Goal: Task Accomplishment & Management: Use online tool/utility

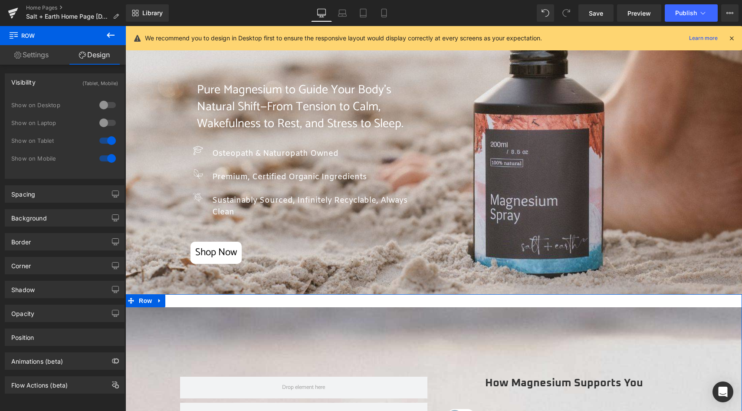
scroll to position [43, 0]
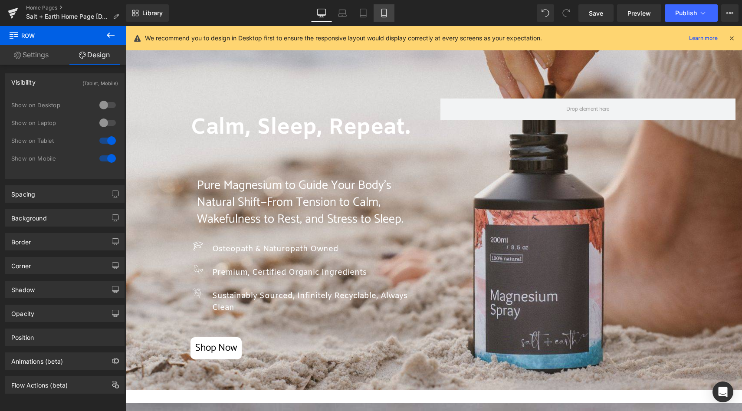
click at [383, 13] on icon at bounding box center [384, 13] width 9 height 9
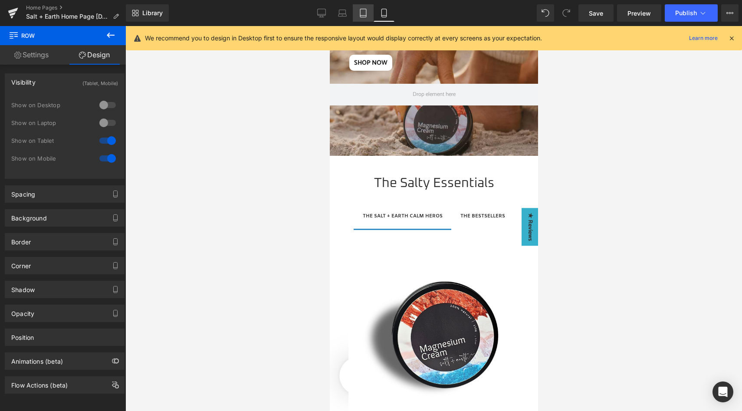
click at [359, 10] on icon at bounding box center [363, 13] width 9 height 9
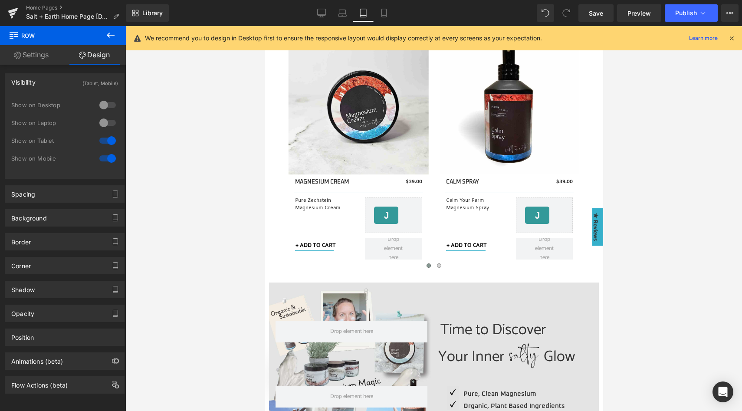
scroll to position [671, 0]
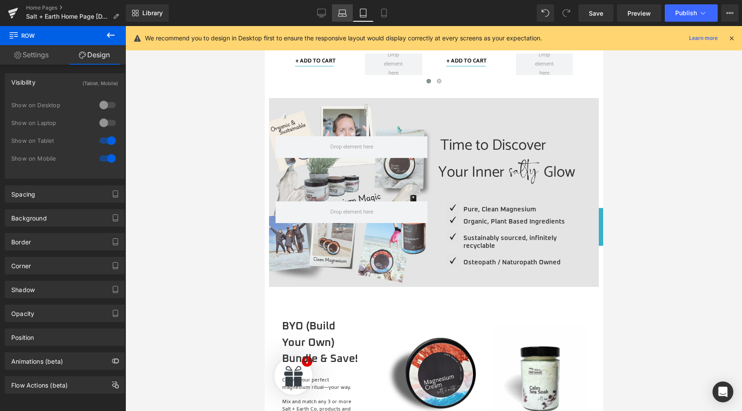
click at [338, 10] on icon at bounding box center [342, 13] width 9 height 9
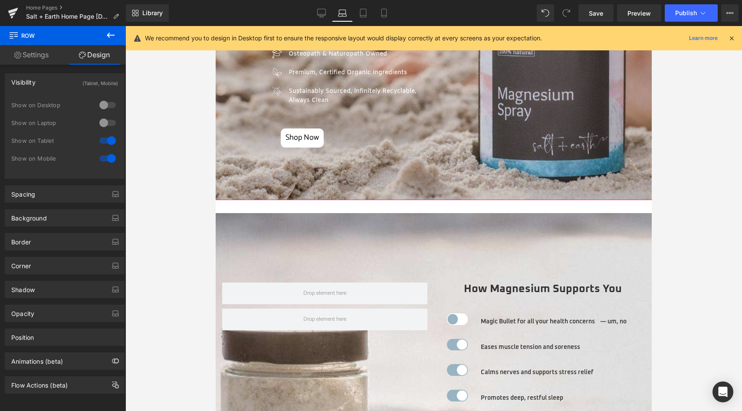
scroll to position [348, 0]
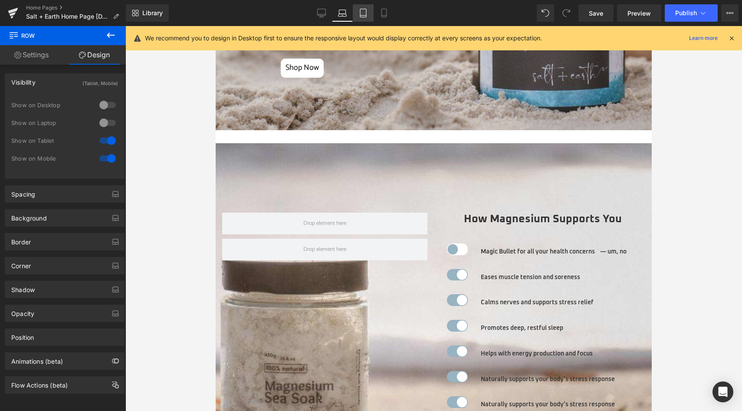
click at [362, 15] on icon at bounding box center [363, 13] width 9 height 9
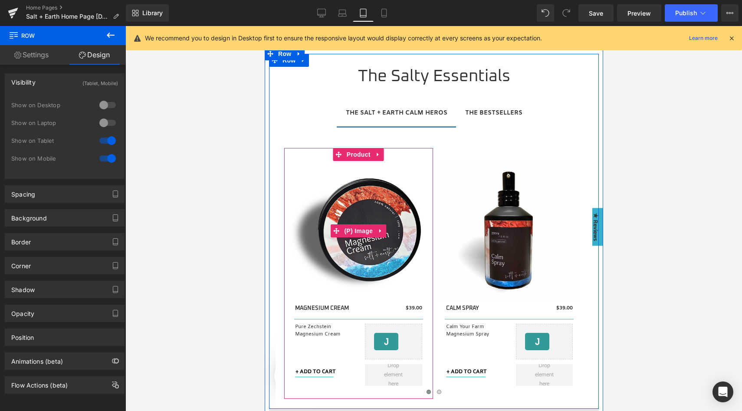
scroll to position [255, 0]
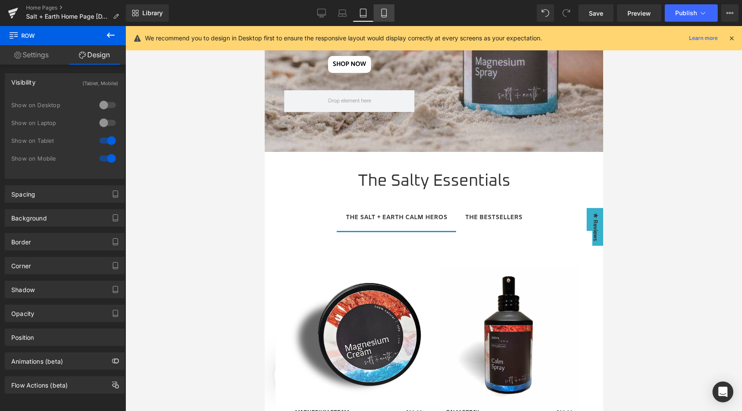
click at [384, 12] on icon at bounding box center [384, 13] width 9 height 9
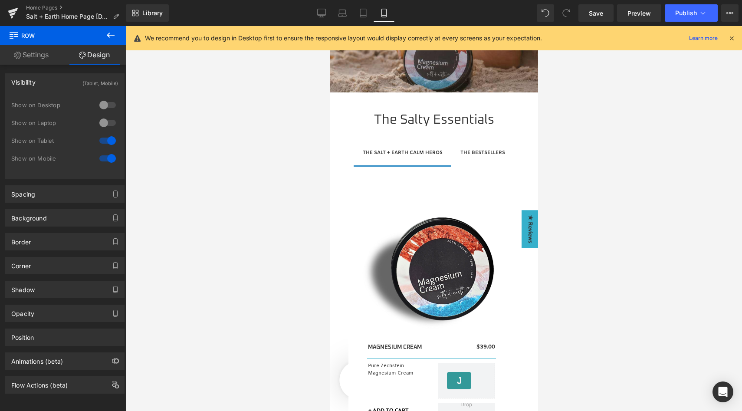
scroll to position [195, 0]
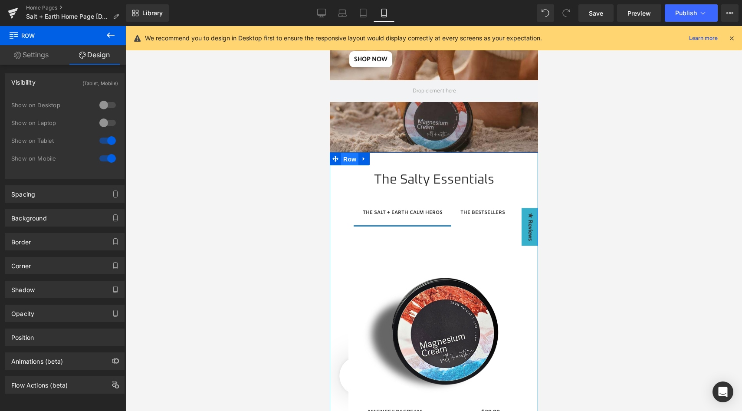
click at [343, 159] on span "Row" at bounding box center [349, 159] width 17 height 13
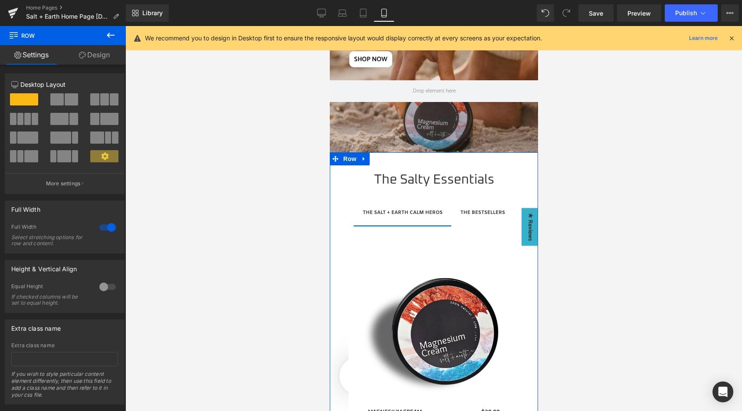
click at [103, 56] on link "Design" at bounding box center [94, 55] width 63 height 20
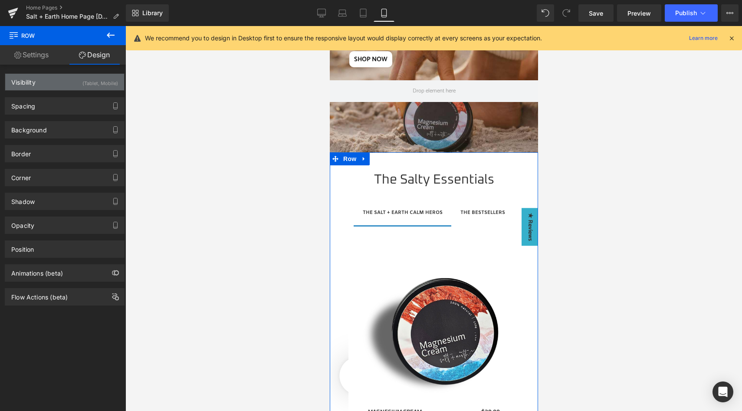
click at [103, 86] on div "(Tablet, Mobile)" at bounding box center [100, 81] width 36 height 14
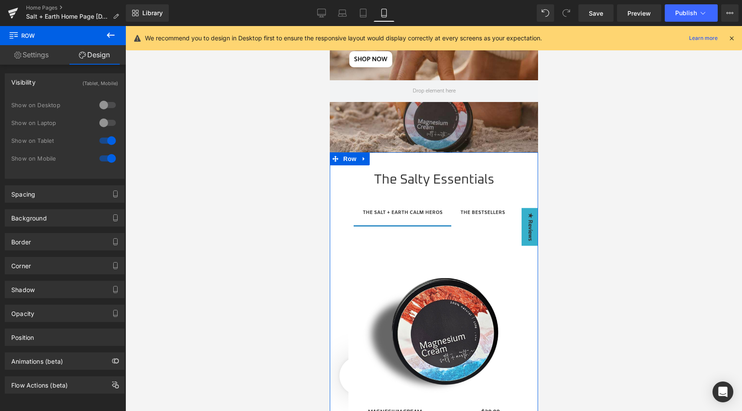
click at [104, 121] on div at bounding box center [107, 123] width 21 height 14
click at [102, 101] on div at bounding box center [107, 105] width 21 height 14
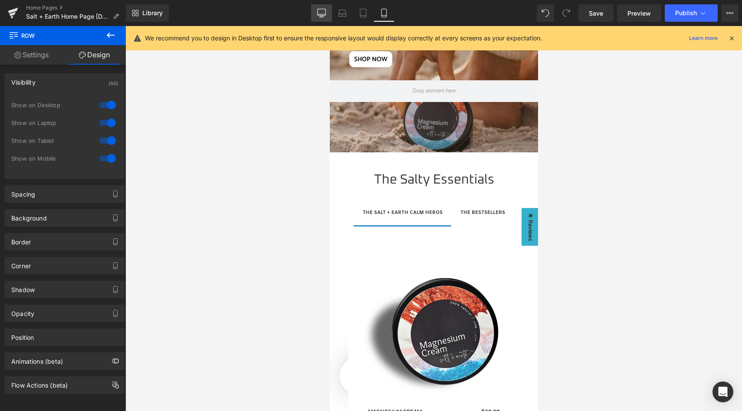
click at [319, 16] on icon at bounding box center [321, 13] width 9 height 9
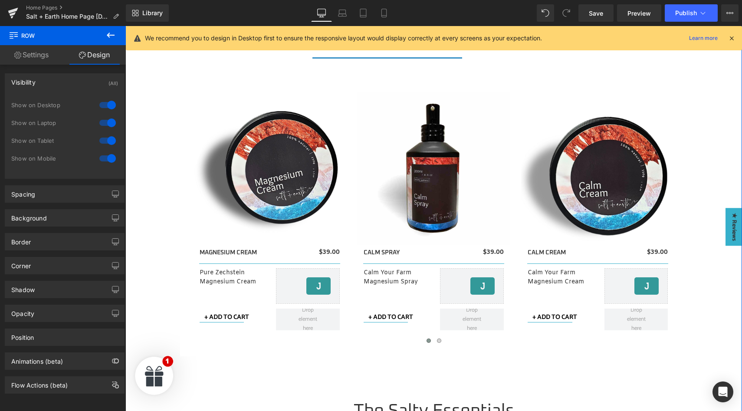
scroll to position [315, 0]
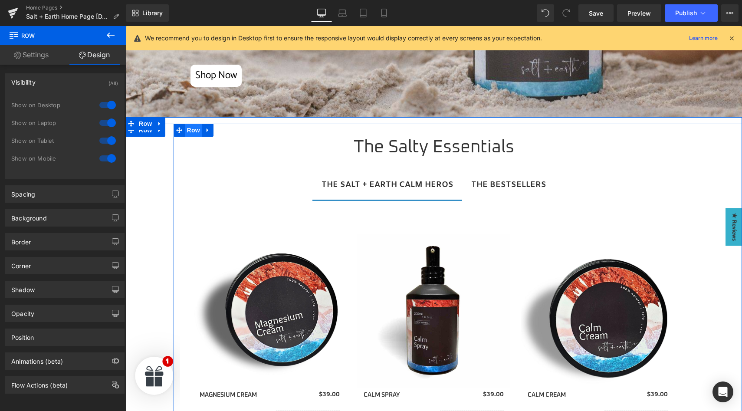
click at [192, 135] on span "Row" at bounding box center [193, 130] width 17 height 13
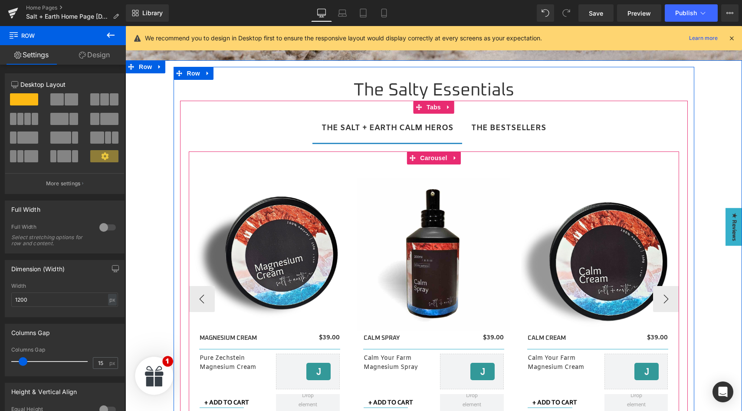
scroll to position [203, 0]
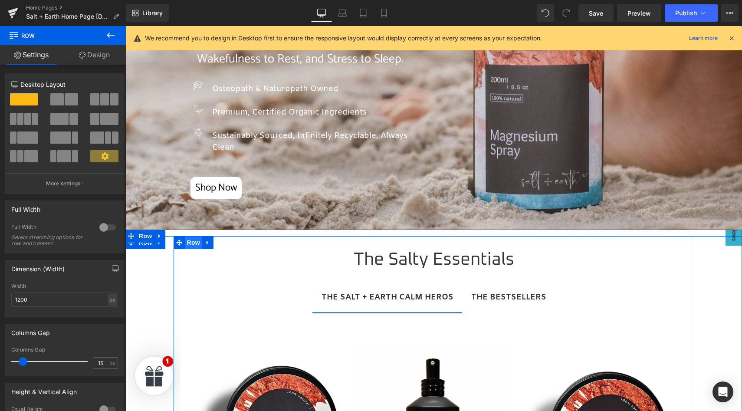
click at [188, 247] on span "Row" at bounding box center [193, 242] width 17 height 13
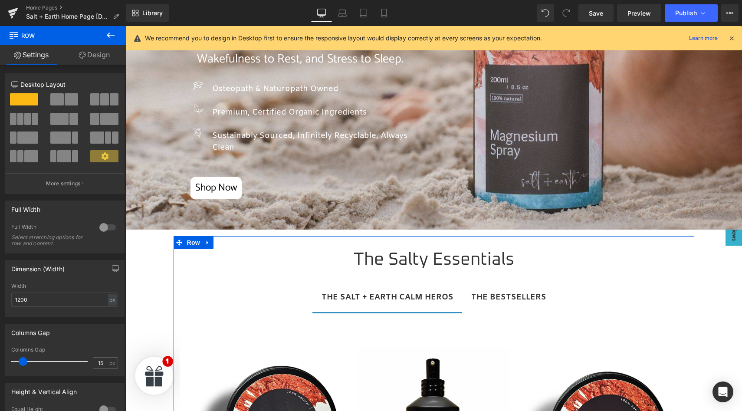
click at [103, 54] on link "Design" at bounding box center [94, 55] width 63 height 20
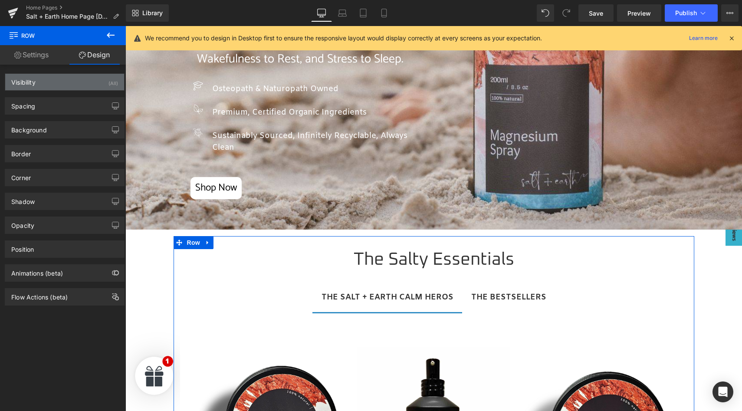
click at [92, 78] on div "Visibility (All)" at bounding box center [64, 82] width 119 height 16
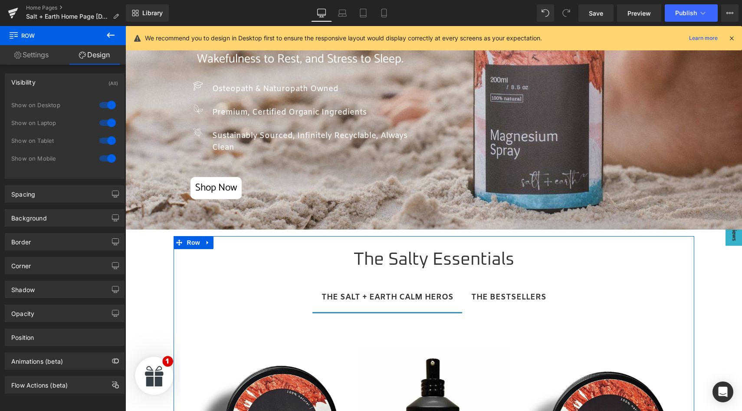
click at [105, 104] on div at bounding box center [107, 105] width 21 height 14
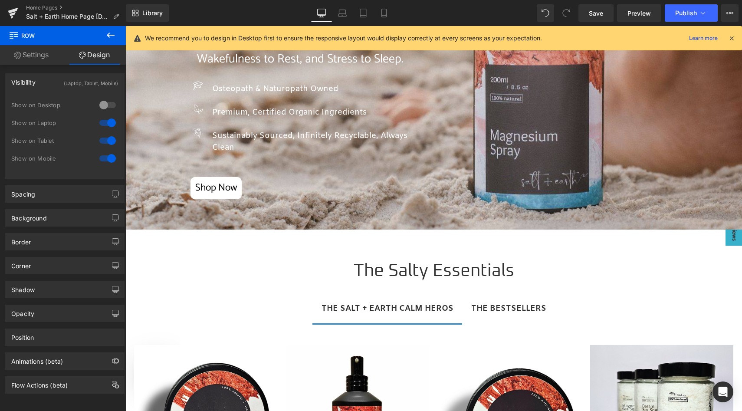
click at [107, 122] on div at bounding box center [107, 123] width 21 height 14
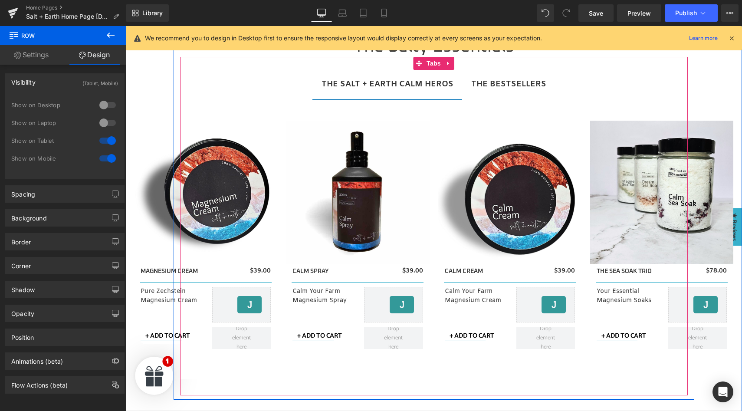
scroll to position [440, 0]
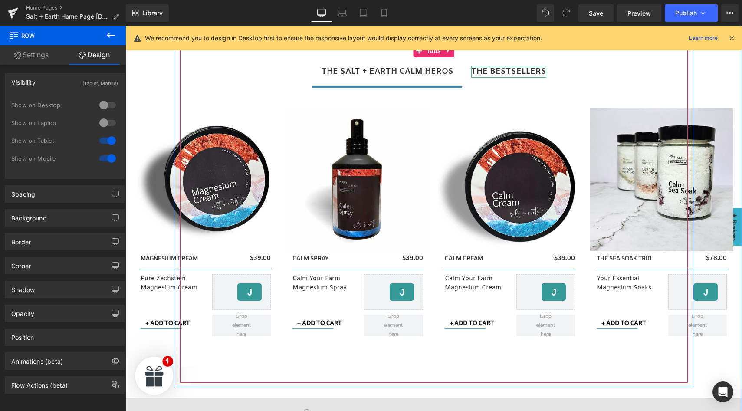
click at [495, 69] on strong "THE BESTSELLERS" at bounding box center [508, 71] width 75 height 10
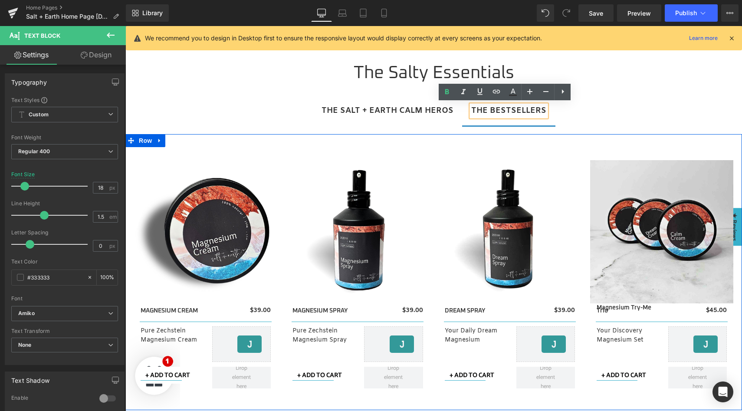
scroll to position [399, 0]
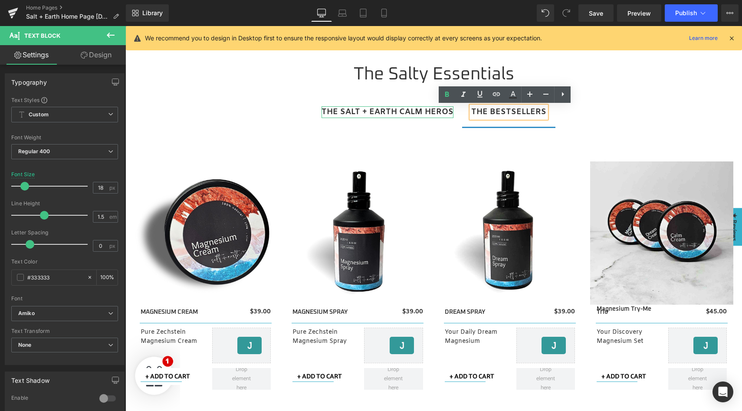
click at [385, 108] on strong "THE SALT + EARTH CALM HEROS" at bounding box center [388, 112] width 132 height 10
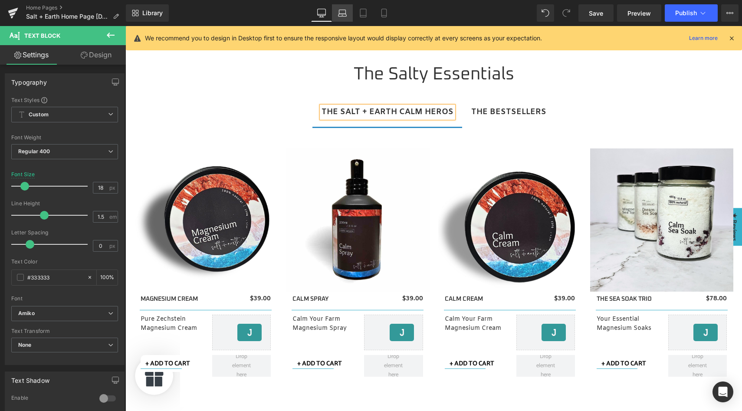
click at [338, 15] on link "Laptop" at bounding box center [342, 12] width 21 height 17
type input "16"
type input "100"
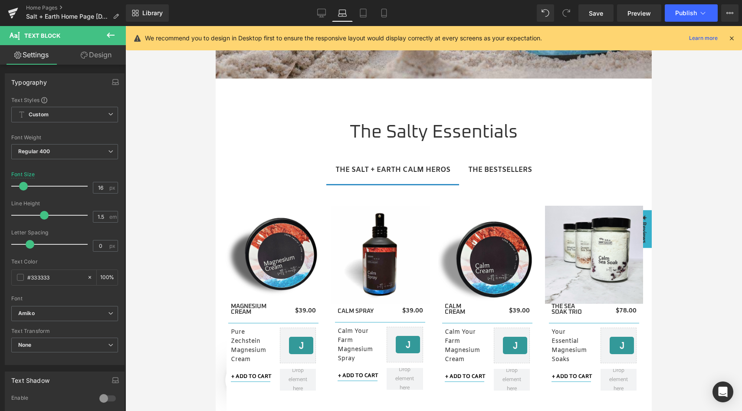
scroll to position [458, 0]
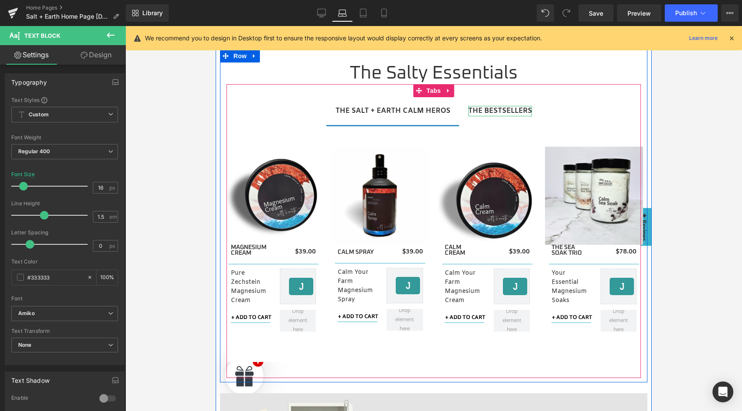
click at [499, 113] on strong "THE BESTSELLERS" at bounding box center [500, 110] width 64 height 9
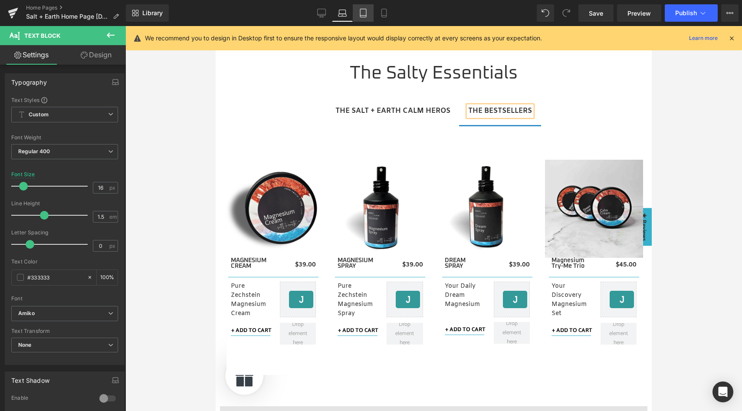
click at [360, 13] on icon at bounding box center [363, 13] width 9 height 9
type input "14"
type input "100"
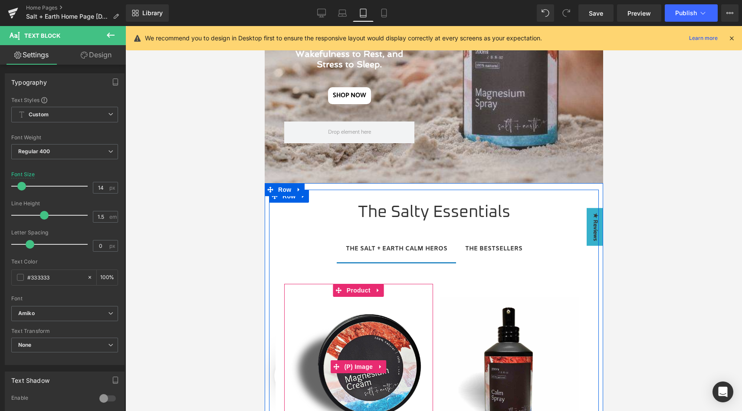
scroll to position [0, 0]
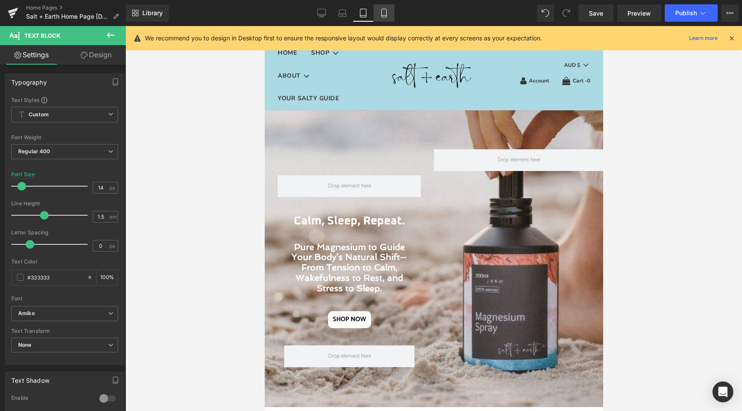
drag, startPoint x: 385, startPoint y: 13, endPoint x: 96, endPoint y: 107, distance: 304.6
click at [385, 13] on icon at bounding box center [384, 13] width 9 height 9
type input "6.3"
type input "100"
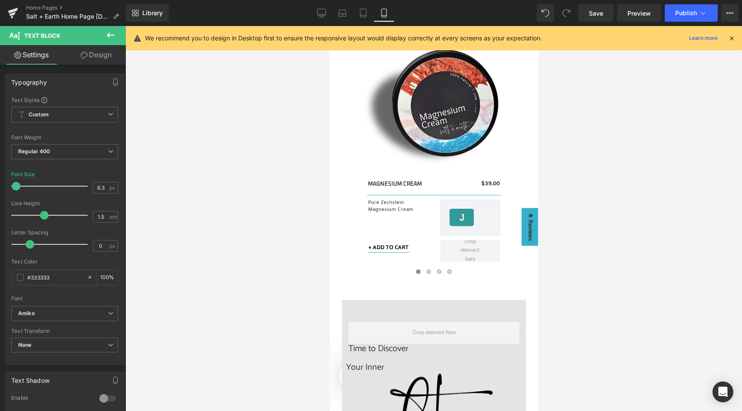
scroll to position [480, 0]
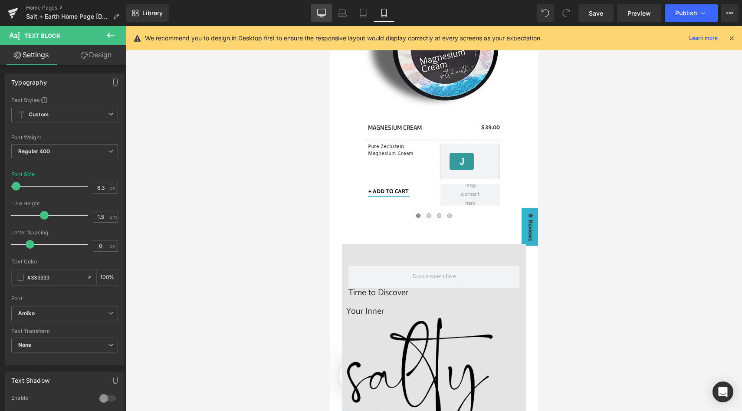
click at [321, 7] on link "Desktop" at bounding box center [321, 12] width 21 height 17
type input "18"
type input "100"
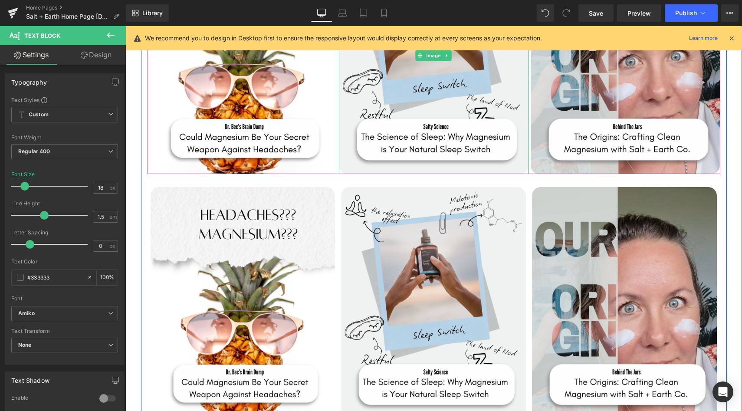
scroll to position [2038, 0]
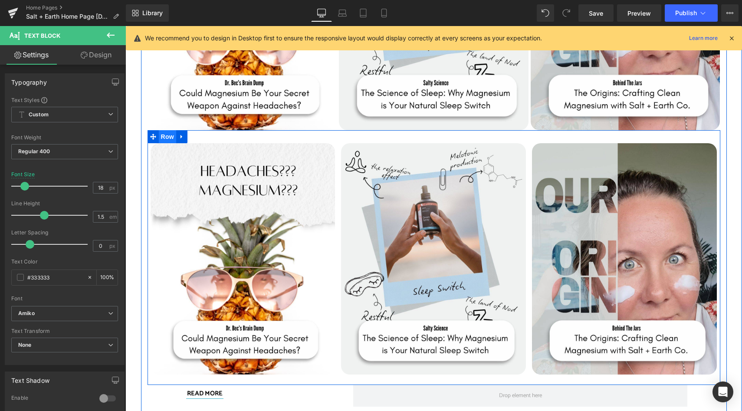
click at [164, 130] on span "Row" at bounding box center [167, 136] width 17 height 13
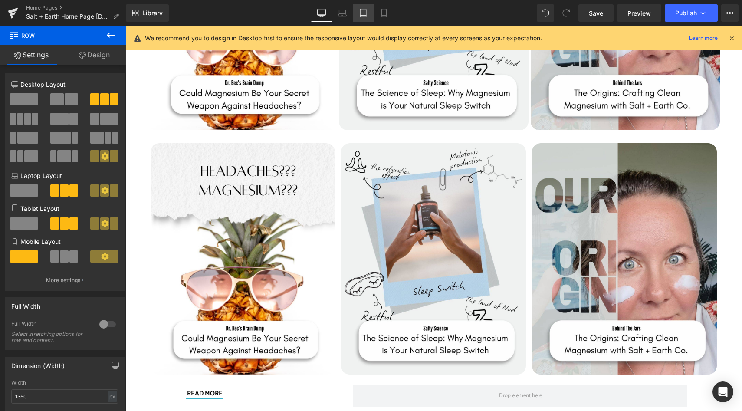
drag, startPoint x: 362, startPoint y: 12, endPoint x: 101, endPoint y: 48, distance: 263.3
click at [362, 12] on icon at bounding box center [363, 13] width 9 height 9
type input "100"
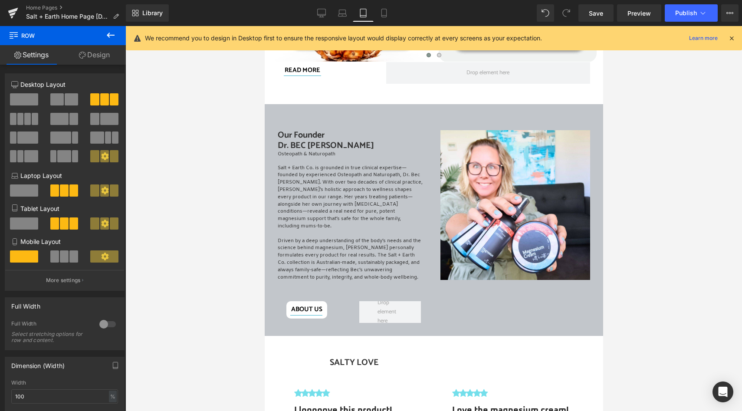
scroll to position [1328, 0]
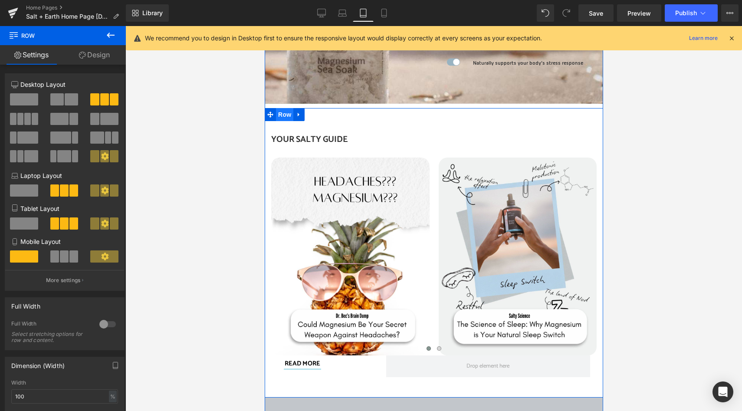
click at [282, 118] on span "Row" at bounding box center [284, 114] width 17 height 13
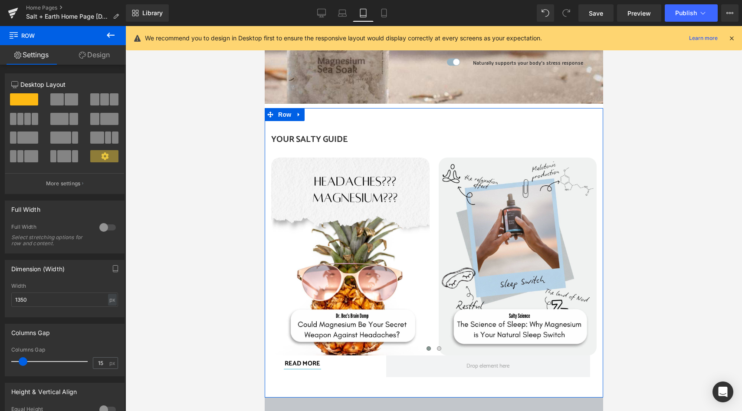
click at [106, 49] on link "Design" at bounding box center [94, 55] width 63 height 20
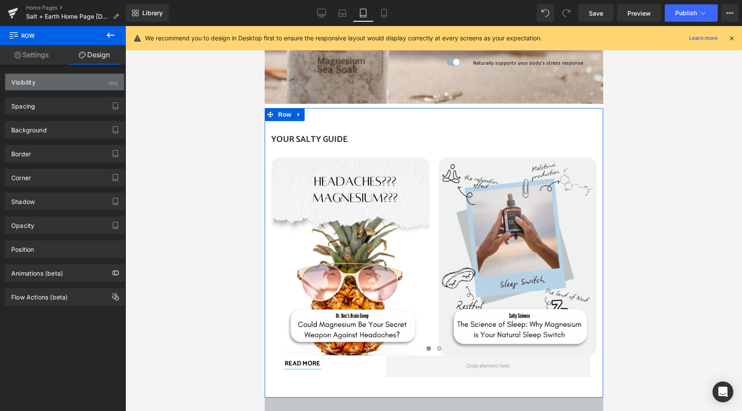
click at [63, 82] on div "Visibility (All)" at bounding box center [64, 82] width 119 height 16
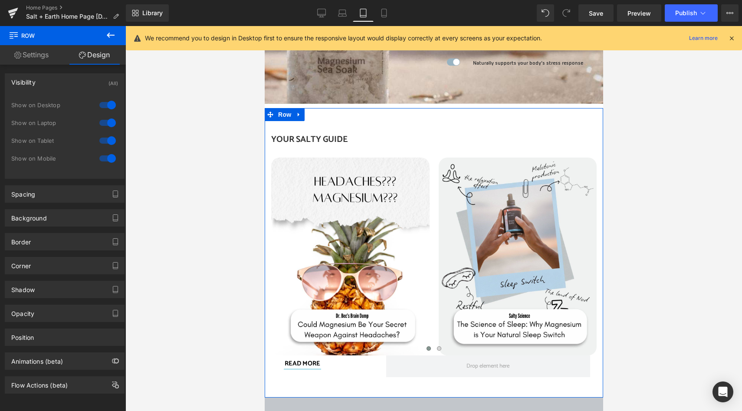
click at [110, 104] on div at bounding box center [107, 105] width 21 height 14
click at [106, 123] on div at bounding box center [107, 123] width 21 height 14
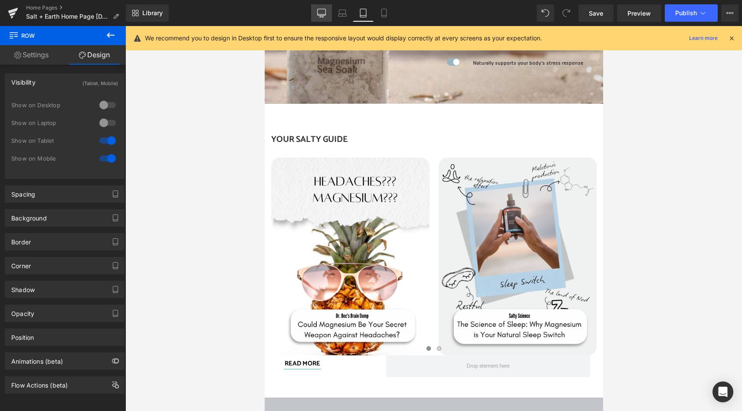
click at [327, 15] on link "Desktop" at bounding box center [321, 12] width 21 height 17
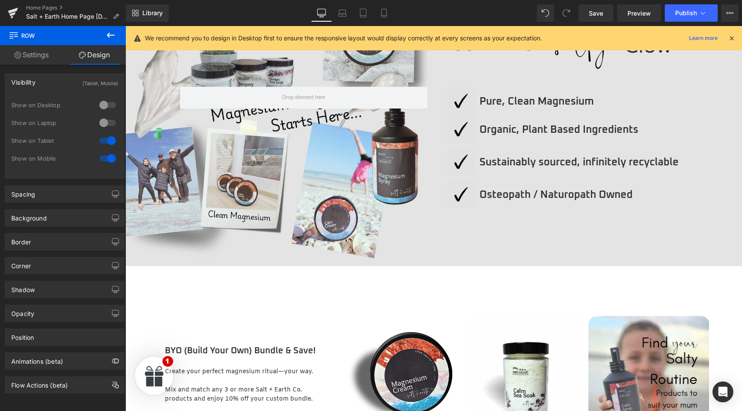
scroll to position [866, 0]
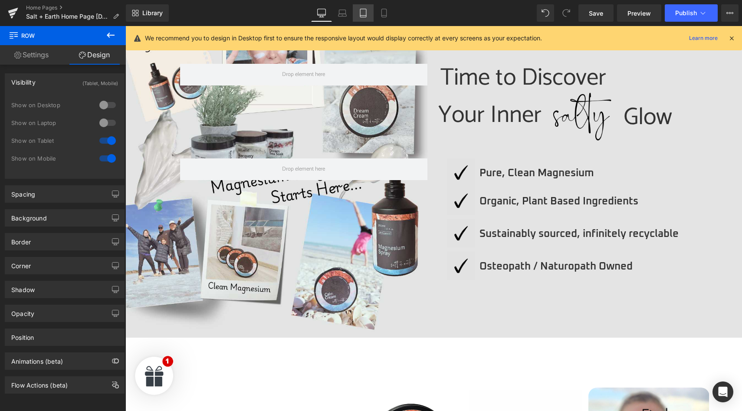
click at [358, 15] on link "Tablet" at bounding box center [363, 12] width 21 height 17
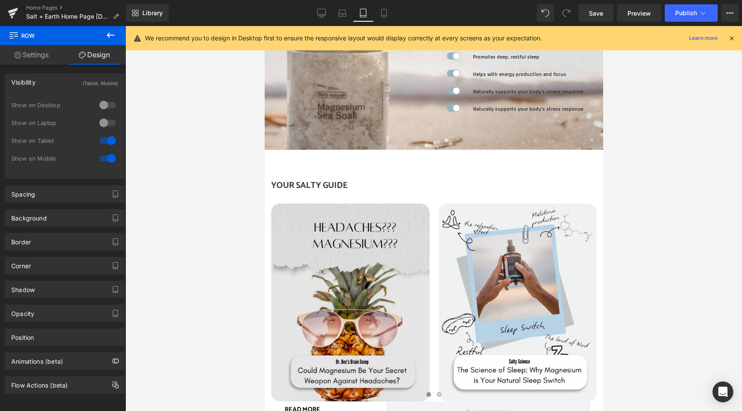
scroll to position [1281, 0]
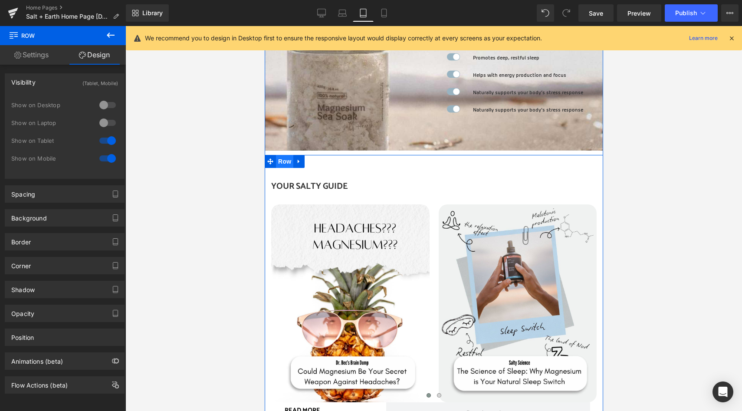
click at [282, 159] on span "Row" at bounding box center [284, 161] width 17 height 13
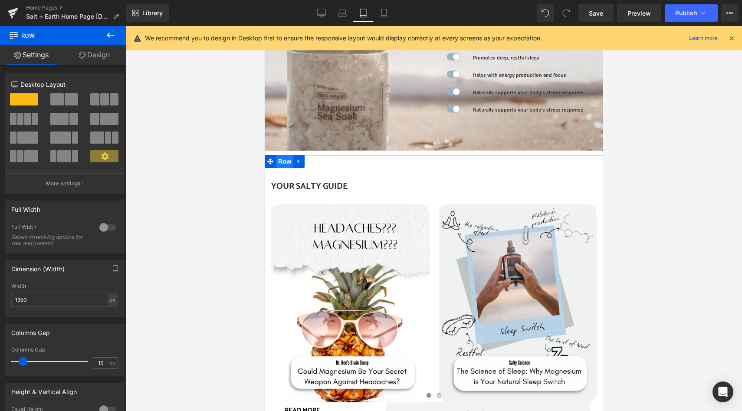
click at [280, 160] on span "Row" at bounding box center [284, 161] width 17 height 13
click at [82, 55] on icon at bounding box center [82, 55] width 7 height 7
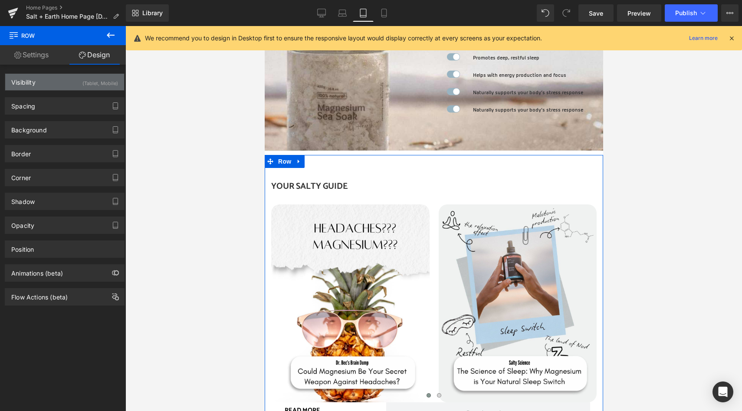
click at [99, 79] on div "(Tablet, Mobile)" at bounding box center [100, 81] width 36 height 14
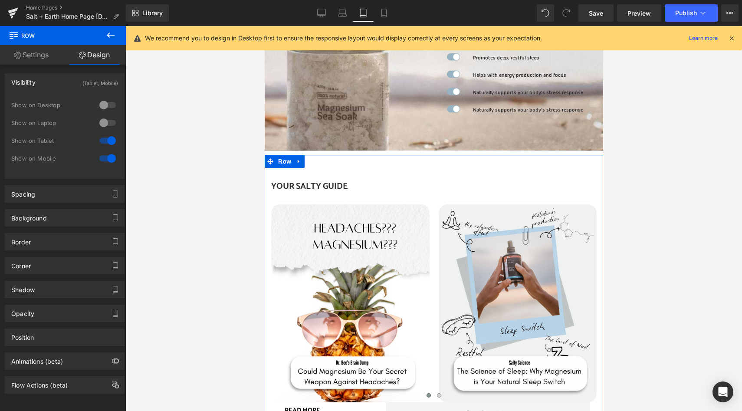
click at [106, 107] on div at bounding box center [107, 105] width 21 height 14
click at [108, 123] on div at bounding box center [107, 123] width 21 height 14
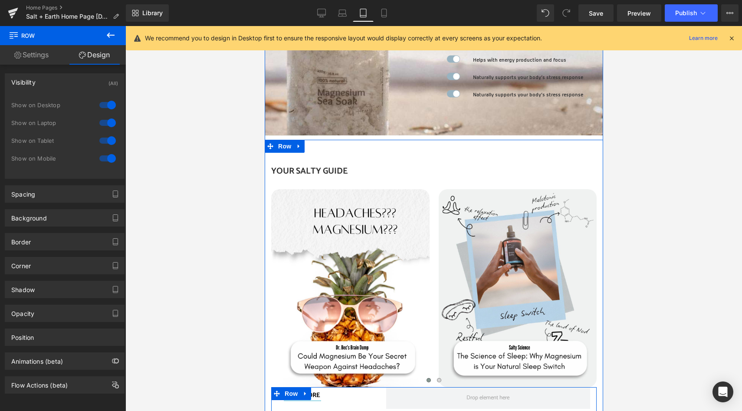
scroll to position [1257, 0]
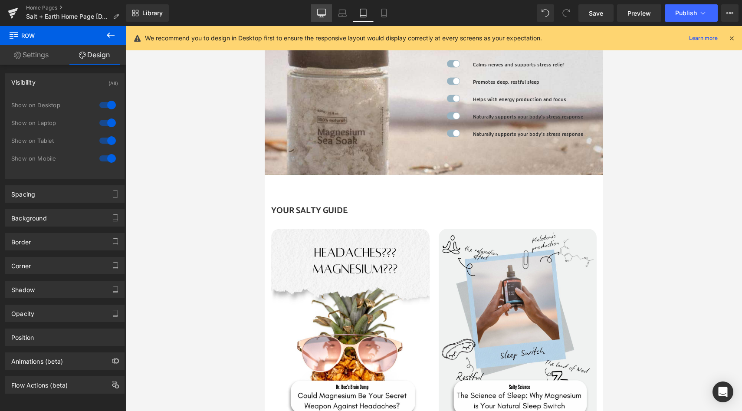
click at [324, 9] on icon at bounding box center [321, 13] width 9 height 9
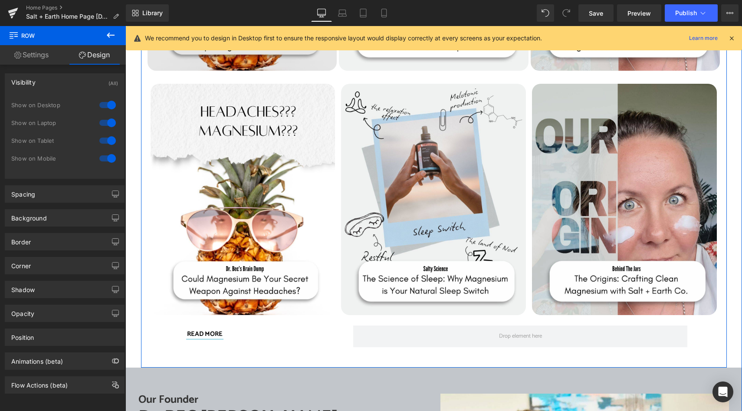
scroll to position [1995, 0]
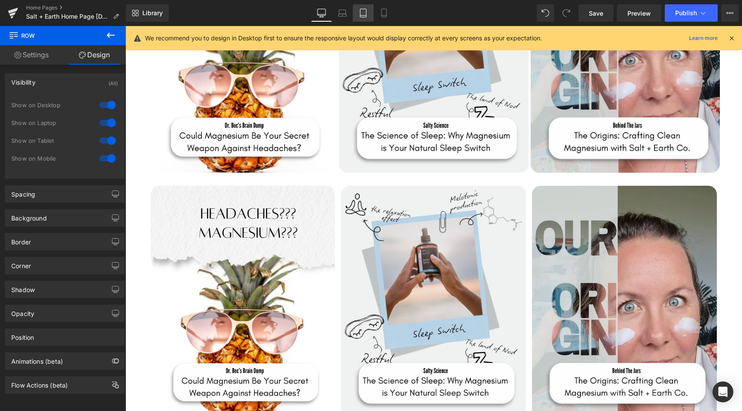
click at [362, 16] on icon at bounding box center [363, 16] width 6 height 0
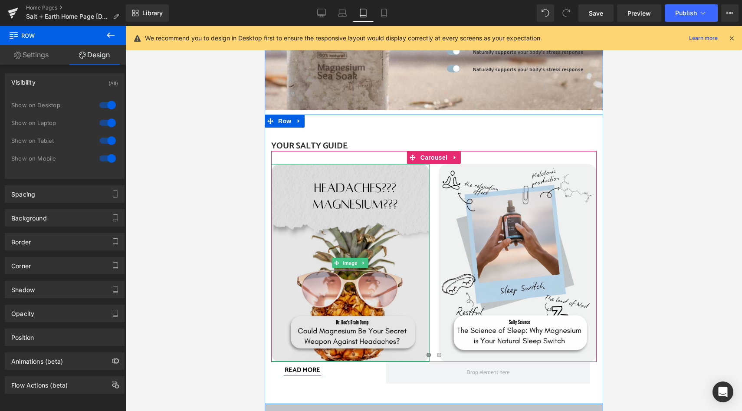
scroll to position [1323, 0]
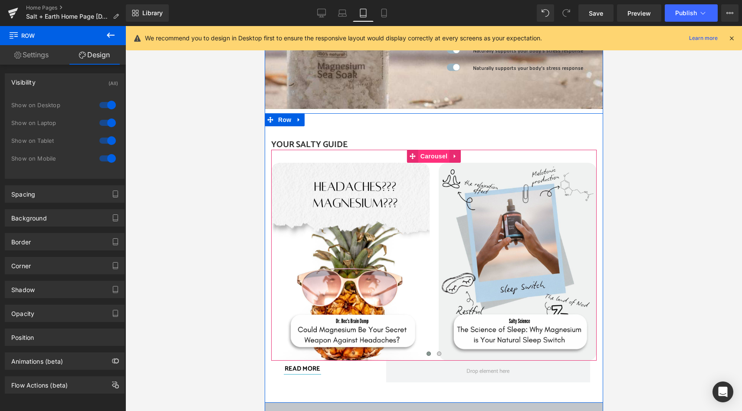
click at [425, 154] on span "Carousel" at bounding box center [433, 156] width 31 height 13
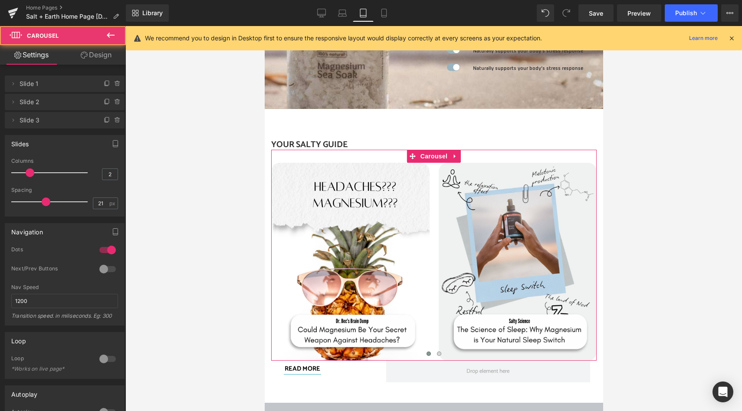
click at [98, 56] on link "Design" at bounding box center [96, 55] width 63 height 20
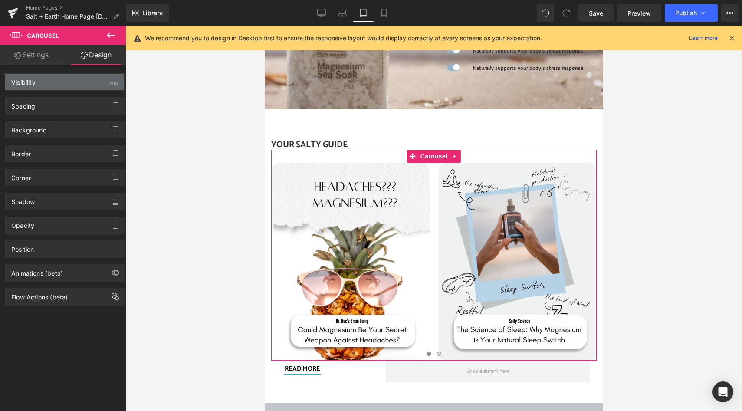
click at [93, 79] on div "Visibility (All)" at bounding box center [64, 82] width 119 height 16
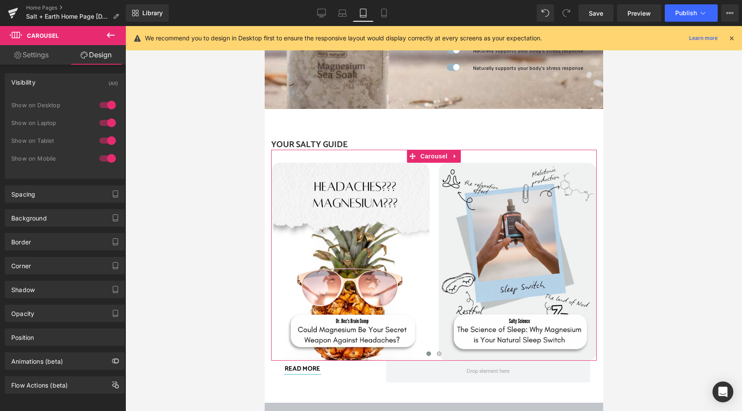
click at [102, 102] on div at bounding box center [107, 105] width 21 height 14
click at [103, 123] on div at bounding box center [107, 123] width 21 height 14
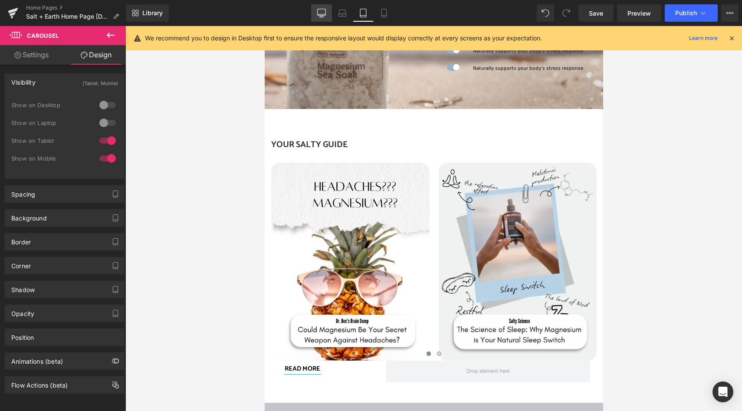
click at [324, 7] on link "Desktop" at bounding box center [321, 12] width 21 height 17
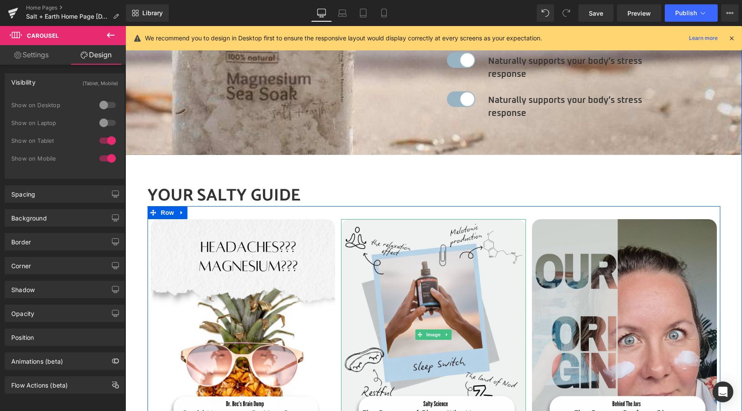
scroll to position [1900, 0]
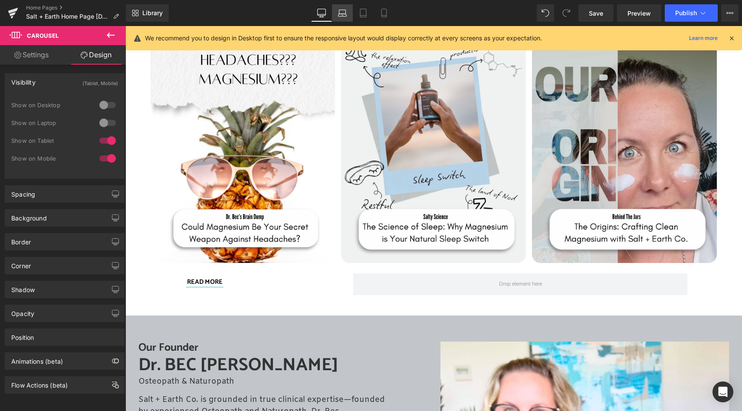
click at [342, 9] on icon at bounding box center [342, 13] width 9 height 9
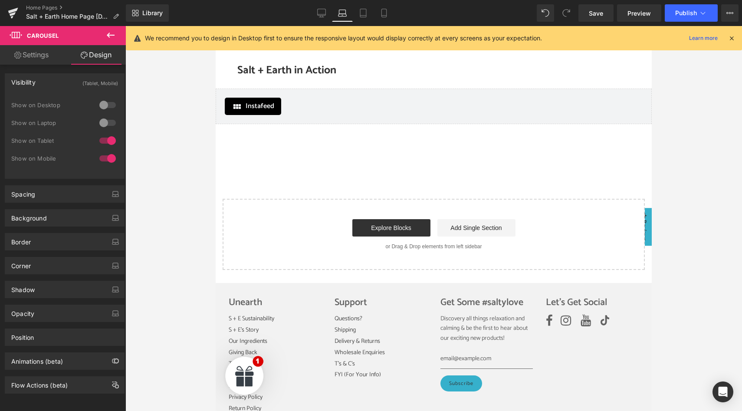
scroll to position [2496, 0]
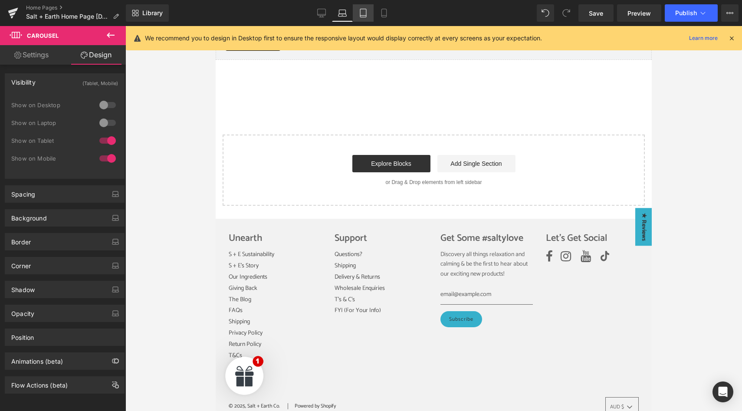
drag, startPoint x: 366, startPoint y: 12, endPoint x: 188, endPoint y: 156, distance: 228.7
click at [366, 12] on icon at bounding box center [363, 13] width 9 height 9
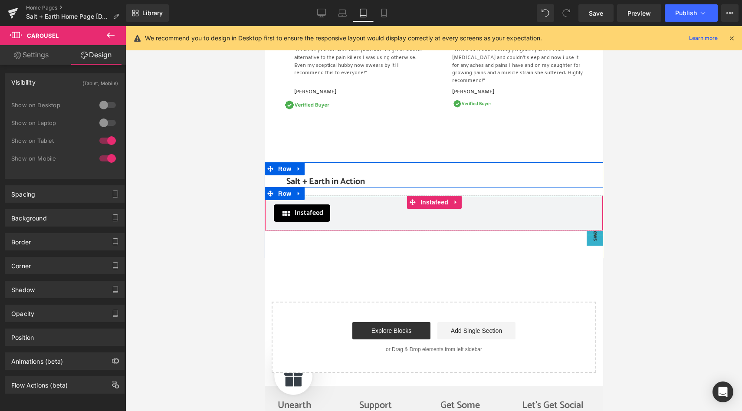
scroll to position [1998, 0]
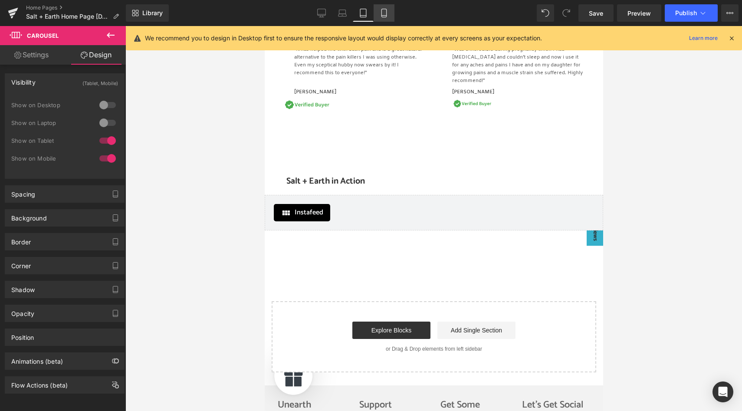
click at [384, 11] on icon at bounding box center [384, 13] width 9 height 9
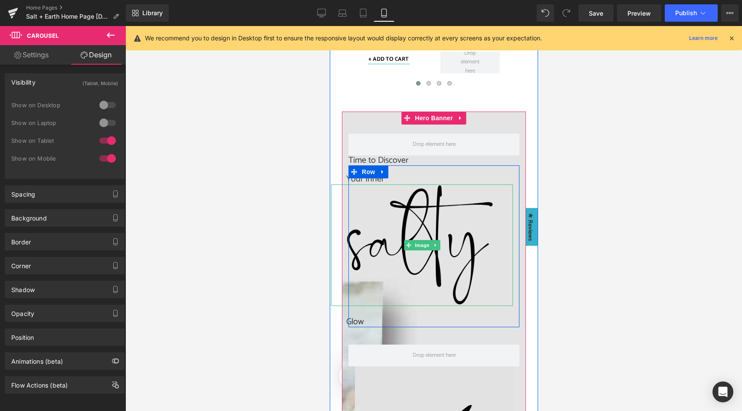
scroll to position [610, 0]
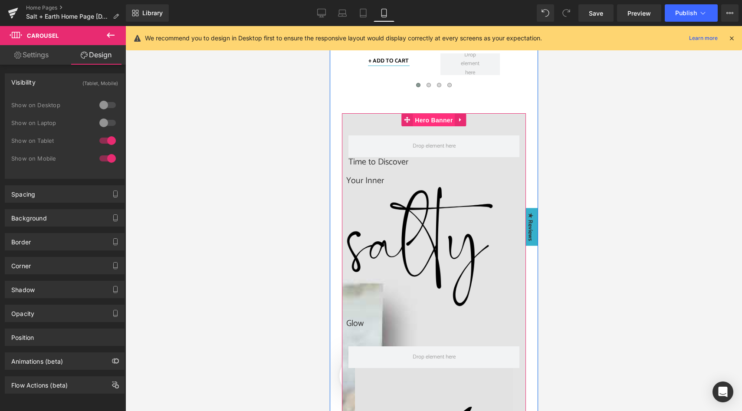
click at [426, 118] on span "Hero Banner" at bounding box center [433, 120] width 42 height 13
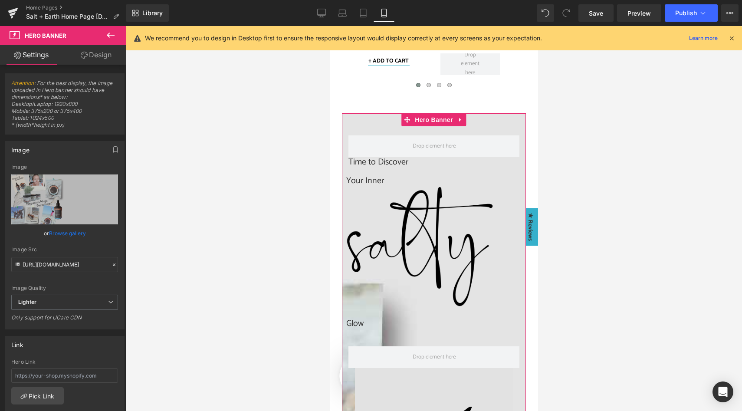
click at [100, 53] on link "Design" at bounding box center [96, 55] width 63 height 20
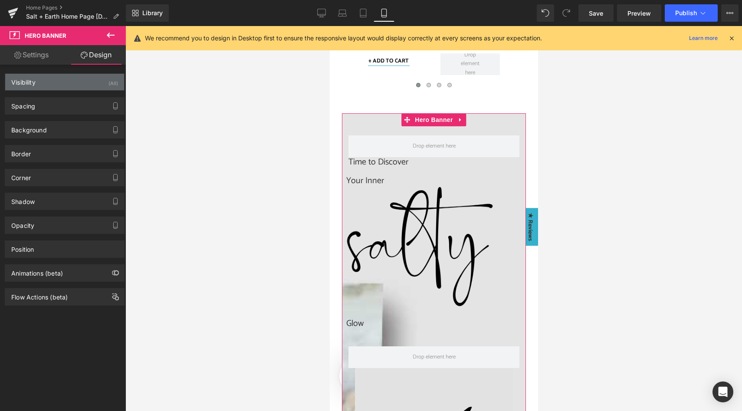
click at [95, 79] on div "Visibility (All)" at bounding box center [64, 82] width 119 height 16
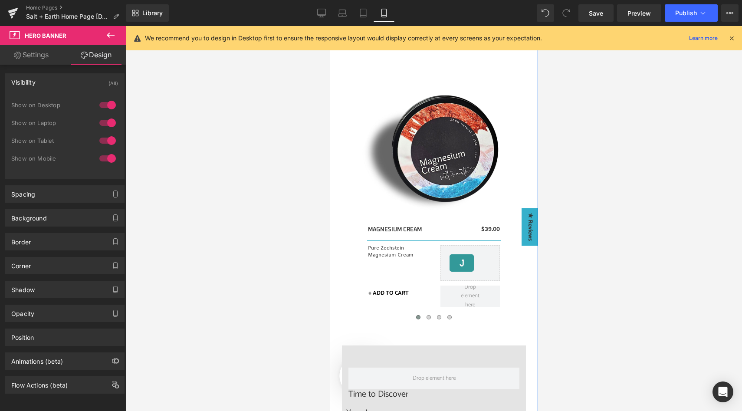
scroll to position [377, 0]
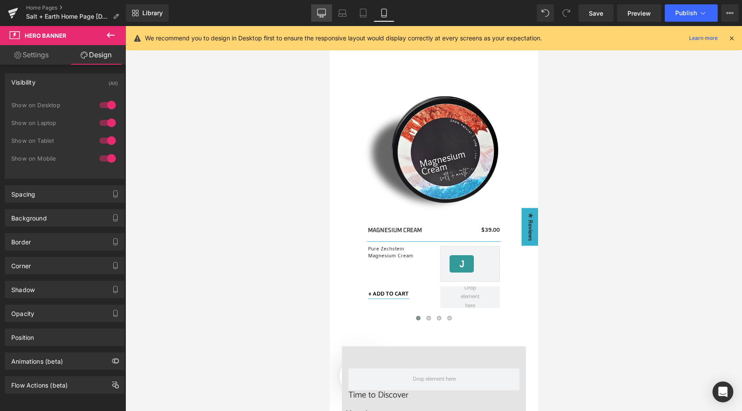
click at [323, 9] on icon at bounding box center [322, 12] width 8 height 7
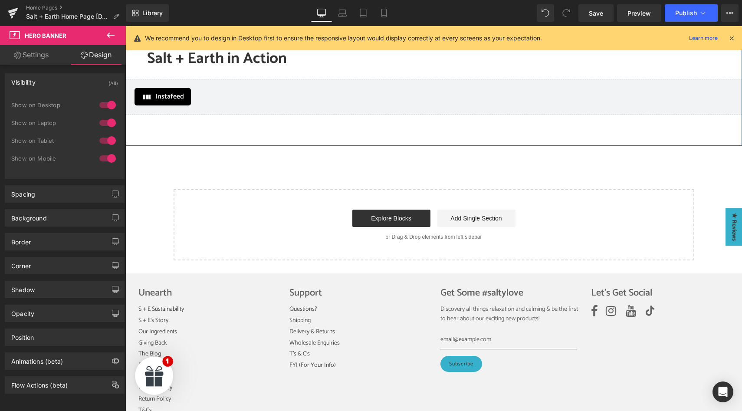
scroll to position [2779, 0]
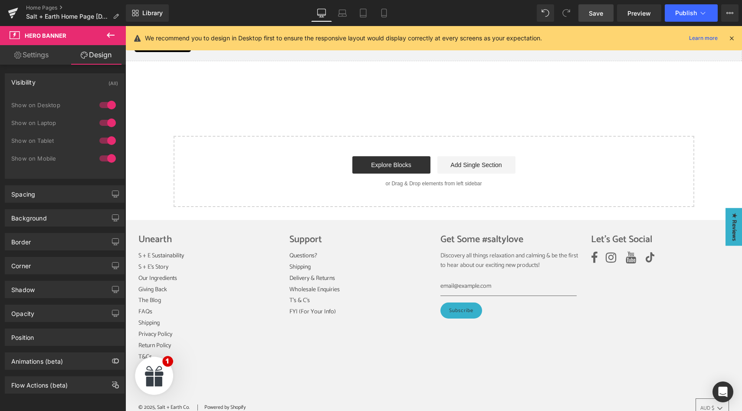
click at [599, 11] on span "Save" at bounding box center [596, 13] width 14 height 9
click at [391, 18] on link "Mobile" at bounding box center [384, 12] width 21 height 17
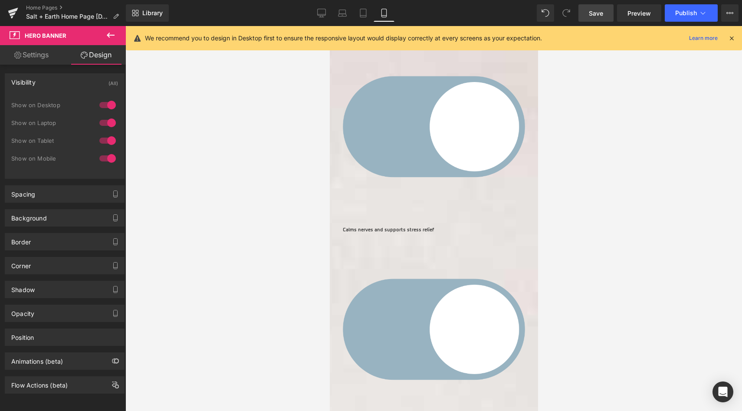
scroll to position [567, 0]
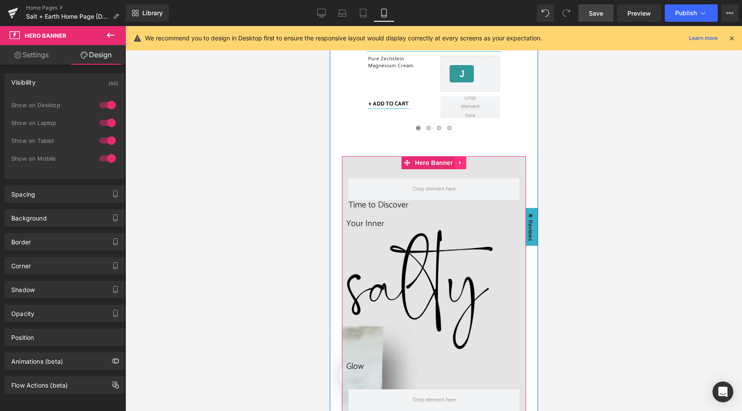
click at [458, 161] on icon at bounding box center [461, 162] width 6 height 7
click at [454, 161] on icon at bounding box center [455, 163] width 6 height 6
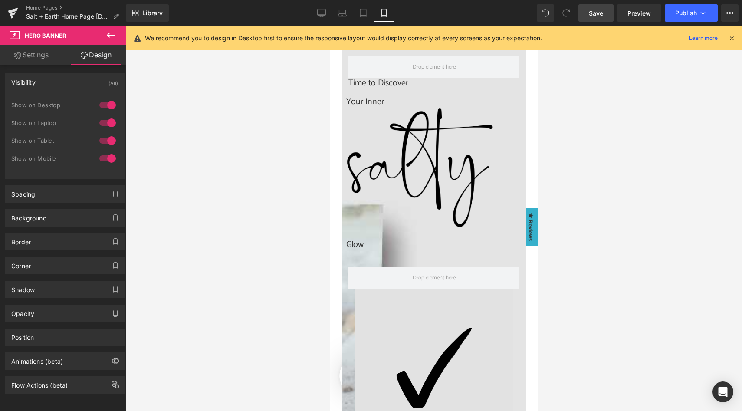
scroll to position [408, 0]
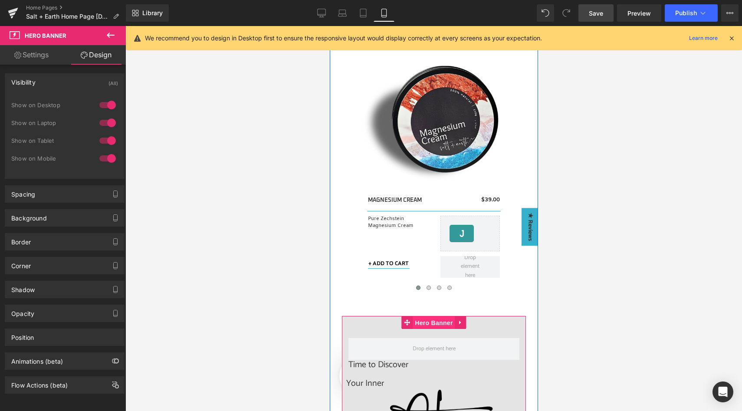
click at [424, 321] on span "Hero Banner" at bounding box center [433, 322] width 42 height 13
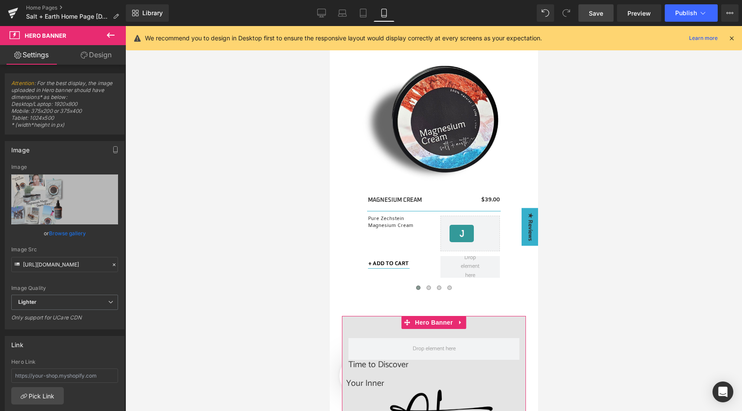
click at [107, 49] on link "Design" at bounding box center [96, 55] width 63 height 20
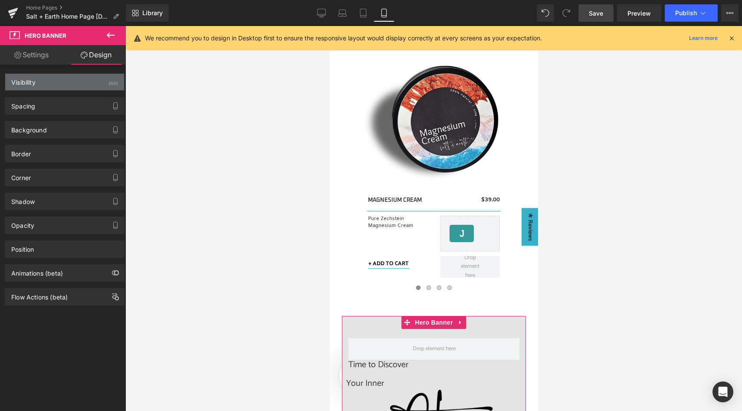
click at [81, 80] on div "Visibility (All)" at bounding box center [64, 82] width 119 height 16
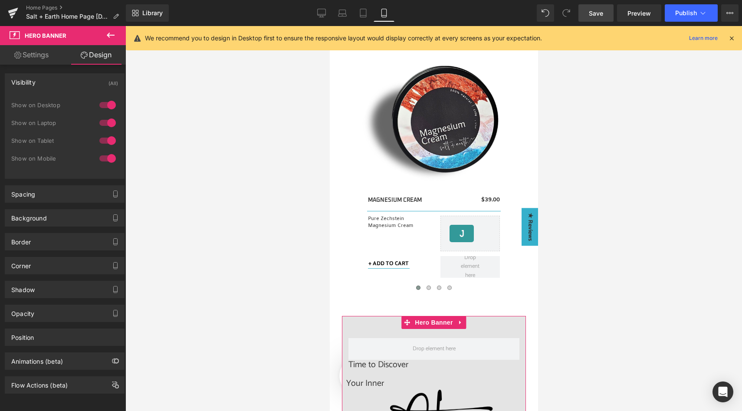
click at [109, 160] on div at bounding box center [107, 158] width 21 height 14
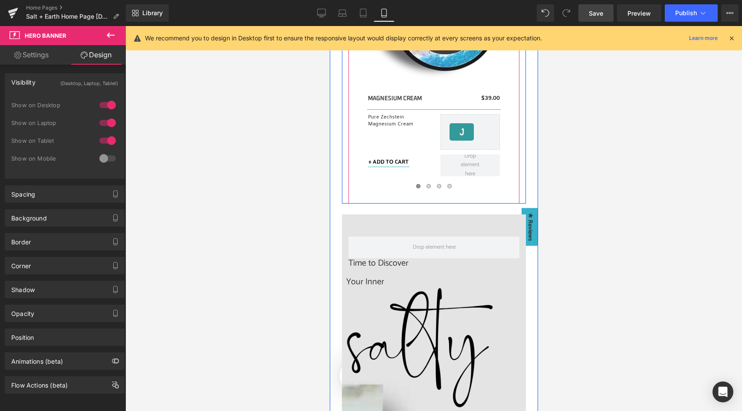
scroll to position [579, 0]
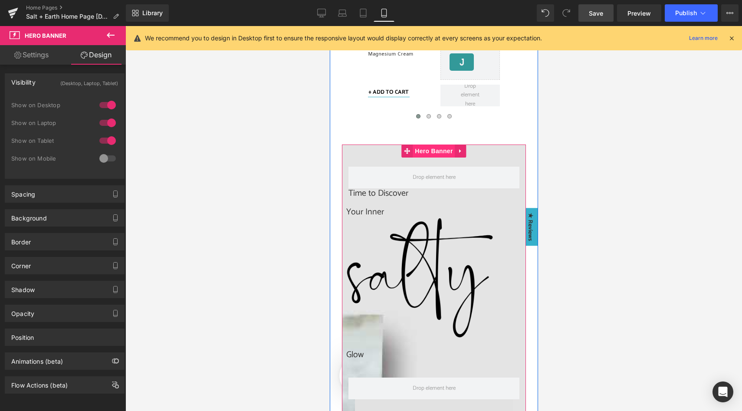
click at [424, 151] on span "Hero Banner" at bounding box center [433, 151] width 42 height 13
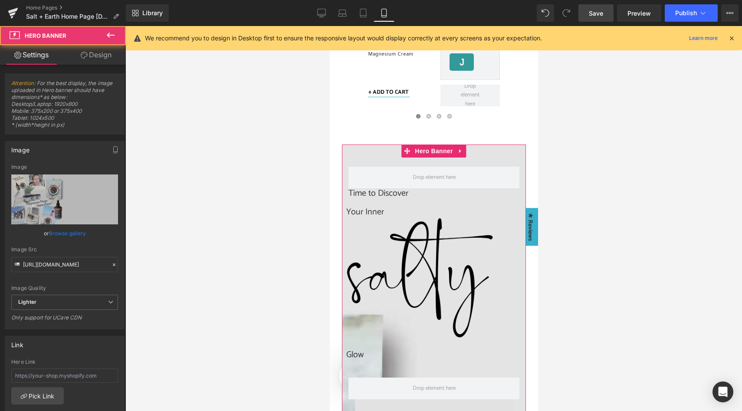
click at [115, 55] on link "Design" at bounding box center [96, 55] width 63 height 20
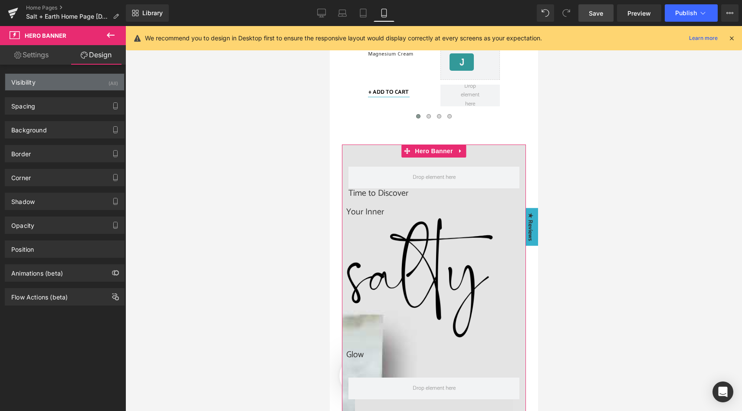
click at [89, 85] on div "Visibility (All)" at bounding box center [64, 82] width 119 height 16
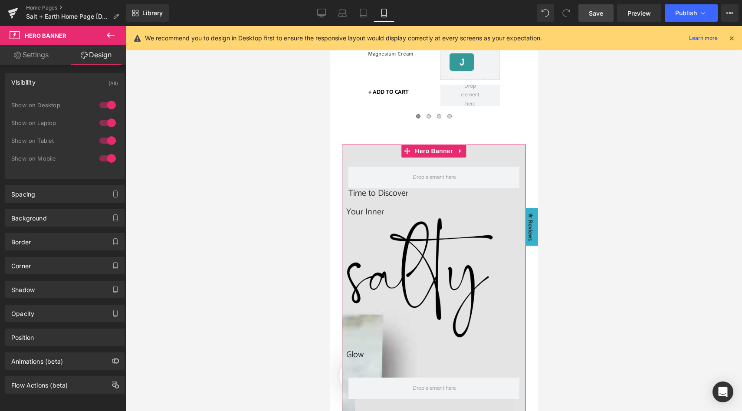
click at [107, 105] on div at bounding box center [107, 105] width 21 height 14
click at [108, 119] on div at bounding box center [107, 123] width 21 height 14
click at [111, 141] on div at bounding box center [107, 141] width 21 height 14
drag, startPoint x: 325, startPoint y: 10, endPoint x: 237, endPoint y: 41, distance: 93.8
click at [325, 10] on icon at bounding box center [321, 13] width 9 height 9
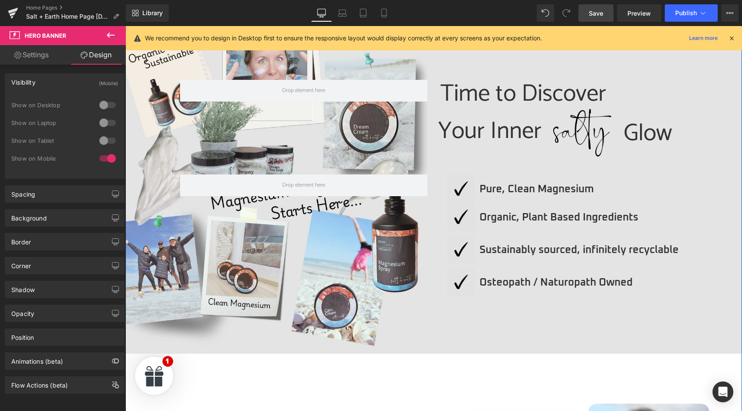
scroll to position [766, 0]
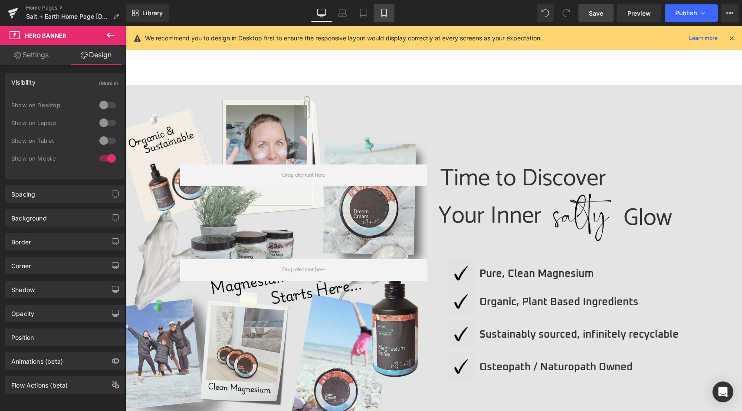
drag, startPoint x: 383, startPoint y: 13, endPoint x: 86, endPoint y: 123, distance: 317.2
click at [383, 13] on icon at bounding box center [384, 13] width 9 height 9
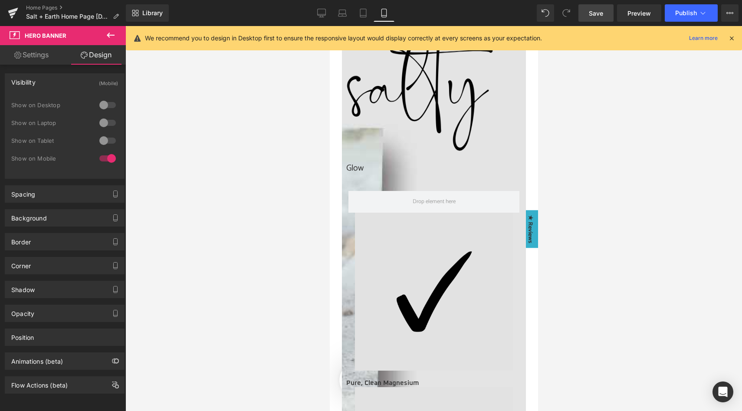
scroll to position [567, 0]
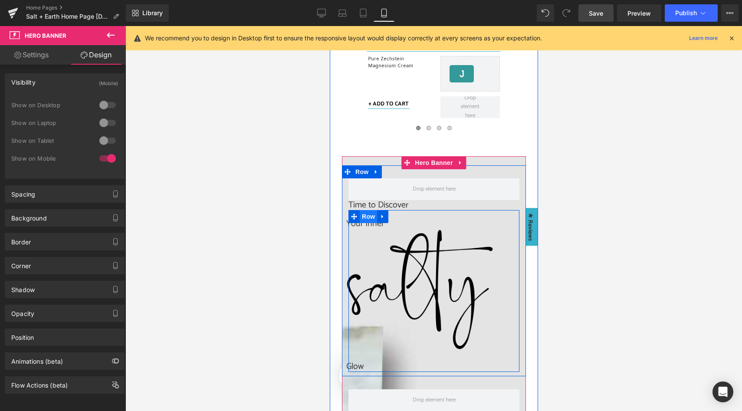
click at [360, 218] on span "Row" at bounding box center [367, 216] width 17 height 13
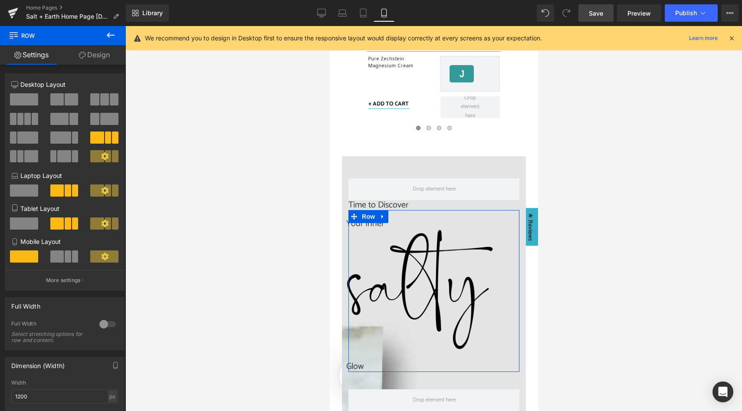
click at [69, 255] on button at bounding box center [64, 256] width 29 height 12
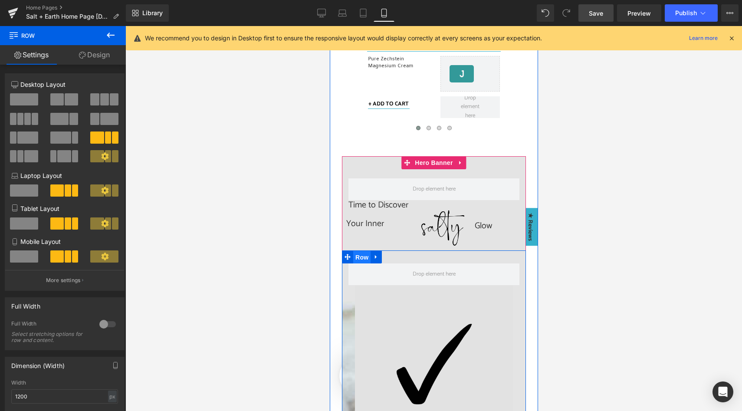
click at [365, 257] on span "Row" at bounding box center [361, 257] width 17 height 13
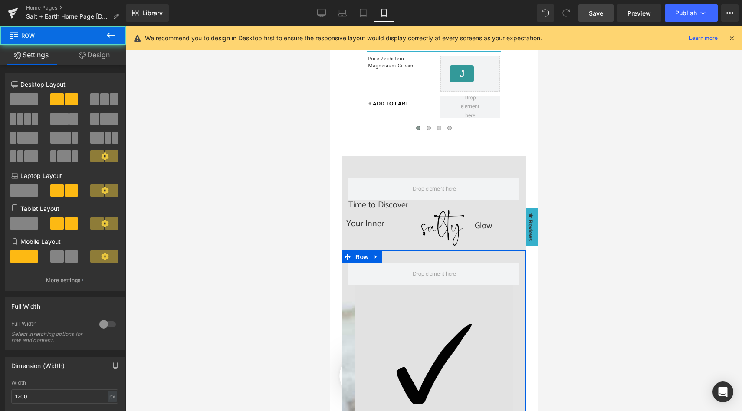
click at [62, 265] on div at bounding box center [65, 259] width 40 height 19
click at [67, 257] on span at bounding box center [71, 256] width 13 height 12
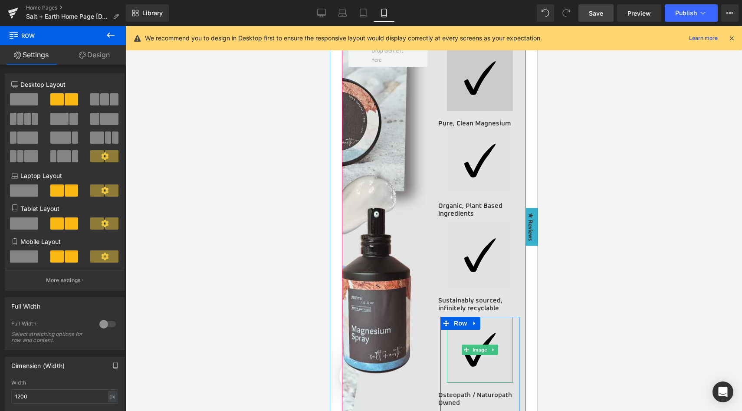
scroll to position [586, 0]
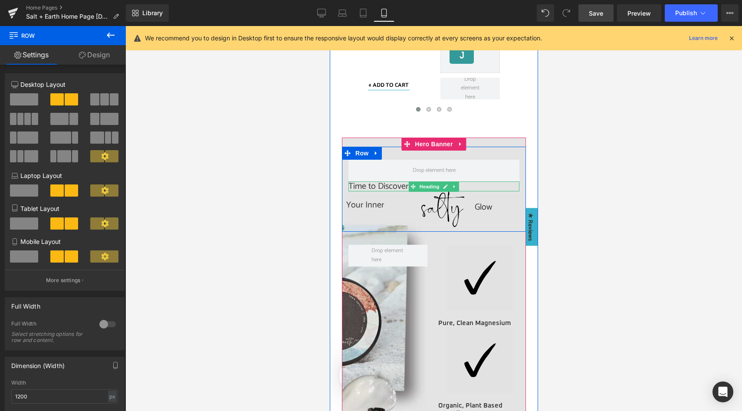
click at [383, 187] on h2 "Time to Discover" at bounding box center [433, 186] width 171 height 10
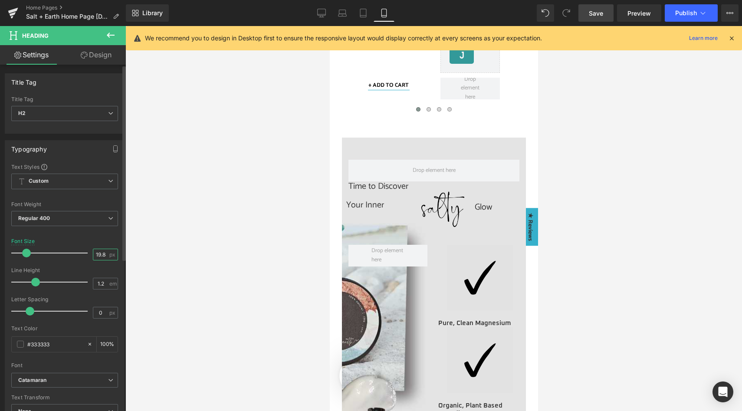
click at [96, 254] on input "19.88" at bounding box center [100, 254] width 15 height 11
type input "33"
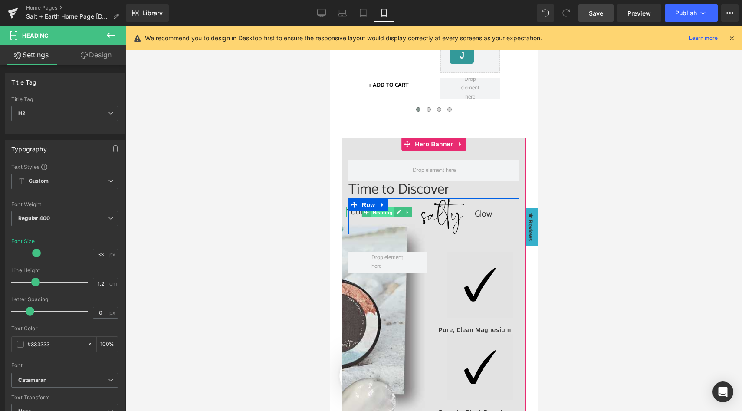
click at [373, 214] on span "Heading" at bounding box center [381, 212] width 23 height 10
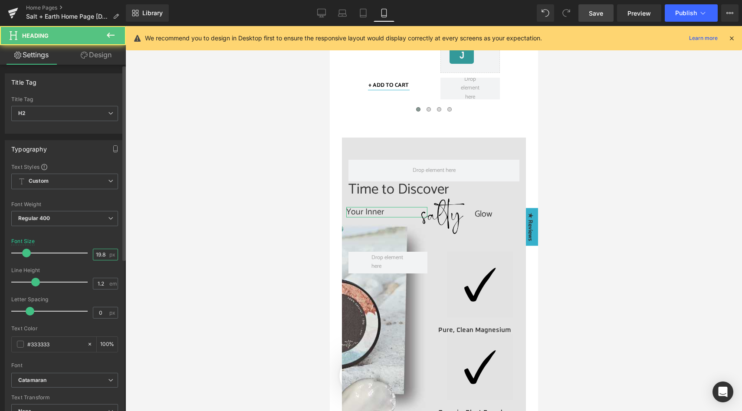
click at [102, 256] on input "19.88" at bounding box center [100, 254] width 15 height 11
type input "33"
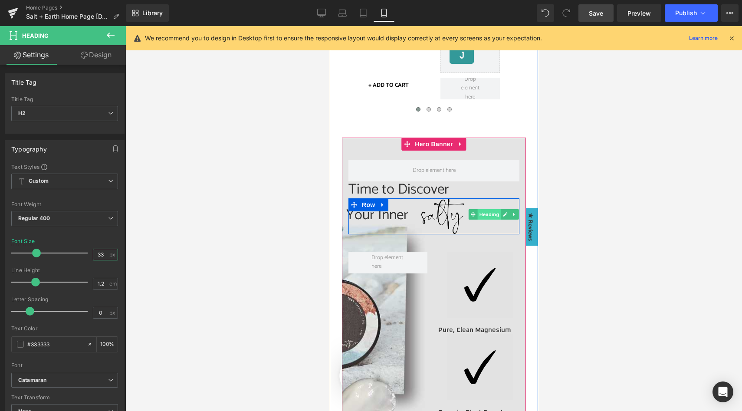
drag, startPoint x: 484, startPoint y: 213, endPoint x: 477, endPoint y: 213, distance: 6.1
click at [484, 213] on span "Heading" at bounding box center [488, 214] width 23 height 10
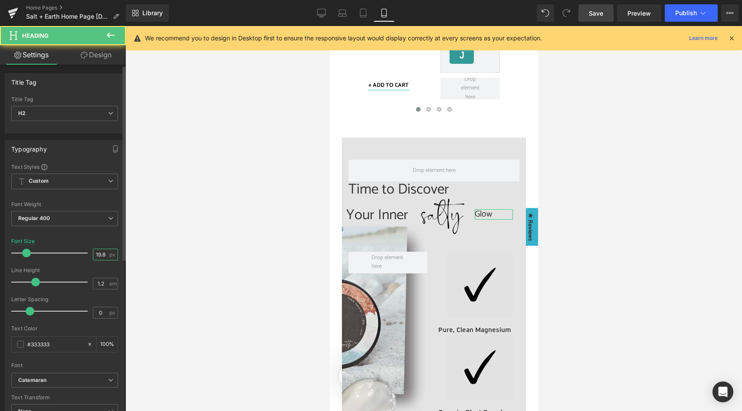
click at [100, 253] on input "19.88" at bounding box center [100, 254] width 15 height 11
type input "33"
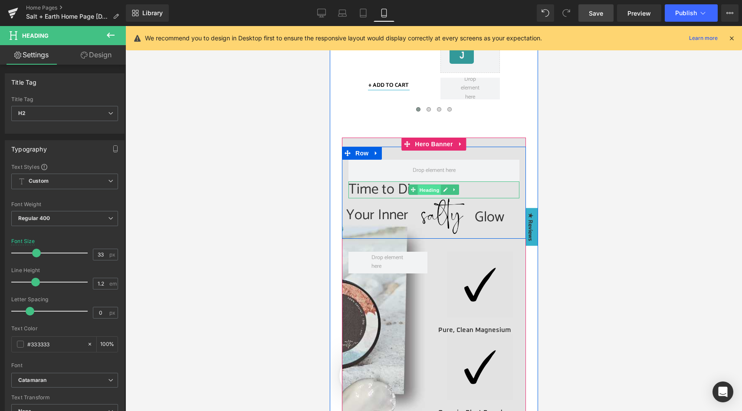
click at [426, 188] on span "Heading" at bounding box center [429, 190] width 23 height 10
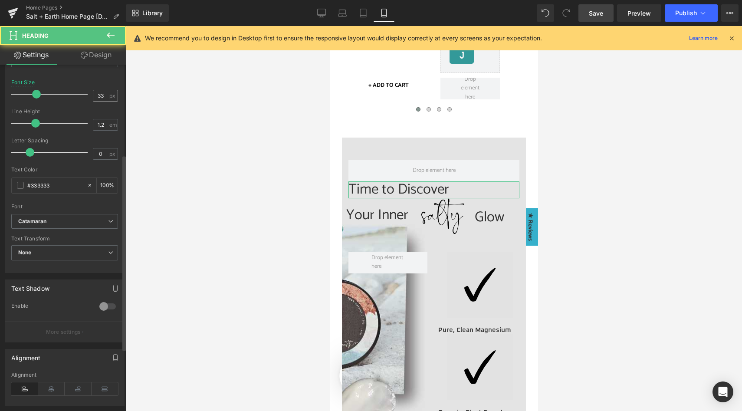
scroll to position [159, 0]
click at [80, 387] on icon at bounding box center [78, 388] width 27 height 13
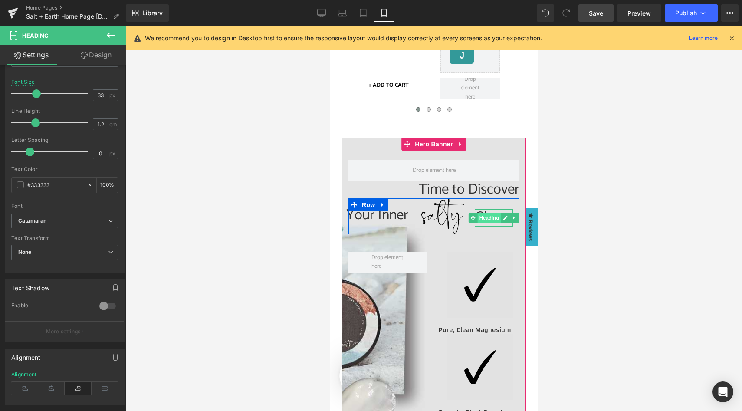
click at [484, 218] on span "Heading" at bounding box center [488, 218] width 23 height 10
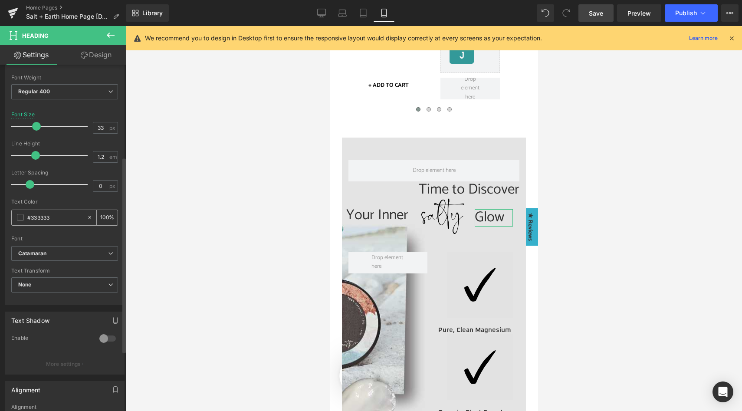
scroll to position [185, 0]
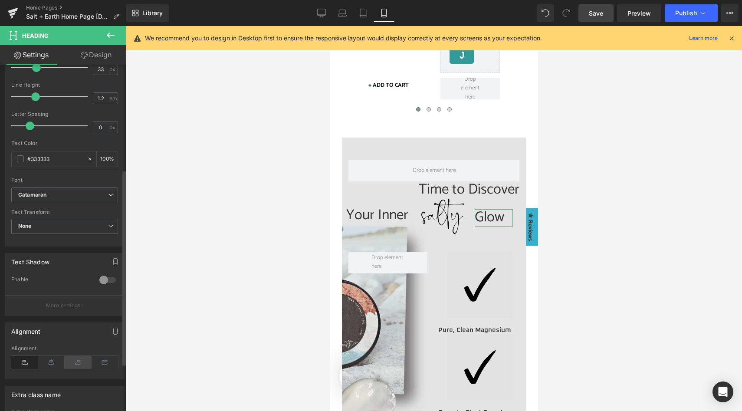
click at [73, 361] on icon at bounding box center [78, 362] width 27 height 13
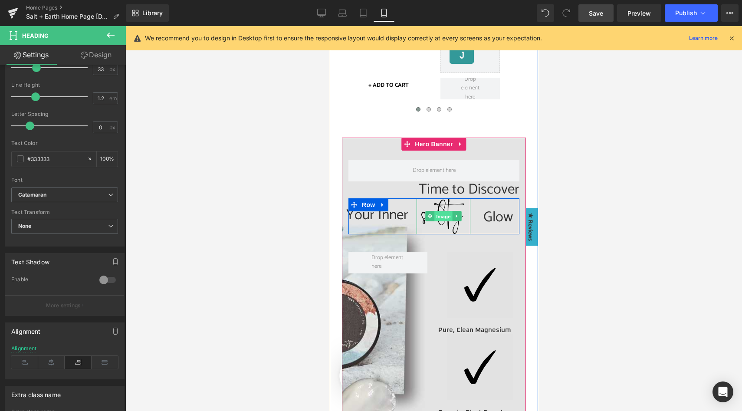
click at [438, 216] on span "Image" at bounding box center [443, 216] width 18 height 10
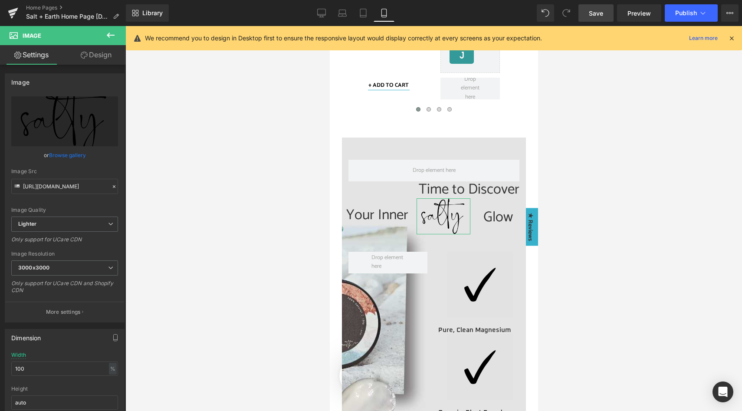
click at [87, 58] on link "Design" at bounding box center [96, 55] width 63 height 20
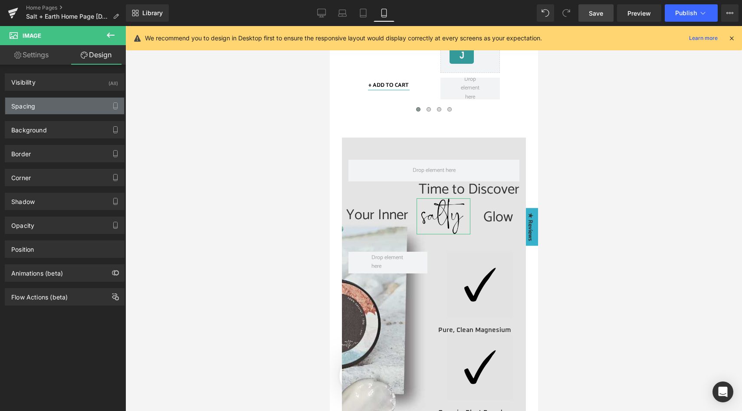
click at [74, 104] on div "Spacing" at bounding box center [64, 106] width 119 height 16
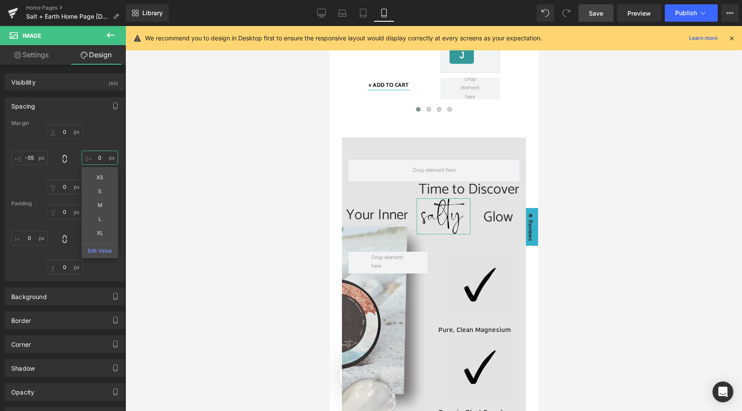
click at [97, 153] on input "0" at bounding box center [100, 158] width 36 height 14
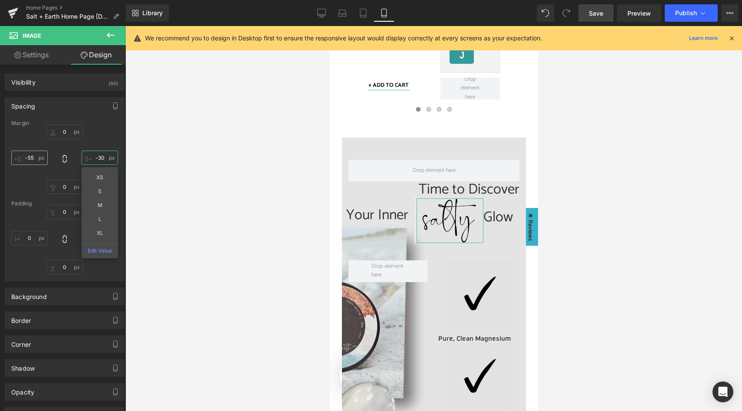
type input "-30"
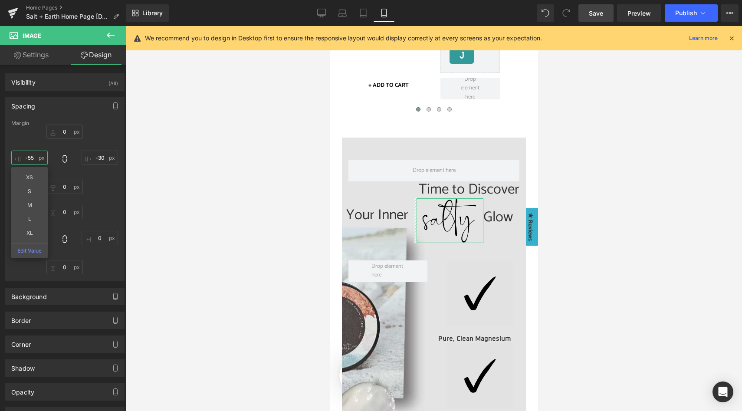
click at [35, 156] on input "-55" at bounding box center [29, 158] width 36 height 14
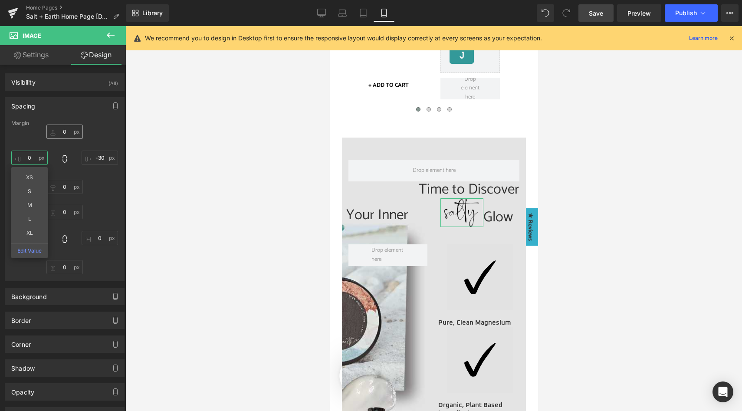
type input "0"
click at [67, 130] on input "0" at bounding box center [64, 132] width 36 height 14
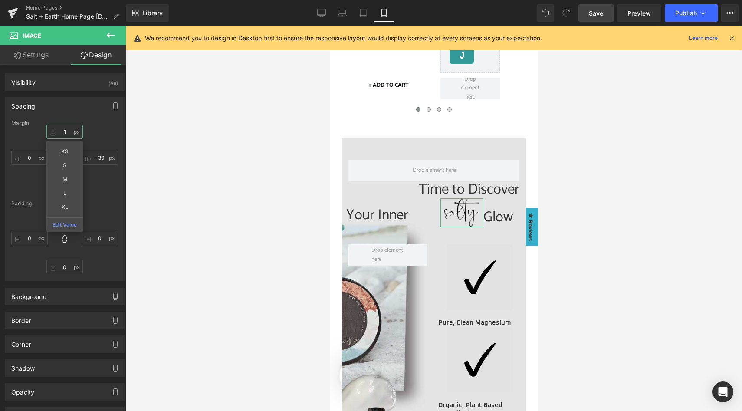
type input "10"
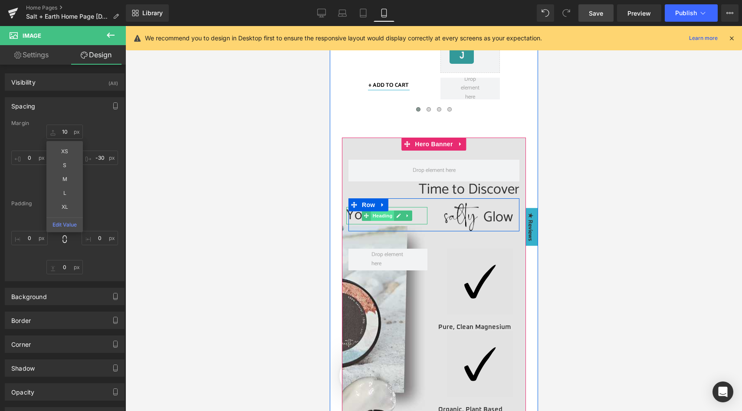
click at [373, 214] on span "Heading" at bounding box center [381, 216] width 23 height 10
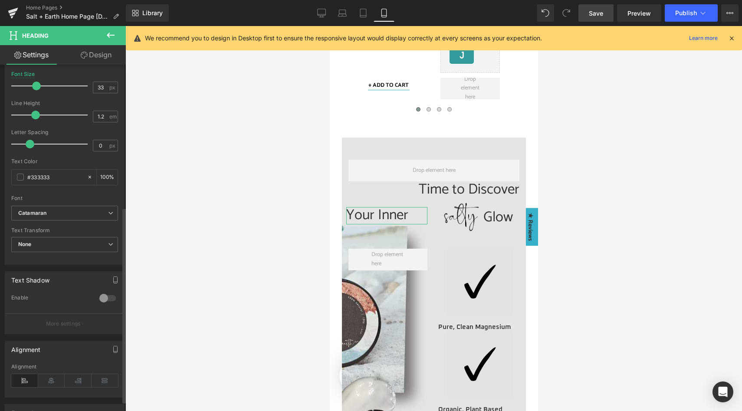
scroll to position [269, 0]
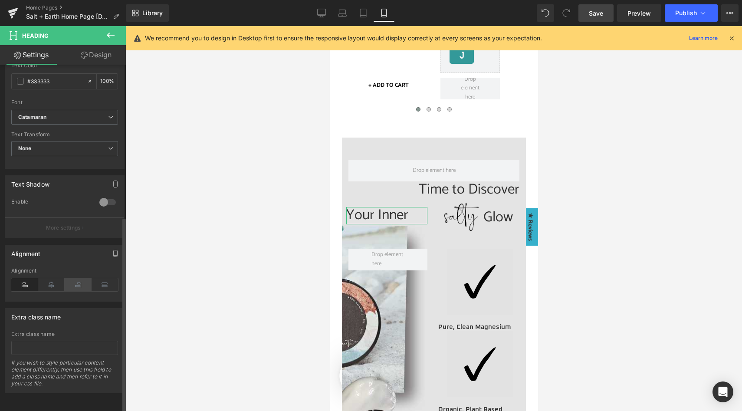
click at [71, 279] on icon at bounding box center [78, 284] width 27 height 13
click at [100, 55] on link "Design" at bounding box center [96, 55] width 63 height 20
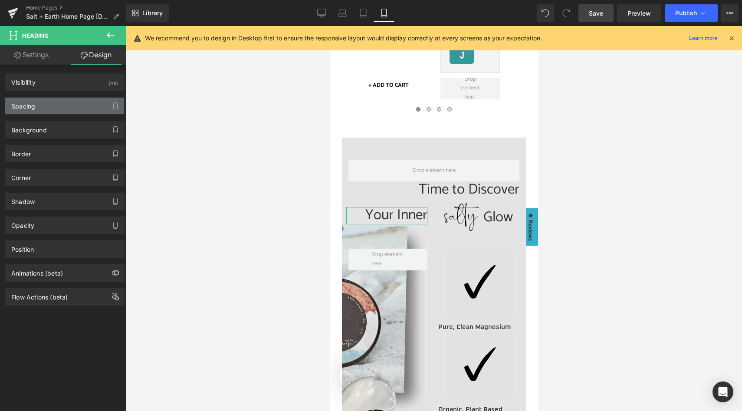
click at [90, 112] on div "Spacing" at bounding box center [64, 106] width 119 height 16
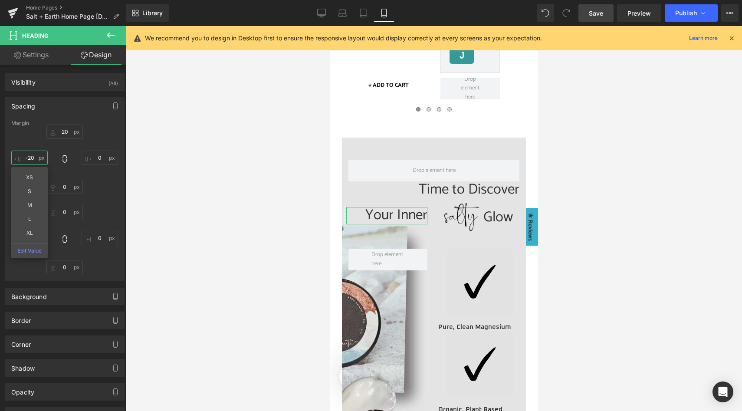
click at [30, 157] on input "-20" at bounding box center [29, 158] width 36 height 14
type input "0"
click at [99, 159] on input "0" at bounding box center [100, 158] width 36 height 14
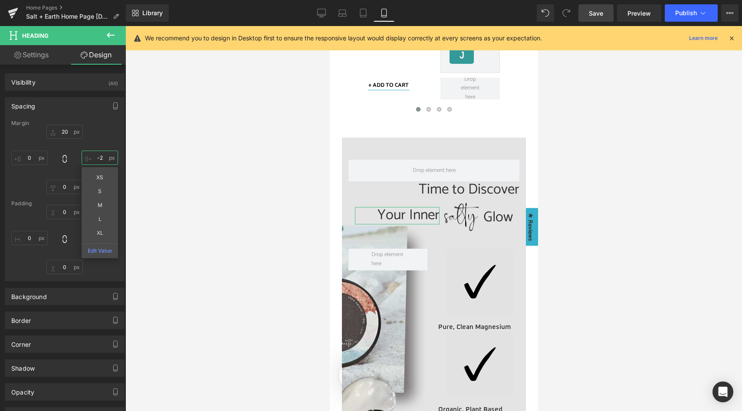
type input "-29"
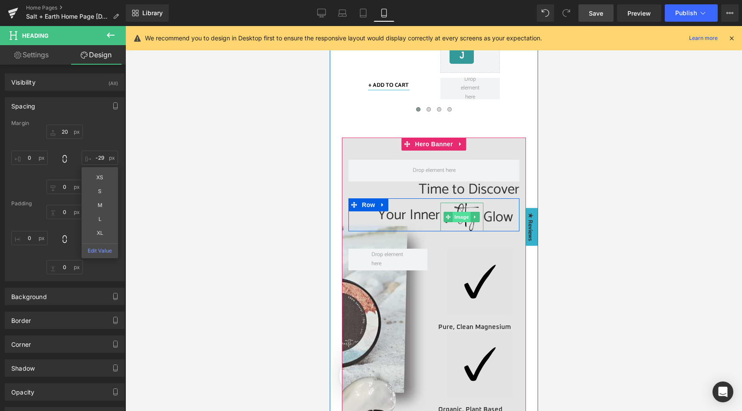
click at [453, 215] on span "Image" at bounding box center [461, 217] width 18 height 10
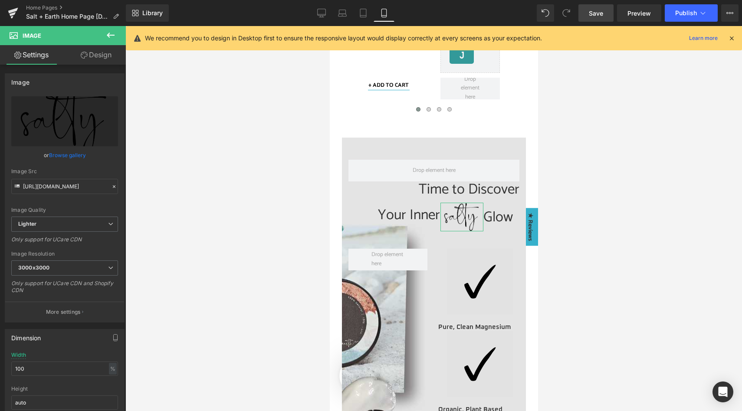
click at [98, 52] on link "Design" at bounding box center [96, 55] width 63 height 20
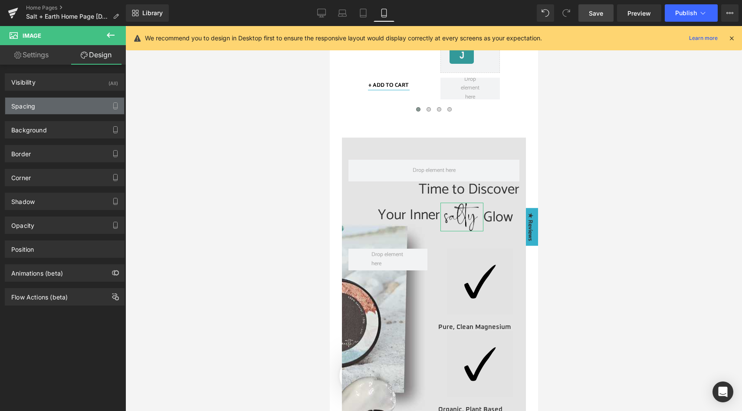
click at [63, 104] on div "Spacing" at bounding box center [64, 106] width 119 height 16
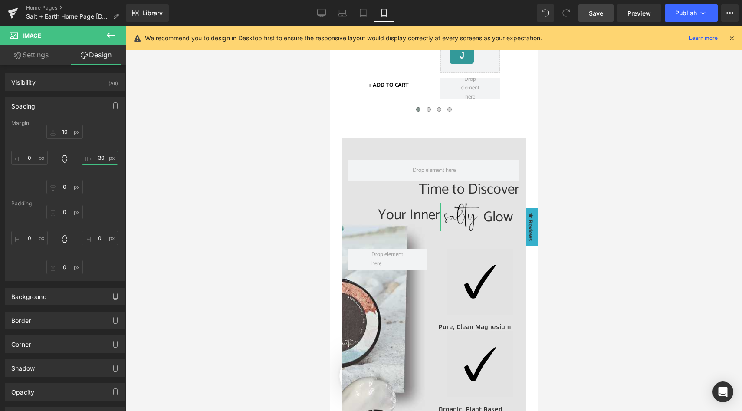
click at [101, 158] on input "-30" at bounding box center [100, 158] width 36 height 14
type input "-35"
click at [65, 133] on input "10" at bounding box center [64, 132] width 36 height 14
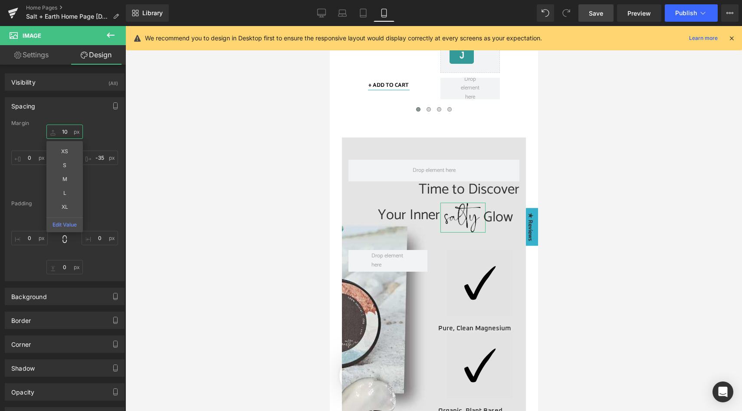
type input "5"
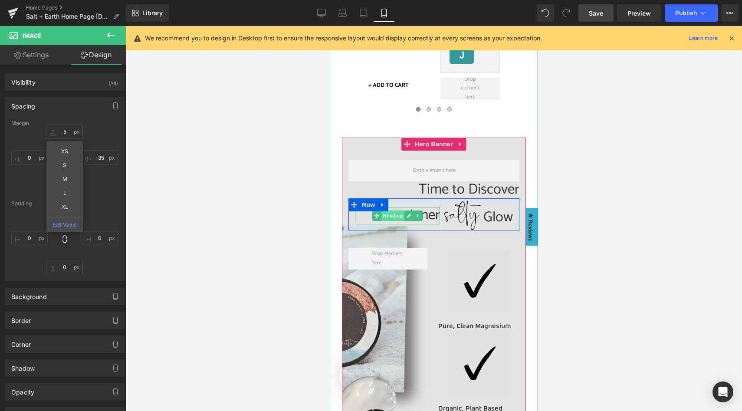
click at [391, 215] on span "Heading" at bounding box center [392, 216] width 23 height 10
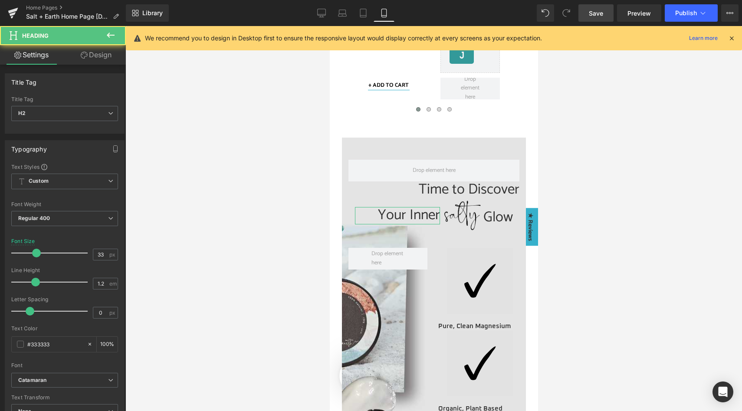
click at [97, 51] on link "Design" at bounding box center [96, 55] width 63 height 20
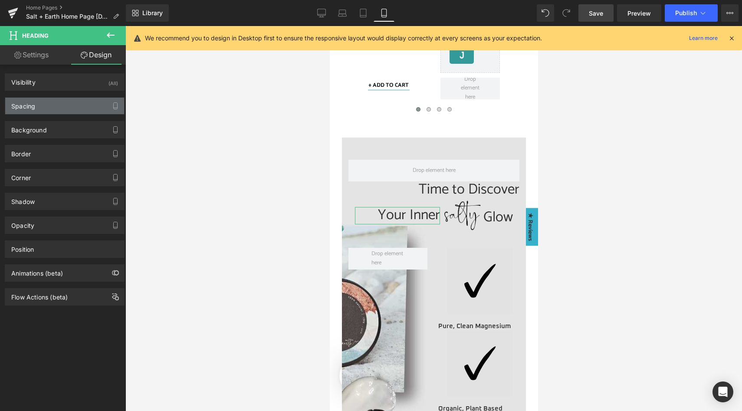
click at [42, 105] on div "Spacing" at bounding box center [64, 106] width 119 height 16
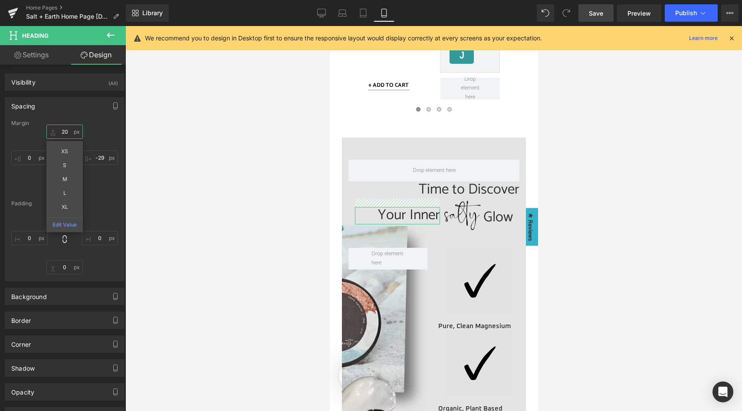
click at [65, 131] on input "20" at bounding box center [64, 132] width 36 height 14
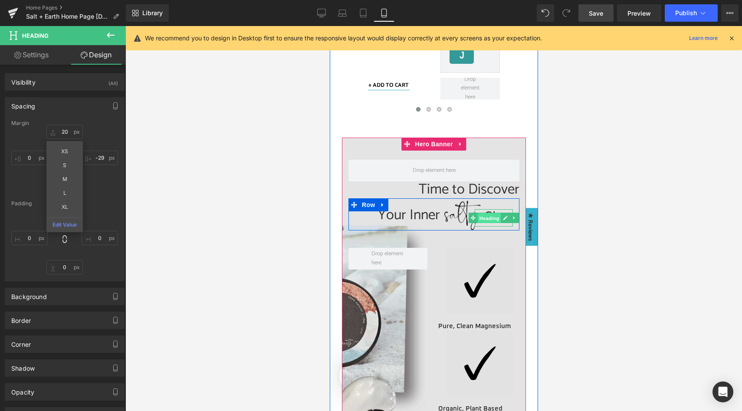
click at [492, 217] on span "Heading" at bounding box center [488, 218] width 23 height 10
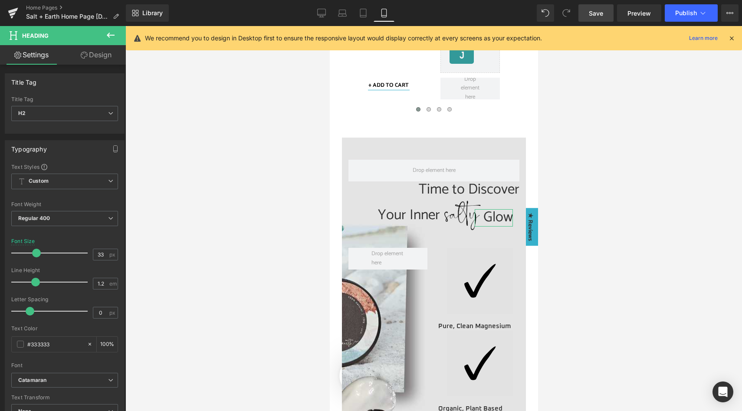
click at [92, 57] on link "Design" at bounding box center [96, 55] width 63 height 20
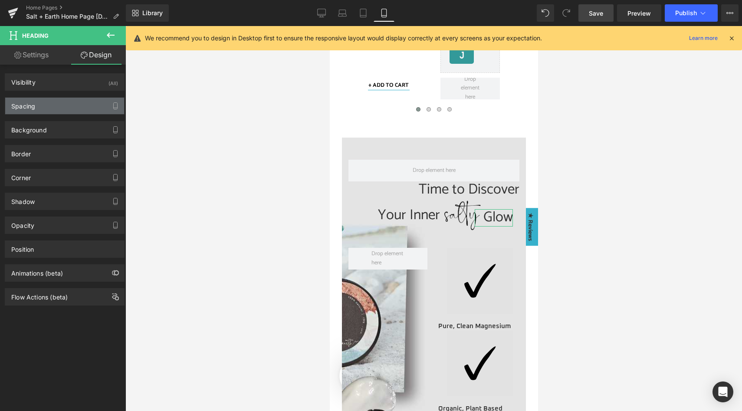
click at [58, 106] on div "Spacing" at bounding box center [64, 106] width 119 height 16
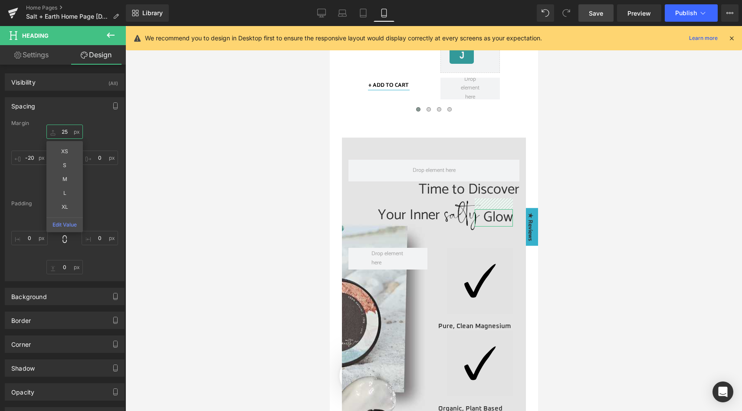
click at [63, 130] on input "25" at bounding box center [64, 132] width 36 height 14
type input "20"
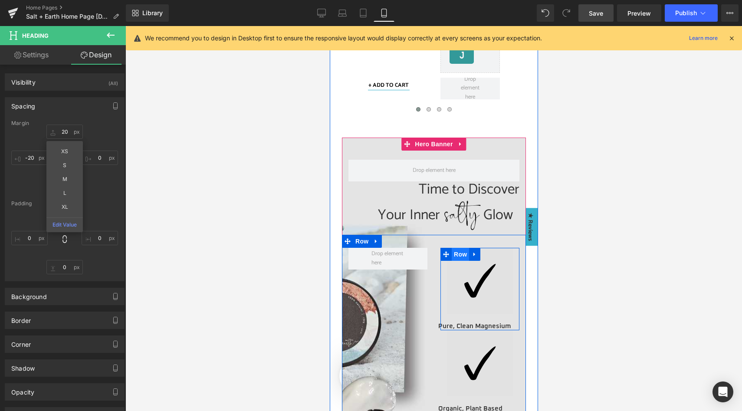
click at [459, 254] on span "Row" at bounding box center [459, 254] width 17 height 13
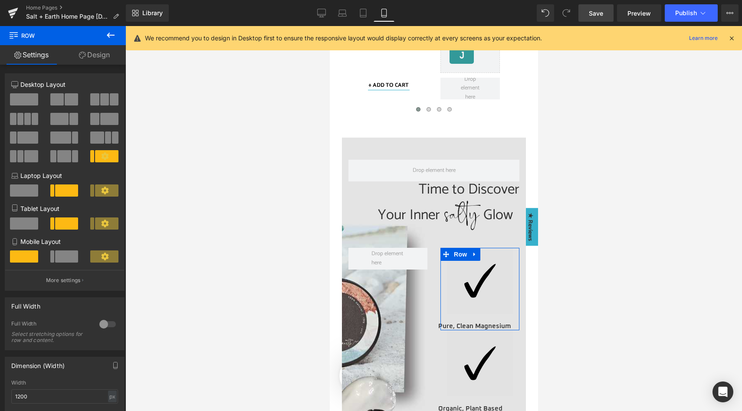
click at [57, 256] on span at bounding box center [66, 256] width 23 height 12
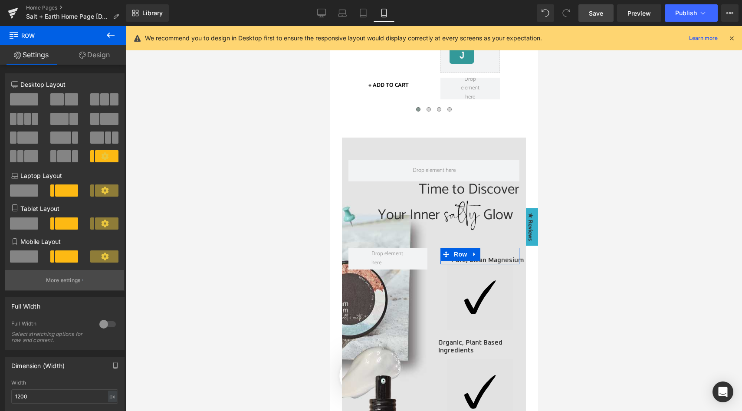
click at [59, 280] on p "More settings" at bounding box center [63, 281] width 35 height 8
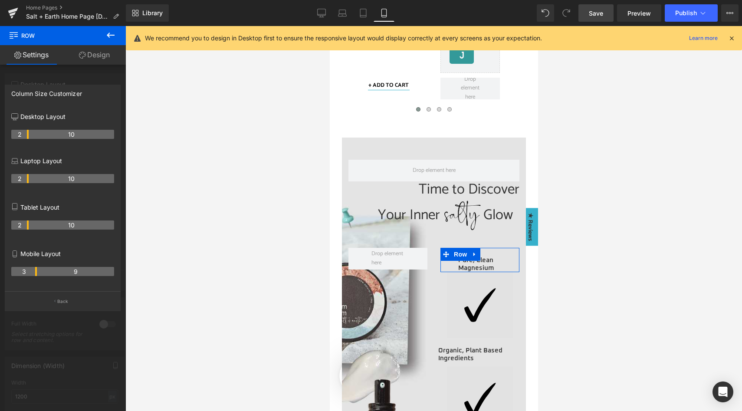
drag, startPoint x: 28, startPoint y: 272, endPoint x: 34, endPoint y: 271, distance: 6.1
click at [34, 271] on th "3" at bounding box center [24, 271] width 26 height 9
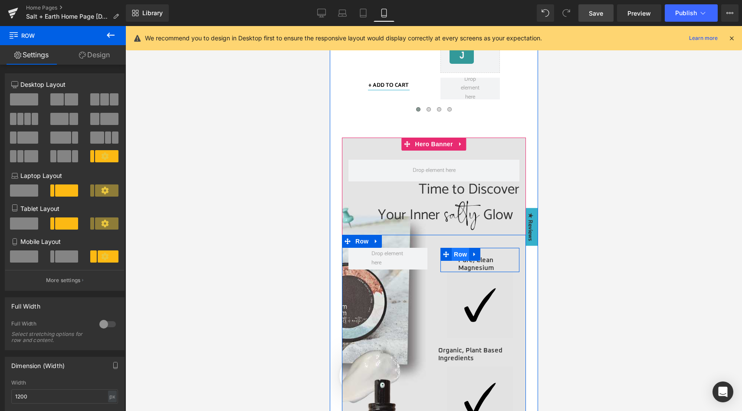
click at [459, 254] on span "Row" at bounding box center [459, 254] width 17 height 13
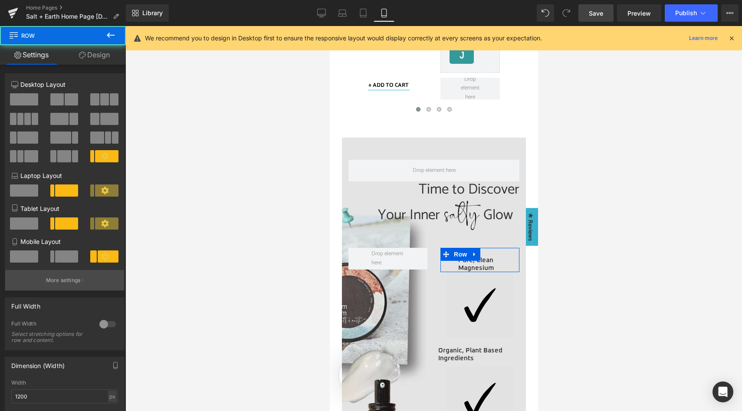
click at [59, 277] on button "More settings" at bounding box center [64, 280] width 119 height 20
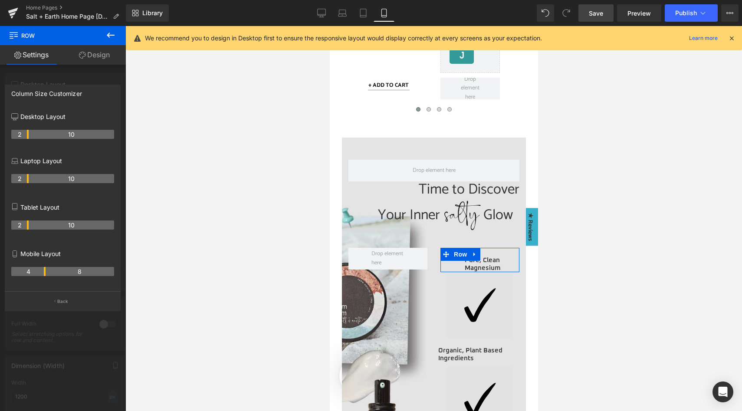
drag, startPoint x: 36, startPoint y: 271, endPoint x: 44, endPoint y: 270, distance: 8.3
click at [44, 270] on th "4" at bounding box center [28, 271] width 34 height 9
click at [99, 54] on link "Design" at bounding box center [94, 55] width 63 height 20
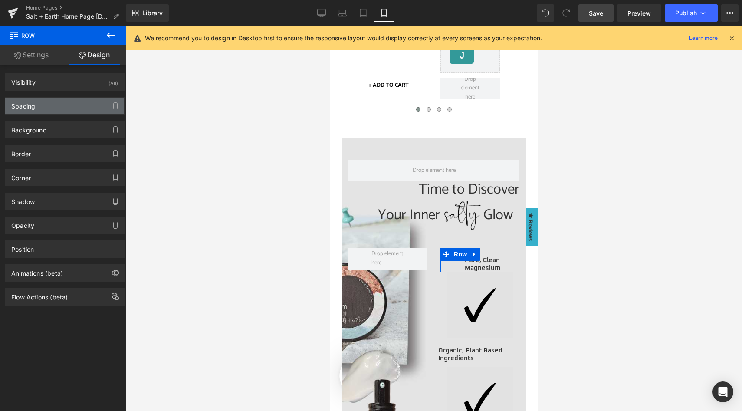
click at [59, 104] on div "Spacing" at bounding box center [64, 106] width 119 height 16
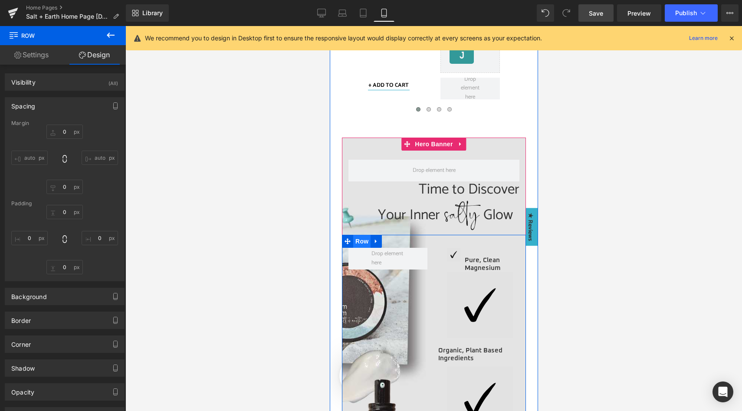
click at [355, 240] on span "Row" at bounding box center [361, 241] width 17 height 13
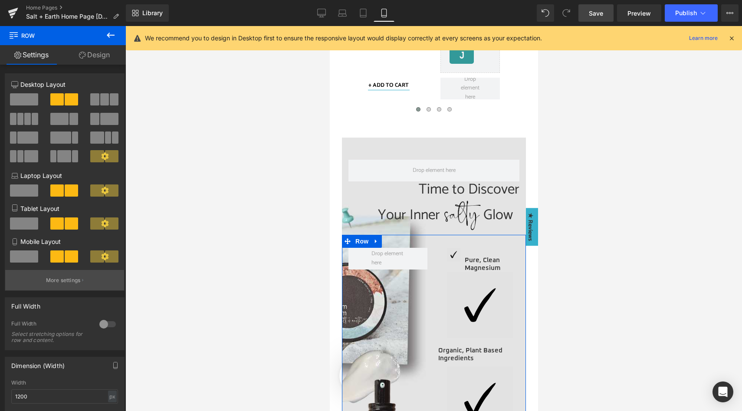
click at [66, 277] on button "More settings" at bounding box center [64, 280] width 119 height 20
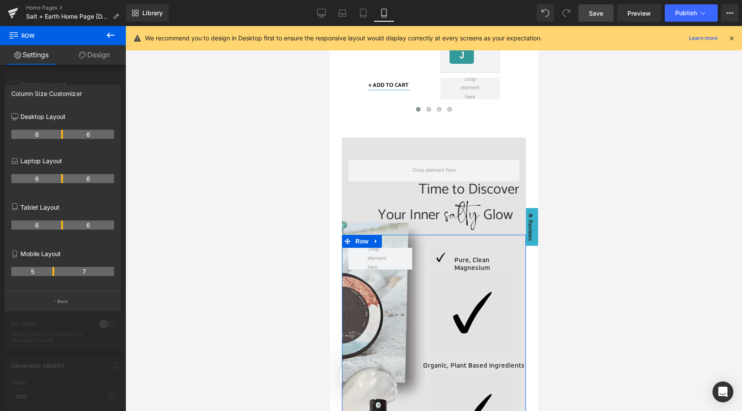
drag, startPoint x: 62, startPoint y: 273, endPoint x: 52, endPoint y: 271, distance: 10.1
click at [52, 271] on th "5" at bounding box center [32, 271] width 43 height 9
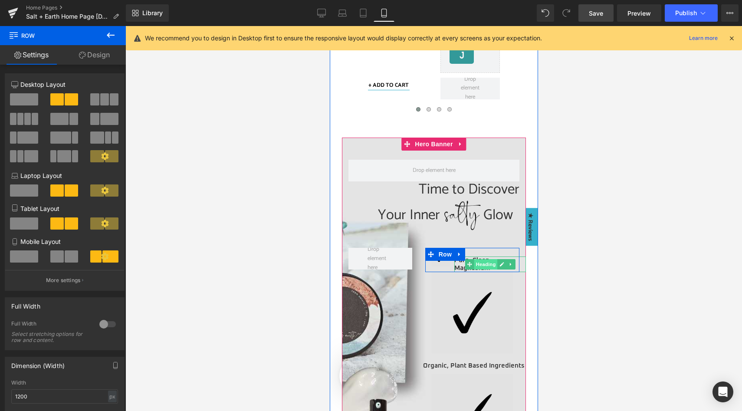
click at [482, 261] on span "Heading" at bounding box center [485, 264] width 23 height 10
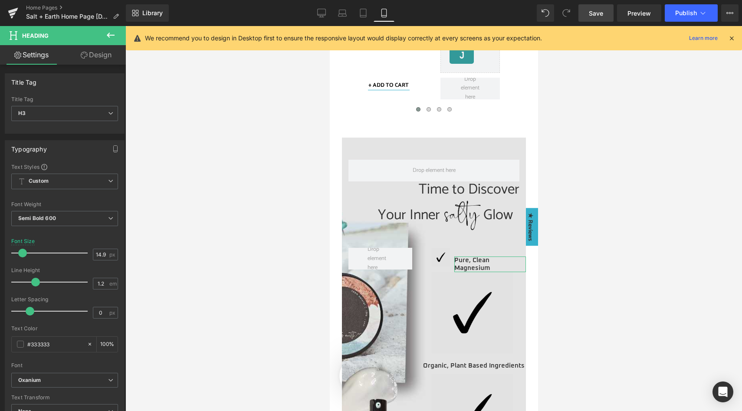
click at [105, 51] on link "Design" at bounding box center [96, 55] width 63 height 20
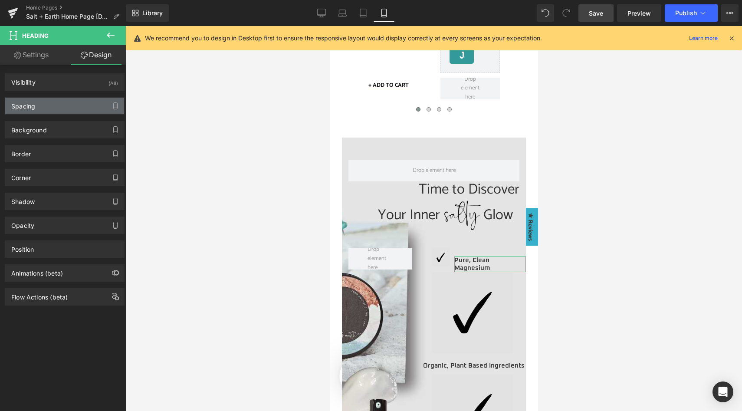
click at [49, 108] on div "Spacing" at bounding box center [64, 106] width 119 height 16
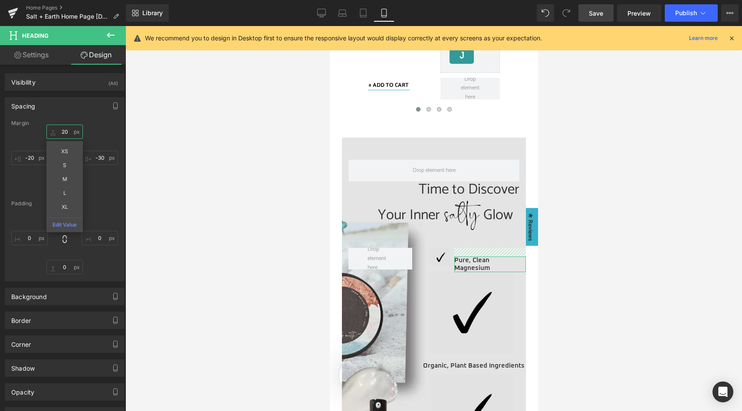
click at [66, 135] on input "20" at bounding box center [64, 132] width 36 height 14
type input "0"
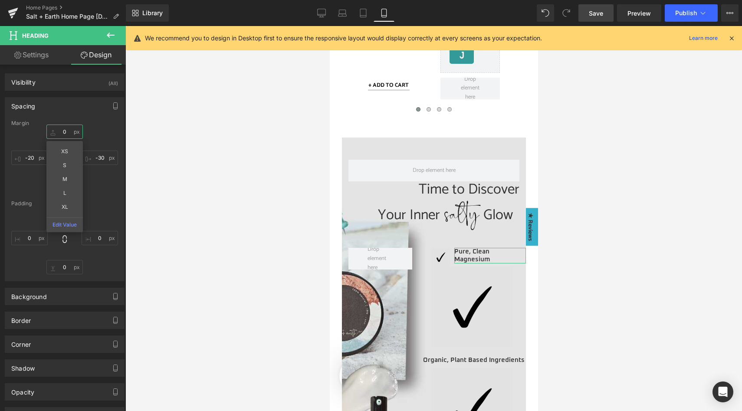
type input "5"
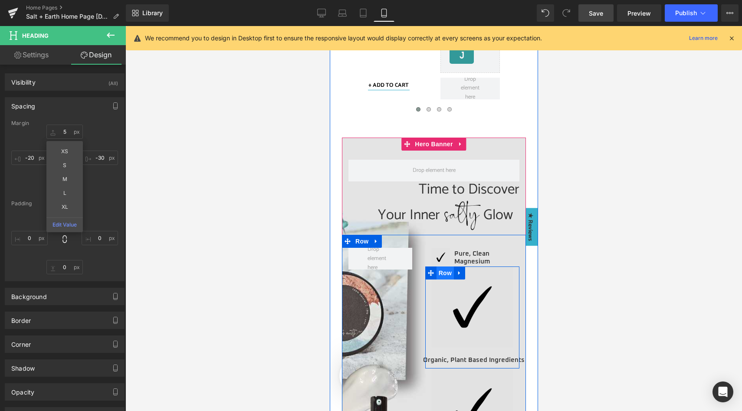
click at [442, 269] on span "Row" at bounding box center [444, 273] width 17 height 13
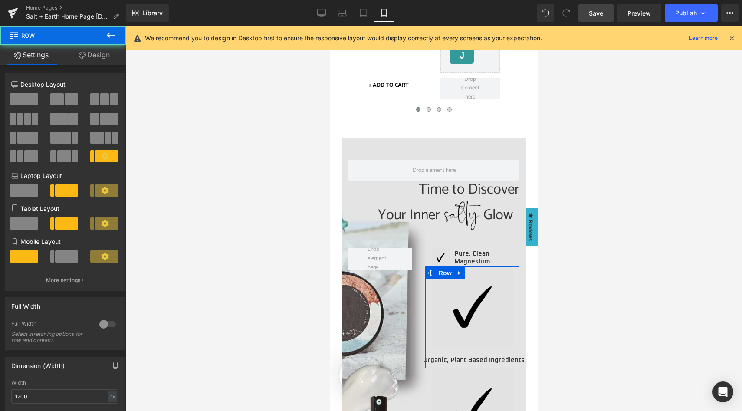
click at [59, 254] on span at bounding box center [66, 256] width 23 height 12
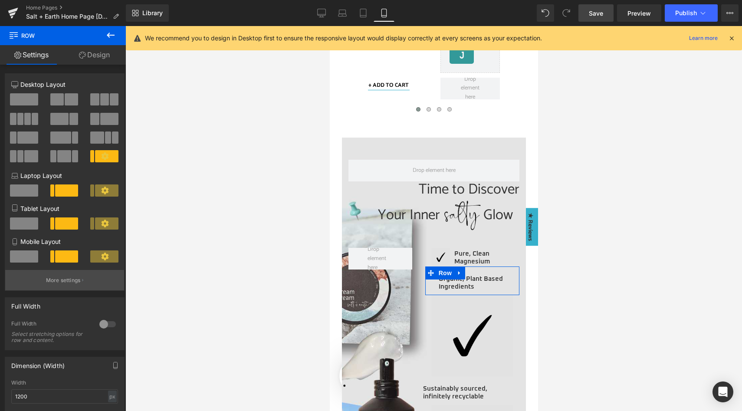
click at [62, 281] on p "More settings" at bounding box center [63, 281] width 35 height 8
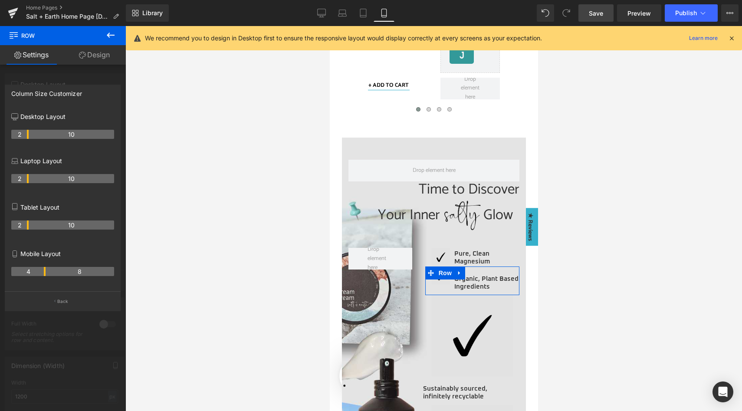
drag, startPoint x: 27, startPoint y: 271, endPoint x: 40, endPoint y: 269, distance: 13.7
click at [40, 269] on th "4" at bounding box center [28, 271] width 34 height 9
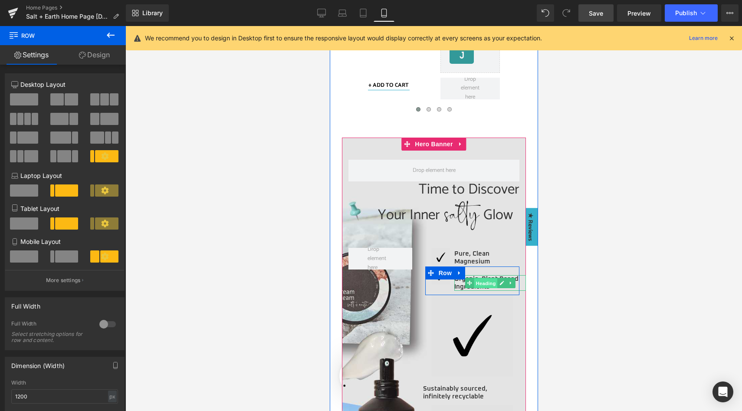
click at [477, 282] on span "Heading" at bounding box center [485, 283] width 23 height 10
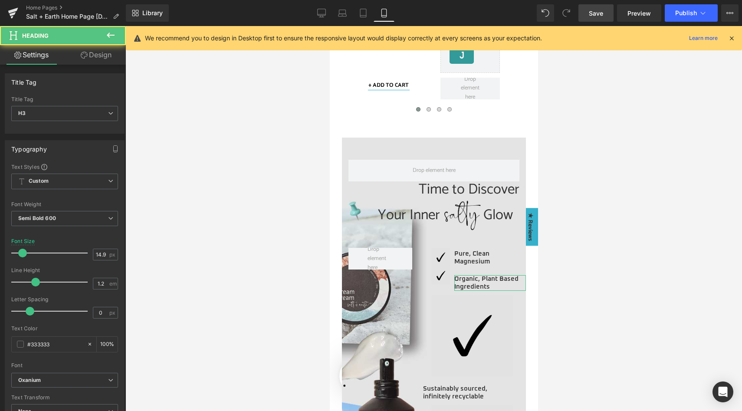
click at [102, 54] on link "Design" at bounding box center [96, 55] width 63 height 20
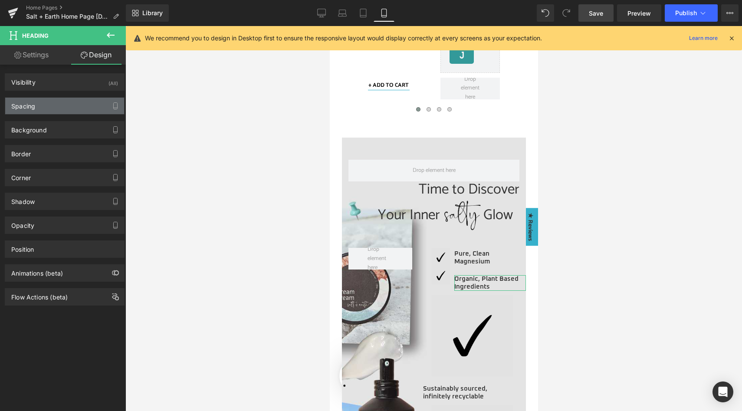
click at [66, 108] on div "Spacing" at bounding box center [64, 106] width 119 height 16
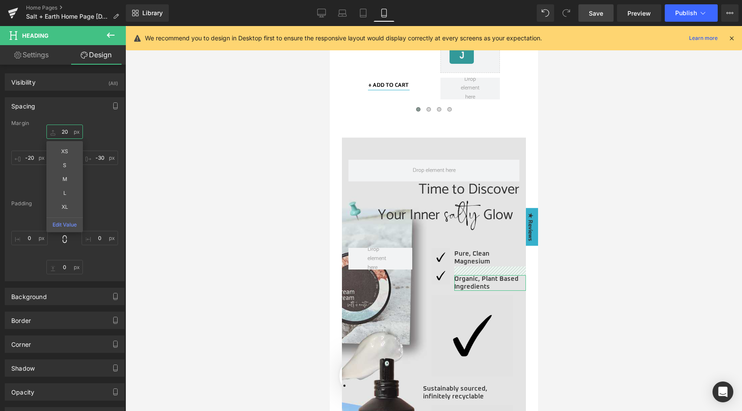
click at [64, 132] on input "20" at bounding box center [64, 132] width 36 height 14
type input "5"
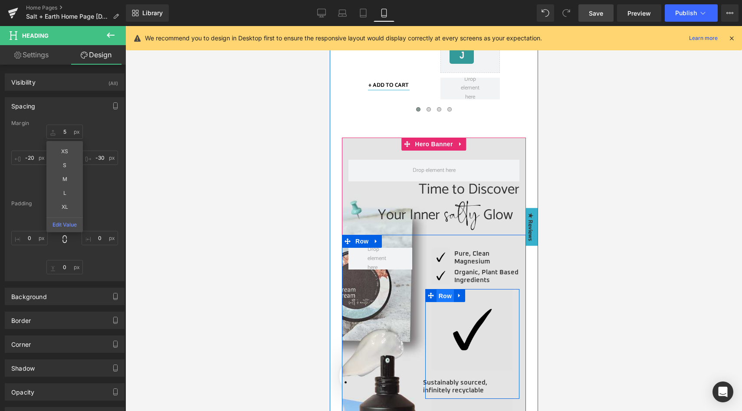
click at [441, 293] on span "Row" at bounding box center [444, 296] width 17 height 13
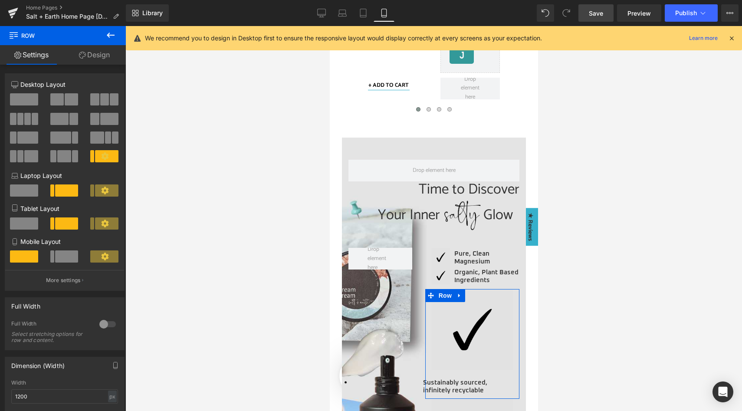
click at [69, 254] on span at bounding box center [66, 256] width 23 height 12
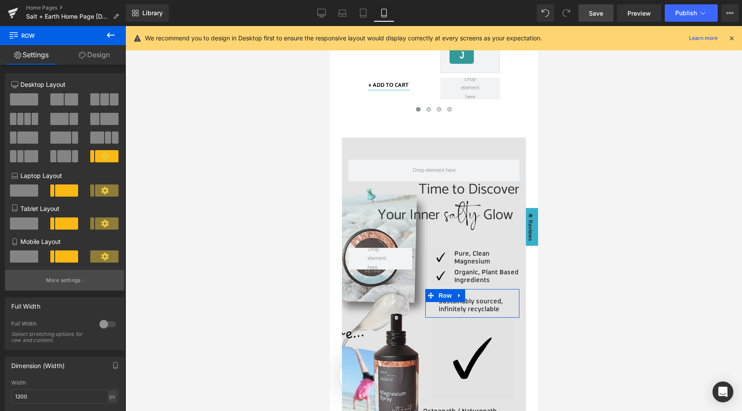
click at [67, 278] on p "More settings" at bounding box center [63, 281] width 35 height 8
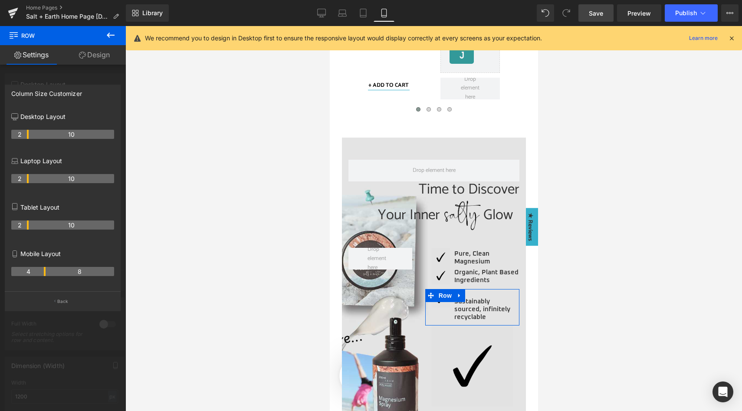
drag, startPoint x: 26, startPoint y: 273, endPoint x: 42, endPoint y: 270, distance: 15.9
click at [42, 270] on th "4" at bounding box center [28, 271] width 34 height 9
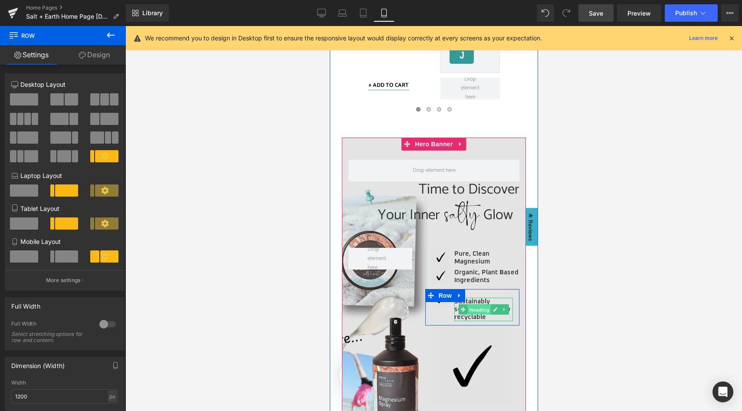
click at [474, 306] on span "Heading" at bounding box center [478, 310] width 23 height 10
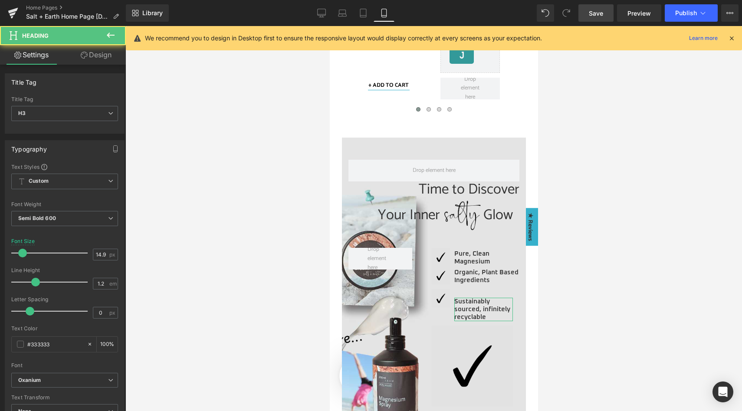
click at [95, 54] on link "Design" at bounding box center [96, 55] width 63 height 20
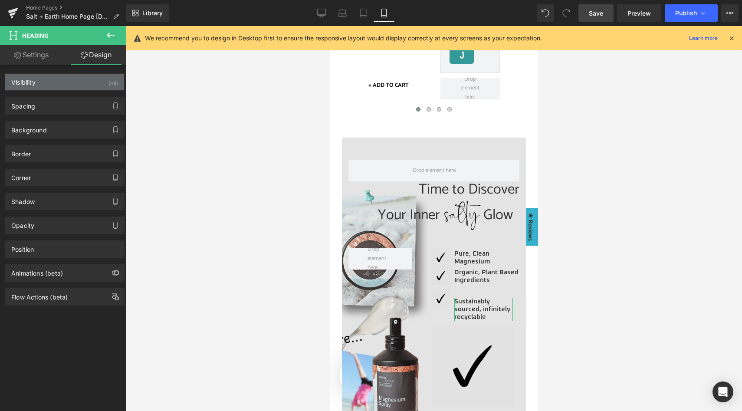
type input "20"
type input "0"
type input "-20"
type input "0"
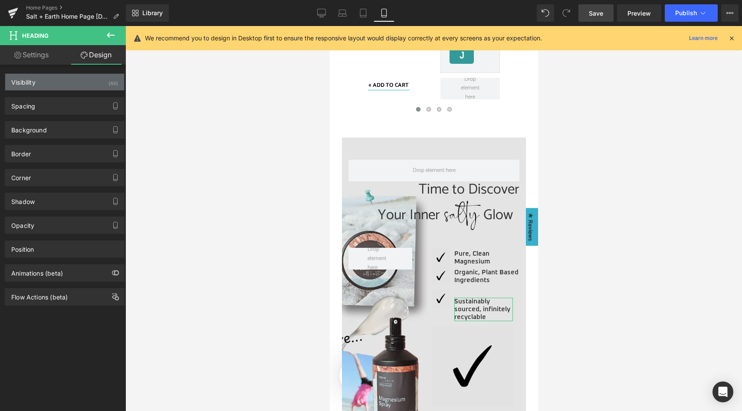
type input "0"
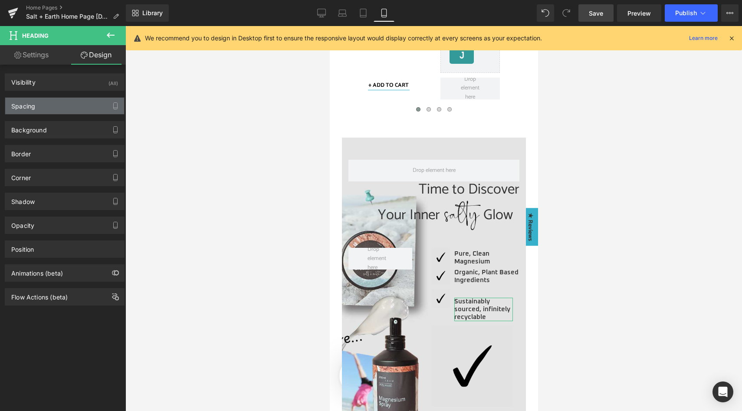
click at [63, 107] on div "Spacing" at bounding box center [64, 106] width 119 height 16
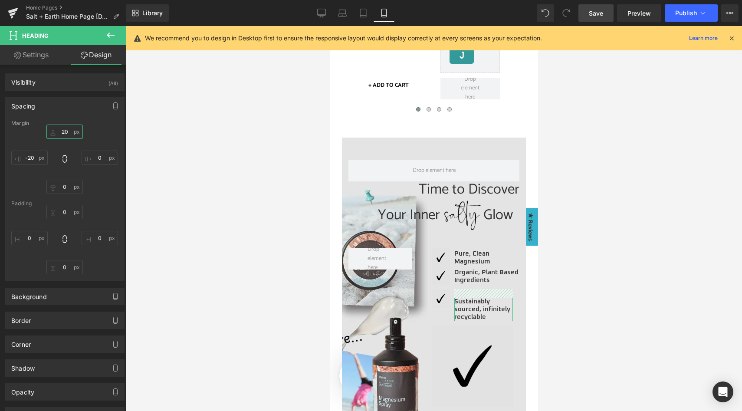
click at [63, 133] on input "20" at bounding box center [64, 132] width 36 height 14
type input "5"
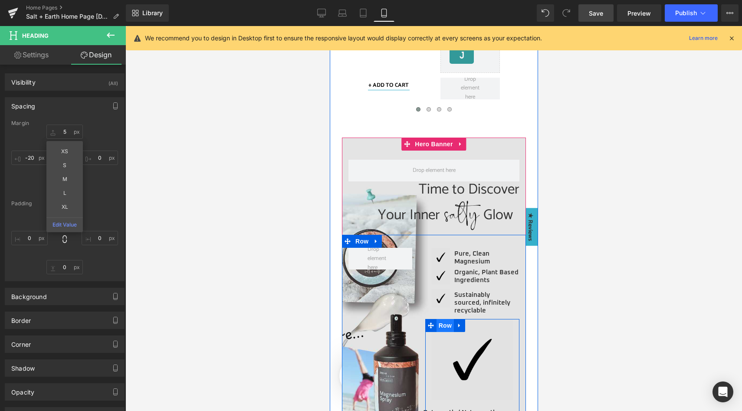
click at [441, 326] on span "Row" at bounding box center [444, 325] width 17 height 13
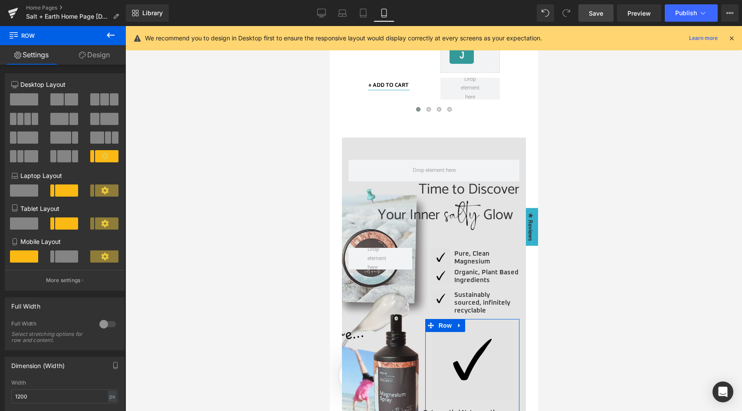
click at [66, 257] on span at bounding box center [66, 256] width 23 height 12
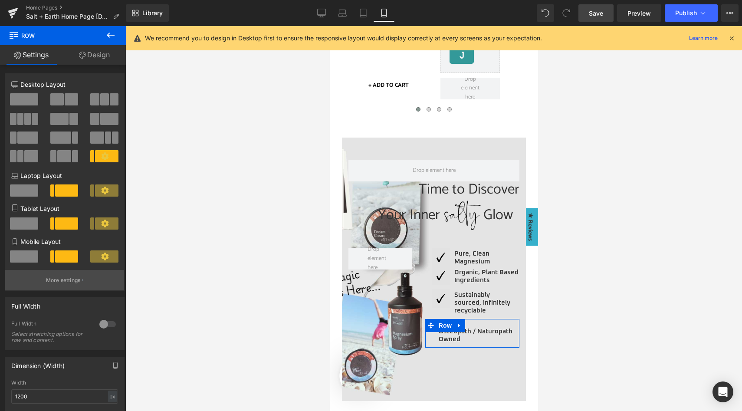
click at [58, 278] on p "More settings" at bounding box center [63, 281] width 35 height 8
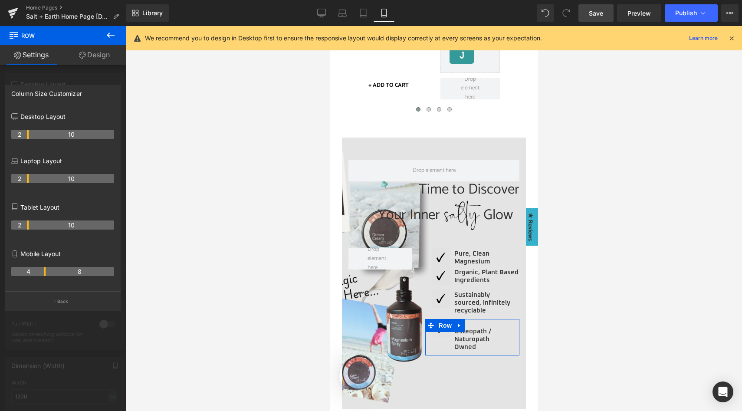
drag, startPoint x: 27, startPoint y: 273, endPoint x: 43, endPoint y: 269, distance: 16.2
click at [43, 269] on th "4" at bounding box center [28, 271] width 34 height 9
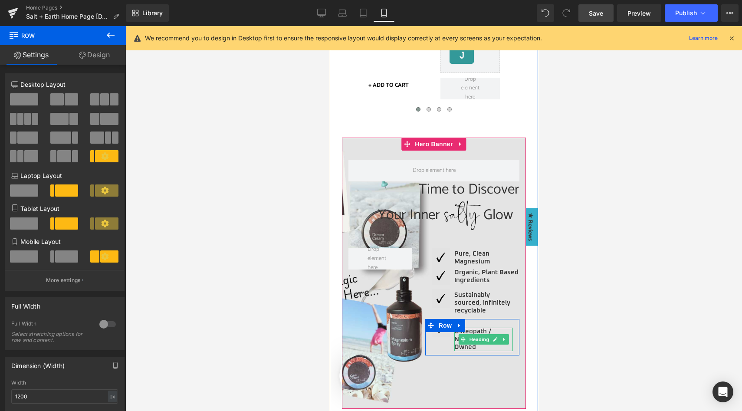
click at [472, 336] on span "Heading" at bounding box center [478, 339] width 23 height 10
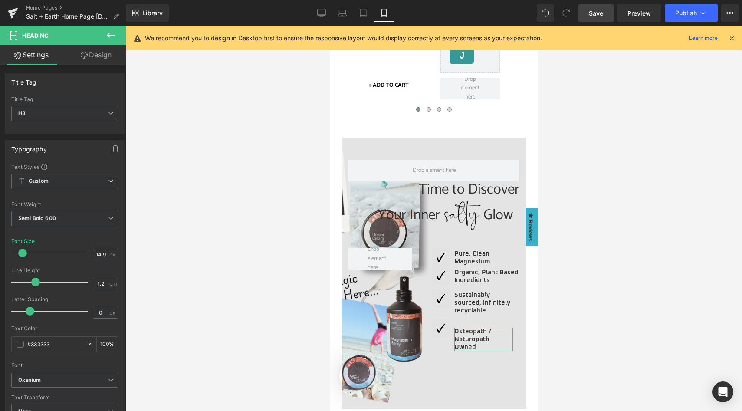
click at [95, 57] on link "Design" at bounding box center [96, 55] width 63 height 20
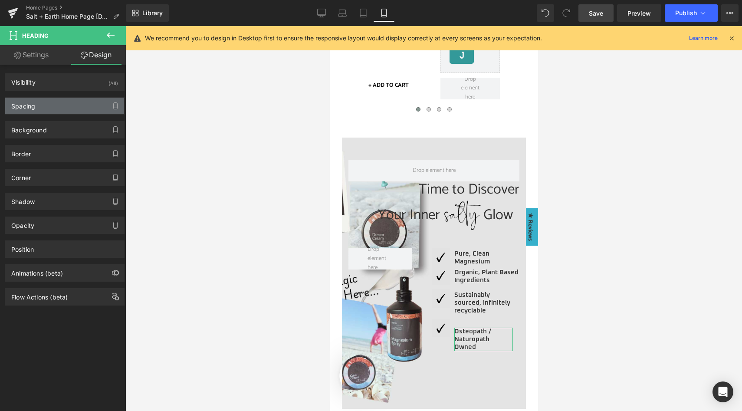
click at [71, 106] on div "Spacing" at bounding box center [64, 106] width 119 height 16
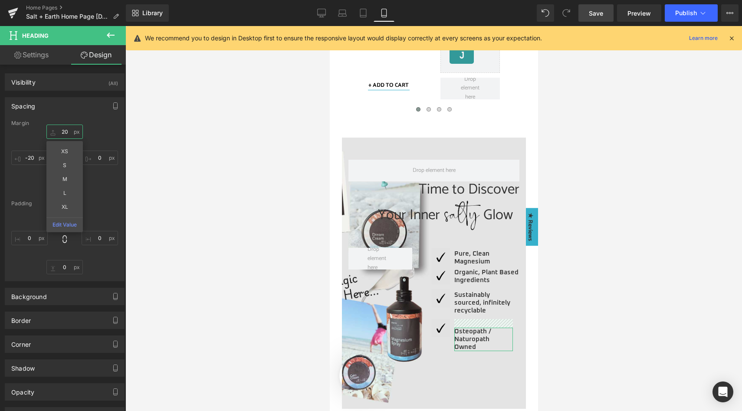
click at [66, 130] on input "20" at bounding box center [64, 132] width 36 height 14
type input "5"
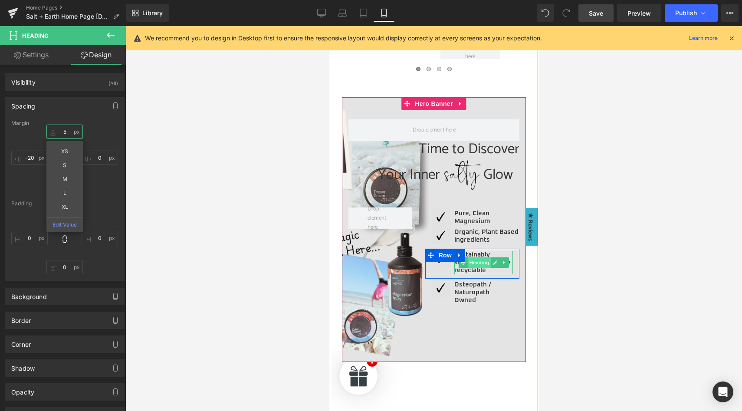
scroll to position [617, 0]
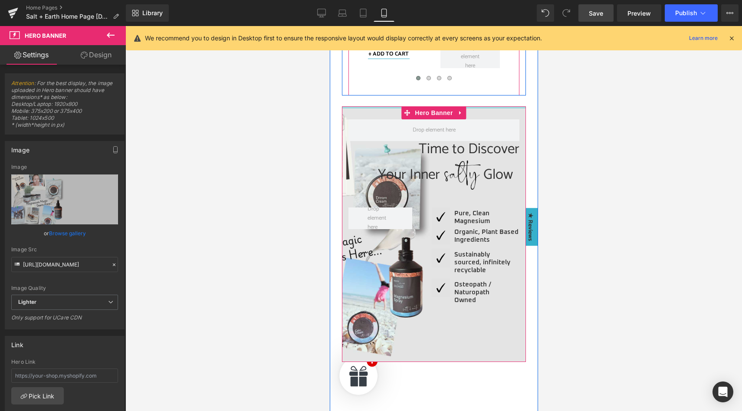
drag, startPoint x: 477, startPoint y: 107, endPoint x: 472, endPoint y: 86, distance: 21.3
click at [472, 86] on div "The Salty Essentials Heading THE SALT + EARTH CALM HEROS Text Block THE BESTSEL…" at bounding box center [434, 329] width 184 height 1185
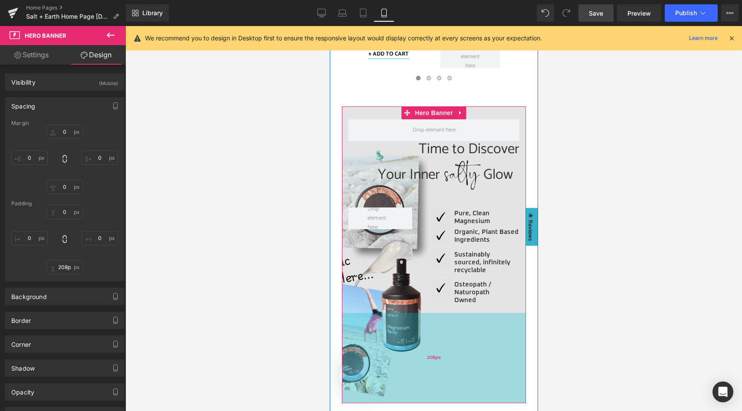
type input "210px"
drag, startPoint x: 461, startPoint y: 348, endPoint x: 459, endPoint y: 390, distance: 42.1
click at [459, 390] on div "210px" at bounding box center [434, 358] width 184 height 91
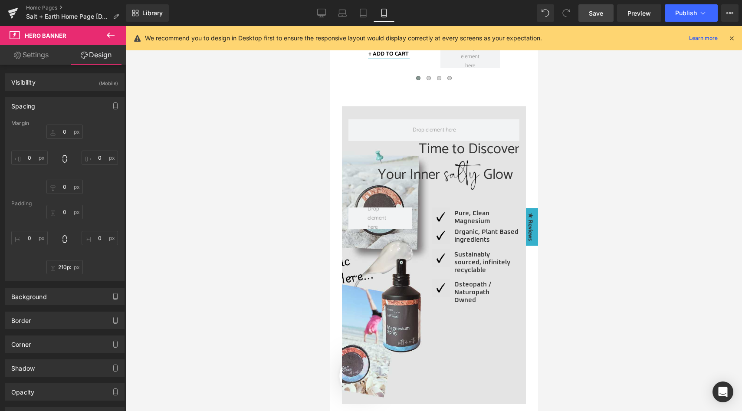
click at [595, 10] on span "Save" at bounding box center [596, 13] width 14 height 9
click at [731, 38] on icon at bounding box center [732, 38] width 8 height 8
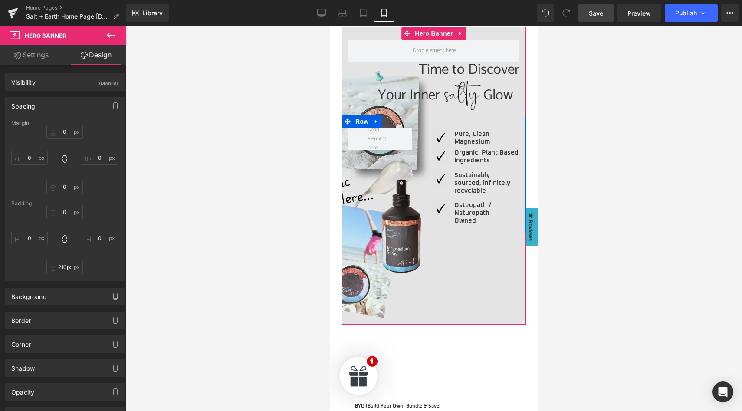
scroll to position [698, 0]
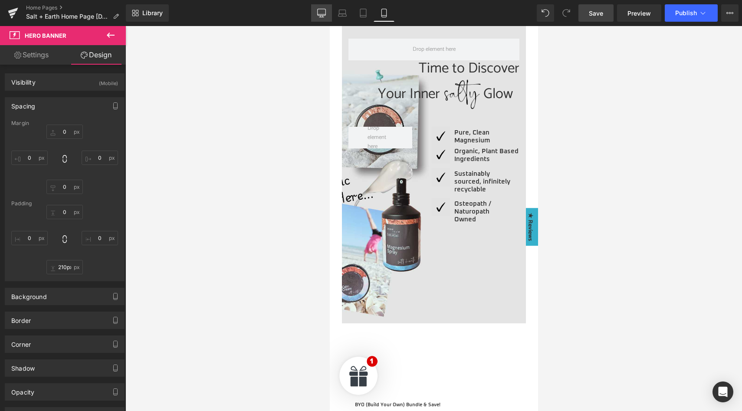
click at [326, 15] on icon at bounding box center [322, 12] width 8 height 7
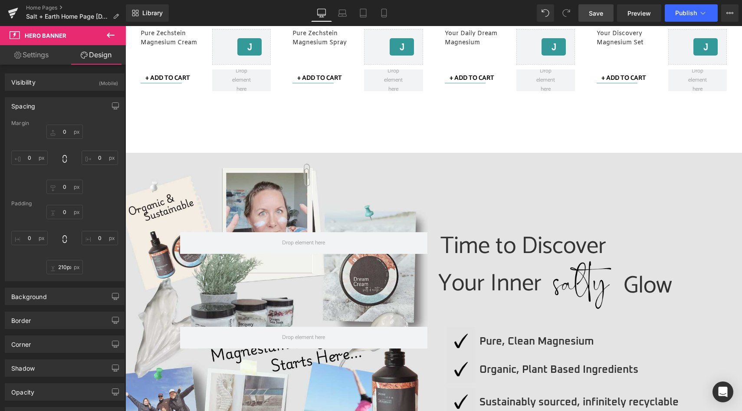
type input "0"
type input "153"
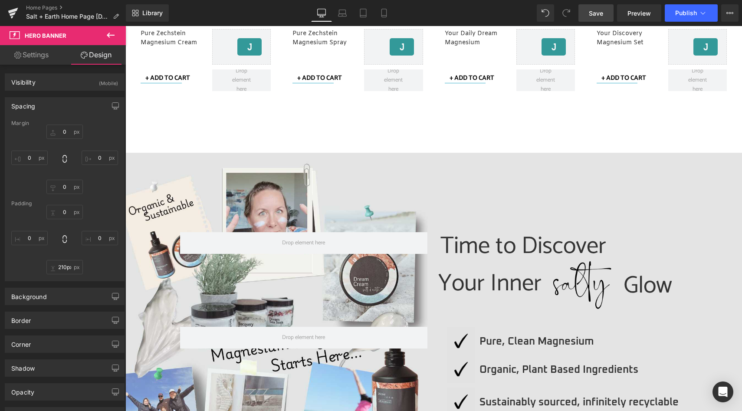
type input "0"
type input "113"
type input "0"
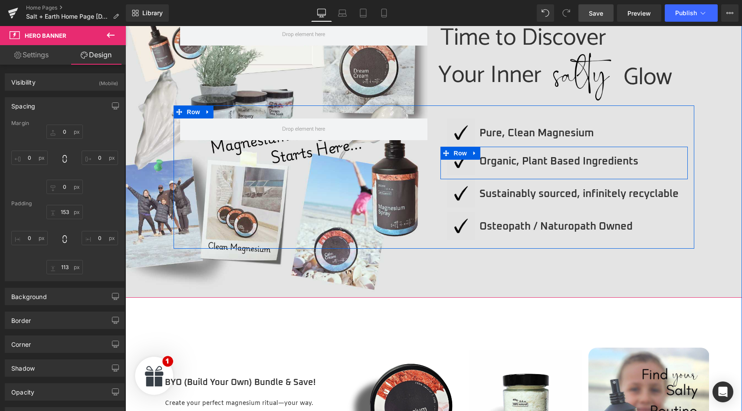
scroll to position [948, 0]
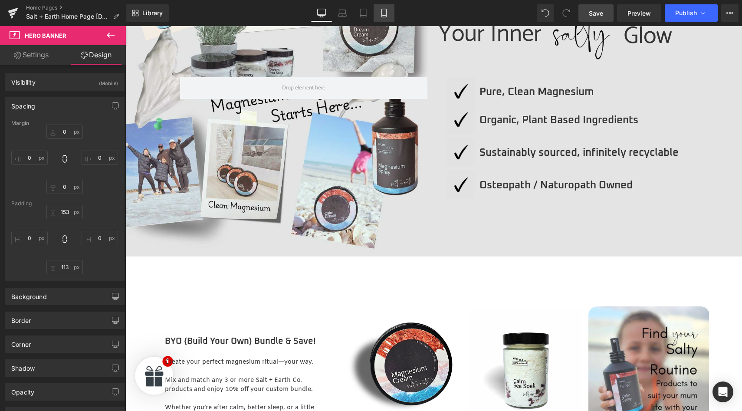
click at [387, 10] on icon at bounding box center [384, 13] width 9 height 9
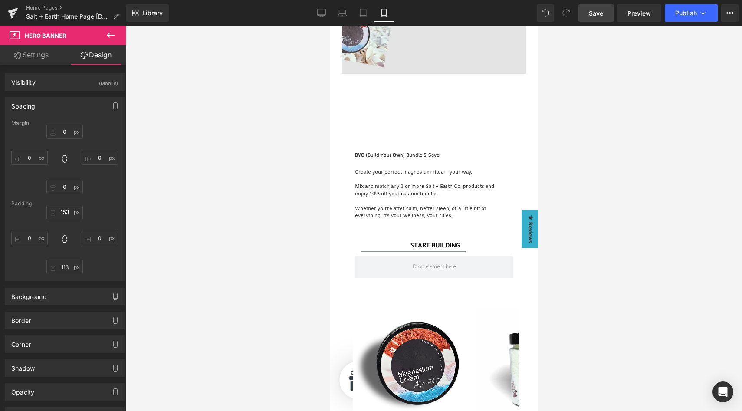
type input "0"
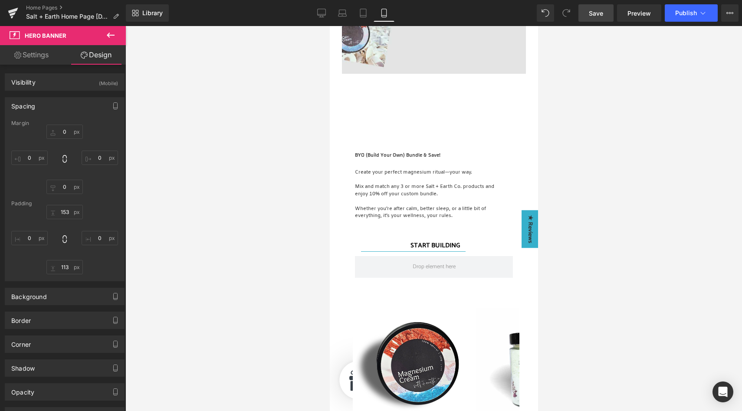
type input "0"
type input "210"
type input "0"
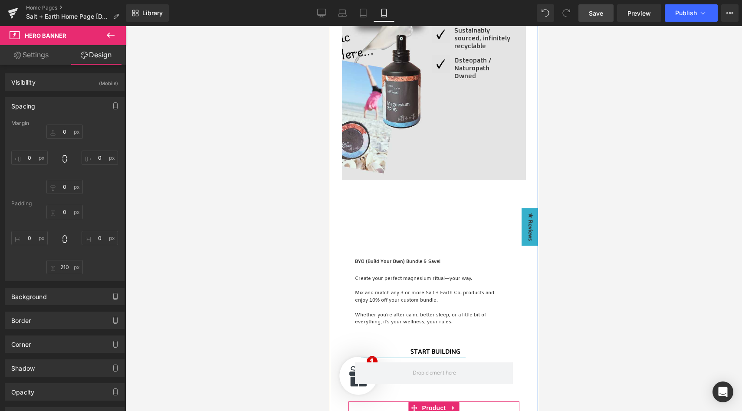
scroll to position [816, 0]
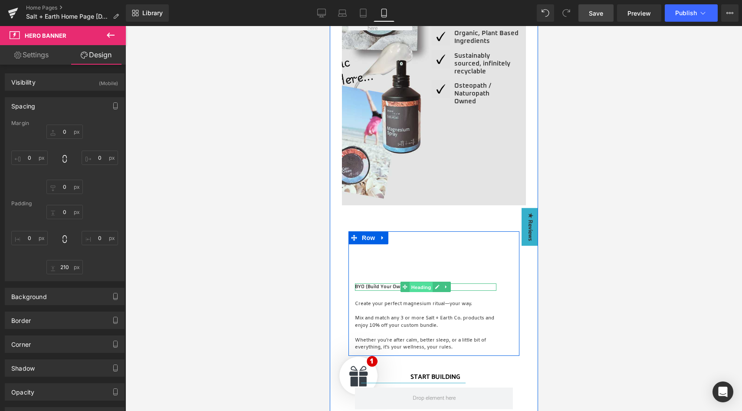
click at [411, 282] on span "Heading" at bounding box center [420, 287] width 23 height 10
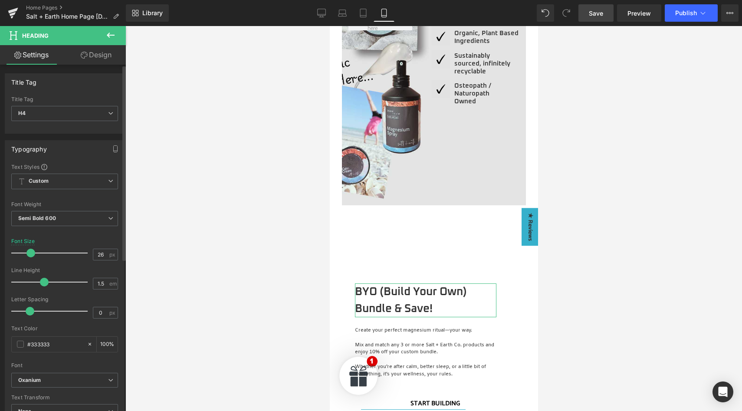
type input "27"
drag, startPoint x: 19, startPoint y: 255, endPoint x: 31, endPoint y: 252, distance: 12.0
click at [31, 252] on span at bounding box center [31, 253] width 9 height 9
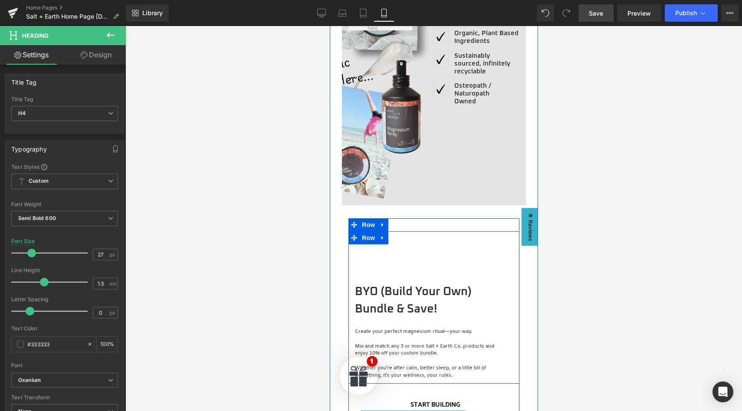
click at [419, 266] on div "BYO (Build Your Own) Bundle & Save! Heading Create your perfect magnesium ritua…" at bounding box center [433, 307] width 171 height 153
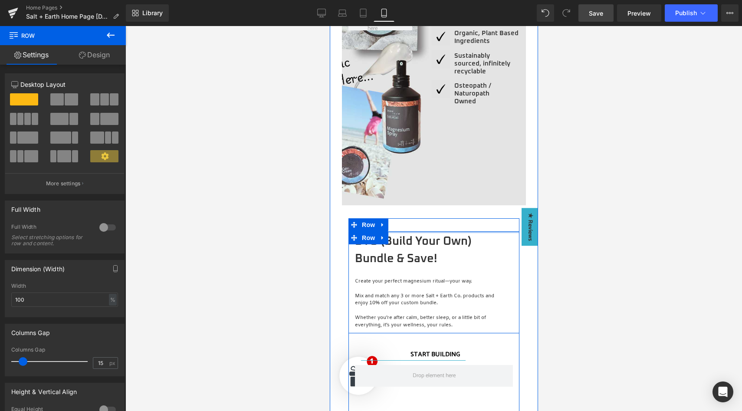
drag, startPoint x: 420, startPoint y: 269, endPoint x: 421, endPoint y: 219, distance: 50.4
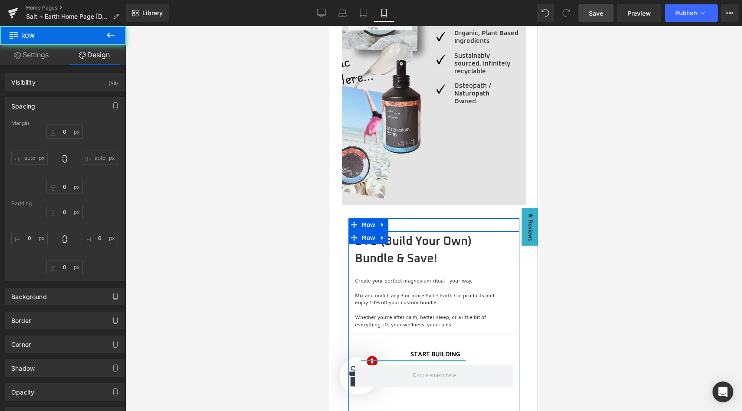
type input "0"
type input "4"
type input "38"
type input "10"
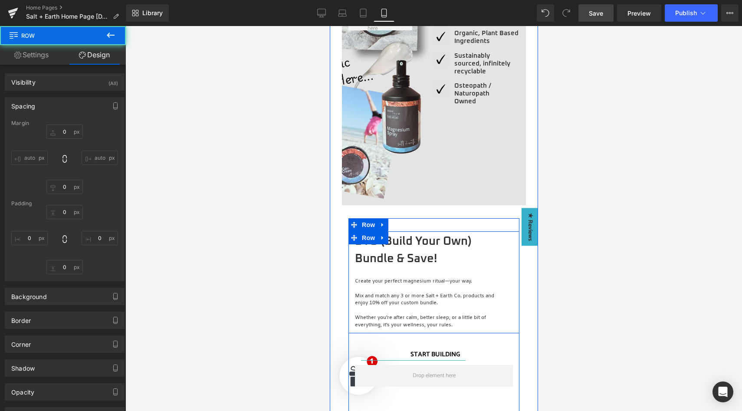
type input "0"
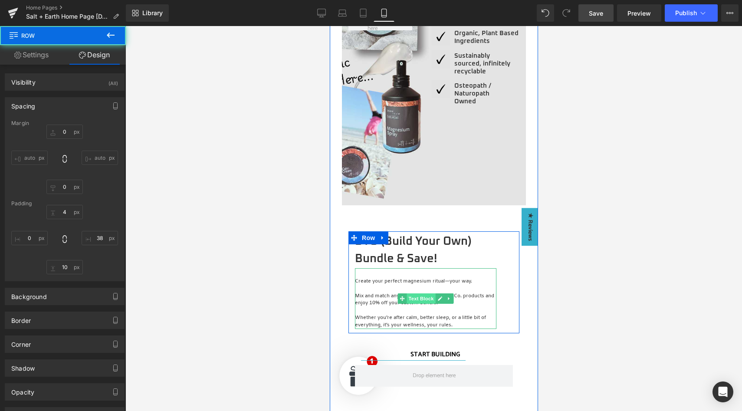
click at [412, 293] on span "Text Block" at bounding box center [420, 298] width 29 height 10
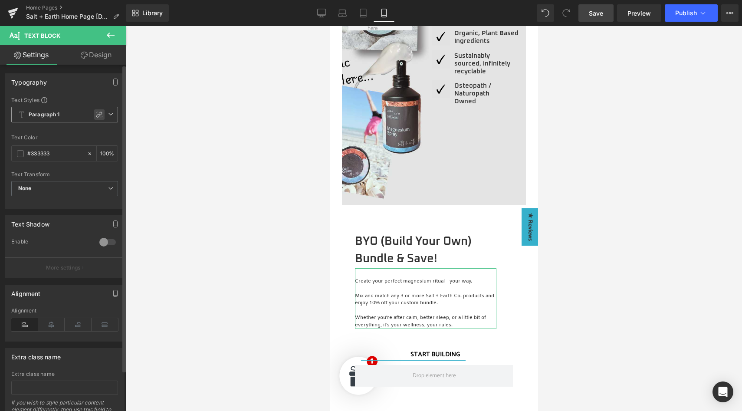
click at [96, 114] on icon at bounding box center [99, 115] width 6 height 6
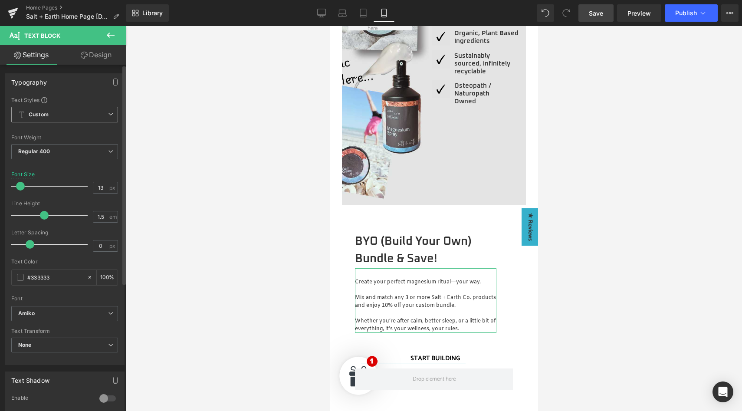
type input "14"
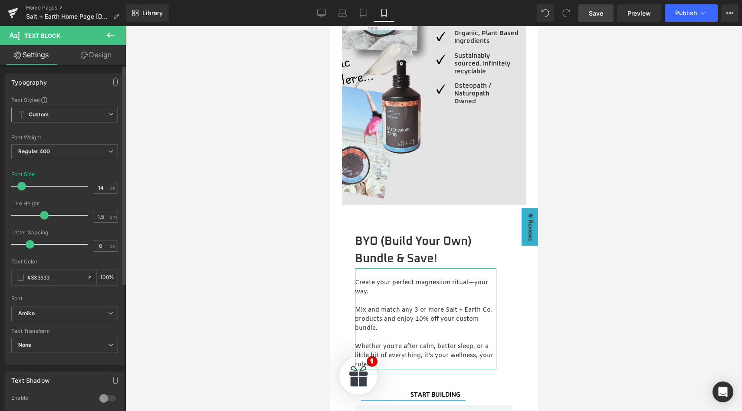
click at [20, 185] on span at bounding box center [21, 186] width 9 height 9
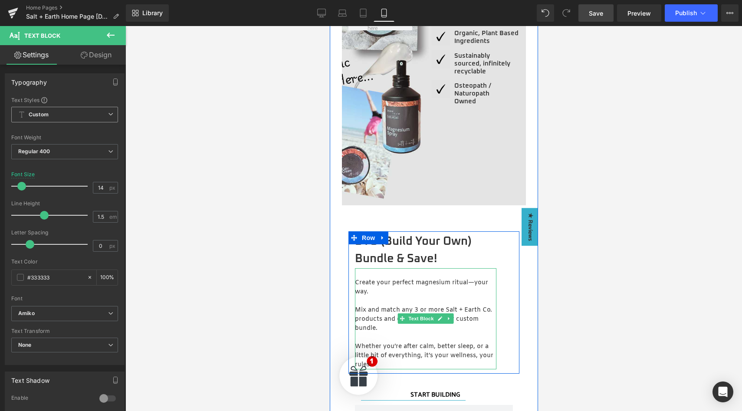
scroll to position [969, 0]
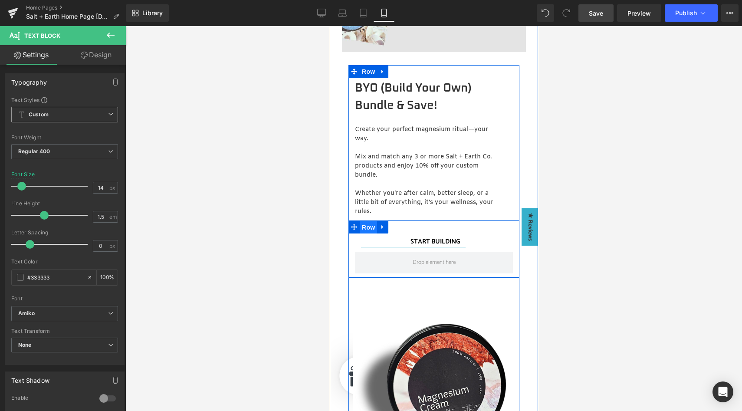
click at [361, 221] on span "Row" at bounding box center [367, 227] width 17 height 13
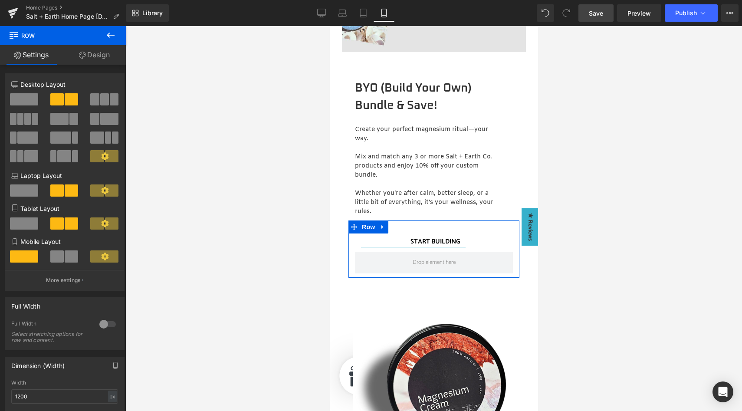
click at [61, 258] on span at bounding box center [56, 256] width 13 height 12
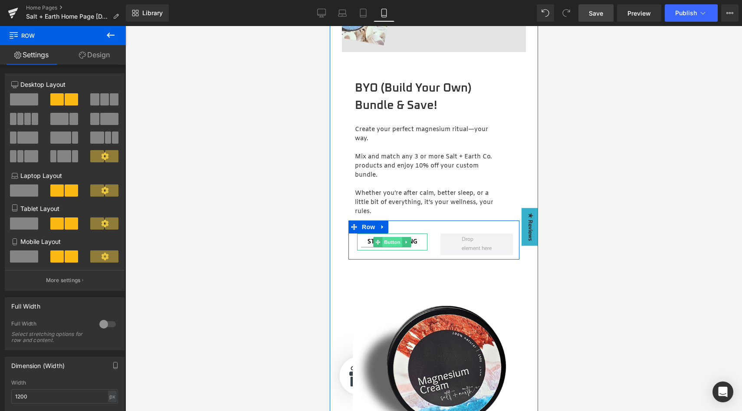
click at [391, 237] on span "Button" at bounding box center [392, 242] width 20 height 10
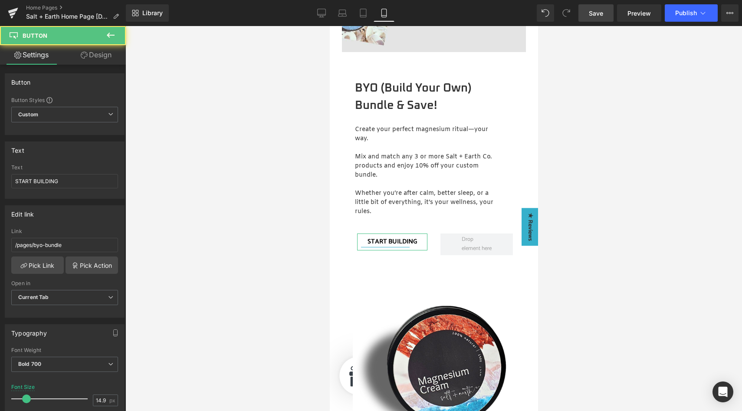
click at [110, 55] on link "Design" at bounding box center [96, 55] width 63 height 20
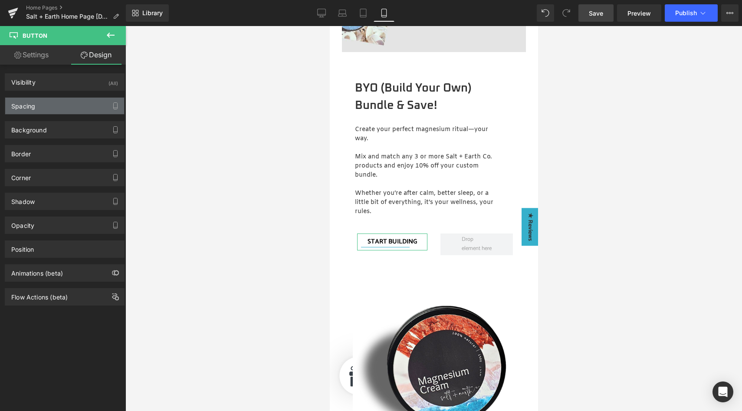
click at [73, 103] on div "Spacing" at bounding box center [64, 106] width 119 height 16
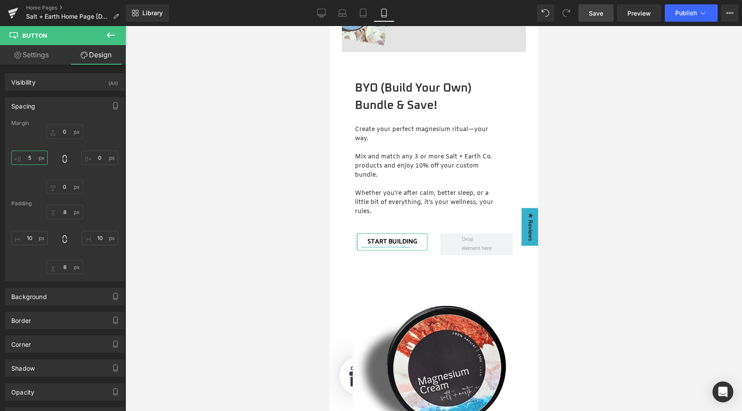
click at [27, 158] on input "5" at bounding box center [29, 158] width 36 height 14
type input "0"
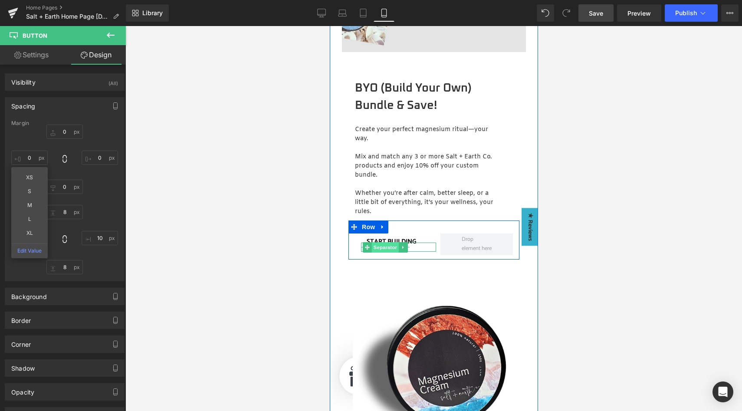
click at [382, 242] on span "Separator" at bounding box center [385, 247] width 27 height 10
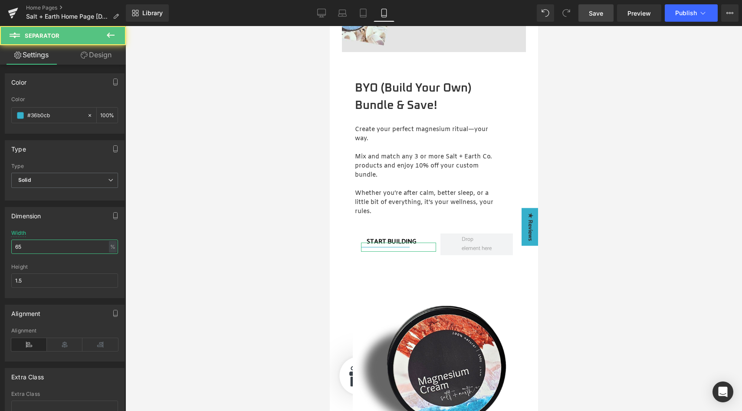
click at [33, 250] on input "65" at bounding box center [64, 247] width 107 height 14
type input "6"
type input "70"
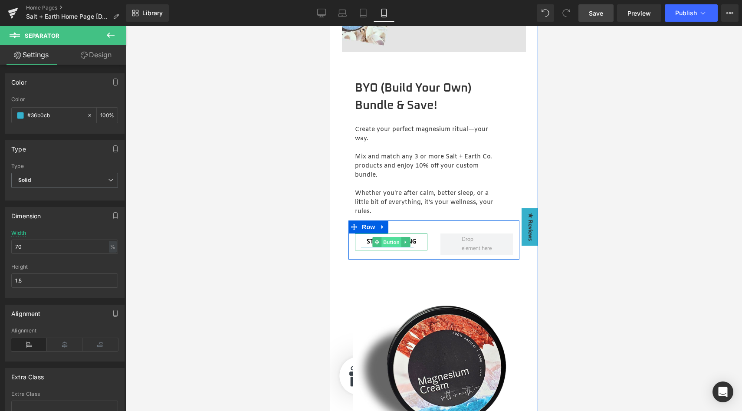
click at [389, 237] on span "Button" at bounding box center [391, 242] width 20 height 10
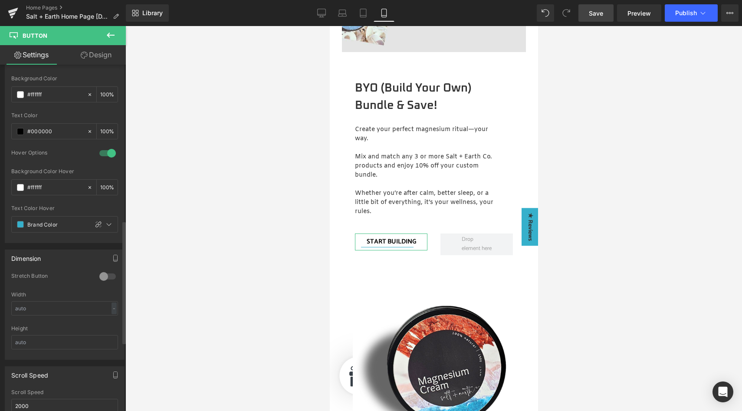
scroll to position [607, 0]
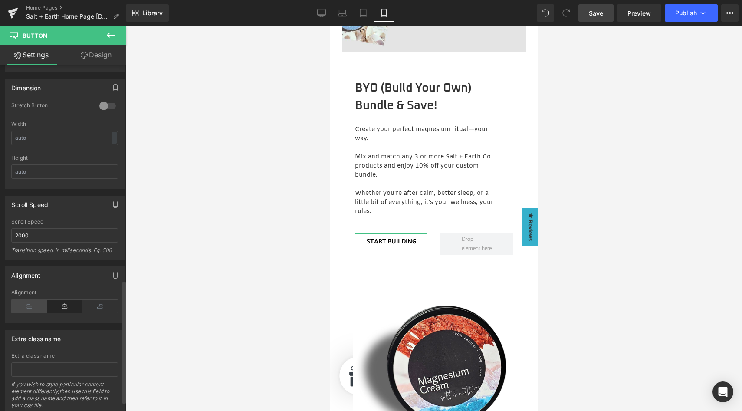
click at [29, 306] on icon at bounding box center [29, 306] width 36 height 13
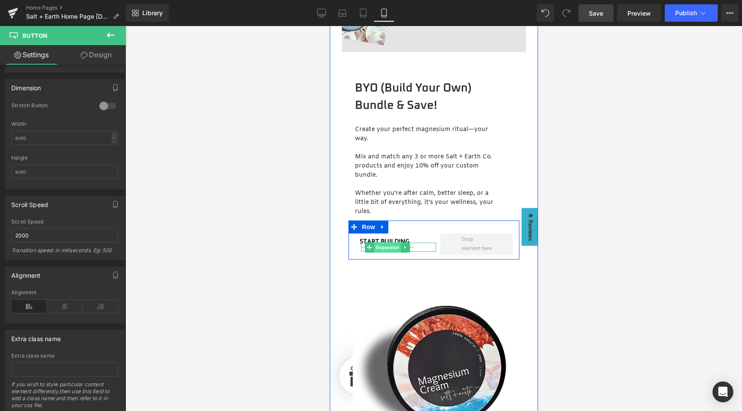
click at [383, 243] on span "Separator" at bounding box center [386, 247] width 27 height 10
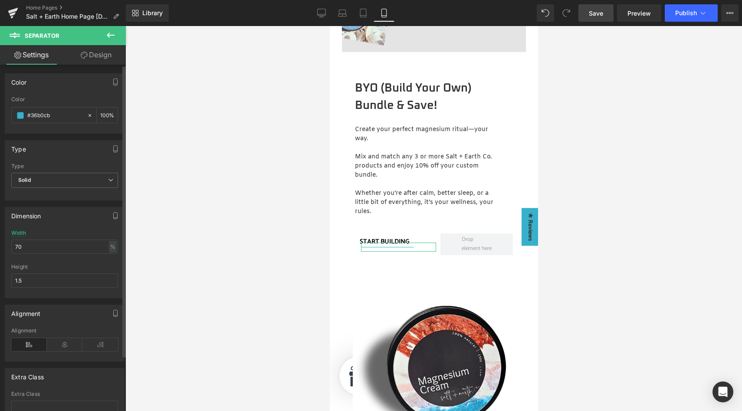
click at [34, 340] on icon at bounding box center [29, 344] width 36 height 13
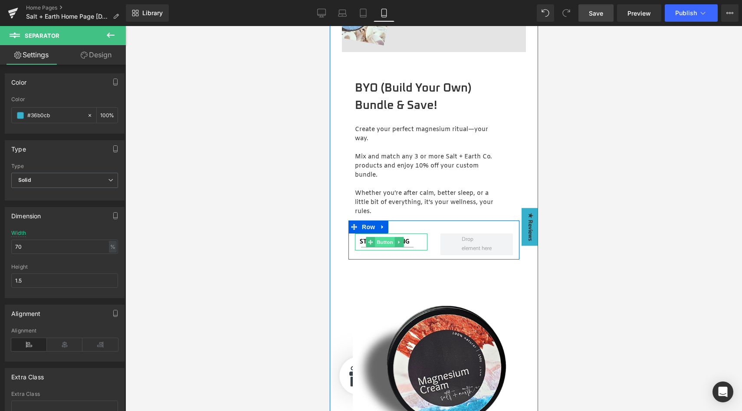
click at [380, 237] on span "Button" at bounding box center [385, 242] width 20 height 10
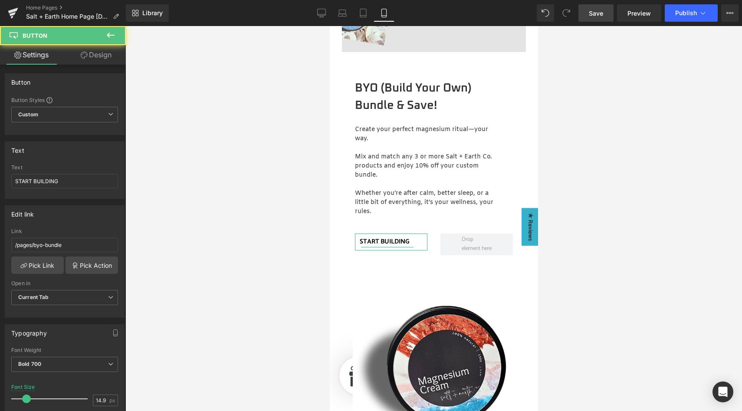
click at [107, 53] on link "Design" at bounding box center [96, 55] width 63 height 20
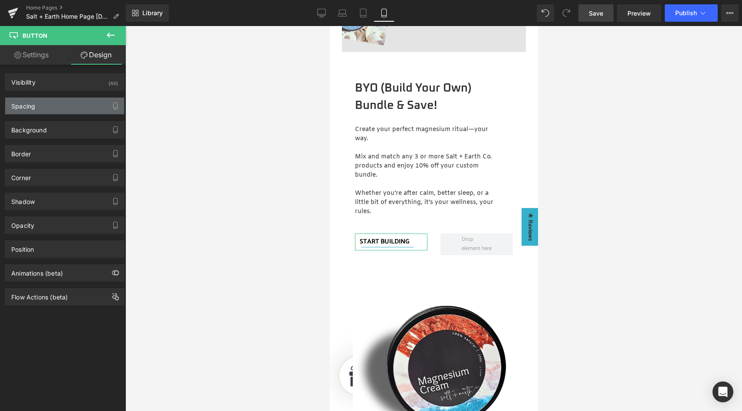
click at [59, 101] on div "Spacing" at bounding box center [64, 106] width 119 height 16
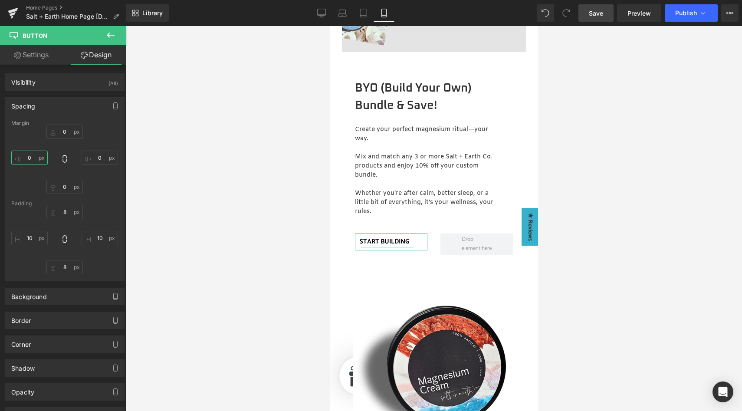
click at [32, 158] on input "0" at bounding box center [29, 158] width 36 height 14
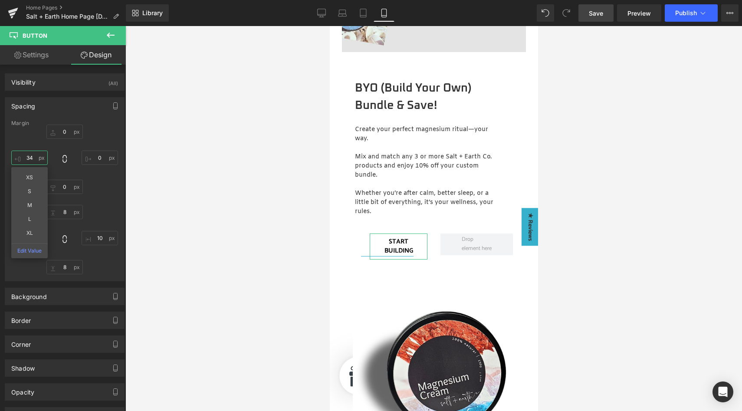
type input "3"
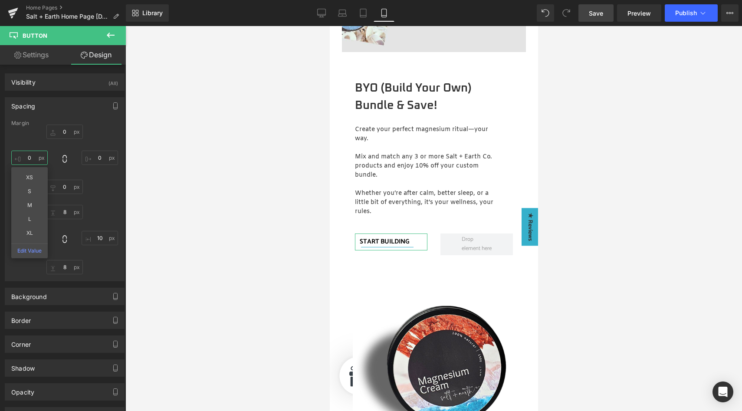
type input "4"
type input "5"
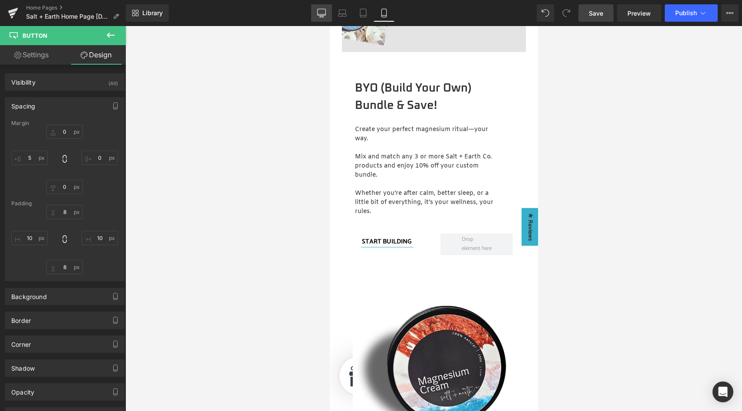
drag, startPoint x: 325, startPoint y: 12, endPoint x: 240, endPoint y: 137, distance: 151.3
click at [325, 12] on icon at bounding box center [321, 13] width 9 height 9
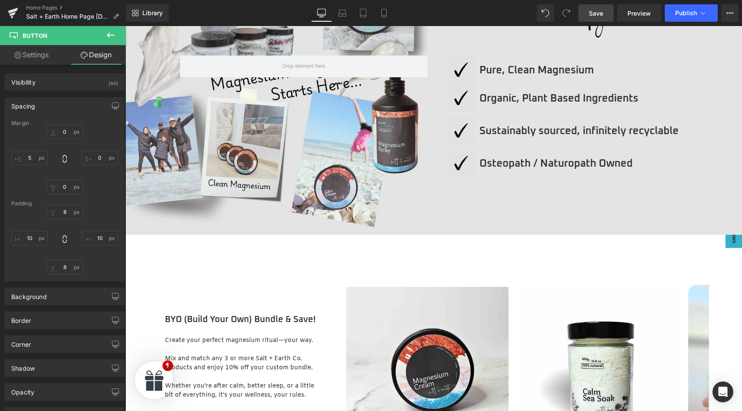
type input "0"
type input "5"
type input "8"
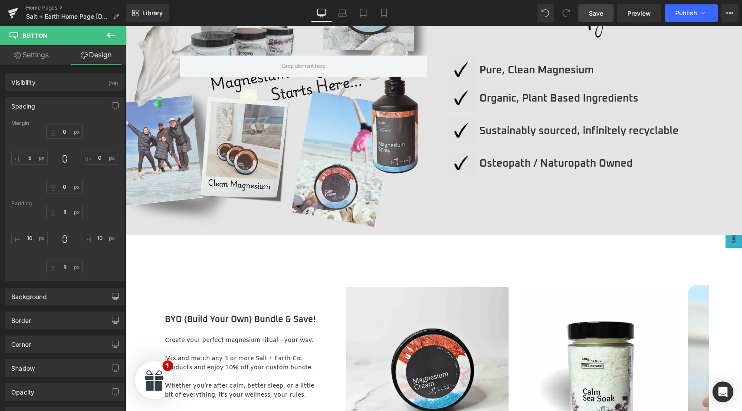
type input "10"
type input "8"
type input "10"
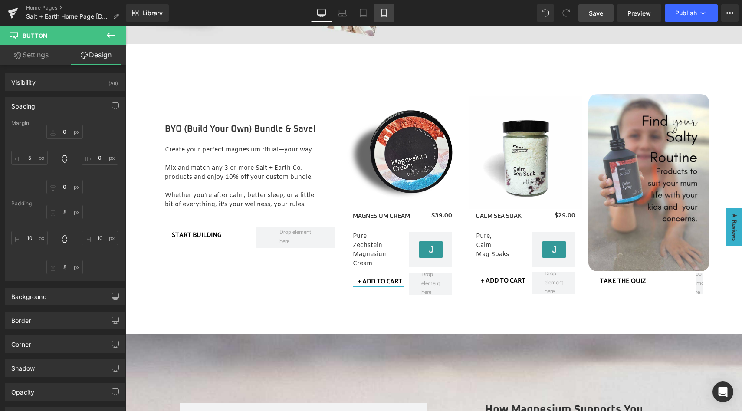
click at [386, 10] on icon at bounding box center [384, 13] width 9 height 9
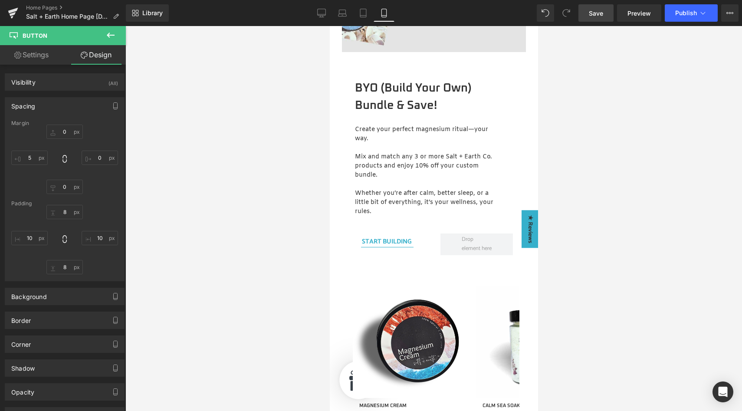
type input "0"
type input "5"
type input "8"
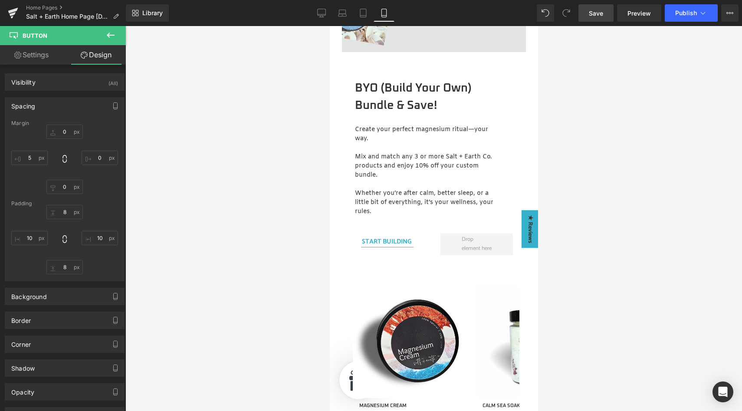
type input "10"
type input "8"
type input "10"
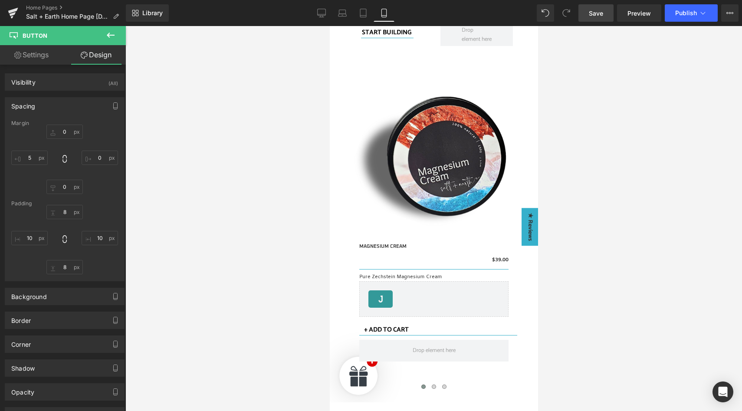
scroll to position [1268, 0]
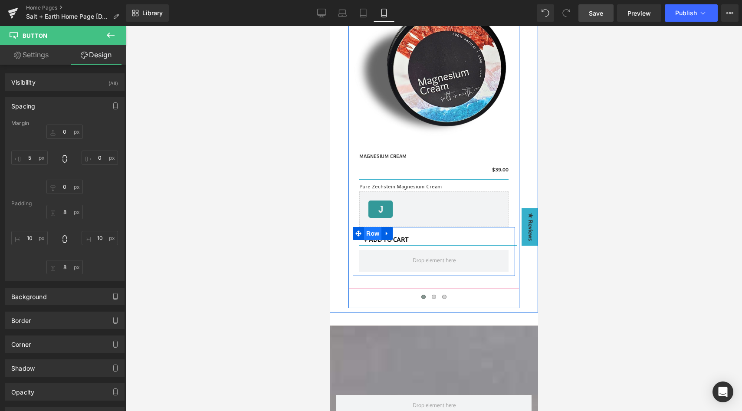
click at [374, 227] on span "Row" at bounding box center [372, 233] width 17 height 13
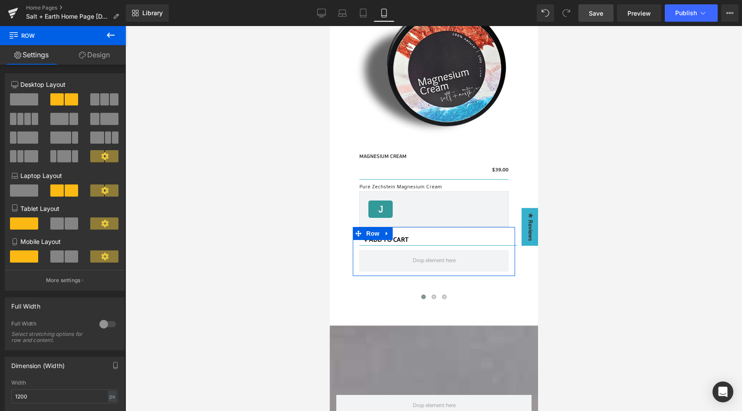
click at [67, 255] on span at bounding box center [71, 256] width 13 height 12
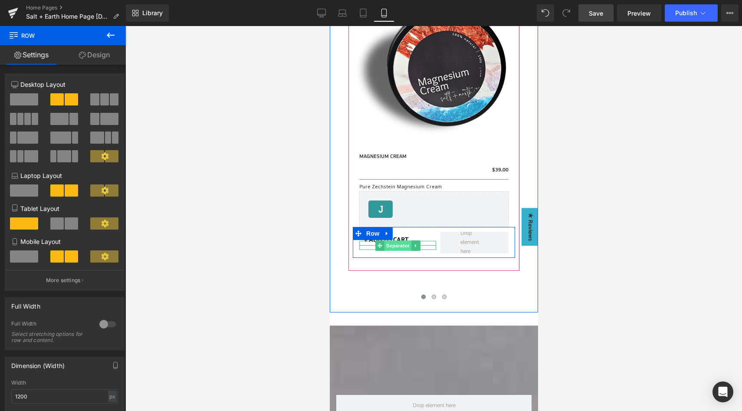
click at [398, 240] on span "Separator" at bounding box center [397, 245] width 27 height 10
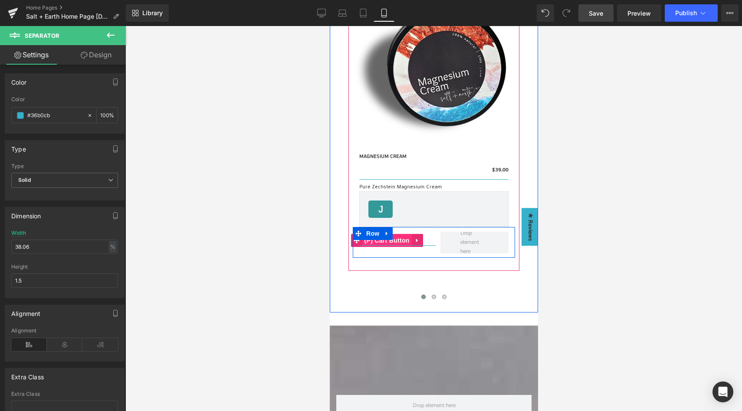
click at [396, 234] on span "(P) Cart Button" at bounding box center [386, 240] width 49 height 13
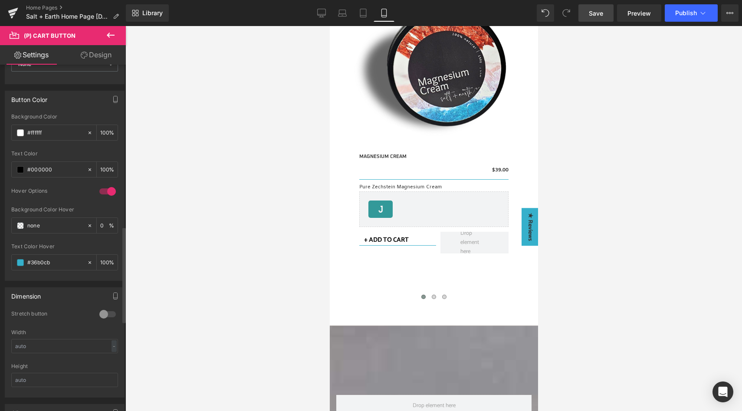
scroll to position [596, 0]
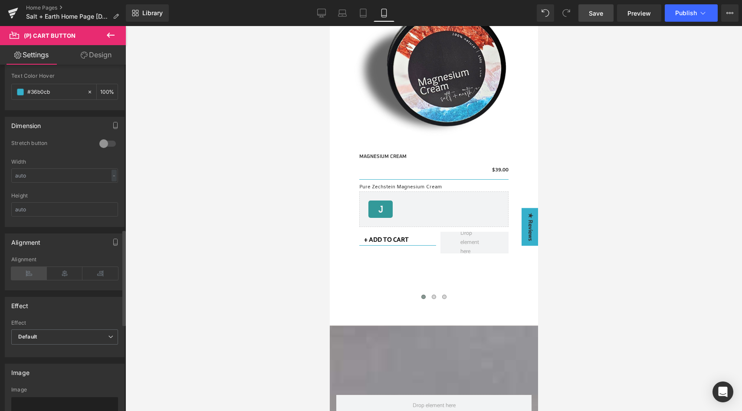
click at [31, 279] on icon at bounding box center [29, 273] width 36 height 13
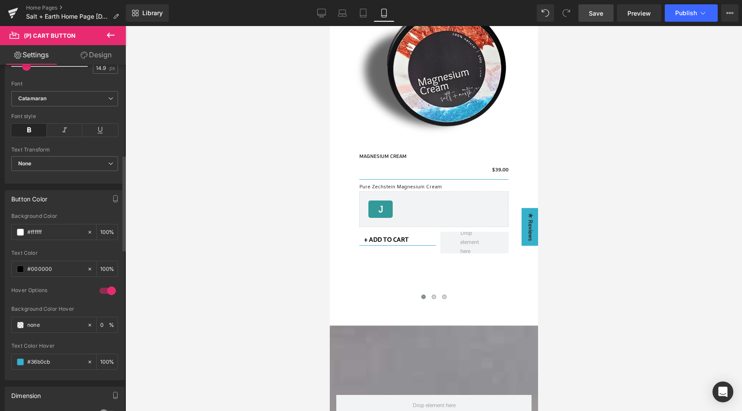
scroll to position [203, 0]
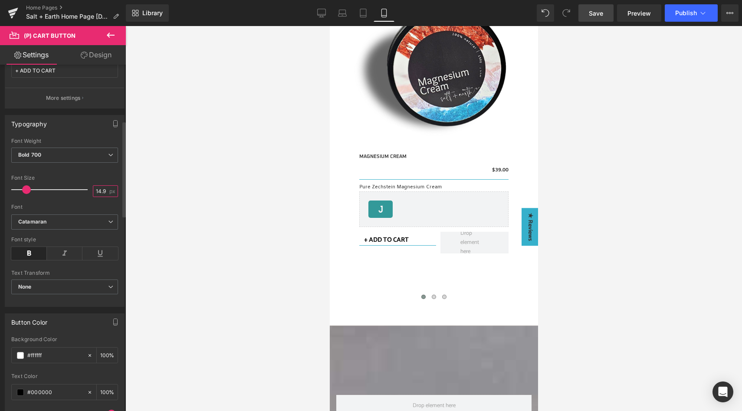
click at [103, 194] on input "14.98" at bounding box center [100, 191] width 15 height 11
type input "13"
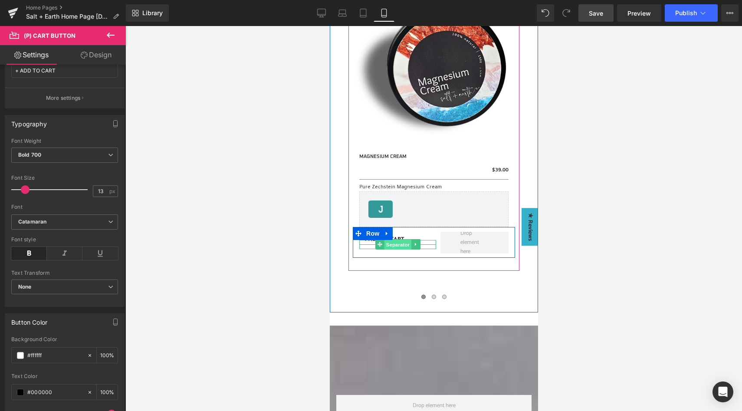
click at [386, 240] on span "Separator" at bounding box center [397, 245] width 27 height 10
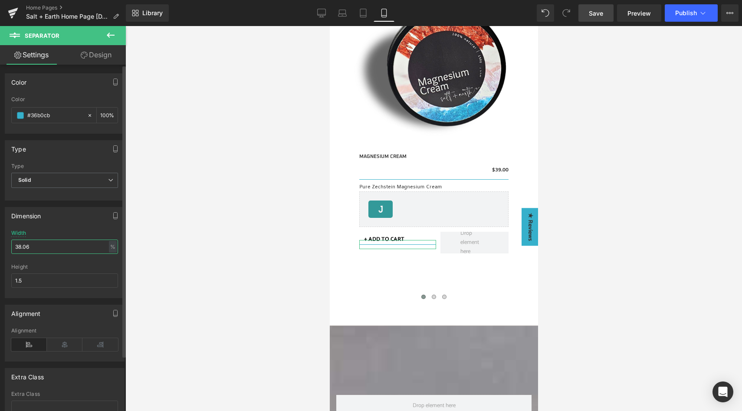
click at [34, 248] on input "38.06" at bounding box center [64, 247] width 107 height 14
drag, startPoint x: 34, startPoint y: 248, endPoint x: 10, endPoint y: 247, distance: 24.3
click at [10, 247] on div "38.06% Width 38.06 % % px 1.5px Height 1.5" at bounding box center [64, 264] width 119 height 68
type input "60"
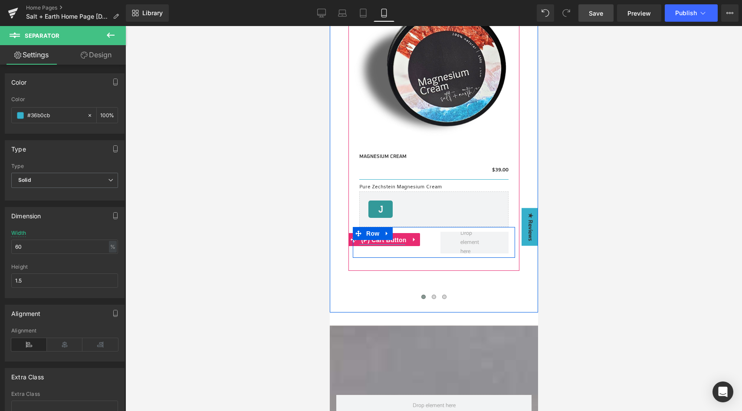
click at [392, 234] on span "(P) Cart Button" at bounding box center [383, 240] width 49 height 13
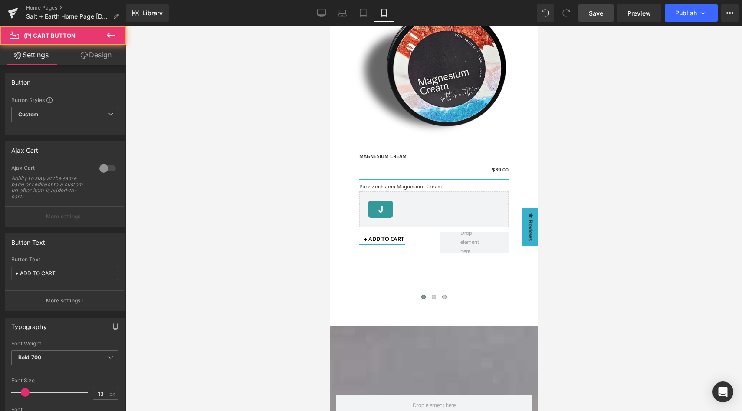
click at [89, 54] on link "Design" at bounding box center [96, 55] width 63 height 20
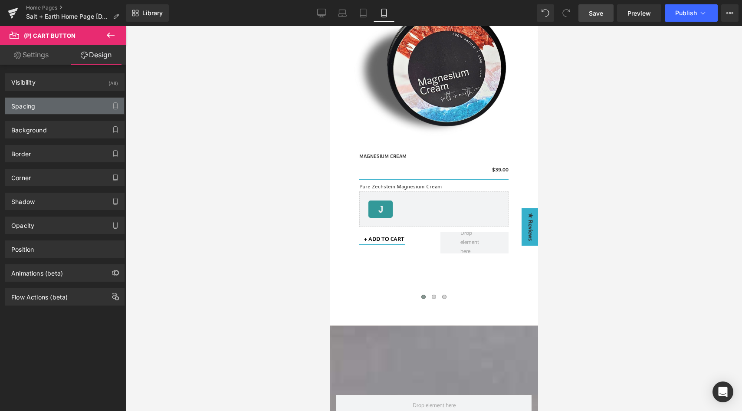
click at [66, 105] on div "Spacing" at bounding box center [64, 106] width 119 height 16
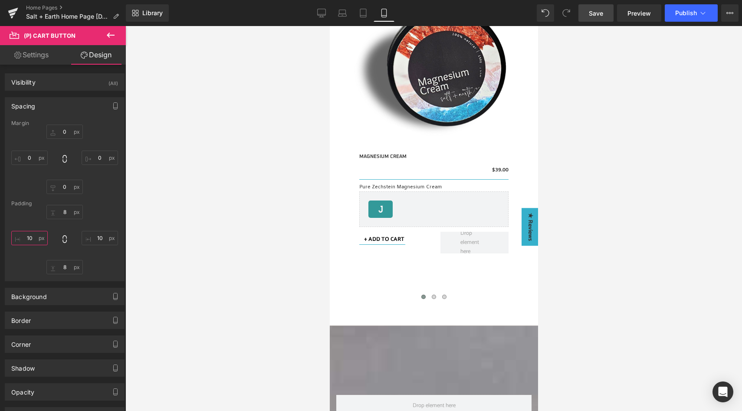
click at [30, 238] on input "10" at bounding box center [29, 238] width 36 height 14
type input "0"
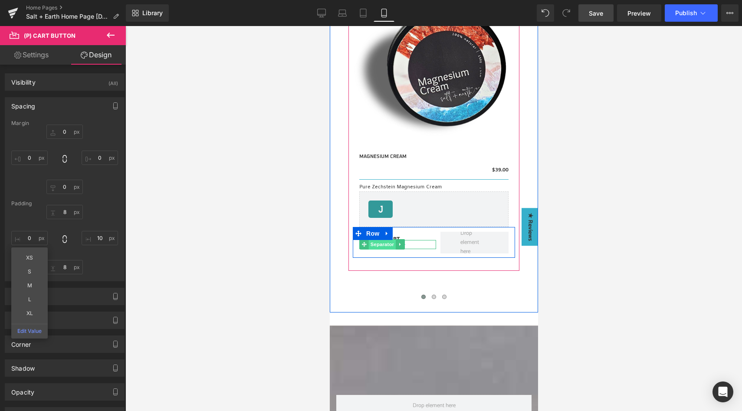
click at [380, 239] on span "Separator" at bounding box center [382, 244] width 27 height 10
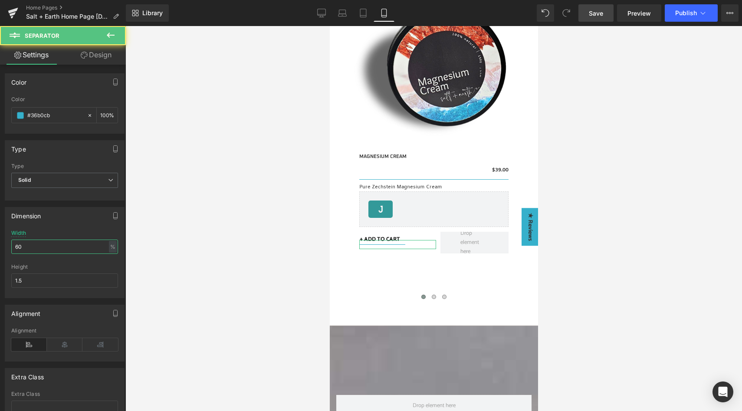
click at [51, 246] on input "60" at bounding box center [64, 247] width 107 height 14
type input "6"
type input "55"
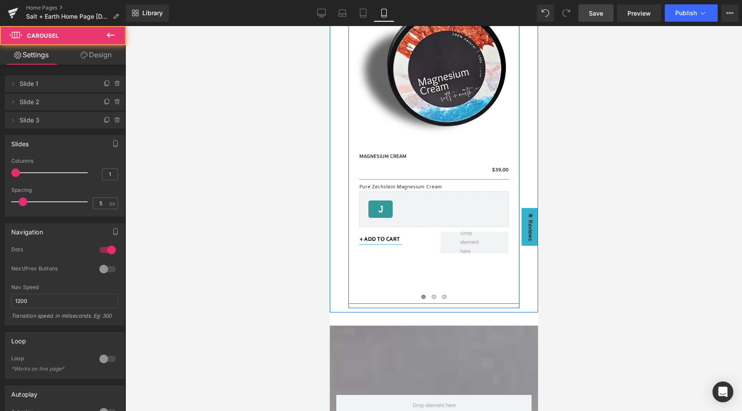
drag, startPoint x: 463, startPoint y: 296, endPoint x: 461, endPoint y: 272, distance: 23.9
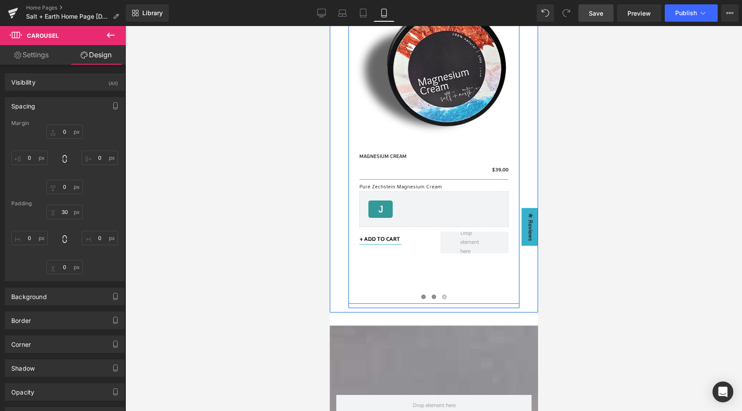
click at [431, 295] on span at bounding box center [433, 297] width 4 height 4
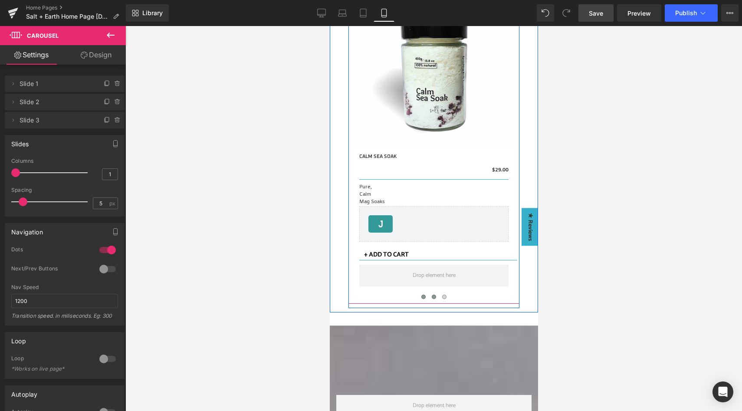
click at [422, 293] on button at bounding box center [423, 297] width 10 height 9
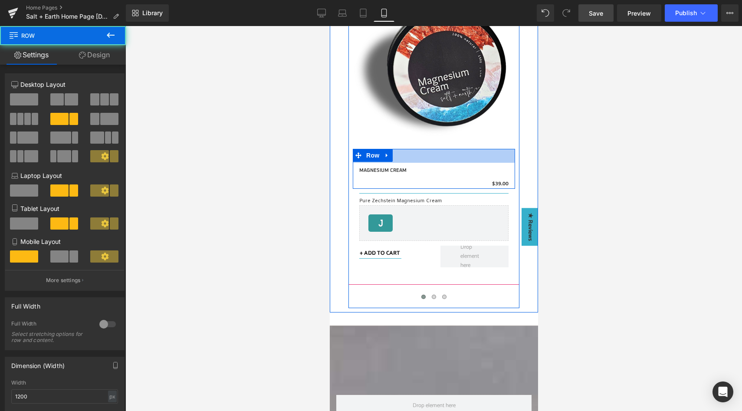
drag, startPoint x: 412, startPoint y: 143, endPoint x: 414, endPoint y: 157, distance: 14.1
click at [414, 157] on div "MAGNESIUM CREAM (P) Title $0 $39.00 (P) Price Row 32px" at bounding box center [433, 169] width 162 height 40
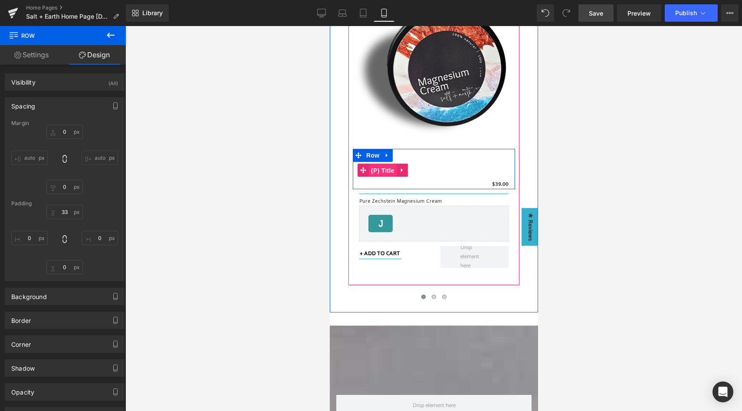
click at [377, 164] on span "(P) Title" at bounding box center [383, 170] width 28 height 13
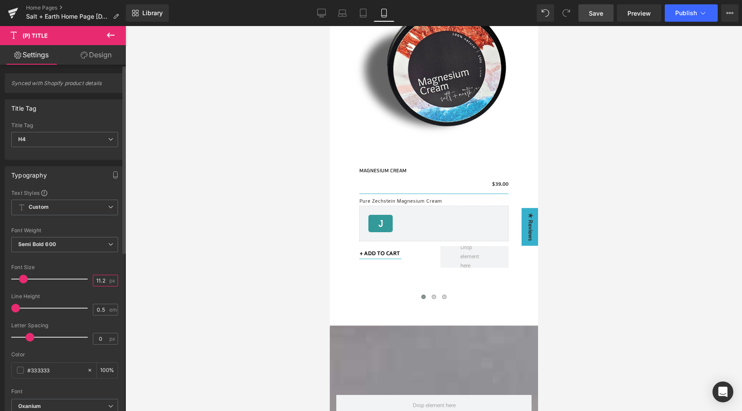
click at [101, 280] on input "11.2" at bounding box center [100, 280] width 15 height 11
type input "13"
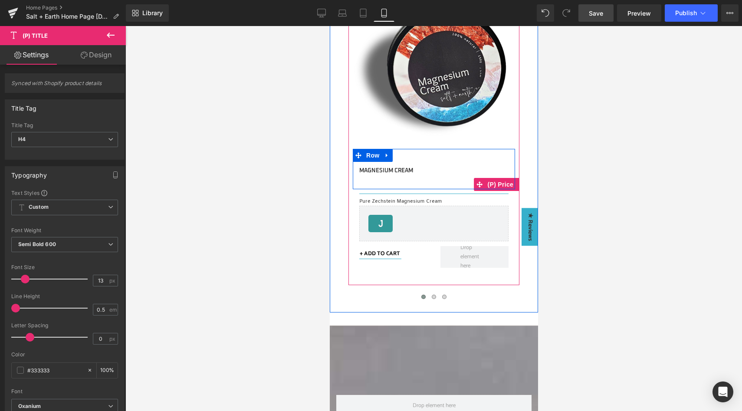
click at [494, 178] on span "(P) Price" at bounding box center [500, 184] width 30 height 13
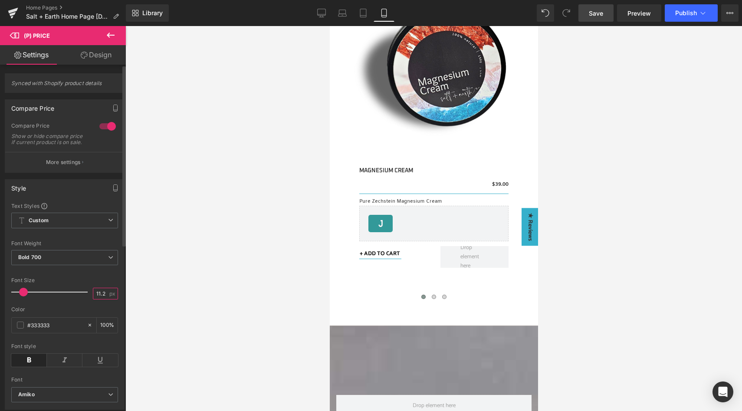
click at [102, 298] on input "11.2" at bounding box center [100, 293] width 15 height 11
type input "13"
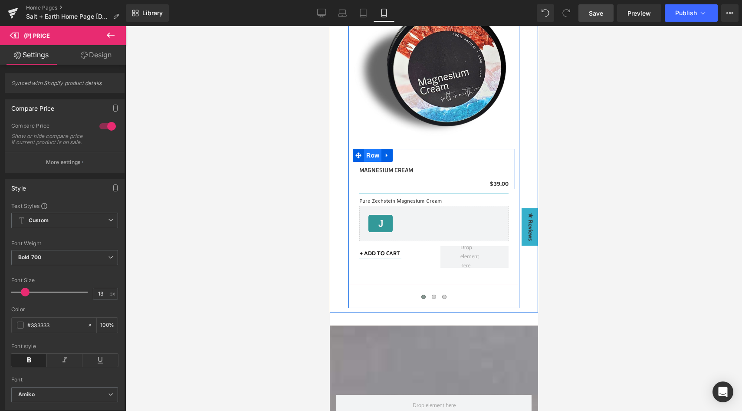
click at [369, 151] on span "Row" at bounding box center [372, 155] width 17 height 13
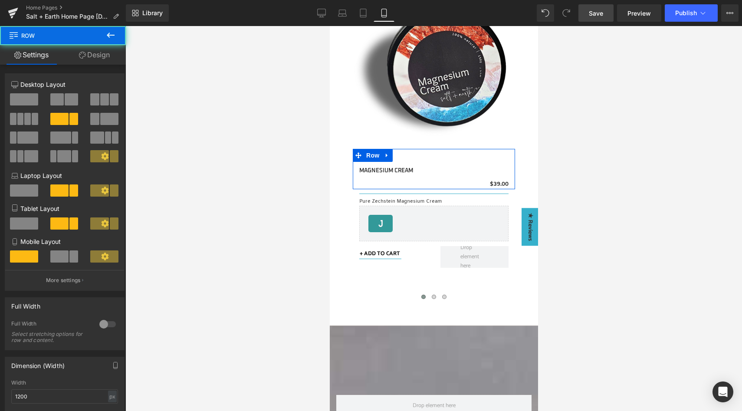
click at [56, 257] on span at bounding box center [59, 256] width 18 height 12
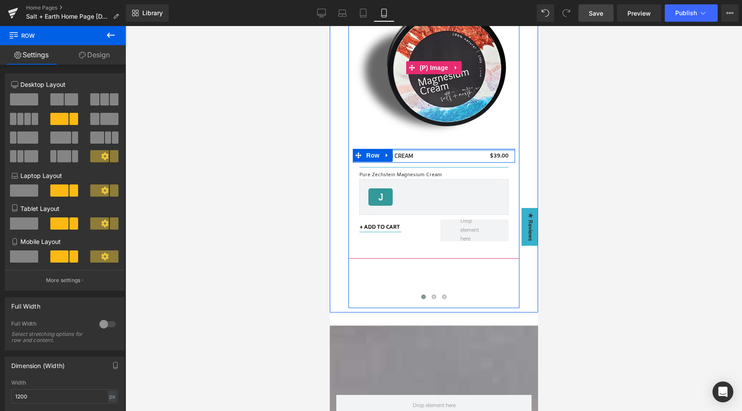
drag, startPoint x: 443, startPoint y: 149, endPoint x: 404, endPoint y: 157, distance: 39.5
click at [447, 120] on div "Sale Off (P) Image MAGNESIUM CREAM (P) Title $0 $39.00 (P) Price Row Separator …" at bounding box center [433, 116] width 162 height 259
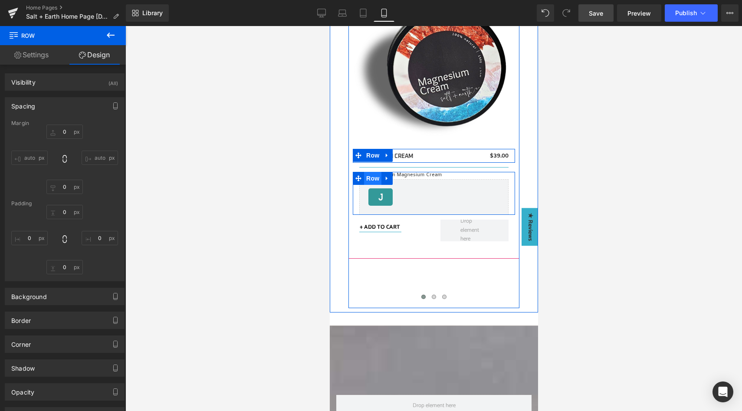
click at [367, 172] on span "Row" at bounding box center [372, 178] width 17 height 13
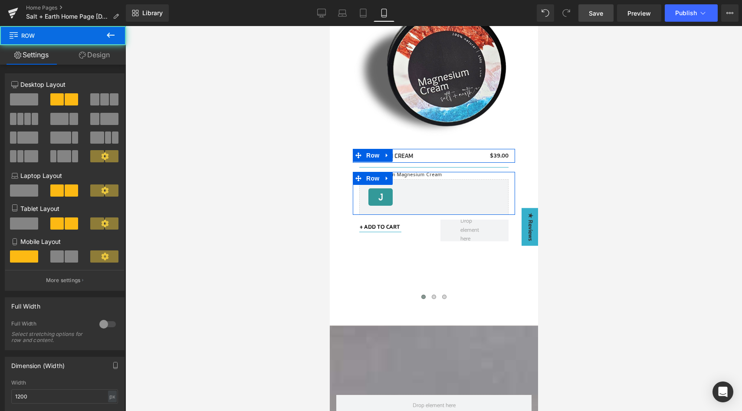
click at [60, 254] on span at bounding box center [56, 256] width 13 height 12
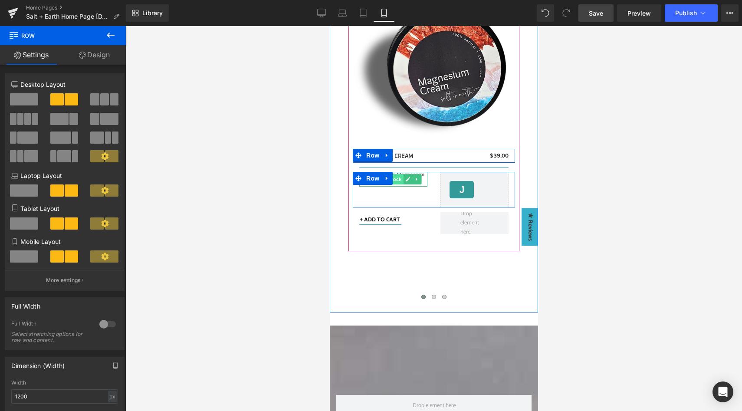
click at [392, 174] on span "Text Block" at bounding box center [388, 179] width 29 height 10
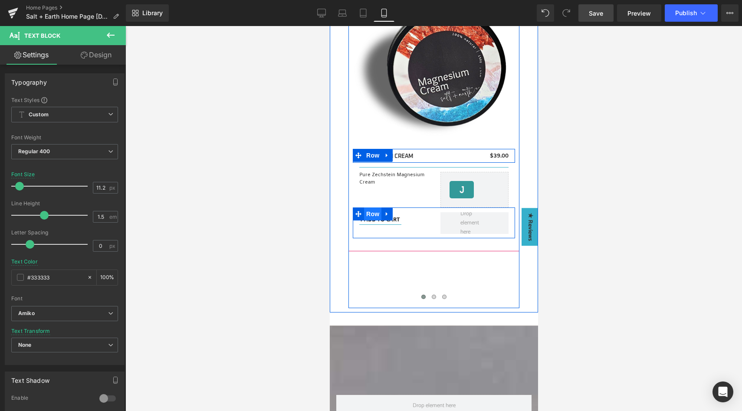
click at [367, 209] on span "Row" at bounding box center [372, 213] width 17 height 13
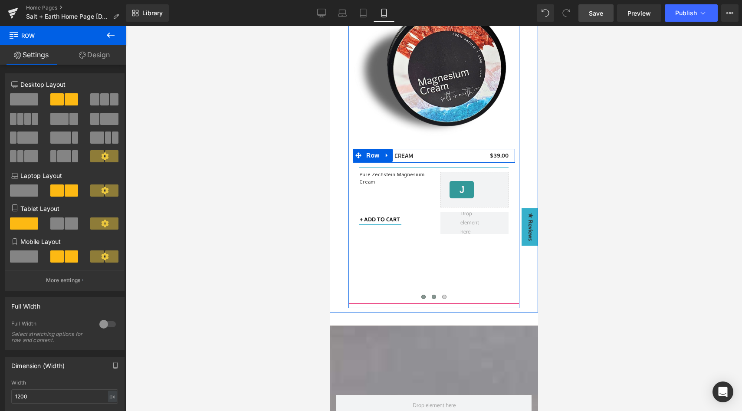
click at [431, 295] on span at bounding box center [433, 297] width 4 height 4
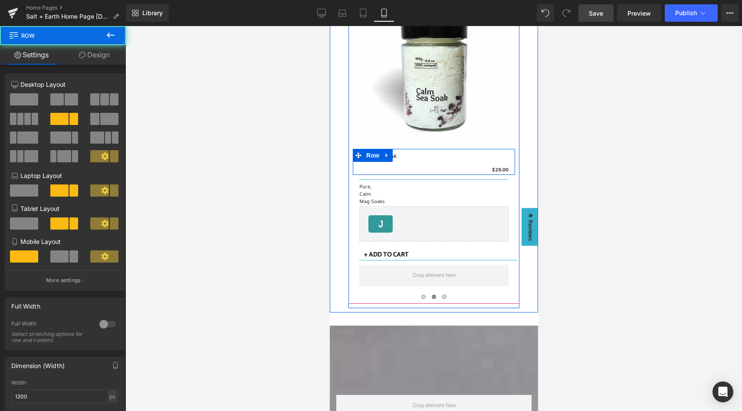
drag, startPoint x: 404, startPoint y: 142, endPoint x: 406, endPoint y: 159, distance: 16.7
click at [406, 159] on div "CALM SEA SOAK (P) Title $0 $29.00 (P) Price Row" at bounding box center [433, 162] width 162 height 26
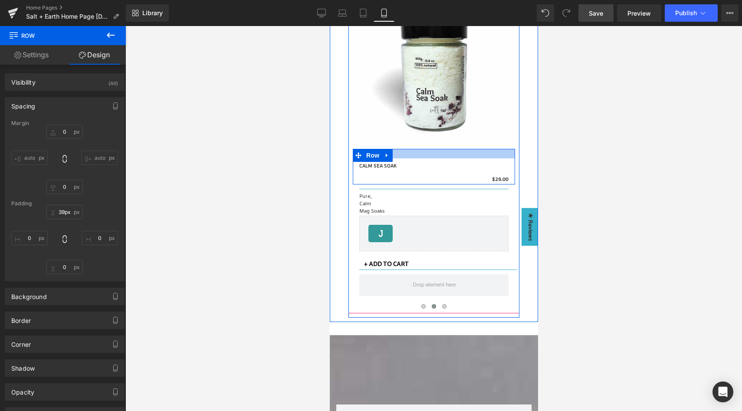
type input "41px"
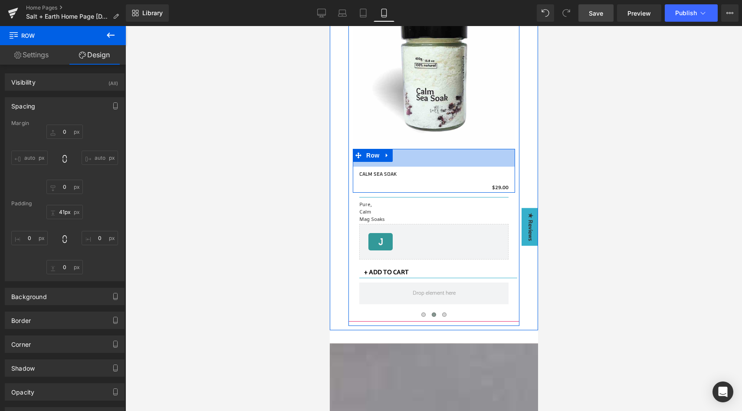
drag, startPoint x: 405, startPoint y: 142, endPoint x: 404, endPoint y: 159, distance: 17.4
click at [404, 159] on div "41px" at bounding box center [433, 158] width 162 height 18
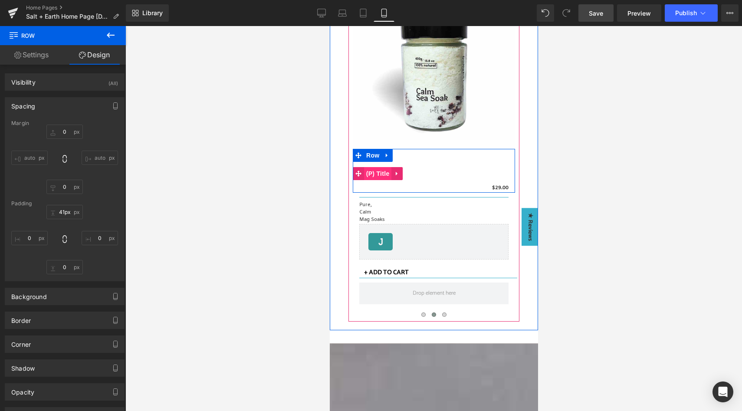
click at [378, 167] on span "(P) Title" at bounding box center [378, 173] width 28 height 13
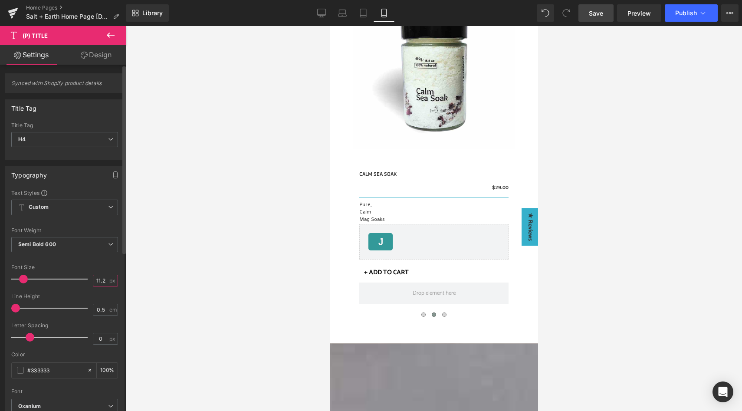
click at [104, 279] on input "11.2" at bounding box center [100, 280] width 15 height 11
type input "13"
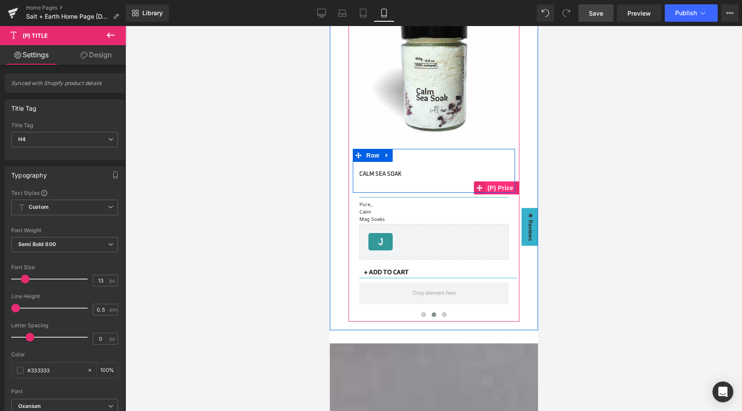
click at [497, 181] on span "(P) Price" at bounding box center [500, 187] width 30 height 13
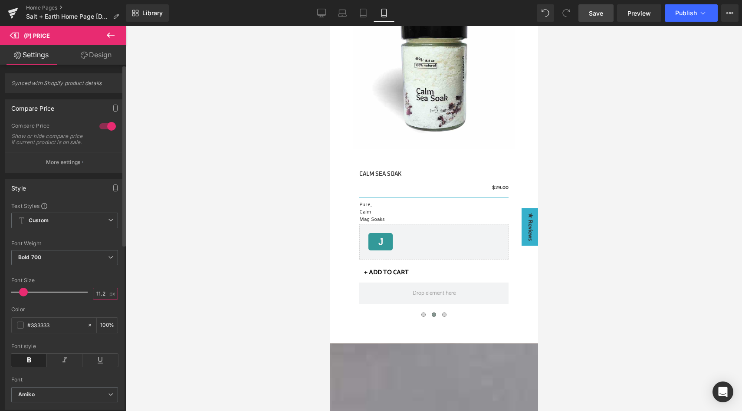
click at [93, 299] on input "11.2" at bounding box center [100, 293] width 15 height 11
type input "13"
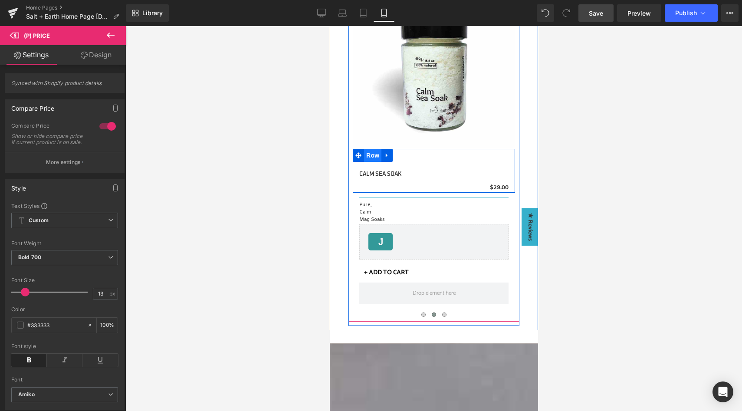
click at [367, 149] on span "Row" at bounding box center [372, 155] width 17 height 13
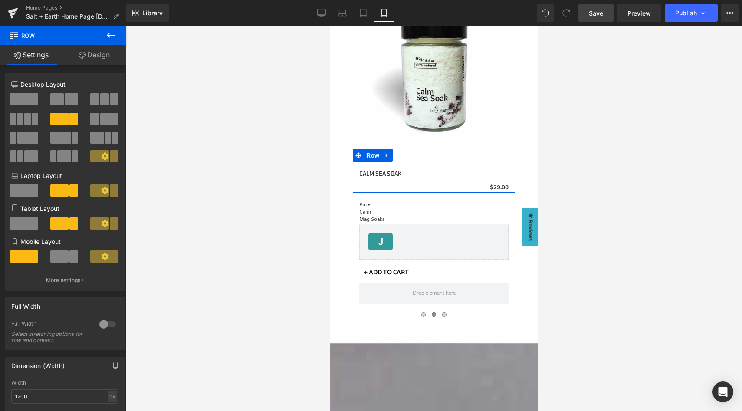
click at [63, 257] on span at bounding box center [59, 256] width 18 height 12
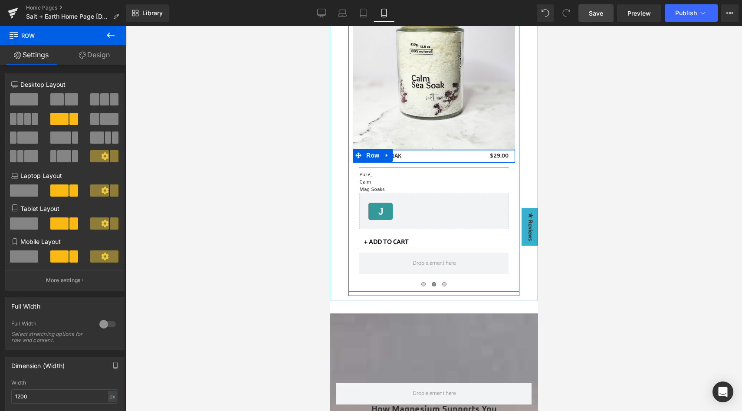
drag, startPoint x: 432, startPoint y: 153, endPoint x: 431, endPoint y: 126, distance: 26.9
click at [431, 127] on div "Sale Off (P) Image CALM SEA SOAK (P) Title $0 $29.00 (P) Price Row Separator Pu…" at bounding box center [433, 133] width 162 height 292
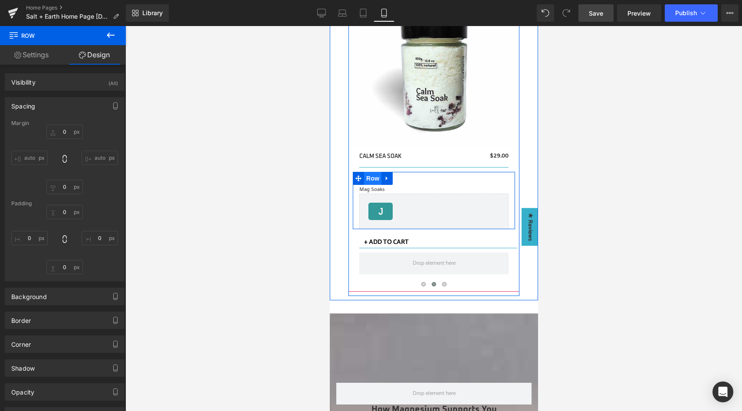
click at [369, 172] on span "Row" at bounding box center [372, 178] width 17 height 13
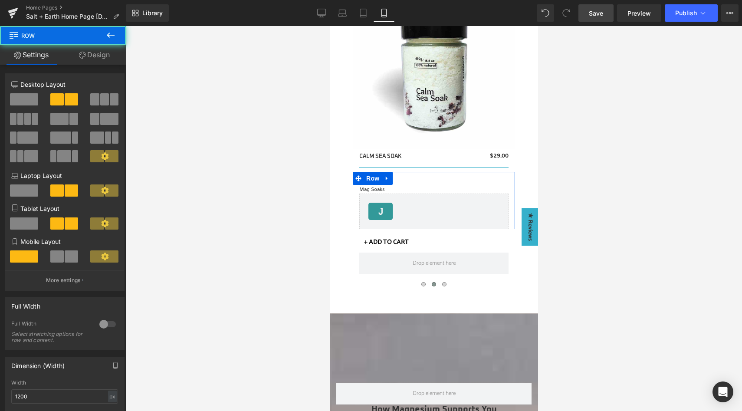
click at [67, 252] on span at bounding box center [71, 256] width 13 height 12
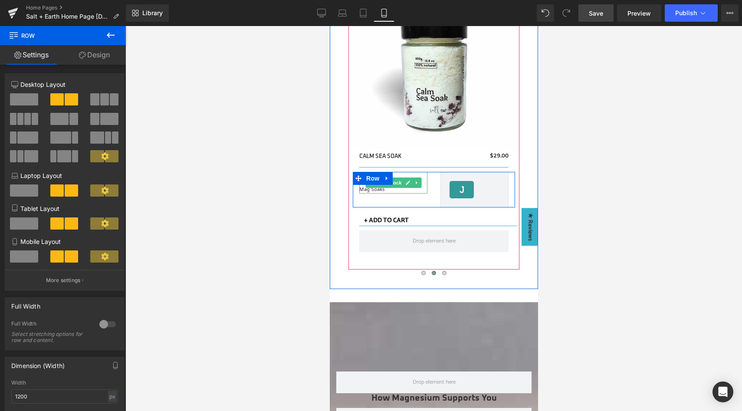
click at [373, 183] on p "Pure, Calm Mag Soaks" at bounding box center [393, 183] width 68 height 22
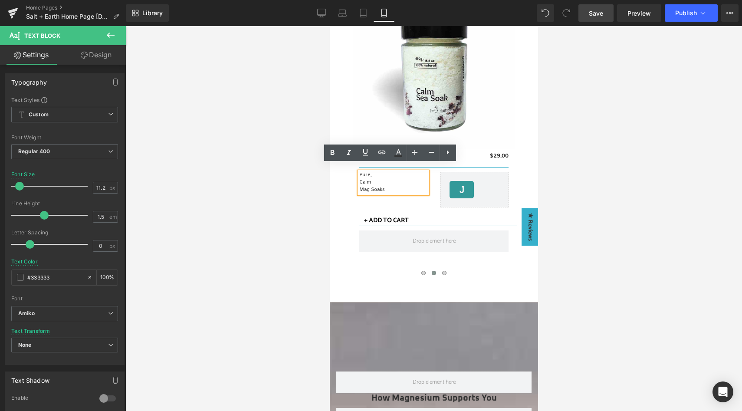
click at [373, 183] on p "Pure, Calm Mag Soaks" at bounding box center [393, 183] width 68 height 22
click at [374, 208] on span "Row" at bounding box center [372, 214] width 17 height 13
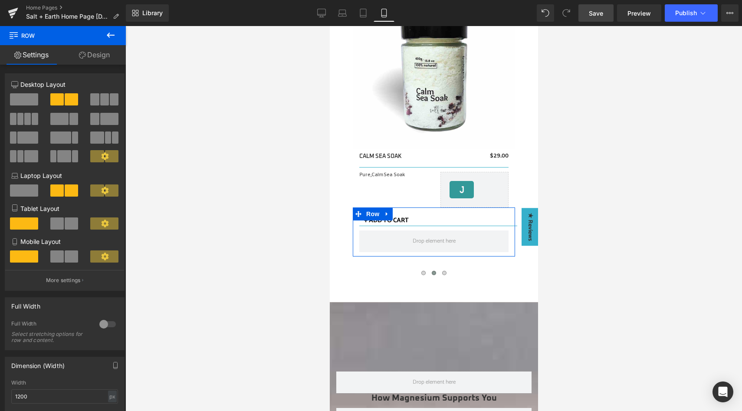
click at [67, 257] on span at bounding box center [71, 256] width 13 height 12
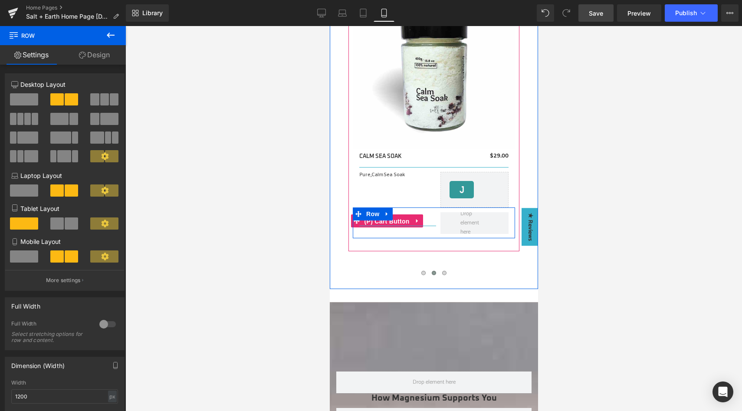
click at [398, 215] on span "(P) Cart Button" at bounding box center [386, 221] width 49 height 13
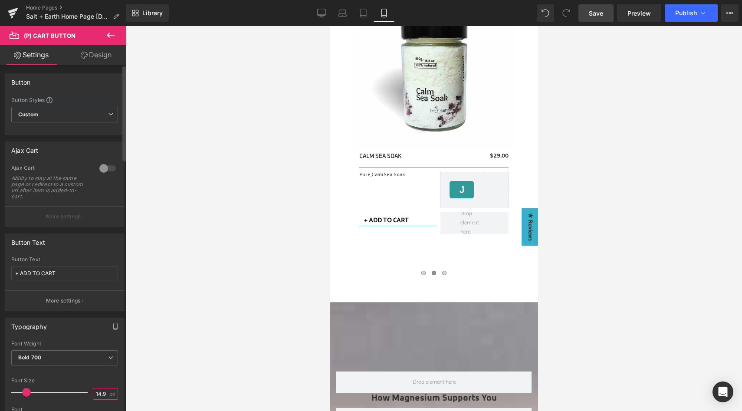
click at [101, 396] on input "14.98" at bounding box center [100, 394] width 15 height 11
type input "13"
click at [91, 59] on link "Design" at bounding box center [96, 55] width 63 height 20
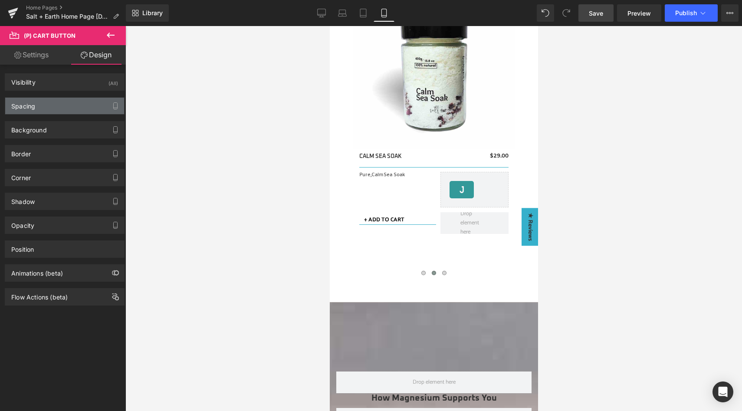
click at [60, 106] on div "Spacing" at bounding box center [64, 106] width 119 height 16
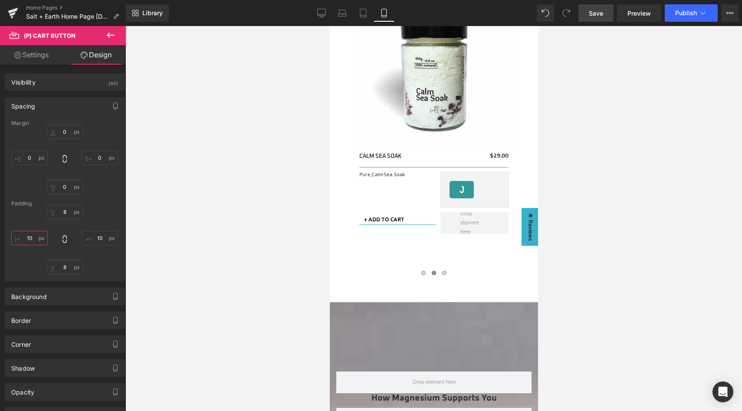
click at [33, 239] on input "10" at bounding box center [29, 238] width 36 height 14
type input "0"
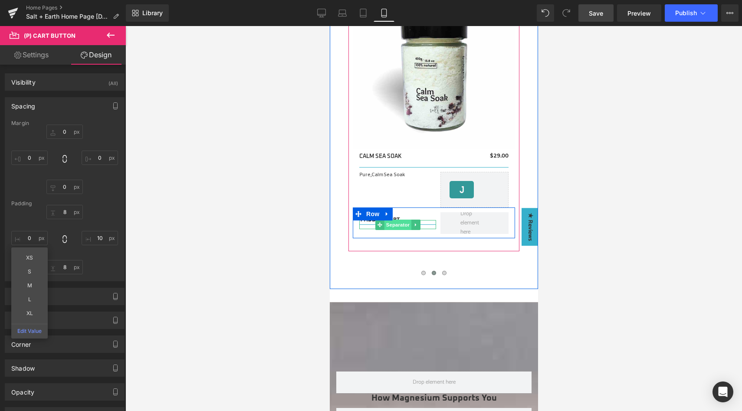
click at [401, 220] on span "Separator" at bounding box center [397, 225] width 27 height 10
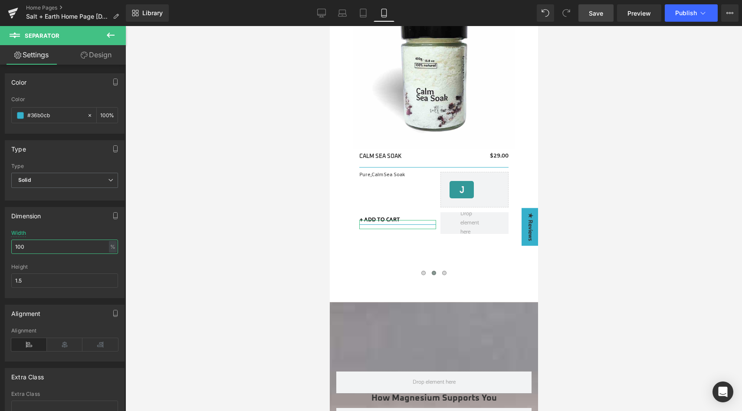
drag, startPoint x: 30, startPoint y: 247, endPoint x: 13, endPoint y: 246, distance: 16.6
click at [13, 246] on input "100" at bounding box center [64, 247] width 107 height 14
type input "6"
type input "55"
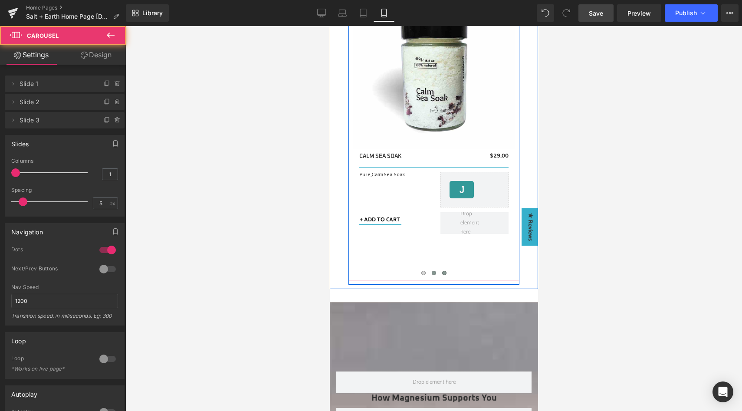
click at [442, 271] on span at bounding box center [444, 273] width 4 height 4
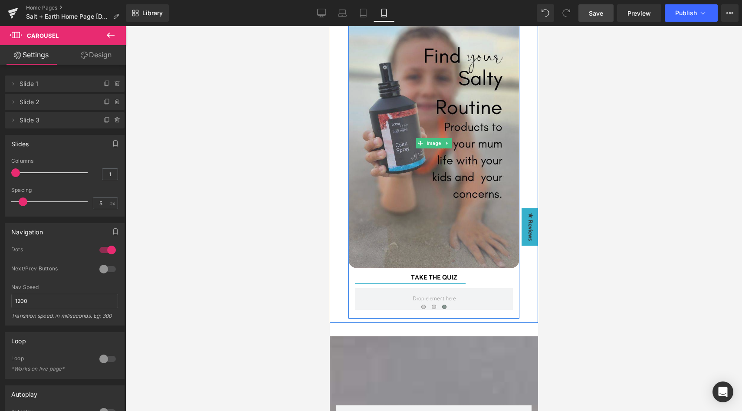
scroll to position [1285, 0]
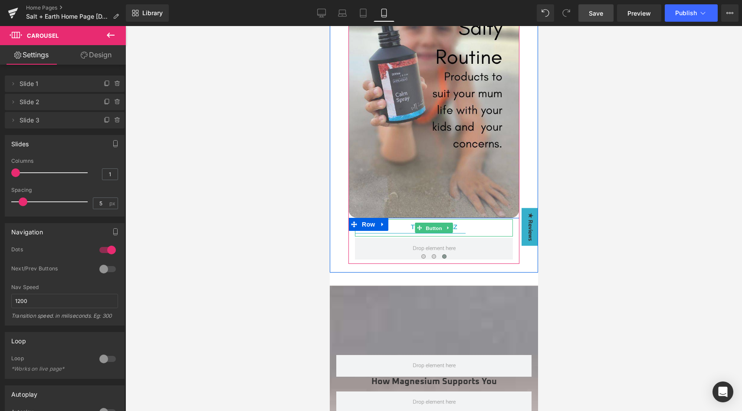
click at [431, 223] on span "Button" at bounding box center [434, 228] width 20 height 10
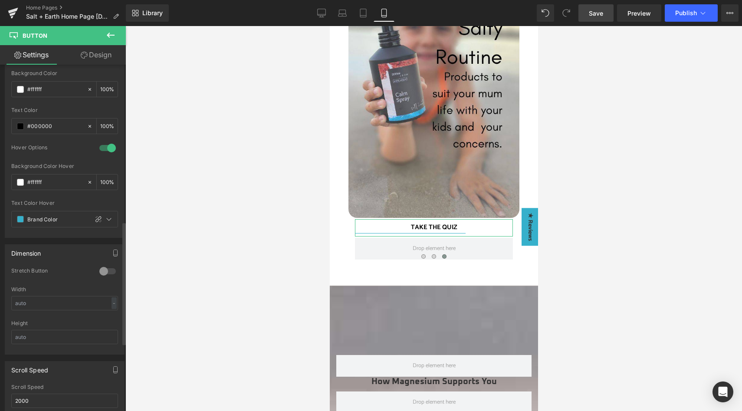
scroll to position [547, 0]
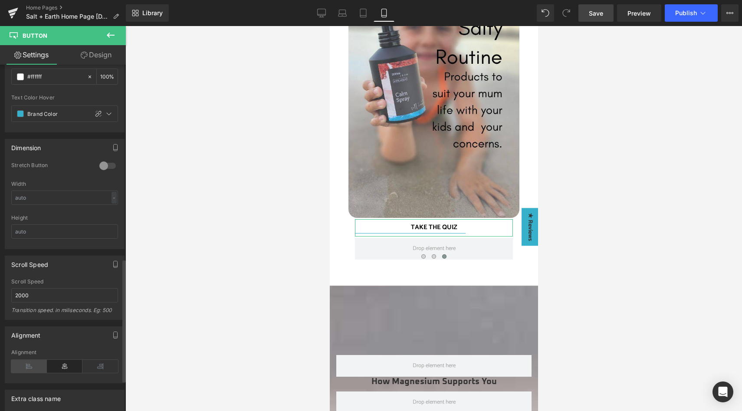
click at [37, 362] on icon at bounding box center [29, 366] width 36 height 13
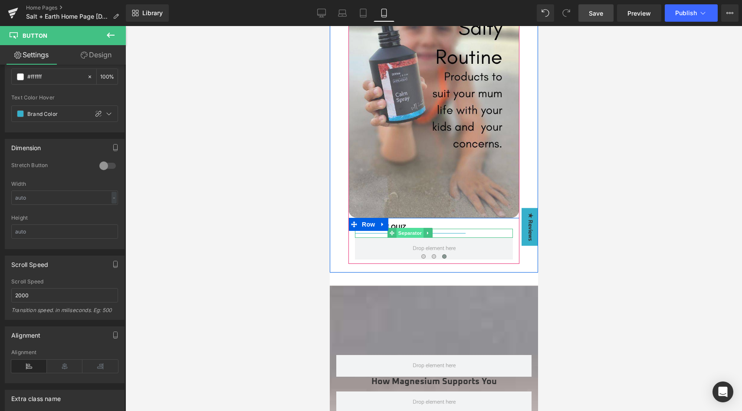
click at [411, 228] on span "Separator" at bounding box center [409, 233] width 27 height 10
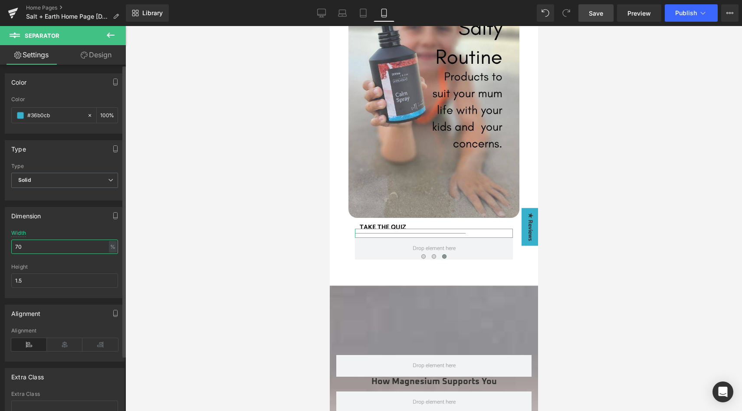
drag, startPoint x: 31, startPoint y: 248, endPoint x: 11, endPoint y: 247, distance: 19.6
click at [11, 247] on input "70" at bounding box center [64, 247] width 107 height 14
type input "5"
type input "3"
type input "35"
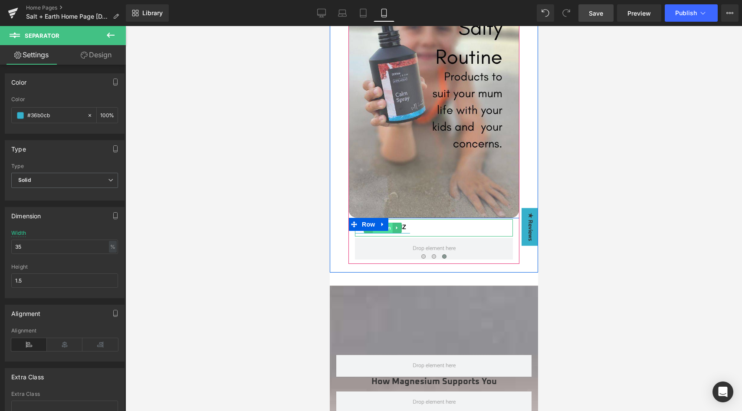
click at [387, 223] on span "Button" at bounding box center [383, 228] width 20 height 10
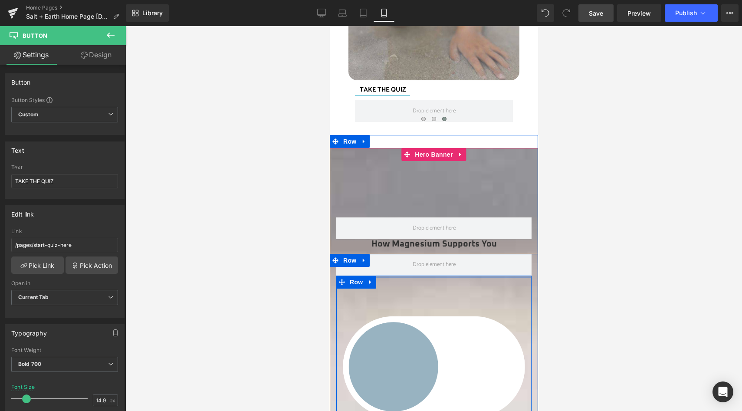
scroll to position [1426, 0]
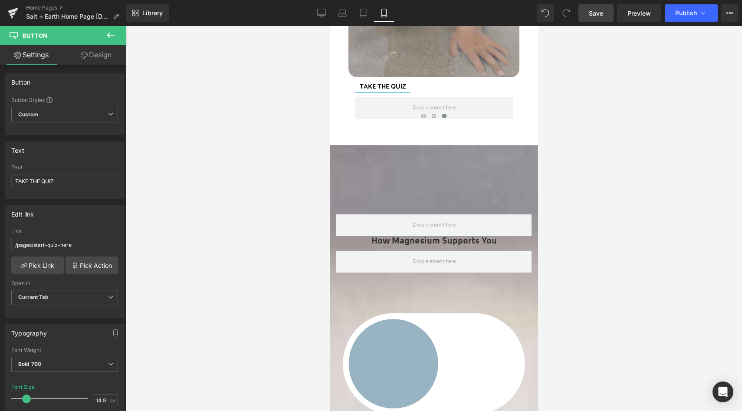
click at [592, 12] on span "Save" at bounding box center [596, 13] width 14 height 9
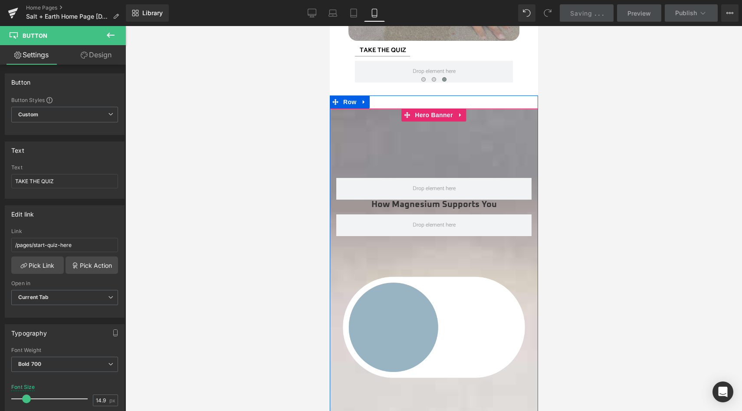
scroll to position [1414, 0]
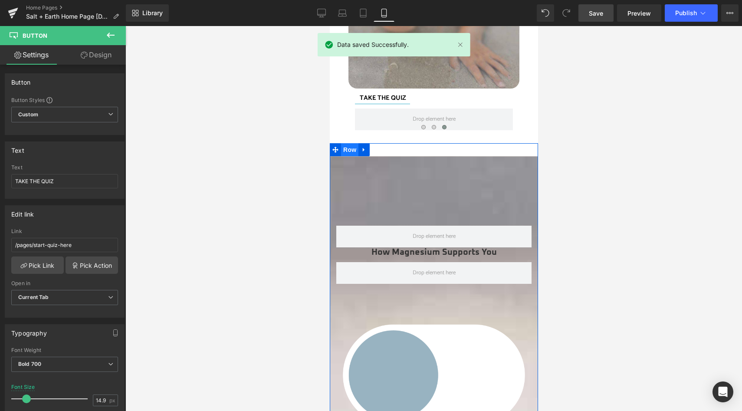
click at [346, 145] on span "Row" at bounding box center [349, 149] width 17 height 13
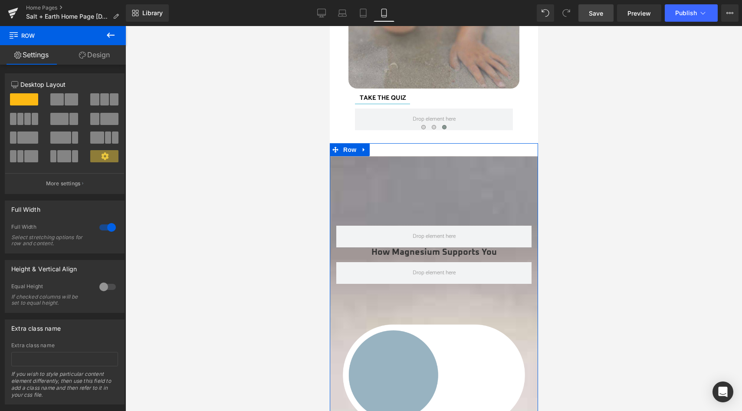
click at [86, 52] on link "Design" at bounding box center [94, 55] width 63 height 20
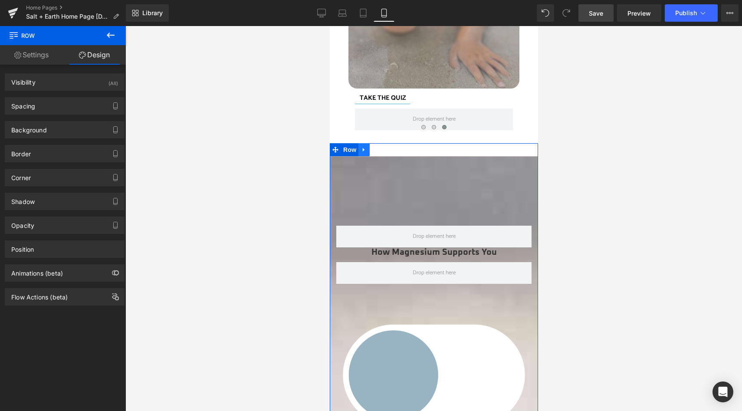
click at [362, 146] on icon at bounding box center [364, 149] width 6 height 7
click at [374, 146] on icon at bounding box center [375, 149] width 6 height 7
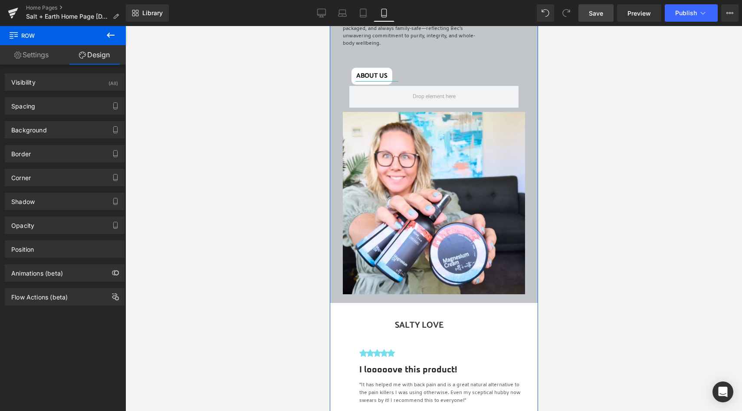
scroll to position [4827, 0]
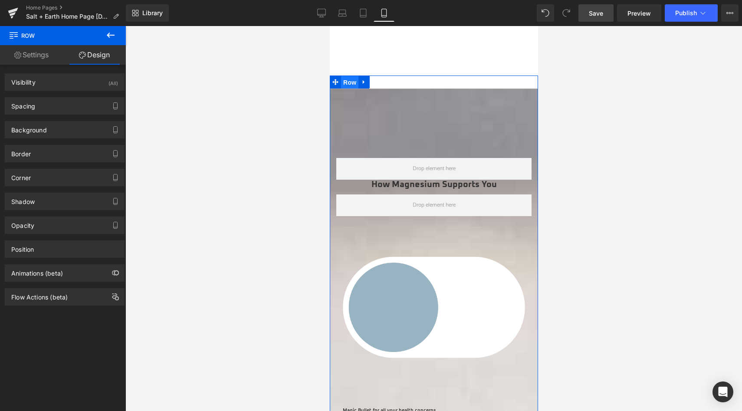
click at [346, 76] on span "Row" at bounding box center [349, 82] width 17 height 13
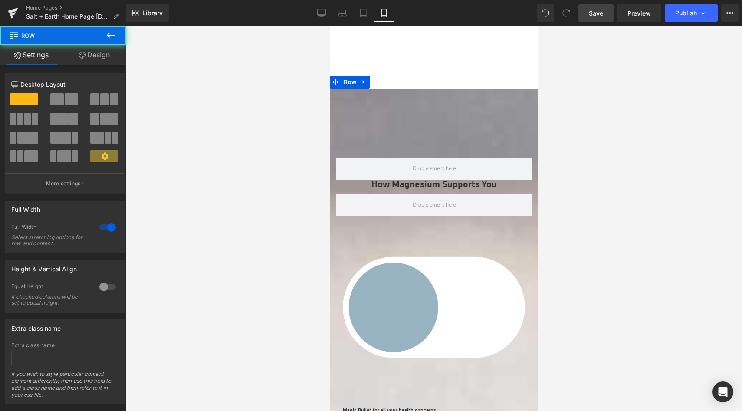
click at [91, 54] on link "Design" at bounding box center [94, 55] width 63 height 20
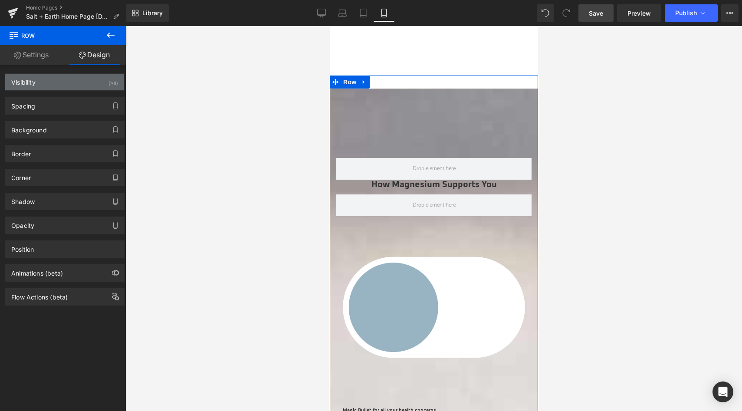
click at [94, 83] on div "Visibility (All)" at bounding box center [64, 82] width 119 height 16
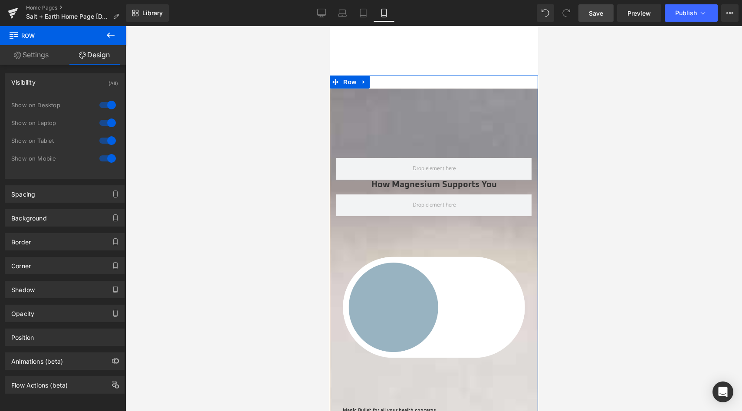
click at [108, 158] on div at bounding box center [107, 158] width 21 height 14
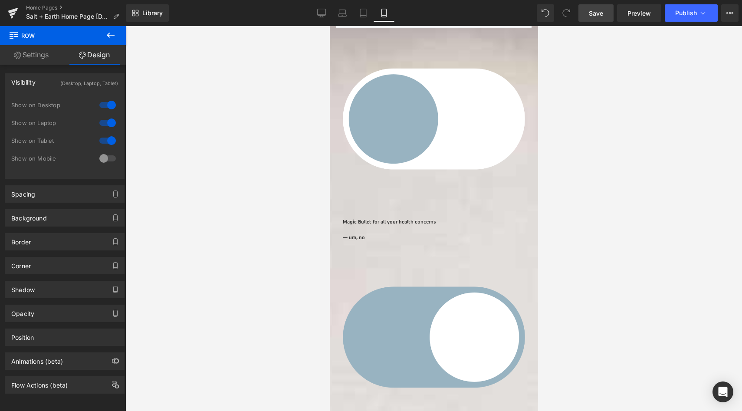
scroll to position [1401, 0]
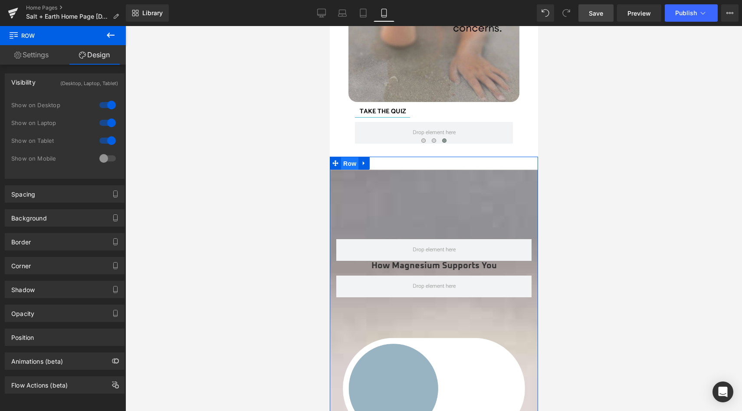
click at [350, 158] on span "Row" at bounding box center [349, 163] width 17 height 13
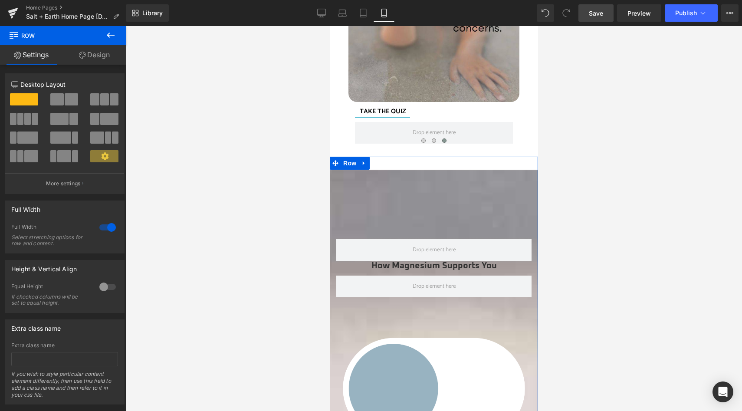
click at [106, 56] on link "Design" at bounding box center [94, 55] width 63 height 20
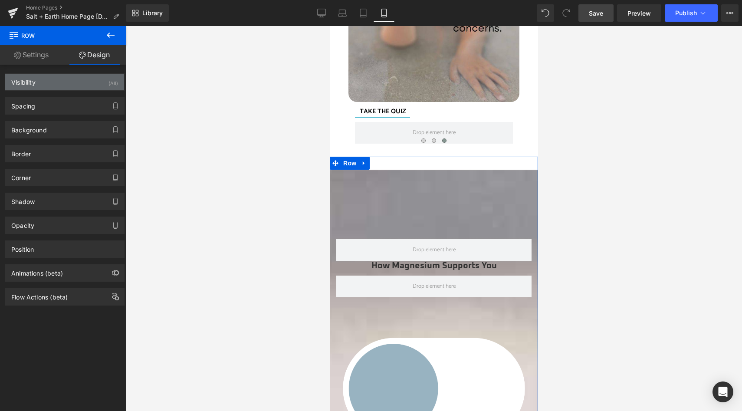
click at [109, 81] on div "(All)" at bounding box center [114, 81] width 10 height 14
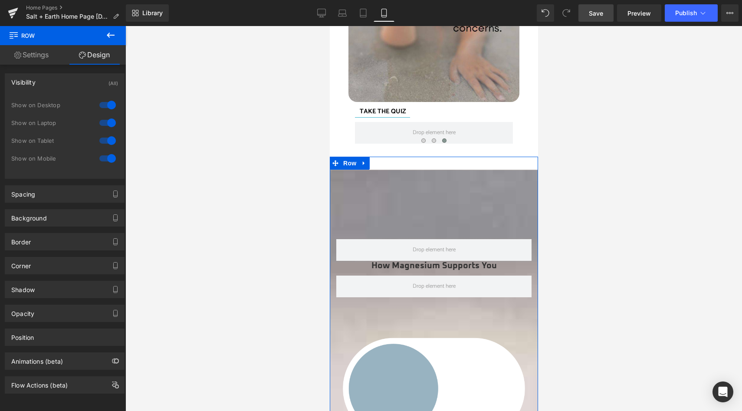
click at [112, 104] on div at bounding box center [107, 105] width 21 height 14
drag, startPoint x: 108, startPoint y: 122, endPoint x: 103, endPoint y: 135, distance: 14.0
click at [108, 122] on div at bounding box center [107, 123] width 21 height 14
click at [103, 138] on div at bounding box center [107, 141] width 21 height 14
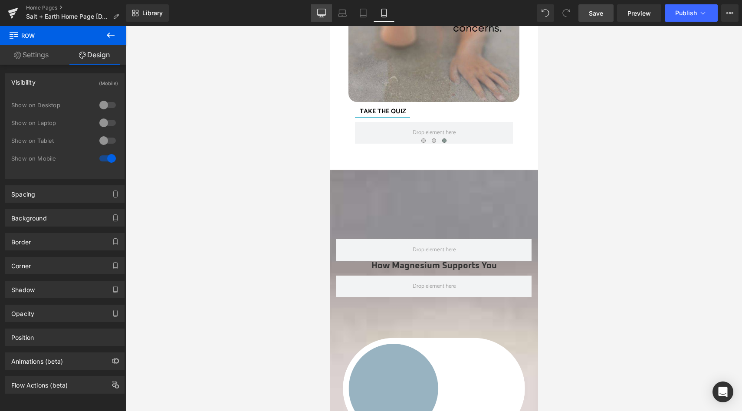
drag, startPoint x: 325, startPoint y: 10, endPoint x: 269, endPoint y: 101, distance: 106.8
click at [325, 10] on icon at bounding box center [321, 13] width 9 height 9
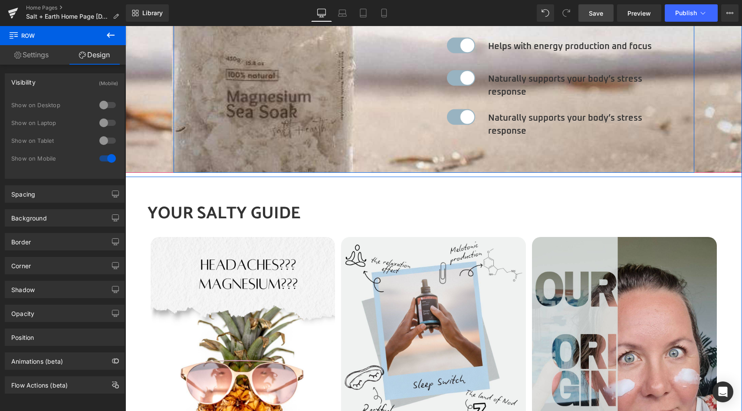
scroll to position [1783, 0]
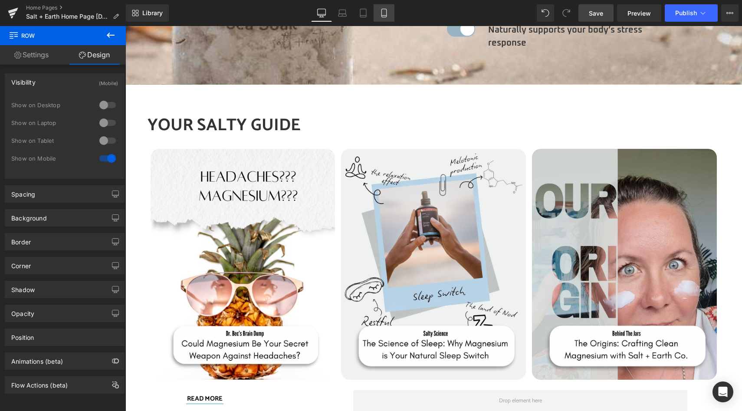
click at [384, 12] on icon at bounding box center [384, 13] width 9 height 9
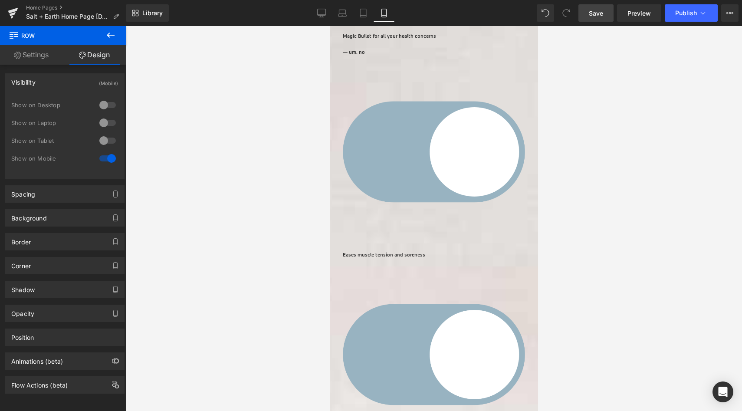
scroll to position [1321, 0]
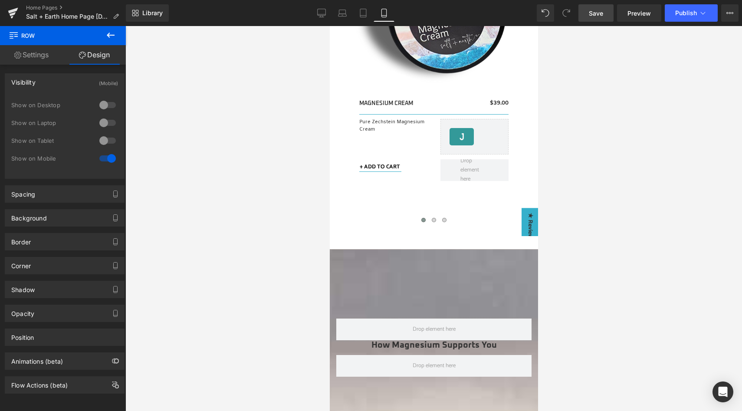
click at [594, 13] on span "Save" at bounding box center [596, 13] width 14 height 9
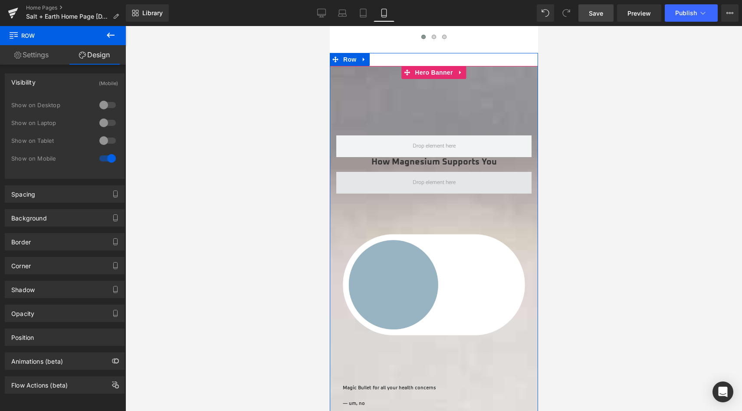
scroll to position [1417, 0]
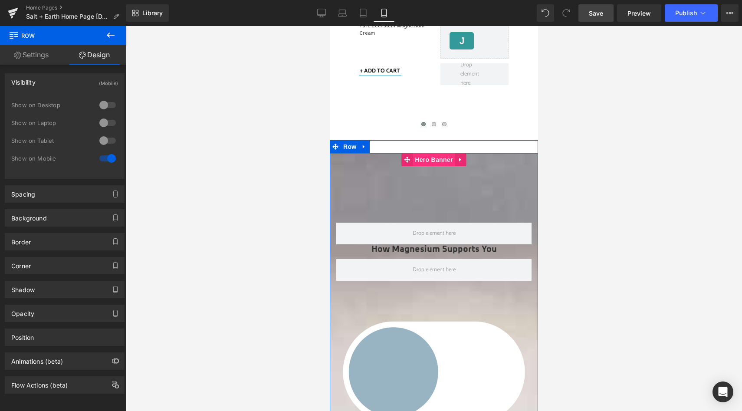
click at [421, 155] on span "Hero Banner" at bounding box center [433, 159] width 42 height 13
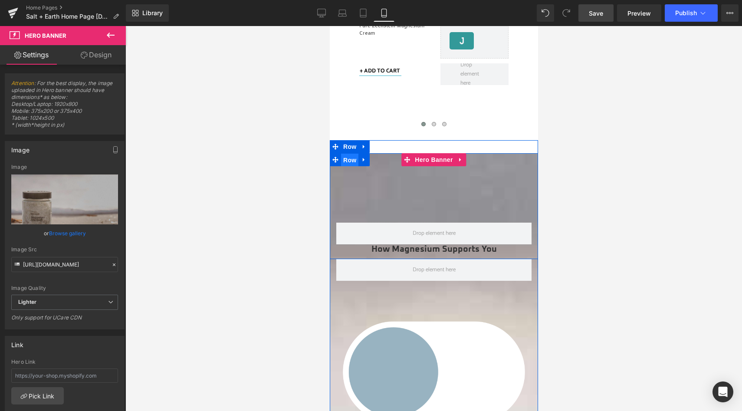
click at [346, 155] on span "Row" at bounding box center [349, 160] width 17 height 13
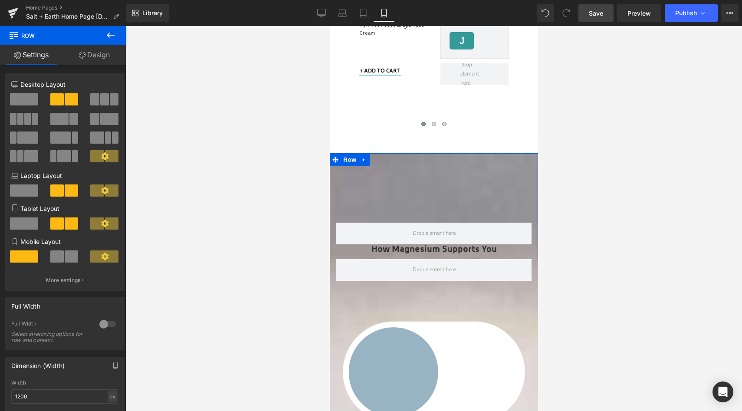
click at [63, 256] on button at bounding box center [64, 256] width 29 height 12
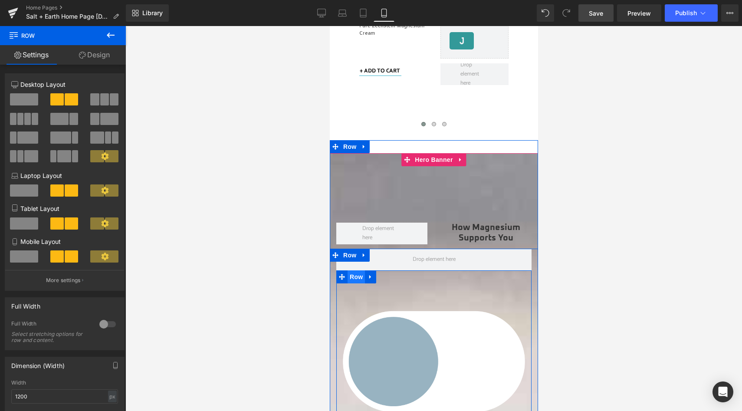
click at [356, 270] on span "Row" at bounding box center [355, 276] width 17 height 13
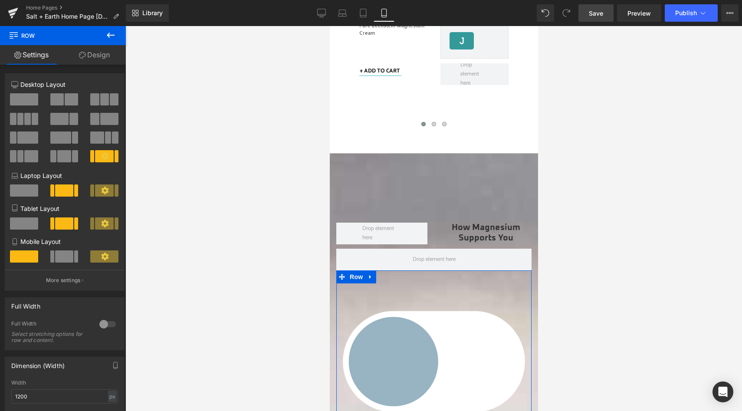
click at [64, 260] on span at bounding box center [64, 256] width 18 height 12
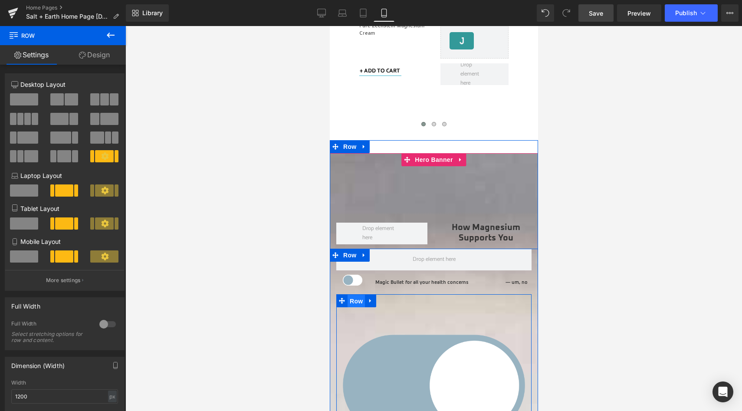
click at [354, 295] on span "Row" at bounding box center [355, 301] width 17 height 13
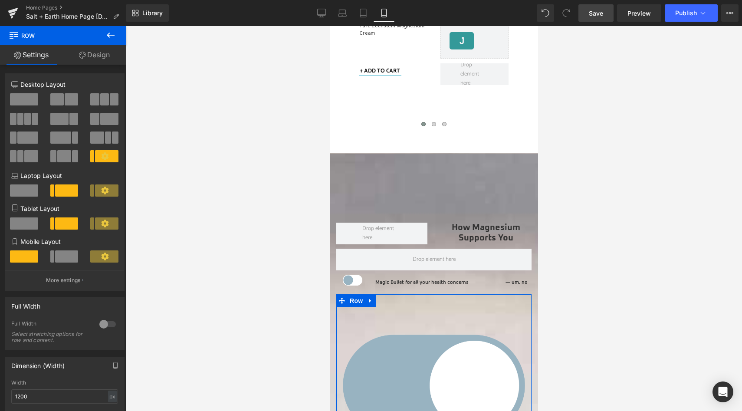
click at [57, 259] on span at bounding box center [66, 256] width 23 height 12
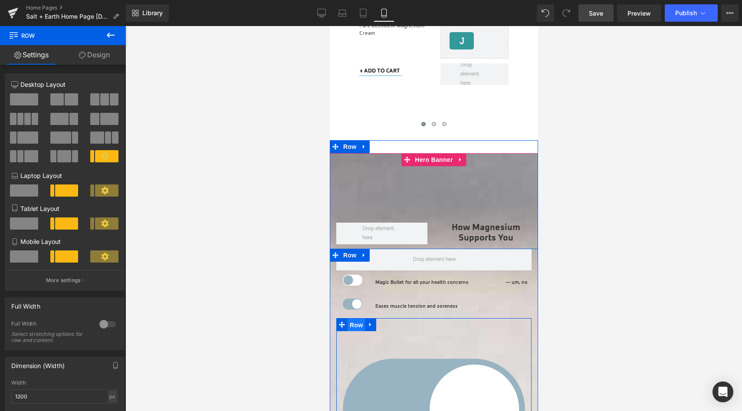
click at [347, 320] on span "Row" at bounding box center [355, 325] width 17 height 13
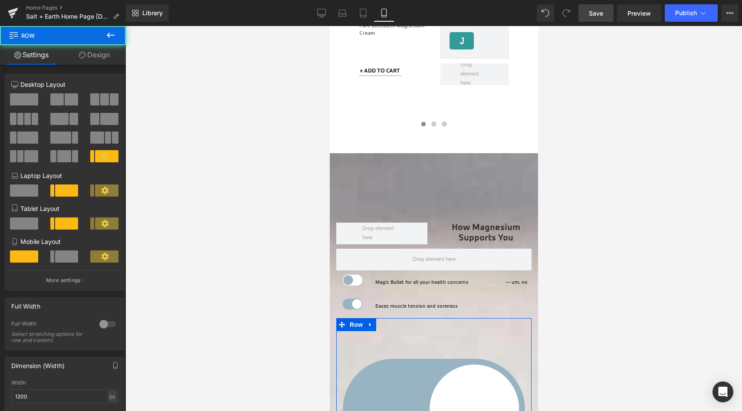
click at [58, 258] on span at bounding box center [66, 256] width 23 height 12
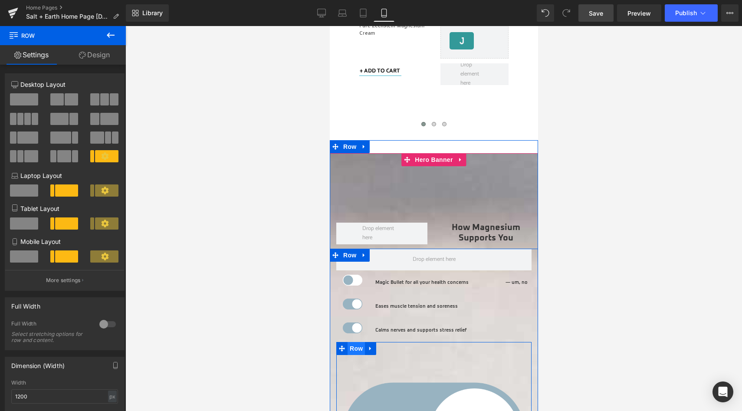
click at [354, 342] on span "Row" at bounding box center [355, 348] width 17 height 13
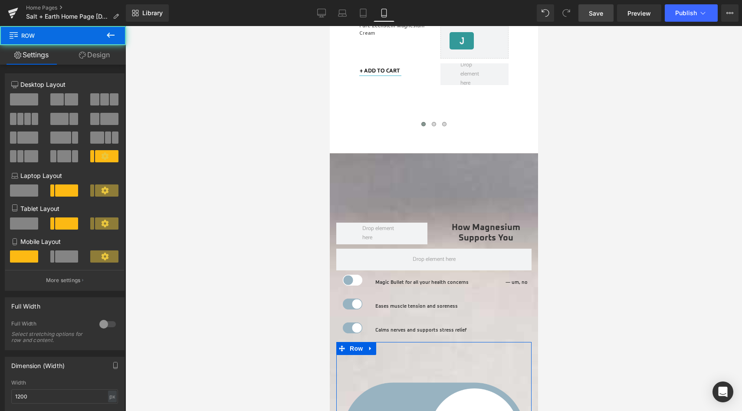
click at [55, 260] on span at bounding box center [66, 256] width 23 height 12
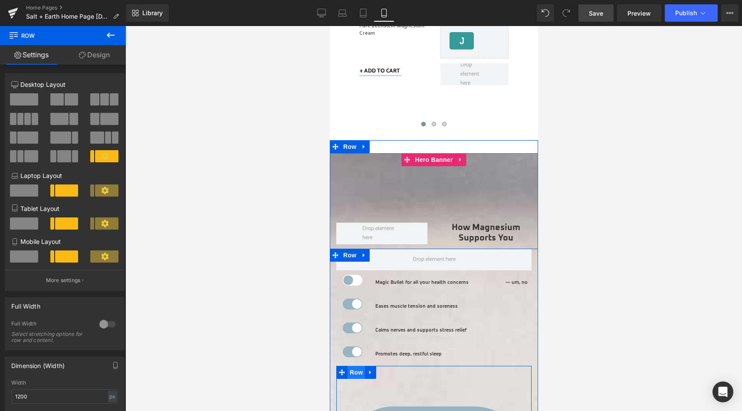
click at [354, 366] on span "Row" at bounding box center [355, 372] width 17 height 13
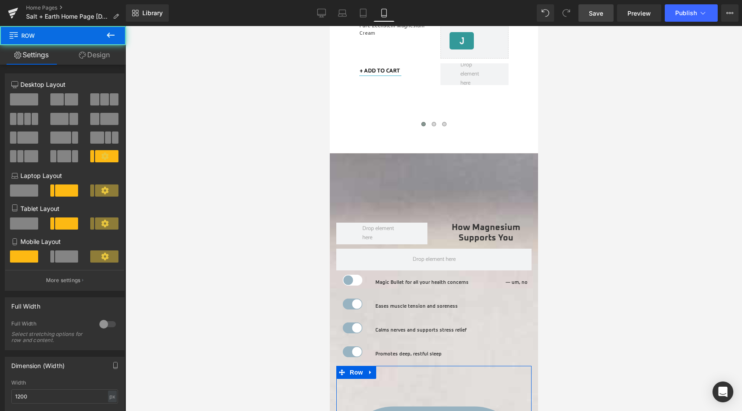
click at [58, 256] on span at bounding box center [66, 256] width 23 height 12
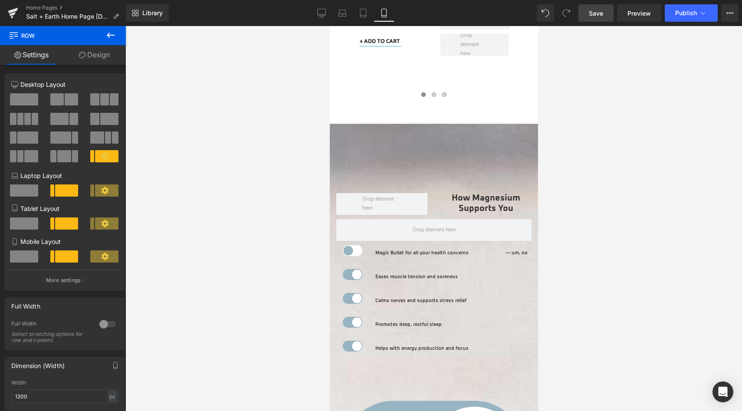
scroll to position [1569, 0]
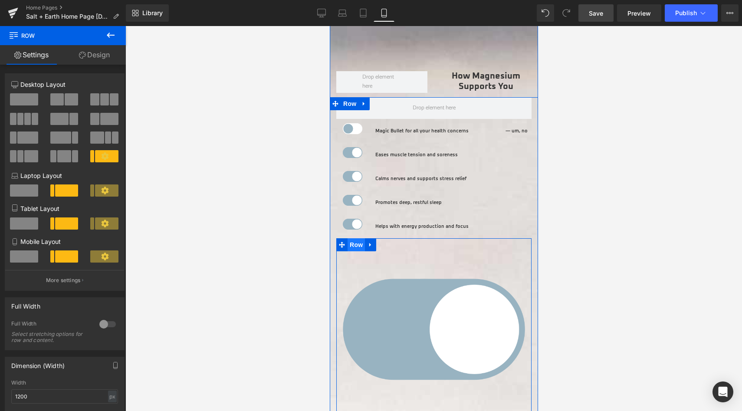
click at [350, 238] on span "Row" at bounding box center [355, 244] width 17 height 13
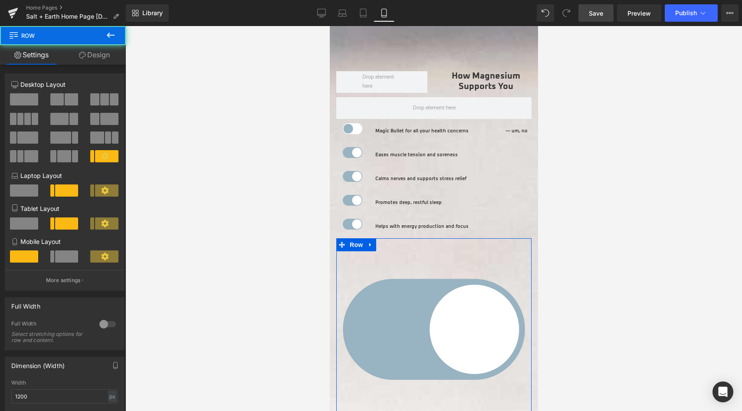
click at [64, 262] on span at bounding box center [66, 256] width 23 height 12
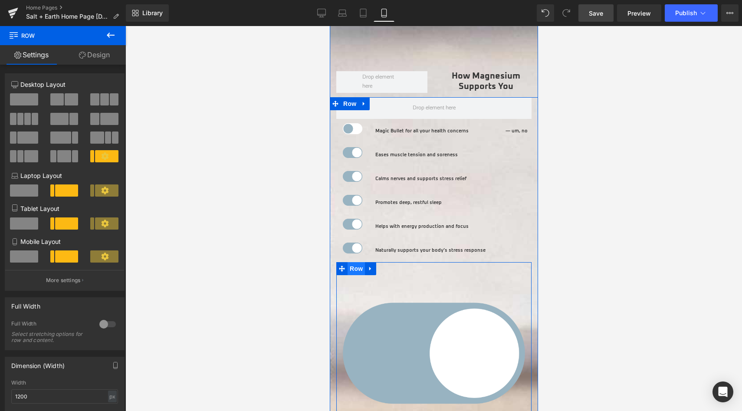
click at [354, 263] on span "Row" at bounding box center [355, 268] width 17 height 13
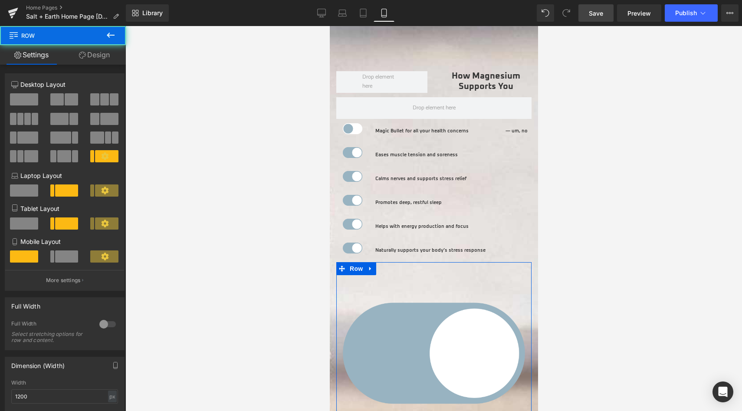
click at [52, 260] on span at bounding box center [52, 256] width 4 height 12
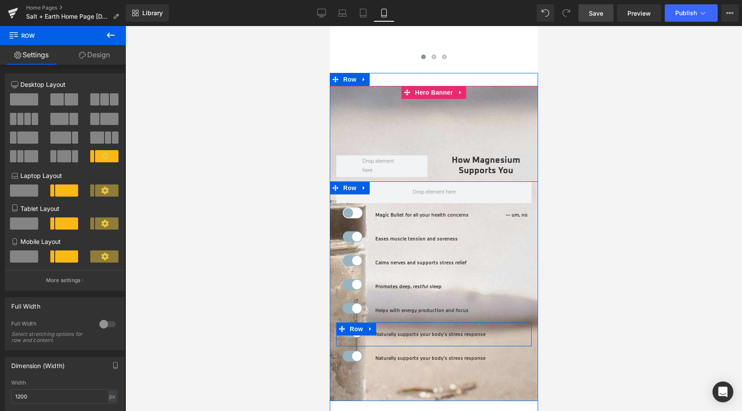
scroll to position [1484, 0]
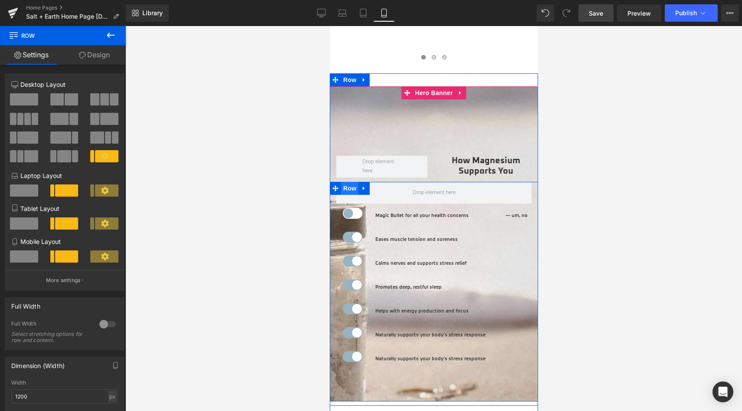
click at [346, 182] on span "Row" at bounding box center [349, 188] width 17 height 13
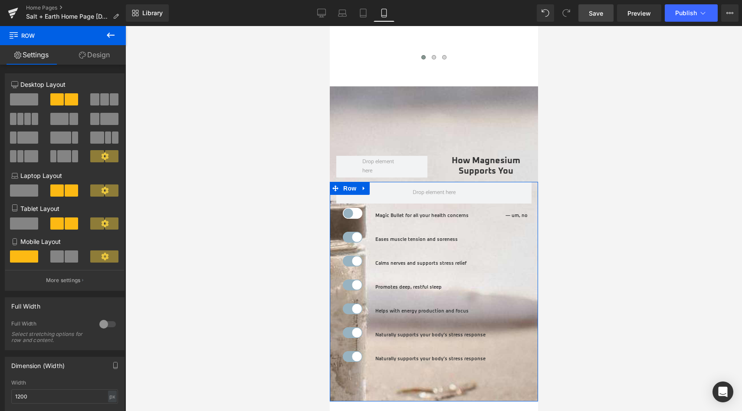
click at [62, 260] on span at bounding box center [56, 256] width 13 height 12
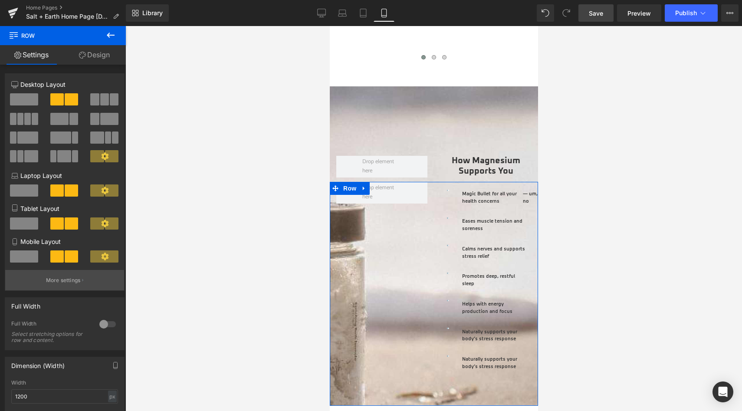
click at [61, 281] on p "More settings" at bounding box center [63, 281] width 35 height 8
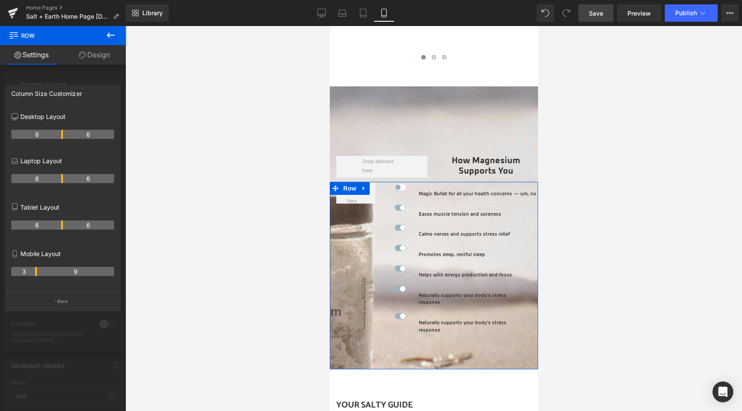
drag, startPoint x: 61, startPoint y: 270, endPoint x: 36, endPoint y: 269, distance: 25.2
click at [36, 269] on th "3" at bounding box center [24, 271] width 26 height 9
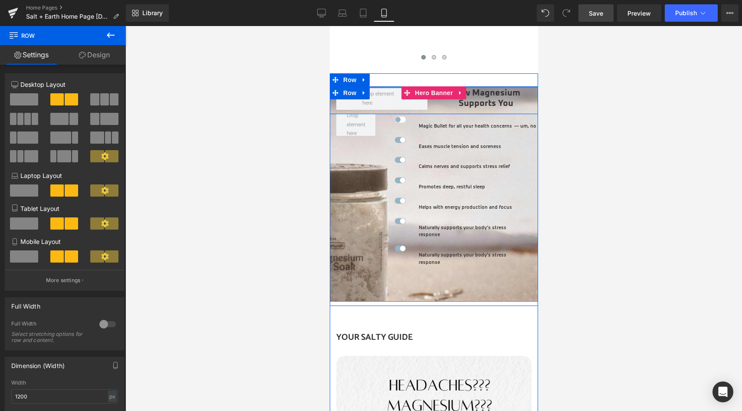
drag, startPoint x: 490, startPoint y: 94, endPoint x: 516, endPoint y: 3, distance: 94.5
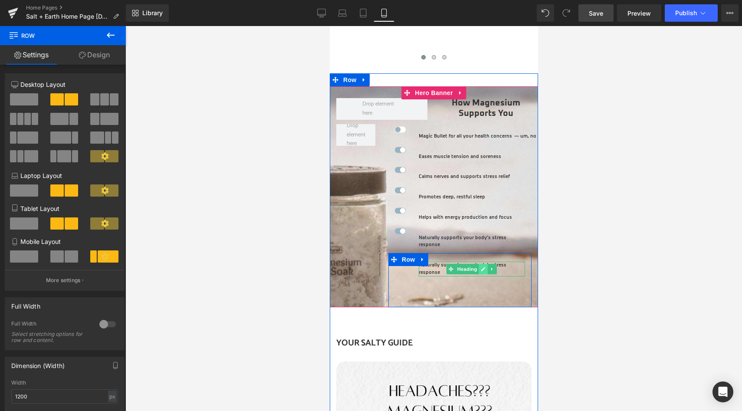
drag, startPoint x: 462, startPoint y: 302, endPoint x: 478, endPoint y: 263, distance: 42.2
click at [478, 263] on div "Image Magic Bullet for all your health concerns Heading — um, no Heading Row Im…" at bounding box center [433, 215] width 208 height 183
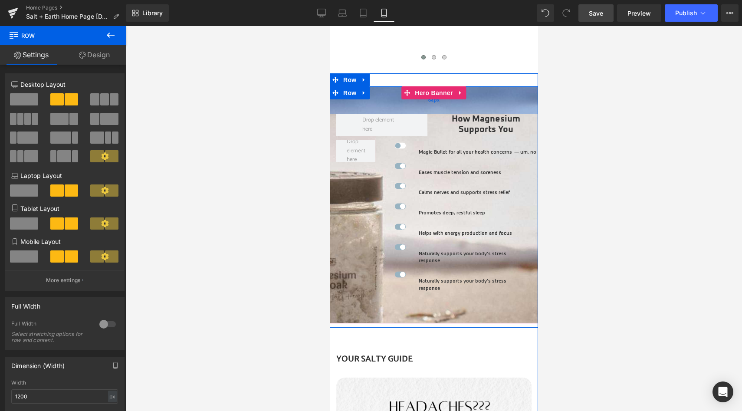
drag, startPoint x: 474, startPoint y: 85, endPoint x: 473, endPoint y: 101, distance: 16.1
click at [473, 101] on div "64px" at bounding box center [433, 100] width 208 height 28
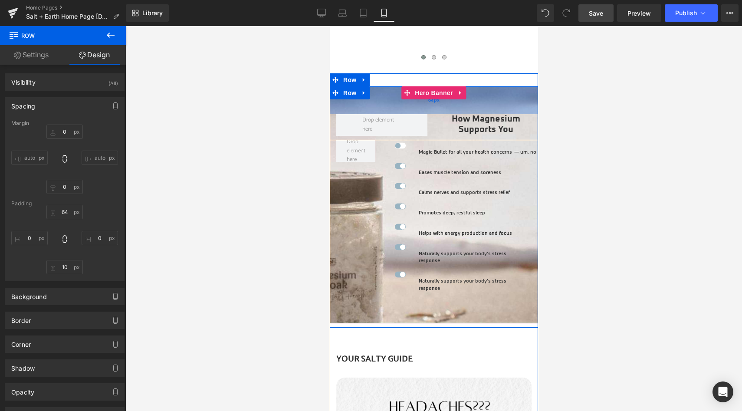
click at [438, 102] on div "64px" at bounding box center [433, 100] width 208 height 28
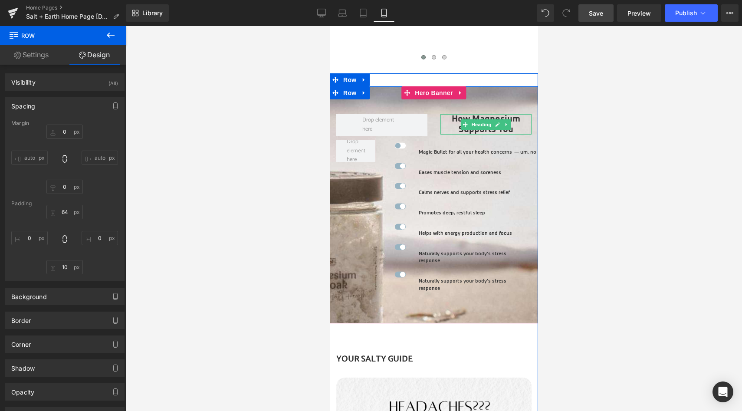
click at [442, 114] on h3 "How Magnesium Supports You" at bounding box center [485, 124] width 91 height 21
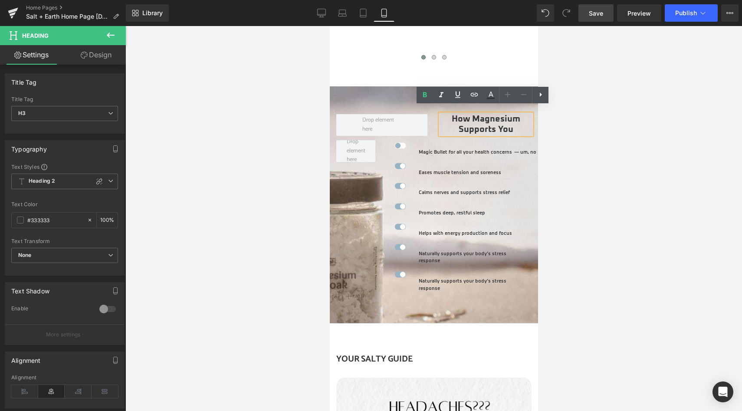
click at [429, 86] on div "How Magnesium Supports You Heading Row 64px" at bounding box center [433, 113] width 208 height 54
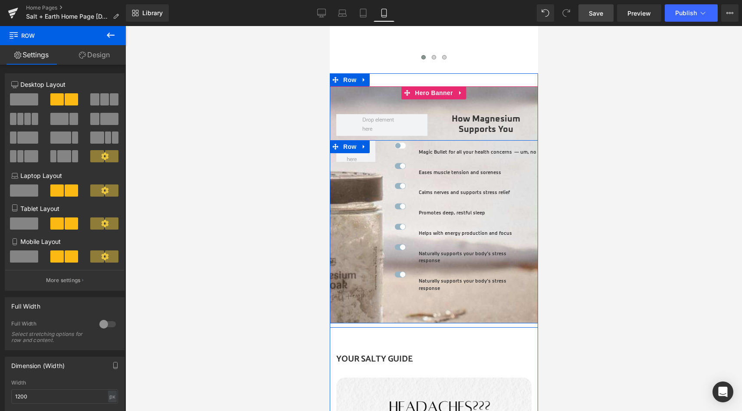
click at [350, 217] on div "Image Magic Bullet for all your health concerns Heading — um, no Heading Row Im…" at bounding box center [433, 231] width 208 height 183
click at [428, 86] on span "Hero Banner" at bounding box center [433, 92] width 42 height 13
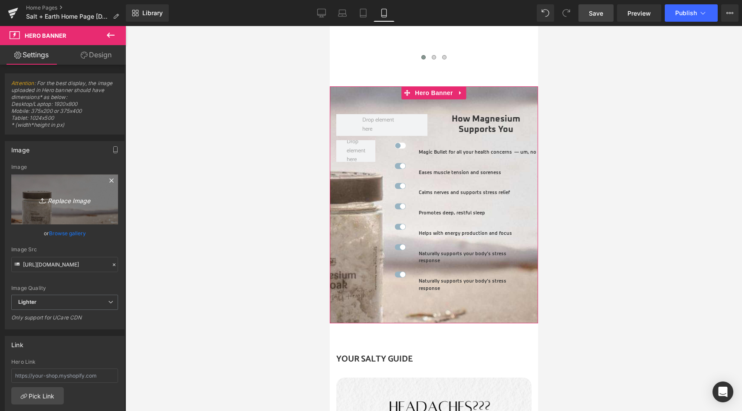
click at [67, 207] on link "Replace Image" at bounding box center [64, 200] width 107 height 50
type input "C:\fakepath\S+E Magnesium Portraint Images (44).jpg"
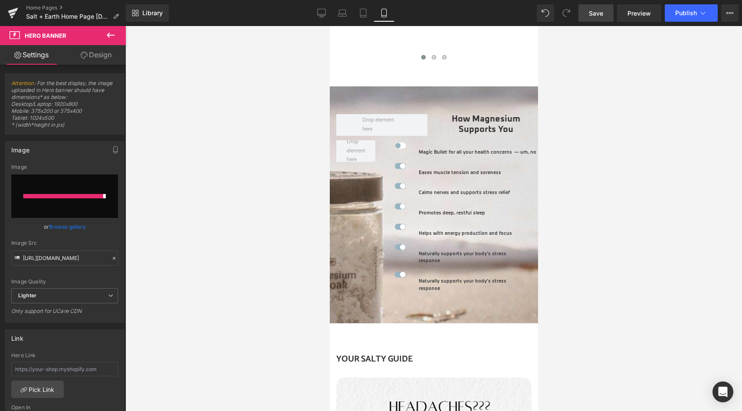
type input "https://ucarecdn.com/1ba0bc8e-cf2f-4bfd-acb5-97242ec69c25/-/format/auto/-/previ…"
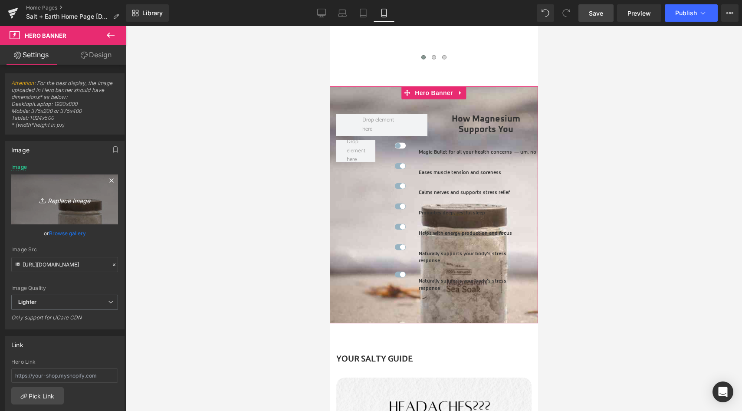
click at [51, 191] on link "Replace Image" at bounding box center [64, 200] width 107 height 50
type input "C:\fakepath\S+E Magnesium Portraint Images (45).jpg"
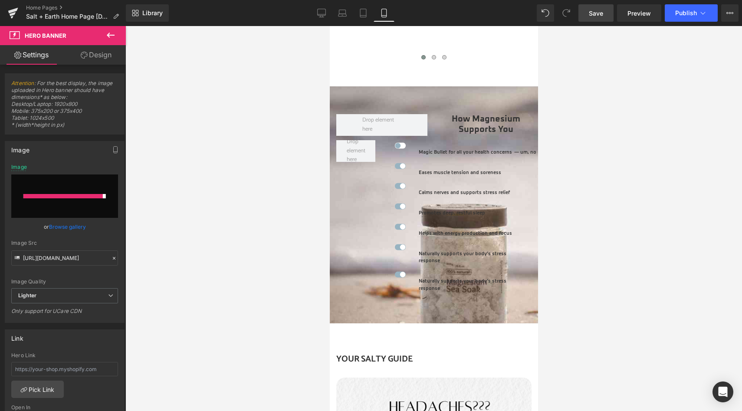
type input "https://ucarecdn.com/aabad0e7-cf59-4c5a-a70b-66ada73982f0/-/format/auto/-/previ…"
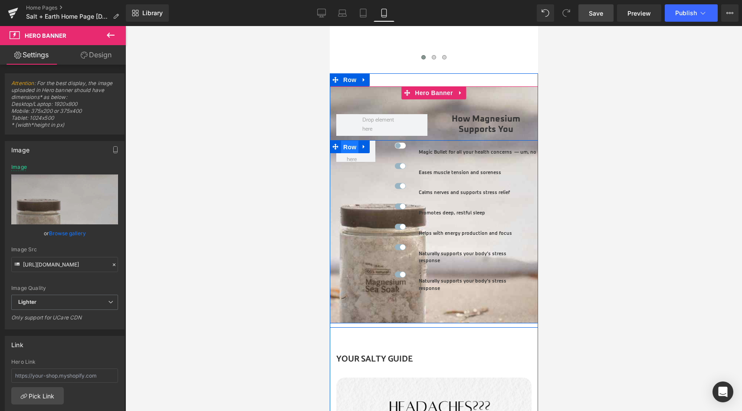
click at [348, 141] on span "Row" at bounding box center [349, 147] width 17 height 13
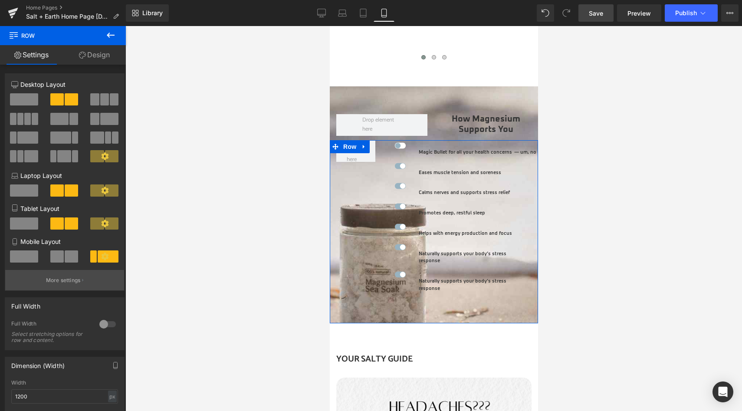
click at [64, 282] on p "More settings" at bounding box center [63, 281] width 35 height 8
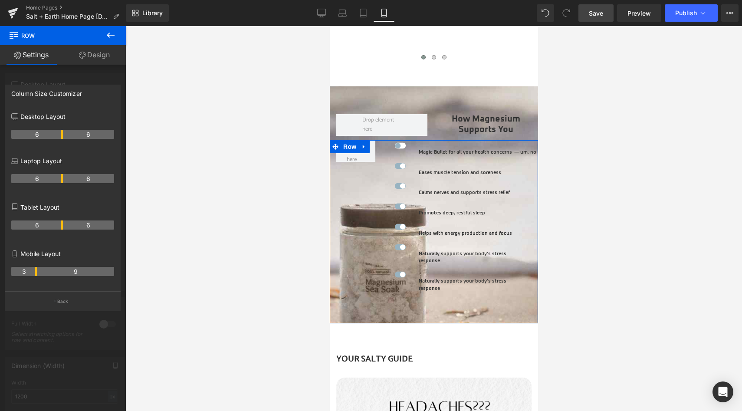
click at [35, 273] on th "3" at bounding box center [24, 271] width 26 height 9
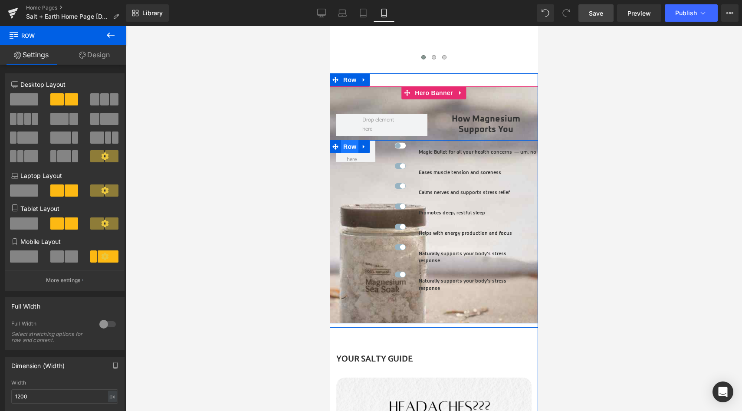
click at [348, 140] on span "Row" at bounding box center [349, 146] width 17 height 13
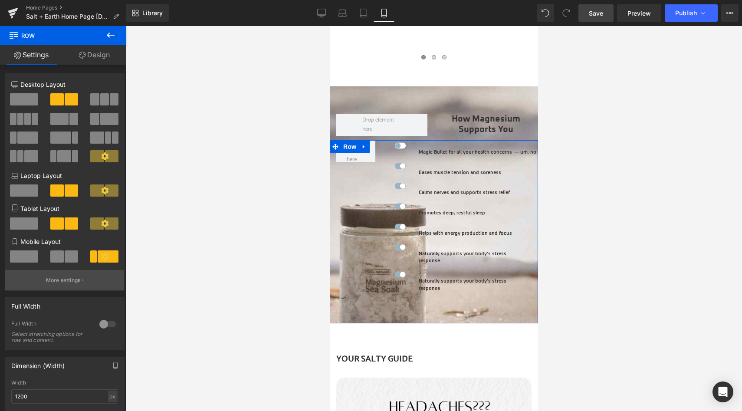
click at [63, 280] on p "More settings" at bounding box center [63, 281] width 35 height 8
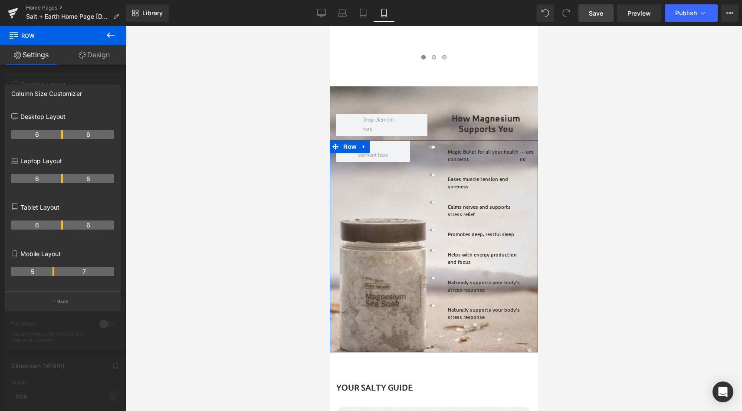
drag, startPoint x: 36, startPoint y: 271, endPoint x: 50, endPoint y: 270, distance: 14.0
click at [50, 270] on th "5" at bounding box center [32, 271] width 43 height 9
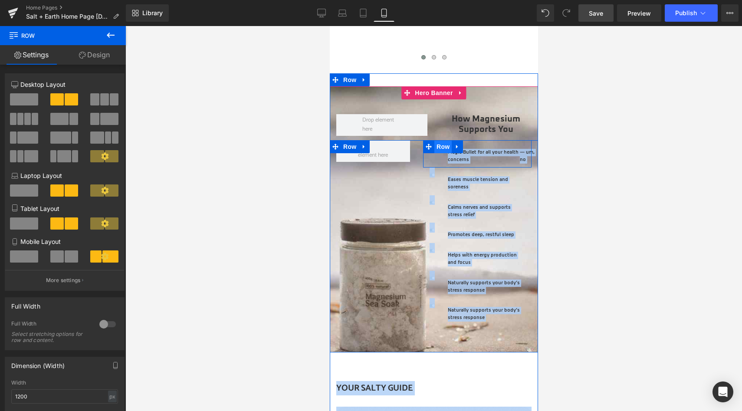
click at [435, 140] on span "Row" at bounding box center [442, 146] width 17 height 13
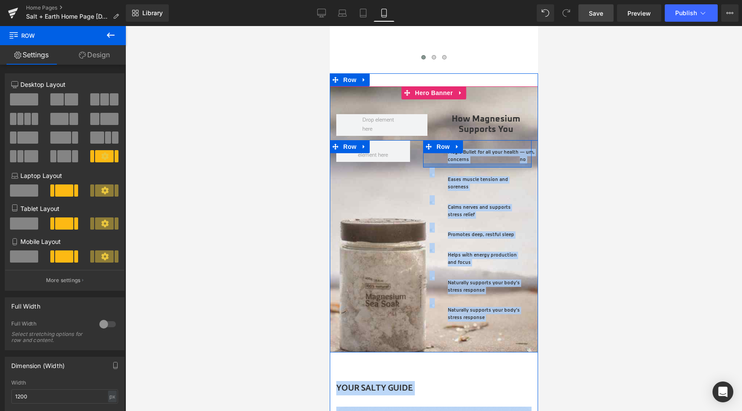
click at [439, 163] on div at bounding box center [477, 165] width 109 height 4
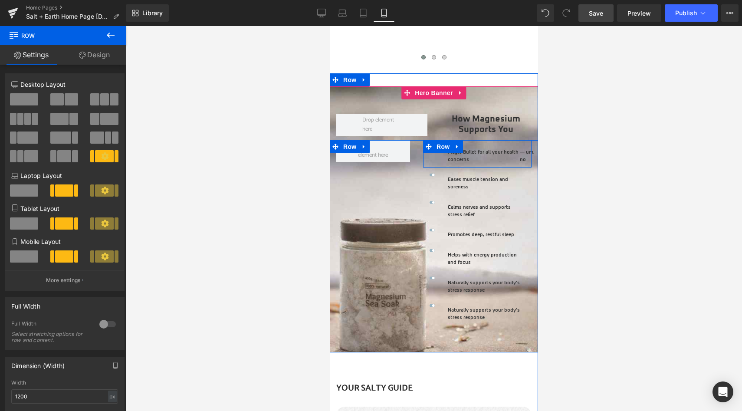
click at [441, 150] on div "Magic Bullet for all your health concerns Heading" at bounding box center [477, 151] width 72 height 23
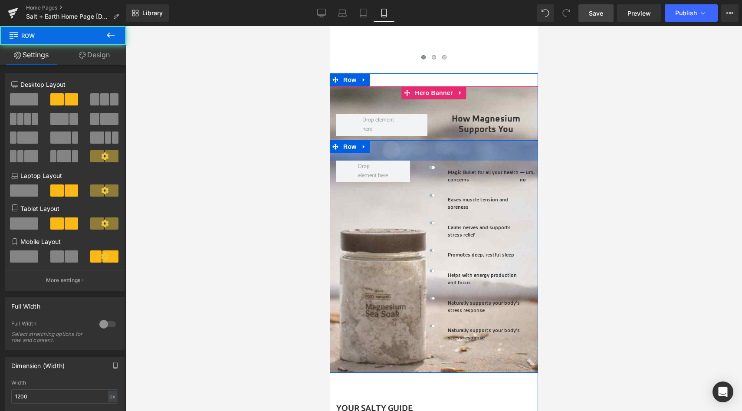
drag, startPoint x: 472, startPoint y: 135, endPoint x: 468, endPoint y: 156, distance: 21.6
click at [470, 155] on div "Image Magic Bullet for all your health concerns Heading — um, no Heading Row Im…" at bounding box center [433, 256] width 208 height 233
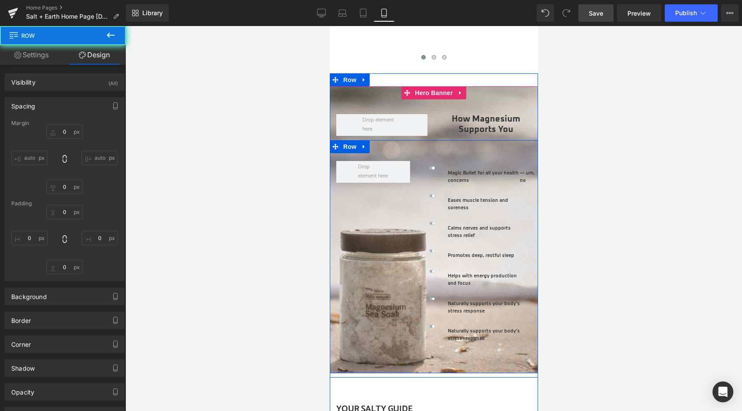
type input "0"
type input "48"
type input "0"
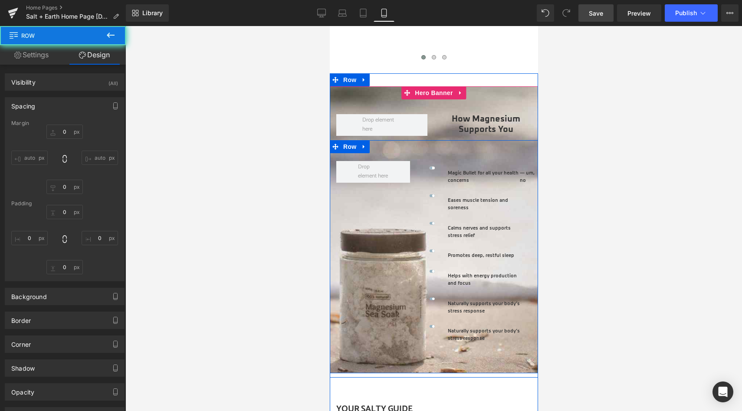
type input "0"
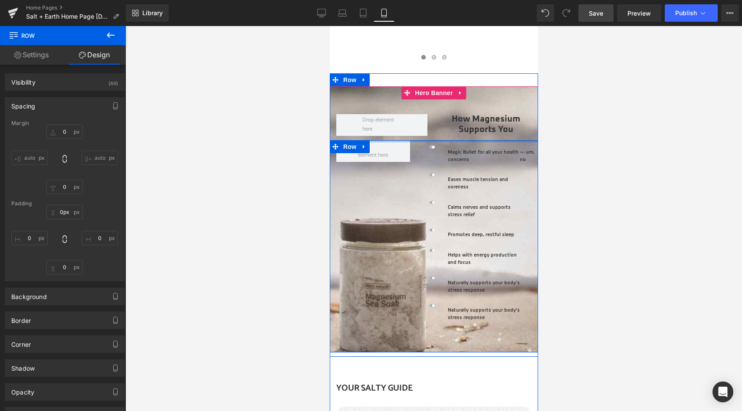
drag, startPoint x: 473, startPoint y: 148, endPoint x: 474, endPoint y: 121, distance: 26.9
click at [474, 121] on span "How Magnesium Supports You Heading Row Image Magic Bullet for all your health c…" at bounding box center [433, 219] width 208 height 266
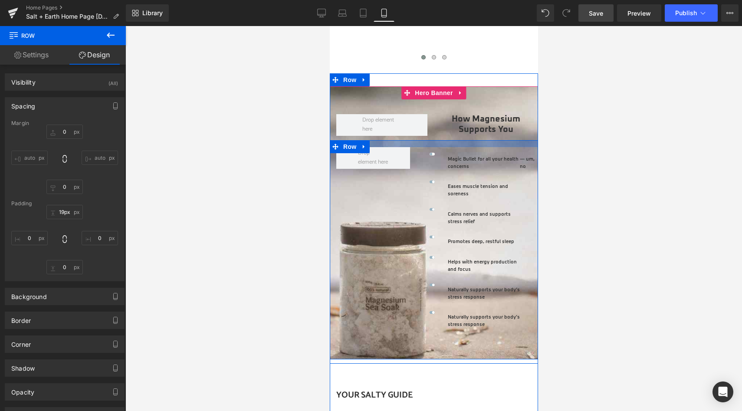
type input "21px"
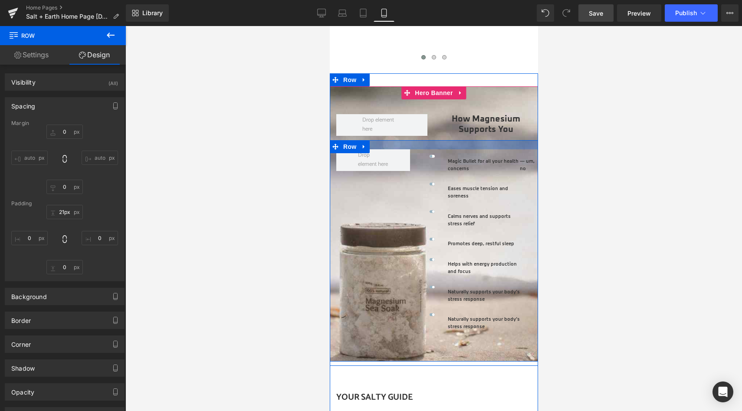
drag, startPoint x: 470, startPoint y: 135, endPoint x: 469, endPoint y: 144, distance: 9.2
click at [469, 144] on div "Image Magic Bullet for all your health concerns Heading — um, no Heading Row Im…" at bounding box center [433, 250] width 208 height 221
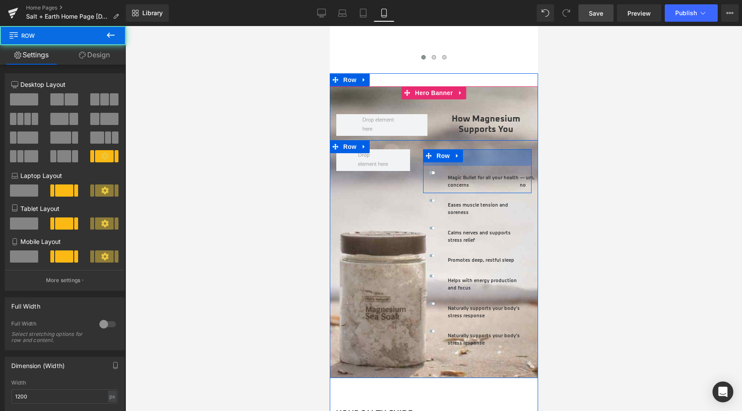
drag, startPoint x: 473, startPoint y: 143, endPoint x: 472, endPoint y: 159, distance: 16.5
click at [472, 159] on div "Image Magic Bullet for all your health concerns Heading — um, no Heading Row 38…" at bounding box center [477, 171] width 109 height 44
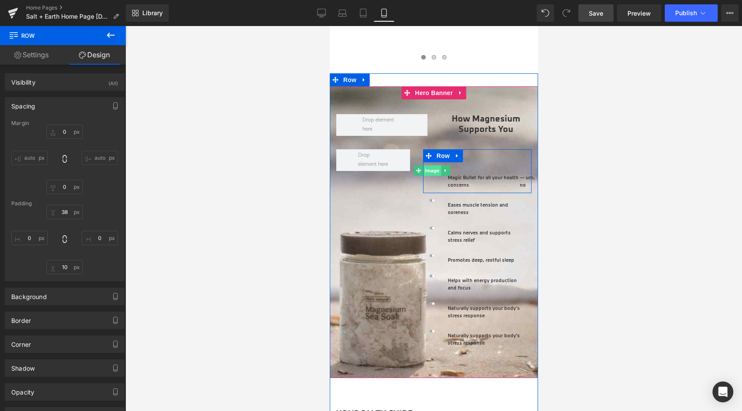
click at [430, 165] on span "Image" at bounding box center [432, 170] width 18 height 10
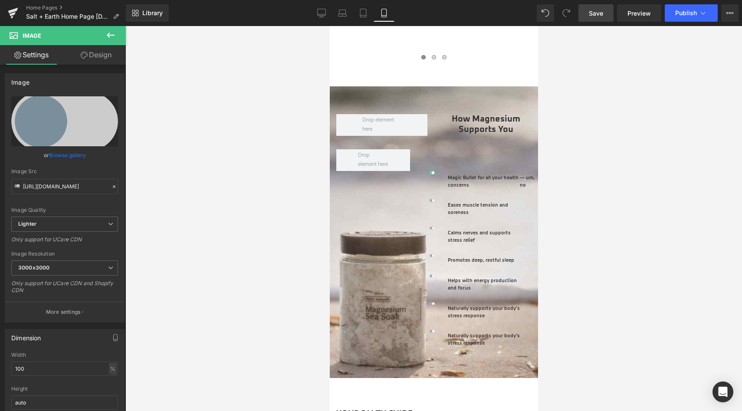
click at [114, 57] on link "Design" at bounding box center [96, 55] width 63 height 20
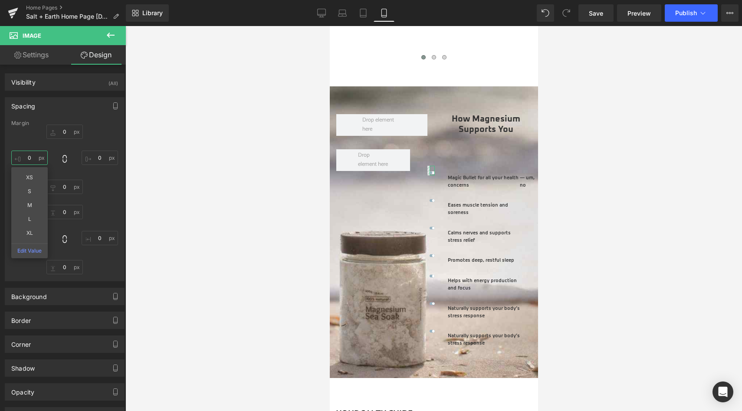
click at [34, 156] on input "0" at bounding box center [29, 158] width 36 height 14
type input "-10"
click at [99, 158] on input "0" at bounding box center [100, 158] width 36 height 14
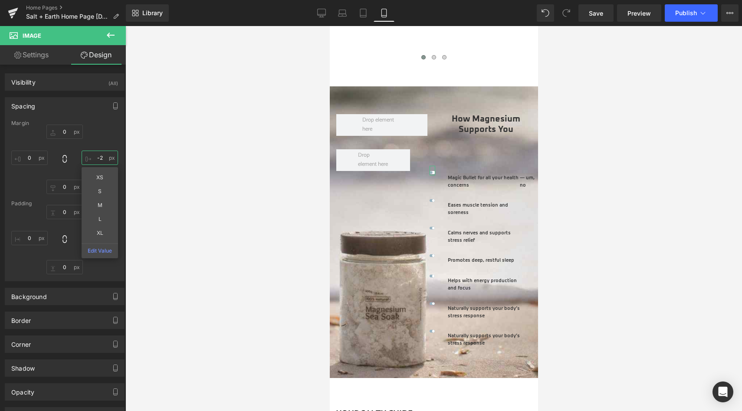
type input "-20"
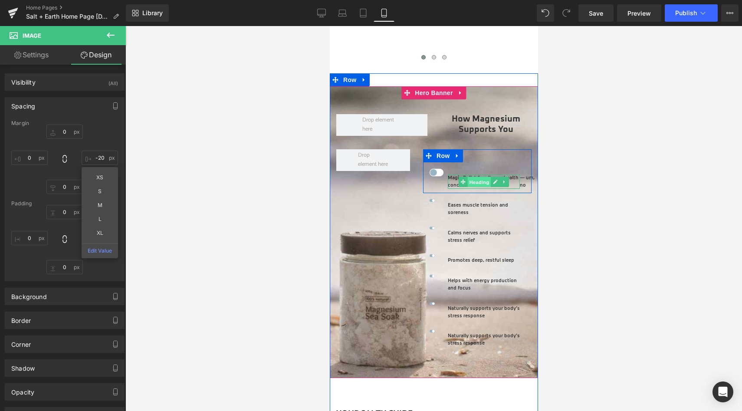
click at [472, 177] on span "Heading" at bounding box center [479, 182] width 23 height 10
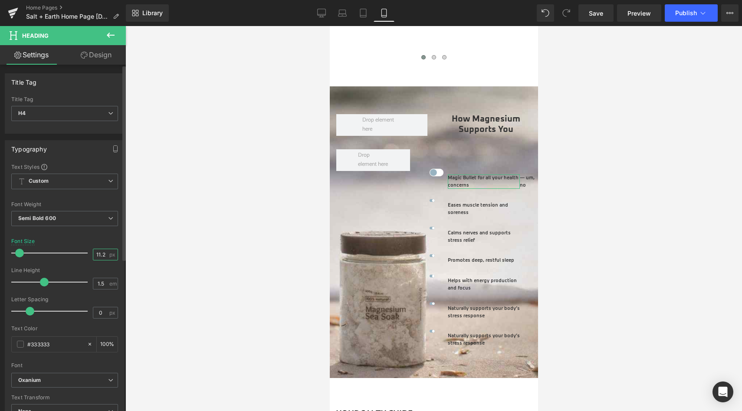
click at [102, 252] on input "11.2" at bounding box center [100, 254] width 15 height 11
type input "13"
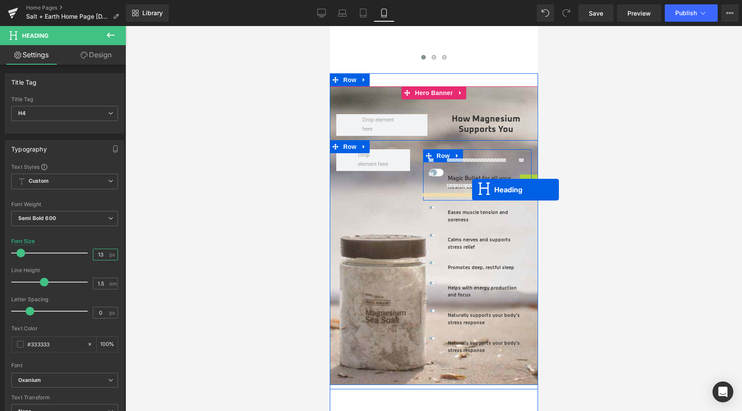
drag, startPoint x: 504, startPoint y: 177, endPoint x: 472, endPoint y: 189, distance: 34.9
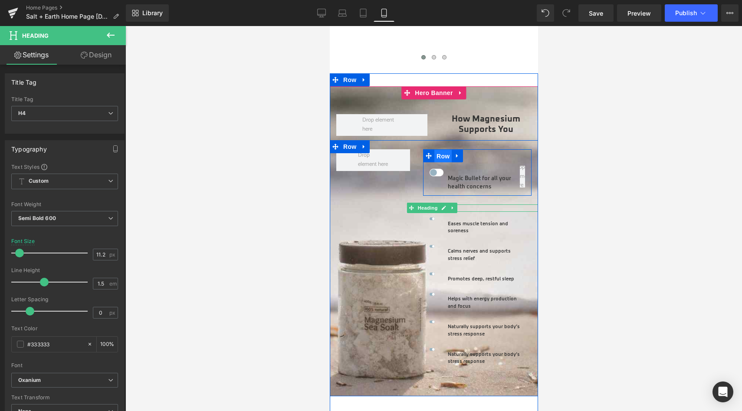
click at [446, 150] on span "Row" at bounding box center [442, 156] width 17 height 13
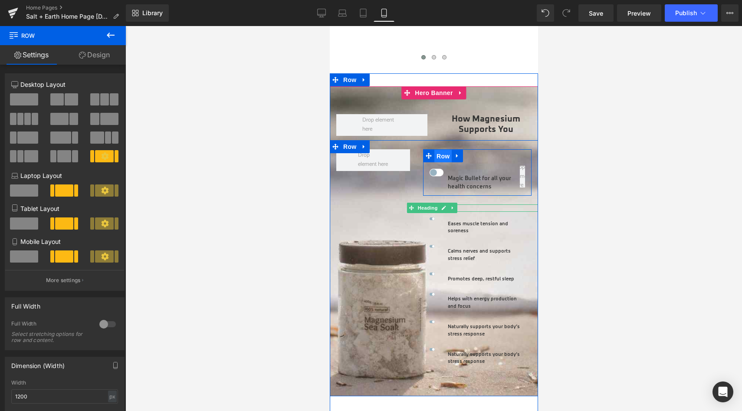
click at [441, 150] on span "Row" at bounding box center [442, 156] width 17 height 13
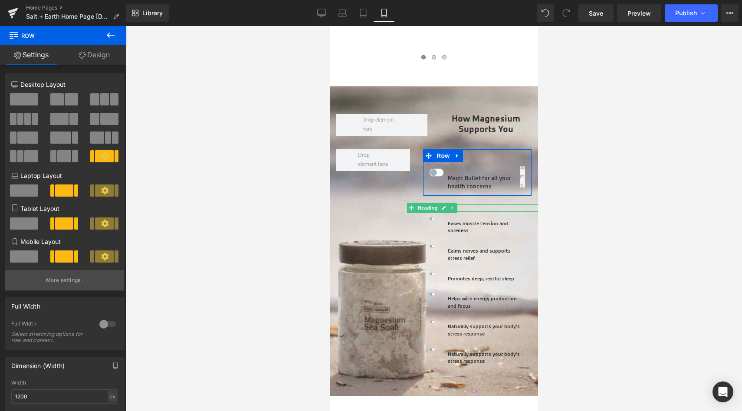
click at [75, 281] on p "More settings" at bounding box center [63, 281] width 35 height 8
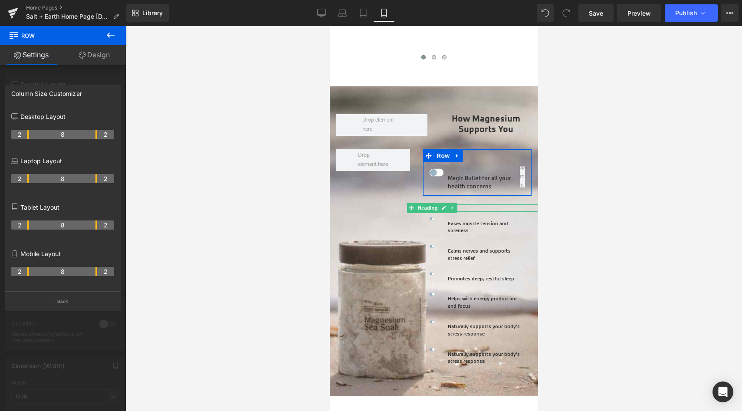
click at [97, 272] on th "2" at bounding box center [105, 271] width 17 height 9
drag, startPoint x: 95, startPoint y: 272, endPoint x: 88, endPoint y: 268, distance: 8.6
click at [88, 268] on th "7" at bounding box center [59, 271] width 60 height 9
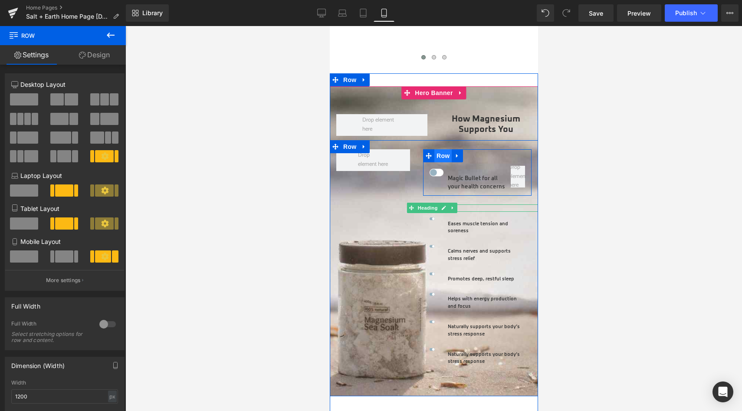
click at [438, 149] on span "Row" at bounding box center [442, 155] width 17 height 13
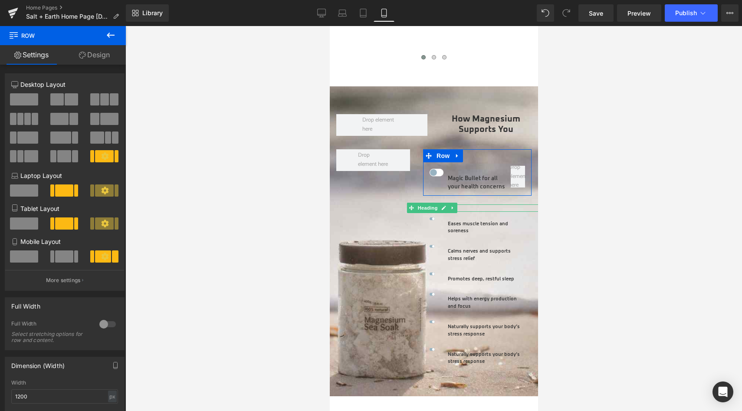
click at [65, 99] on span at bounding box center [71, 99] width 13 height 12
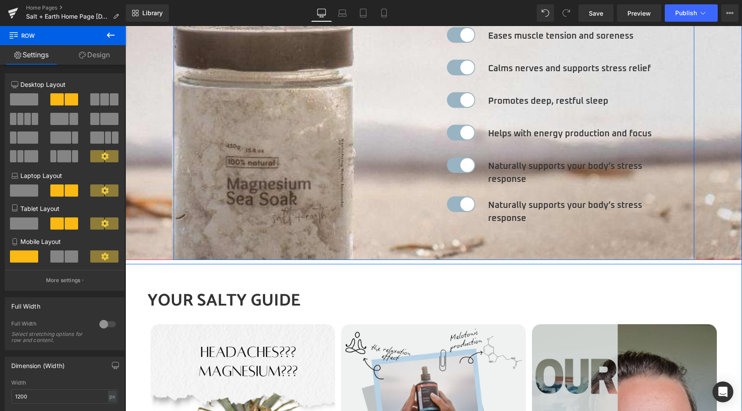
scroll to position [1640, 0]
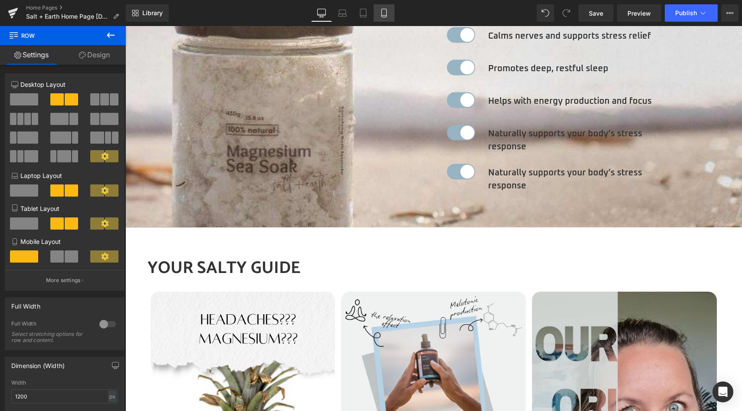
click at [380, 11] on link "Mobile" at bounding box center [384, 12] width 21 height 17
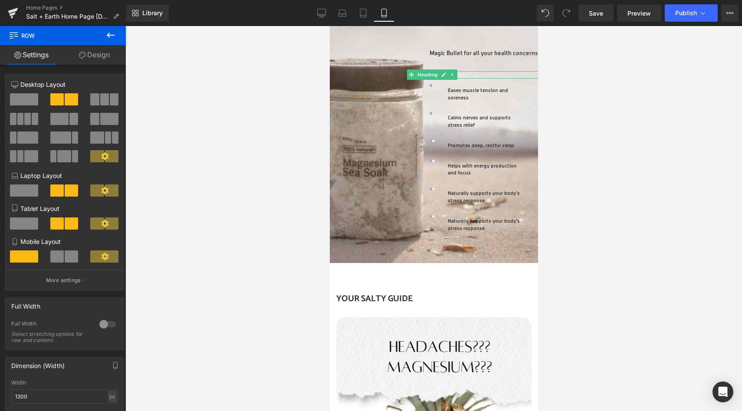
scroll to position [1397, 0]
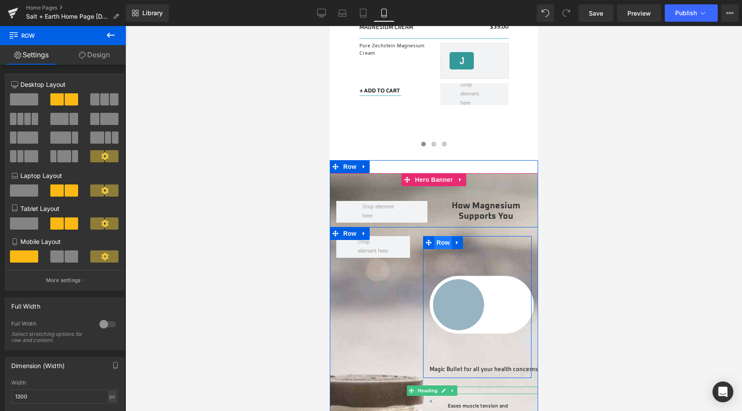
click at [436, 236] on span "Row" at bounding box center [442, 242] width 17 height 13
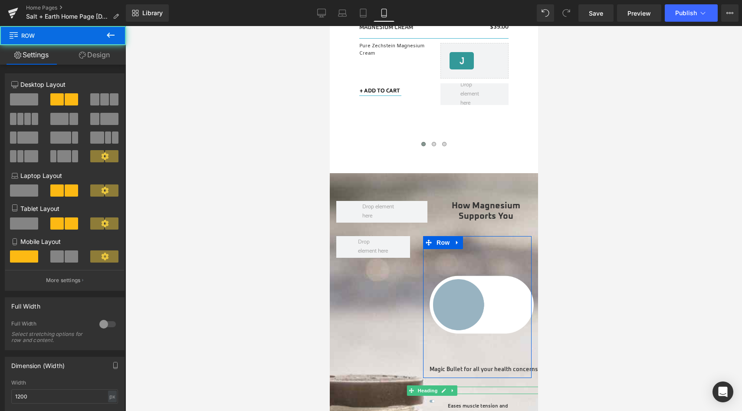
click at [58, 260] on span at bounding box center [56, 256] width 13 height 12
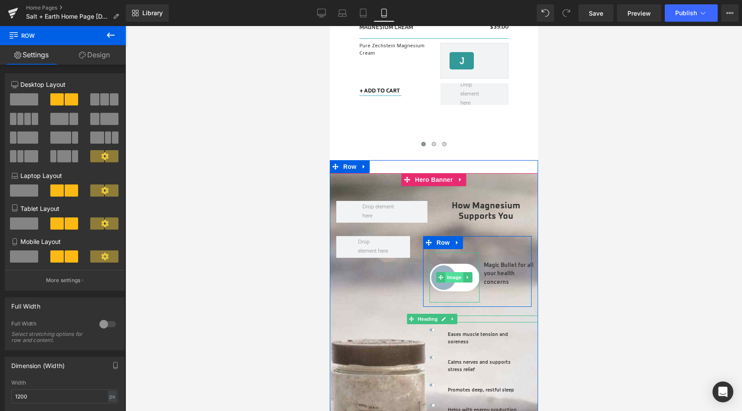
click at [457, 272] on span "Image" at bounding box center [454, 277] width 18 height 10
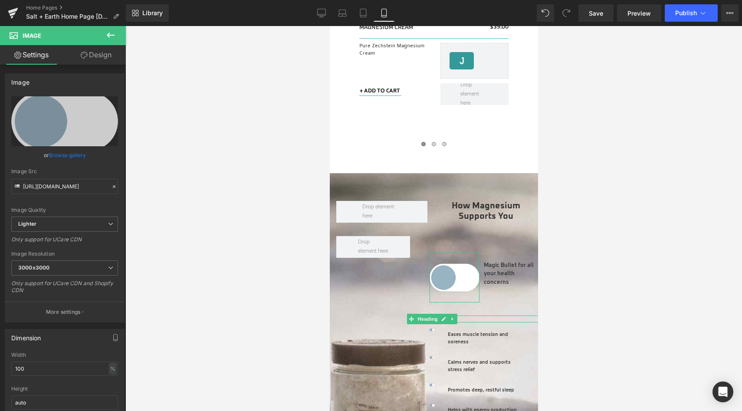
click at [99, 55] on link "Design" at bounding box center [96, 55] width 63 height 20
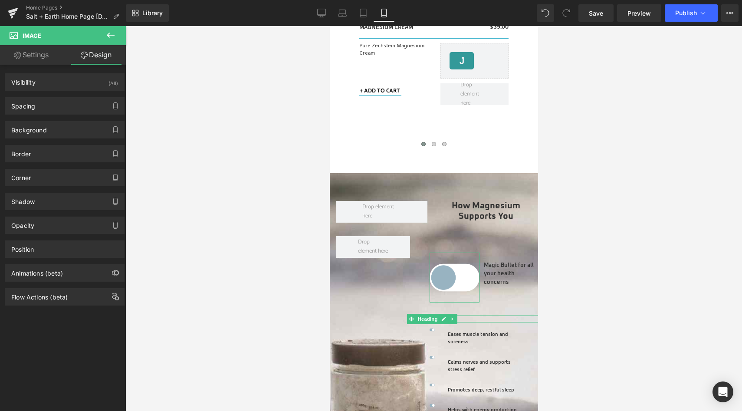
type input "0"
type input "-20"
type input "0"
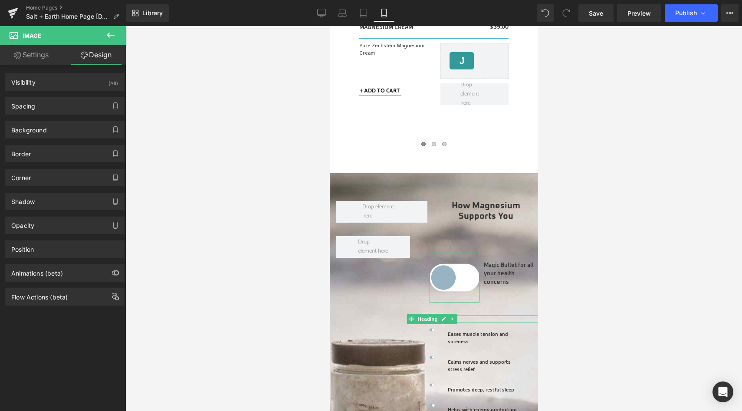
type input "0"
click at [69, 99] on div "Spacing" at bounding box center [64, 106] width 119 height 16
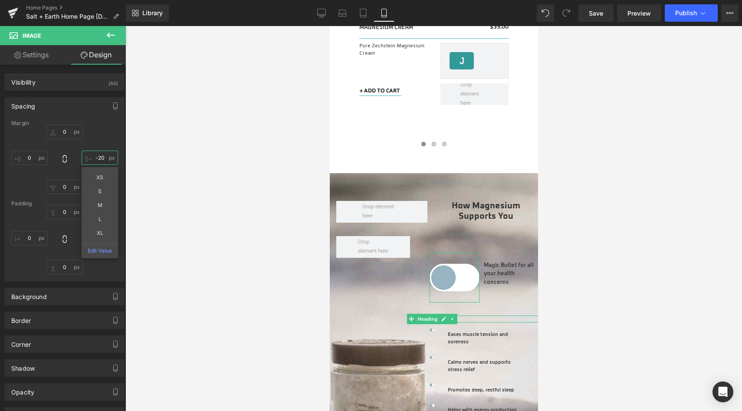
click at [105, 158] on input "-20" at bounding box center [100, 158] width 36 height 14
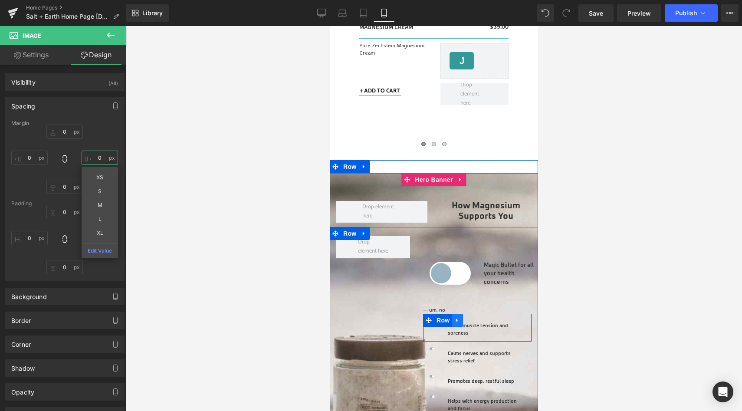
type input "0"
click at [456, 319] on icon at bounding box center [457, 321] width 2 height 4
click at [467, 317] on icon at bounding box center [468, 320] width 6 height 7
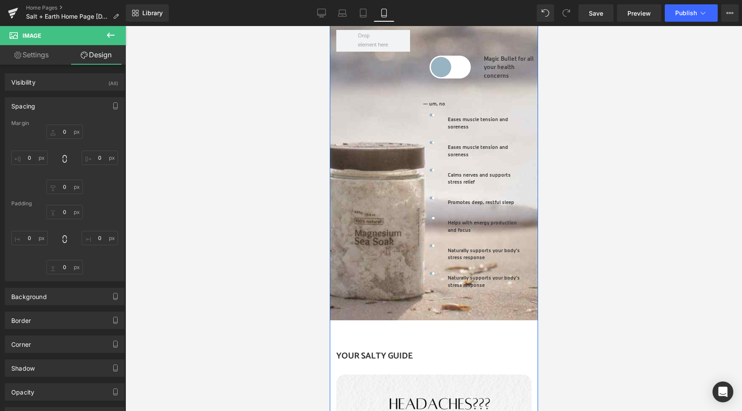
scroll to position [1444, 0]
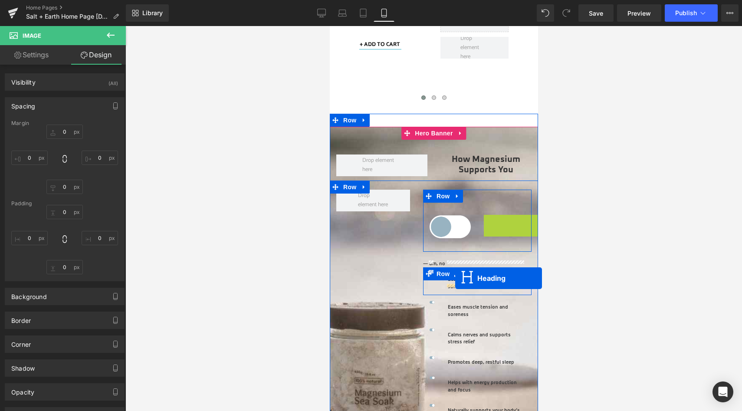
drag, startPoint x: 484, startPoint y: 219, endPoint x: 455, endPoint y: 278, distance: 66.4
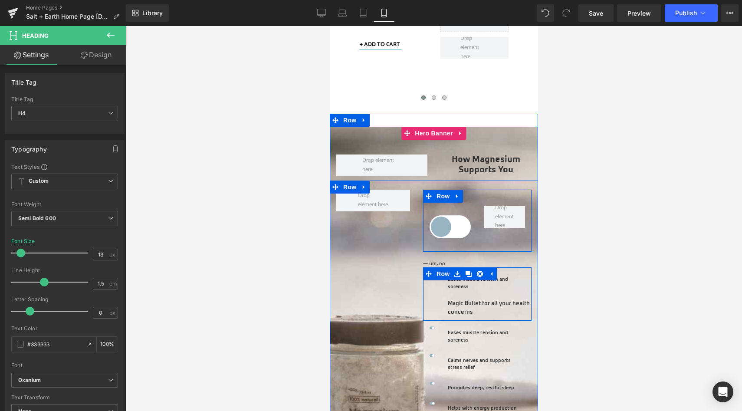
click at [490, 276] on div "Eases muscle tension and soreness Heading" at bounding box center [486, 283] width 77 height 15
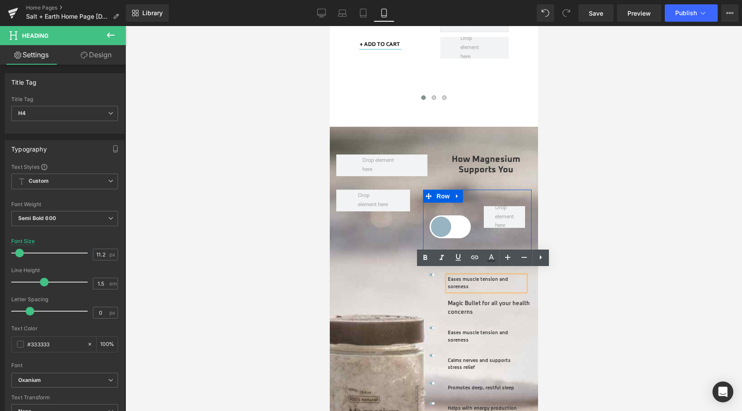
click at [433, 279] on div "Image Eases muscle tension and soreness Heading Magic Bullet for all your healt…" at bounding box center [477, 293] width 109 height 53
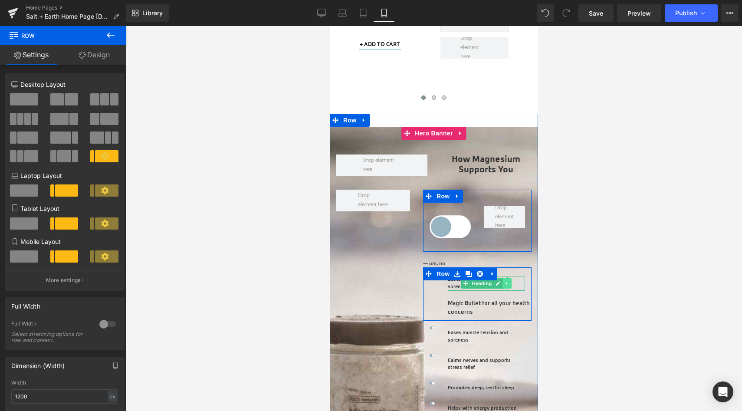
click at [502, 278] on link at bounding box center [506, 283] width 9 height 10
click at [509, 281] on icon at bounding box center [511, 283] width 5 height 5
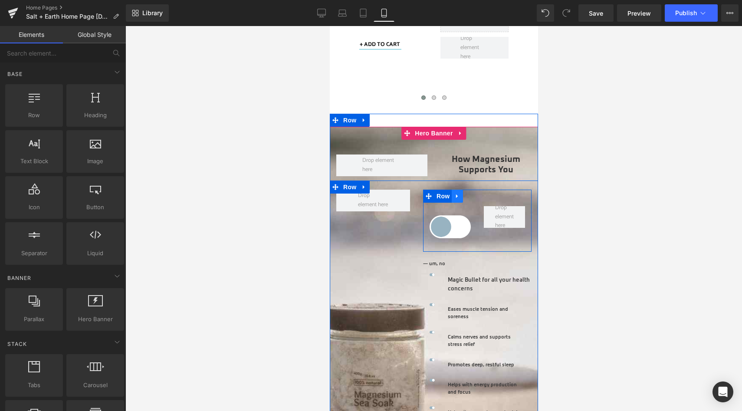
click at [451, 195] on link at bounding box center [456, 196] width 11 height 13
click at [465, 193] on icon at bounding box center [468, 196] width 6 height 6
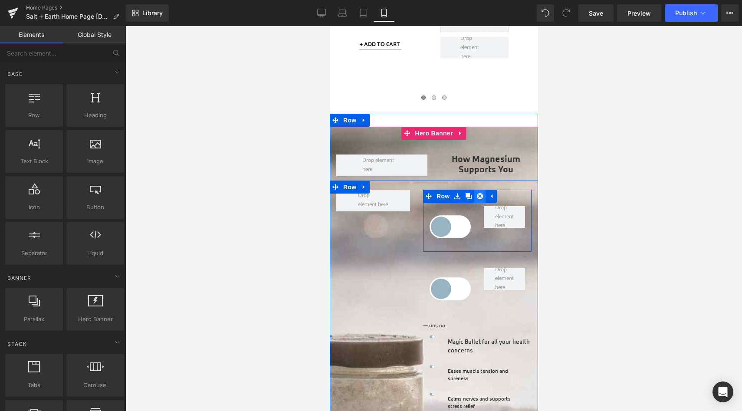
click at [477, 193] on icon at bounding box center [480, 196] width 6 height 7
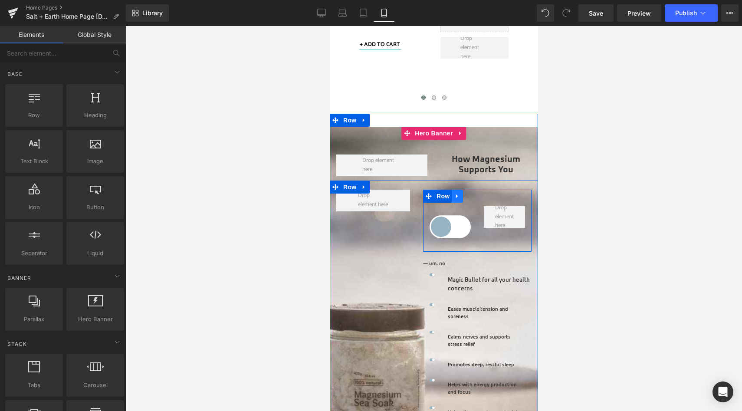
click at [456, 194] on icon at bounding box center [457, 196] width 2 height 4
click at [477, 193] on icon at bounding box center [480, 196] width 6 height 7
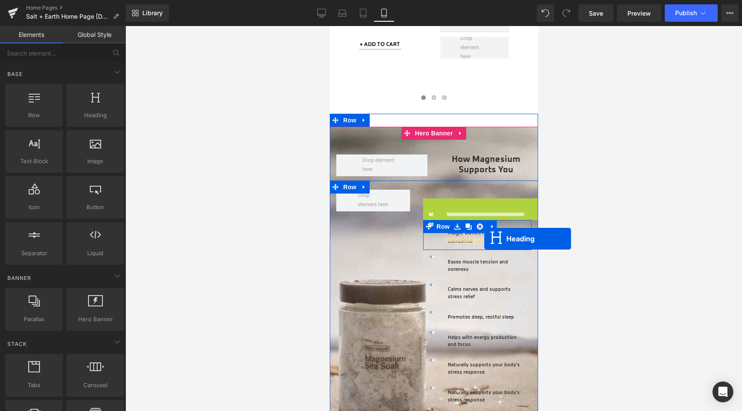
drag, startPoint x: 455, startPoint y: 194, endPoint x: 484, endPoint y: 239, distance: 52.7
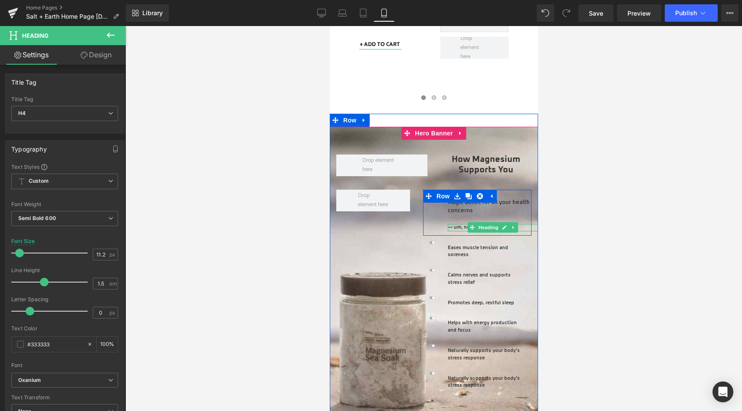
click at [456, 224] on h4 "— um, no" at bounding box center [493, 227] width 90 height 7
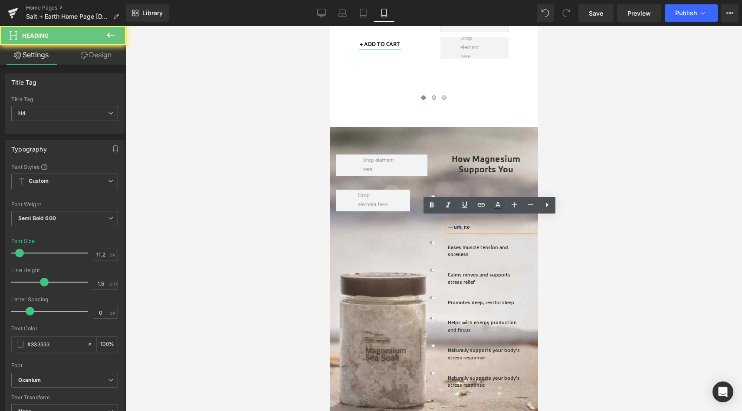
click at [456, 224] on h4 "— um, no" at bounding box center [493, 227] width 90 height 7
copy h4 "— um, no"
click at [463, 198] on h4 "Magic Bullet for all your health concerns" at bounding box center [493, 206] width 90 height 17
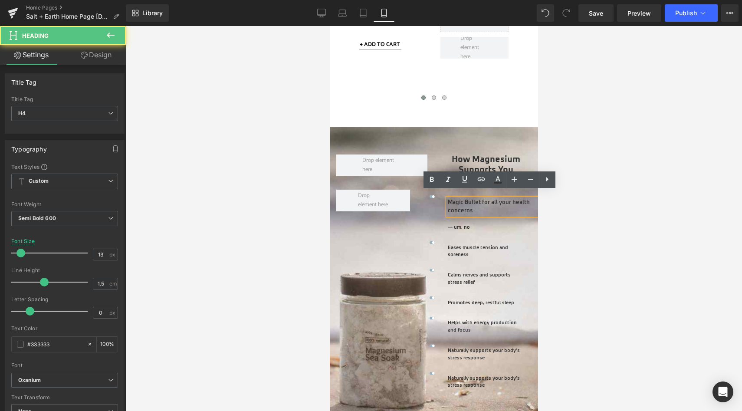
click at [475, 203] on h4 "Magic Bullet for all your health concerns" at bounding box center [493, 206] width 90 height 17
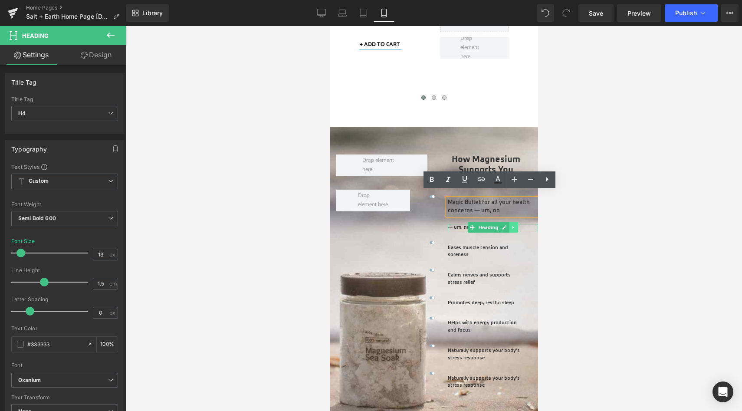
click at [509, 222] on link at bounding box center [513, 227] width 9 height 10
click at [515, 225] on icon at bounding box center [517, 227] width 5 height 5
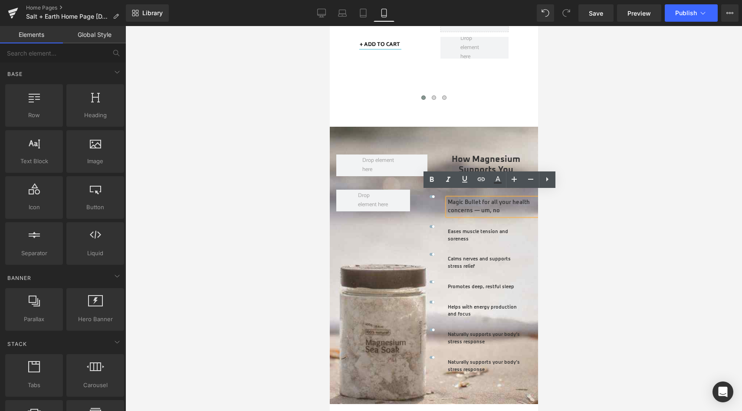
click at [579, 165] on div at bounding box center [433, 218] width 617 height 385
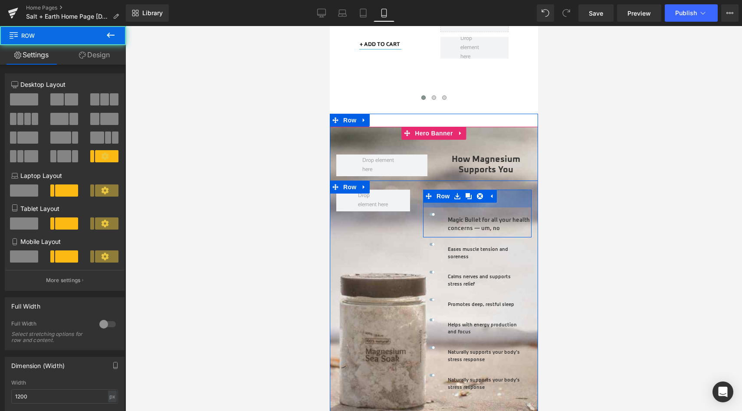
drag, startPoint x: 499, startPoint y: 184, endPoint x: 500, endPoint y: 201, distance: 17.8
click at [500, 201] on div "Image Magic Bullet for all your health concerns — um, no Heading Row 41px" at bounding box center [477, 214] width 109 height 48
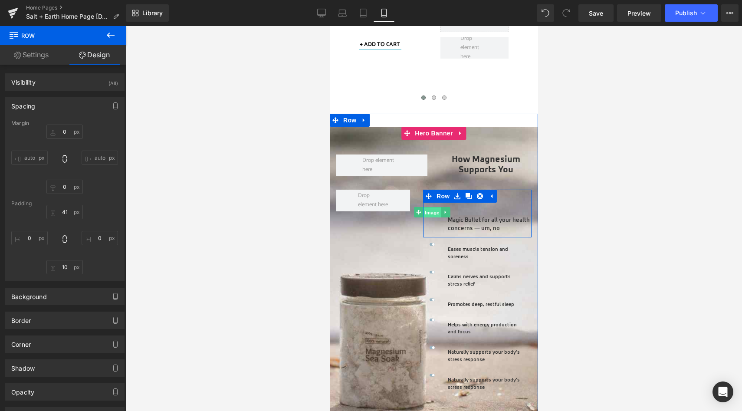
click at [428, 207] on span "Image" at bounding box center [432, 212] width 18 height 10
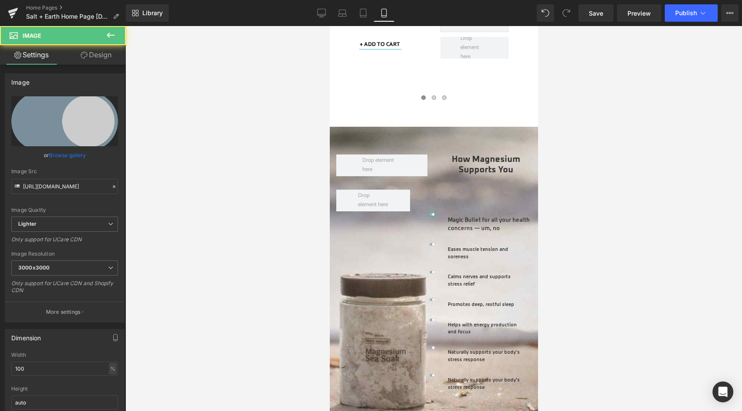
click at [96, 57] on link "Design" at bounding box center [96, 55] width 63 height 20
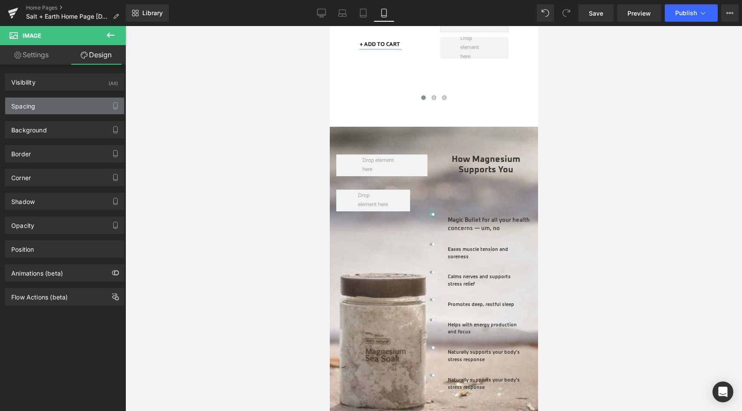
type input "0"
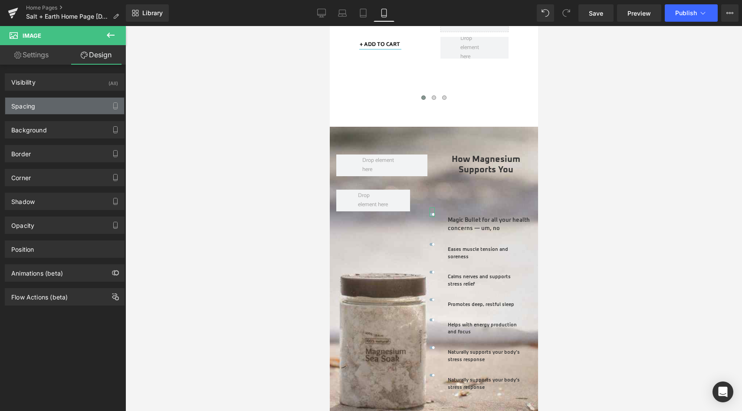
type input "0"
click at [42, 105] on div "Spacing" at bounding box center [64, 106] width 119 height 16
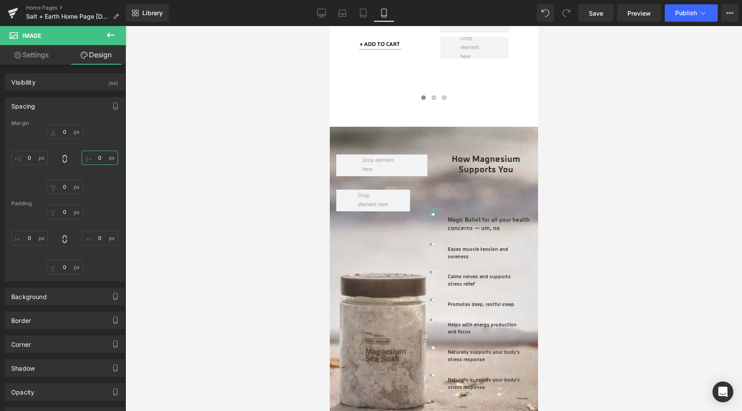
click at [99, 158] on input "0" at bounding box center [100, 158] width 36 height 14
type input "-20"
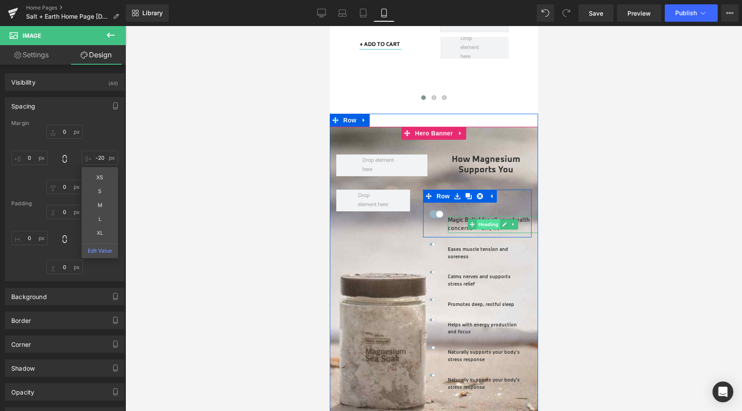
click at [480, 219] on span "Heading" at bounding box center [487, 224] width 23 height 10
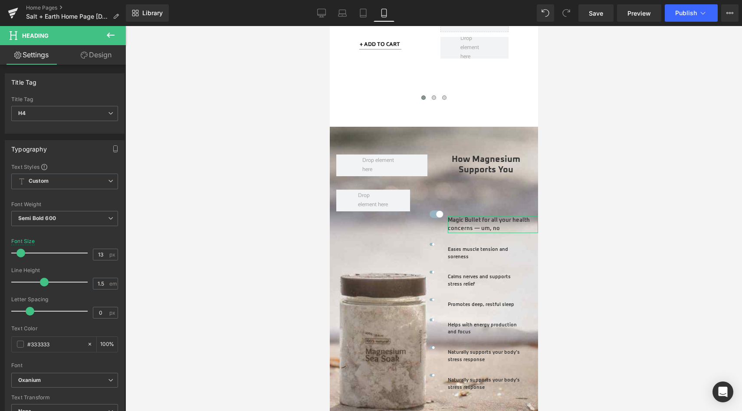
click at [105, 51] on link "Design" at bounding box center [96, 55] width 63 height 20
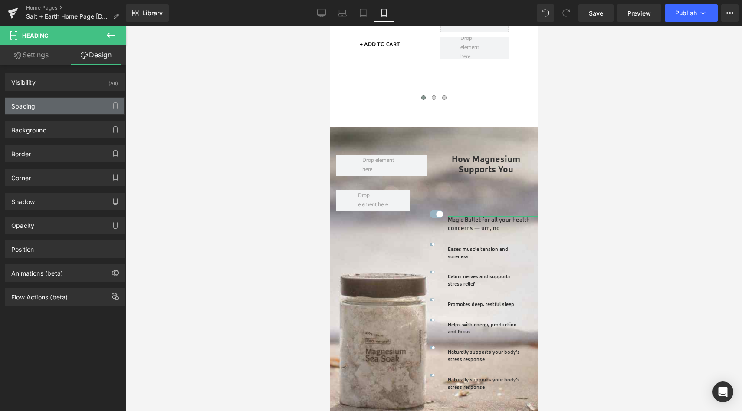
click at [49, 104] on div "Spacing" at bounding box center [64, 106] width 119 height 16
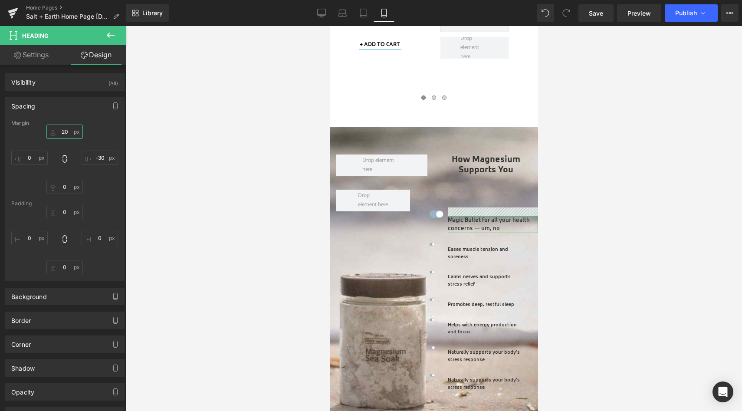
click at [61, 131] on input "20" at bounding box center [64, 132] width 36 height 14
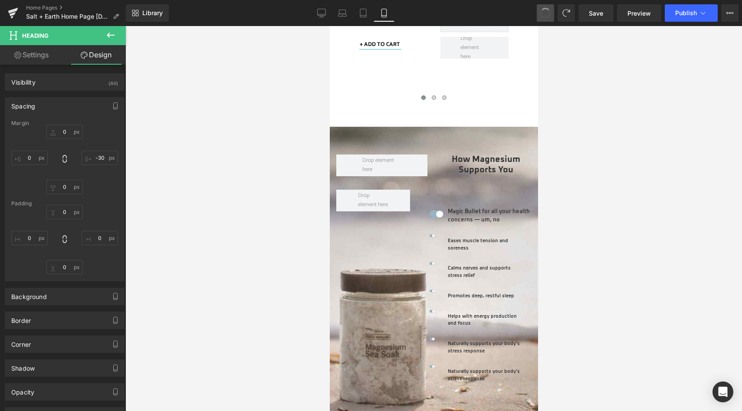
type input "20"
type input "-30"
type input "0"
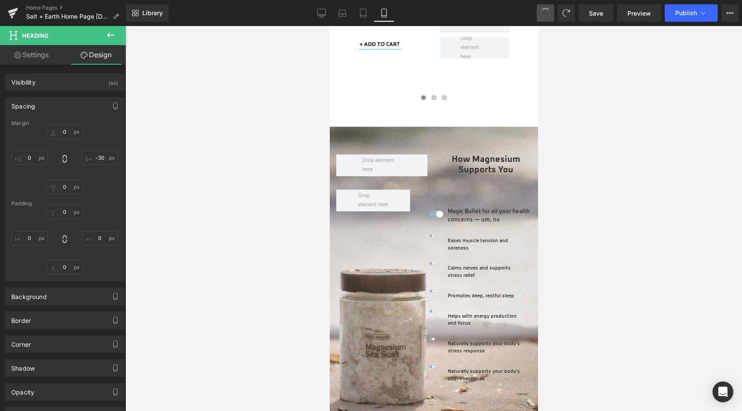
type input "0"
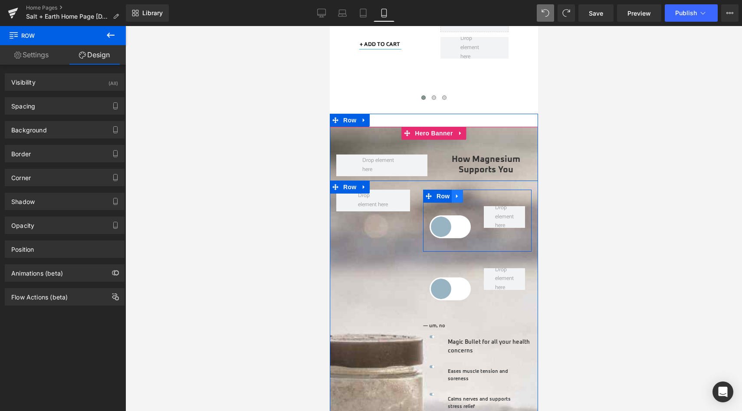
click at [455, 193] on icon at bounding box center [457, 196] width 6 height 7
click at [478, 193] on icon at bounding box center [480, 196] width 6 height 6
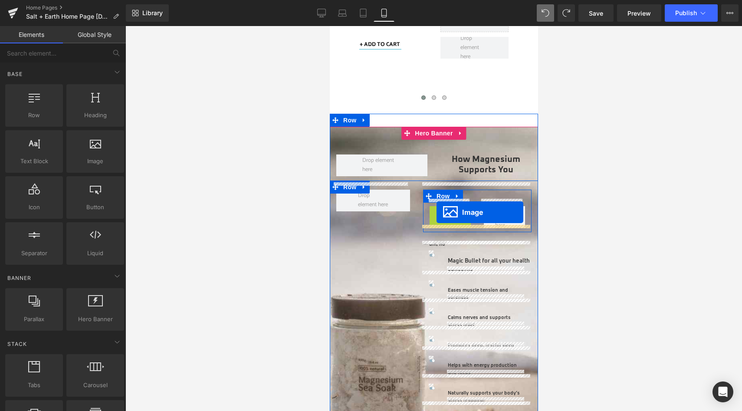
drag, startPoint x: 433, startPoint y: 217, endPoint x: 436, endPoint y: 212, distance: 5.7
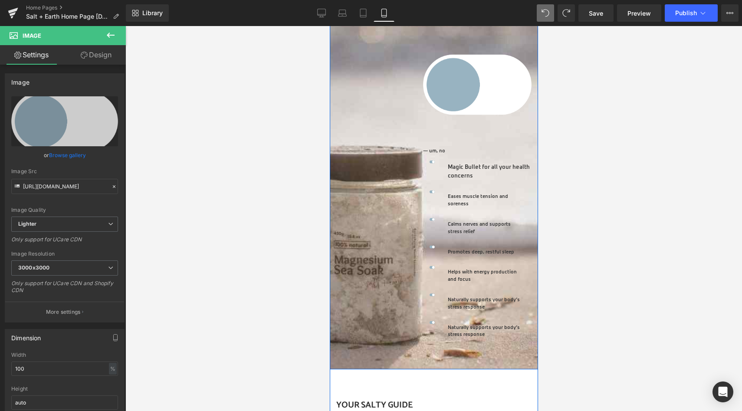
scroll to position [1653, 0]
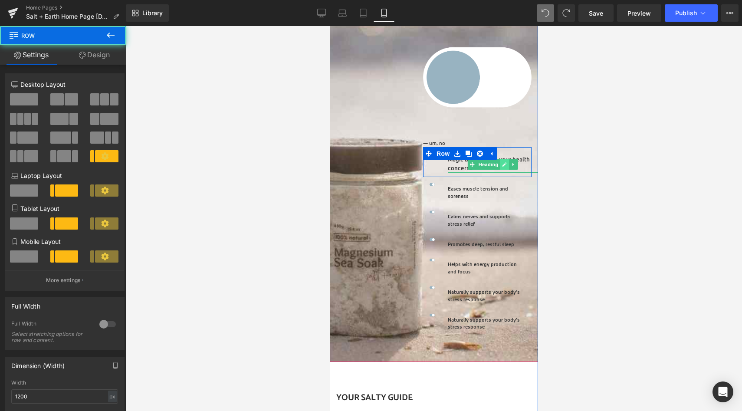
drag, startPoint x: 501, startPoint y: 141, endPoint x: 501, endPoint y: 161, distance: 20.0
click at [501, 161] on div "Image Magic Bullet for all your health concerns Heading Row" at bounding box center [477, 162] width 109 height 30
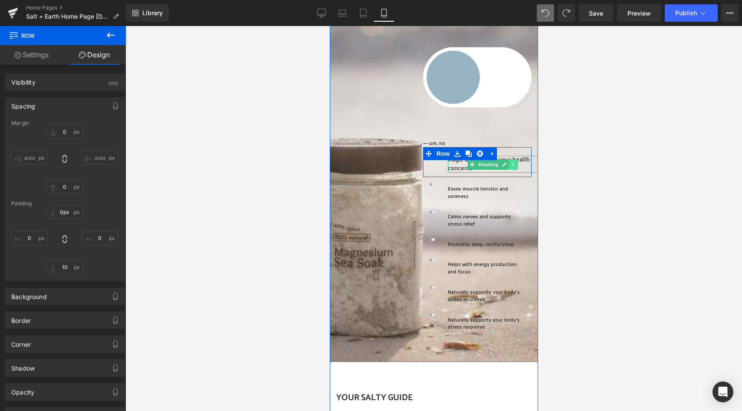
drag, startPoint x: 504, startPoint y: 141, endPoint x: 507, endPoint y: 161, distance: 20.3
click at [507, 161] on div "Image Magic Bullet for all your health concerns Heading Row" at bounding box center [477, 162] width 109 height 30
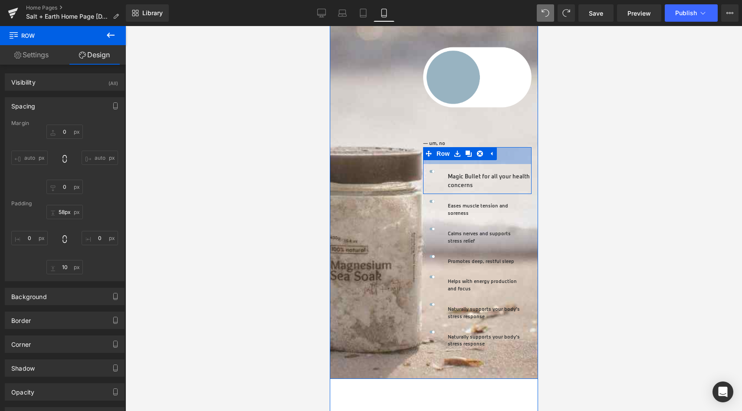
type input "60px"
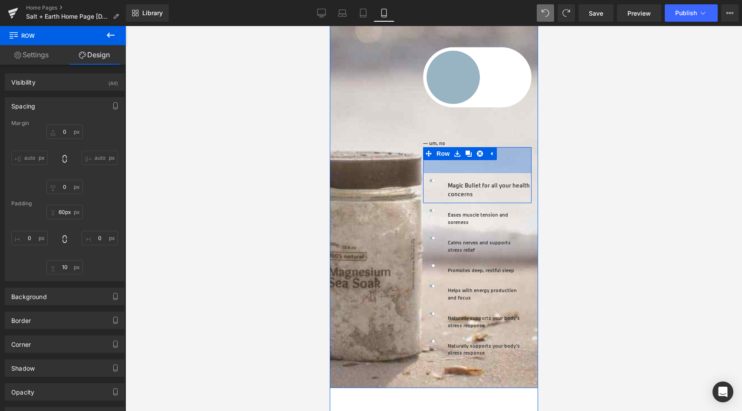
drag, startPoint x: 508, startPoint y: 141, endPoint x: 509, endPoint y: 167, distance: 26.0
click at [509, 167] on div "Image Magic Bullet for all your health concerns Heading Row 60px" at bounding box center [477, 175] width 109 height 56
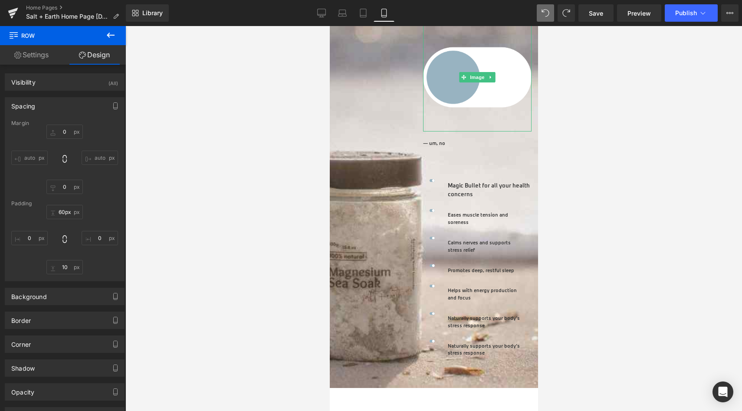
scroll to position [1566, 0]
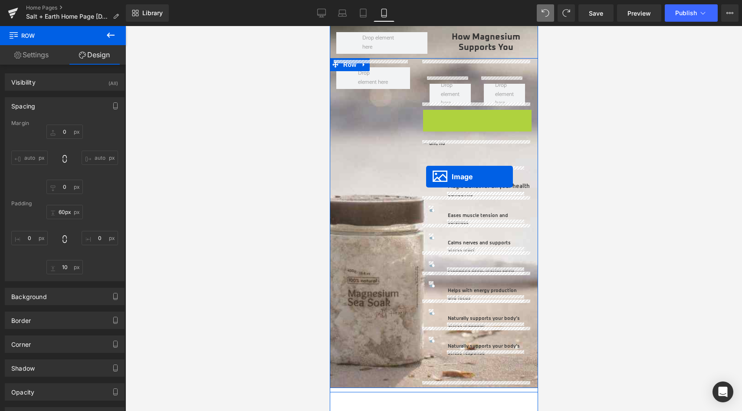
drag, startPoint x: 458, startPoint y: 72, endPoint x: 426, endPoint y: 176, distance: 109.6
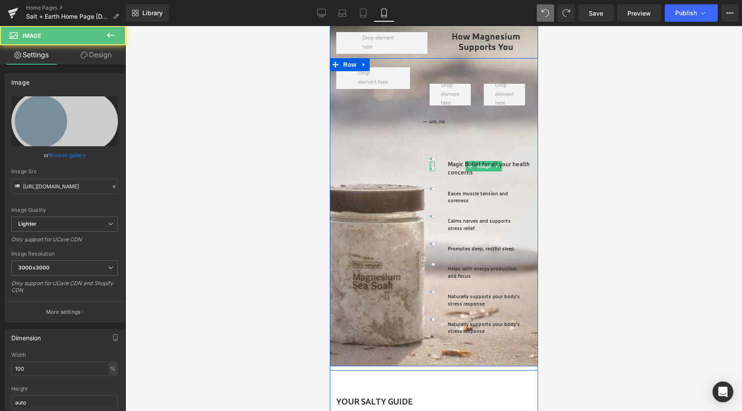
scroll to position [1544, 0]
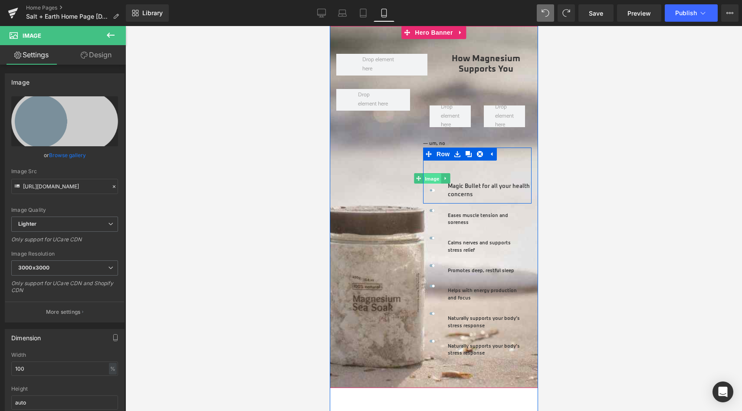
click at [429, 173] on span "Image" at bounding box center [432, 178] width 18 height 10
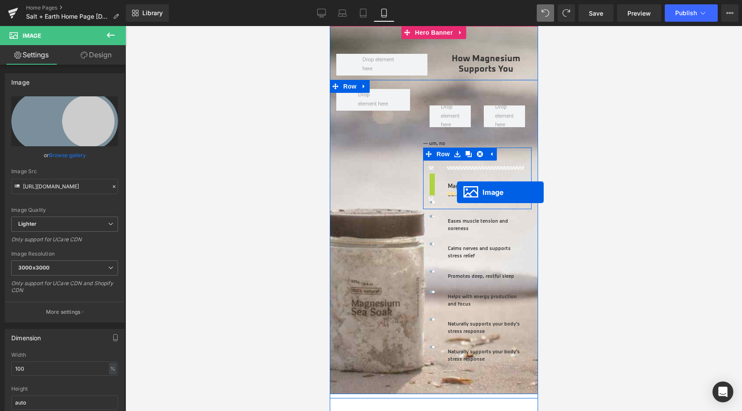
drag, startPoint x: 414, startPoint y: 169, endPoint x: 457, endPoint y: 192, distance: 48.6
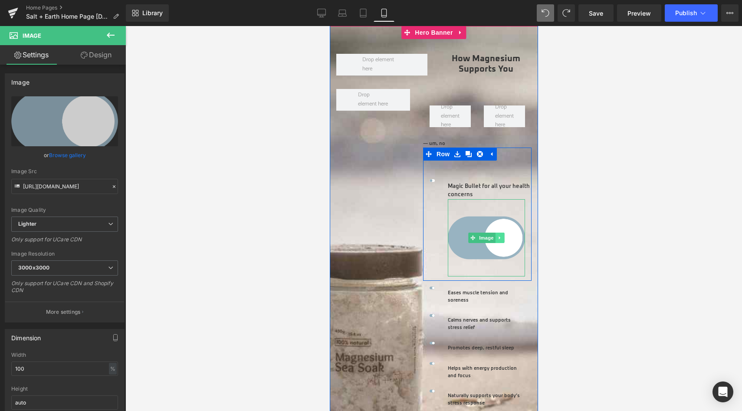
click at [497, 235] on icon at bounding box center [499, 237] width 5 height 5
click at [500, 233] on link at bounding box center [504, 238] width 9 height 10
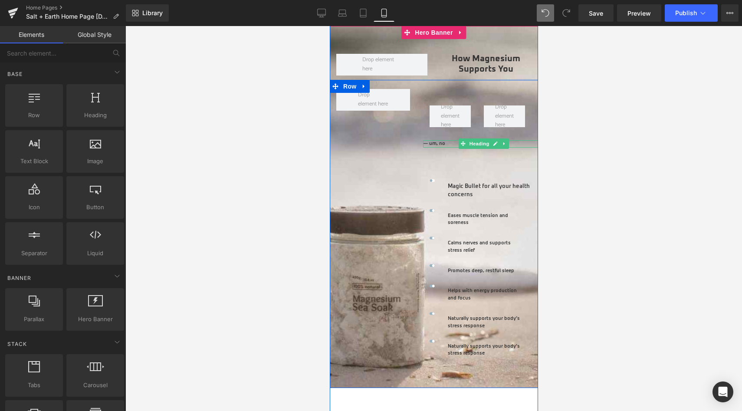
click at [442, 140] on h4 "— um, no" at bounding box center [484, 143] width 122 height 7
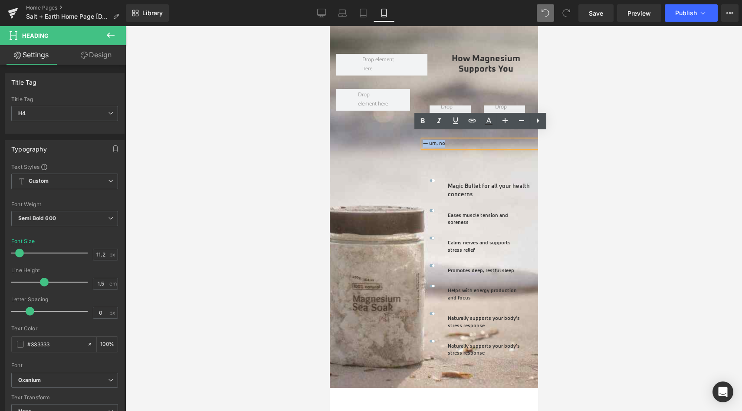
drag, startPoint x: 443, startPoint y: 138, endPoint x: 419, endPoint y: 140, distance: 24.0
click at [423, 140] on h4 "— um, no" at bounding box center [484, 143] width 122 height 7
copy h4 "— um, no"
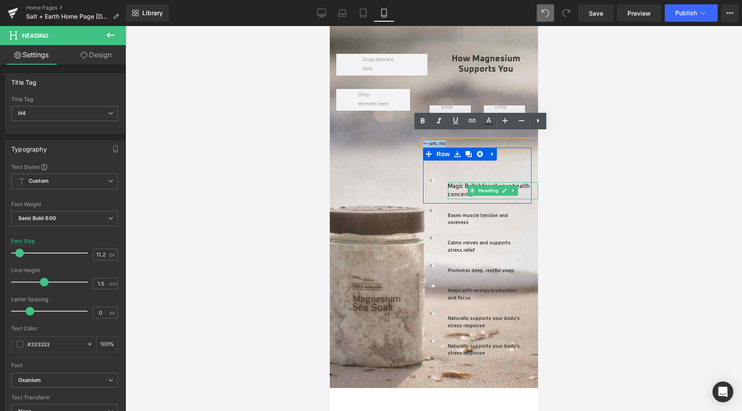
click at [454, 186] on h4 "Magic Bullet for all your health concerns" at bounding box center [493, 190] width 90 height 17
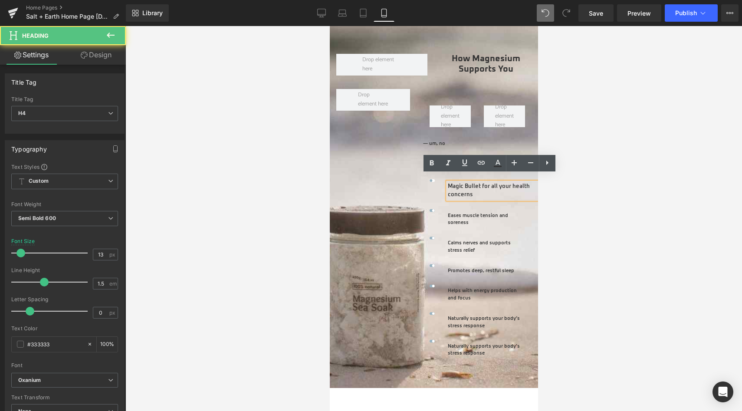
click at [471, 186] on h4 "Magic Bullet for all your health concerns" at bounding box center [493, 190] width 90 height 17
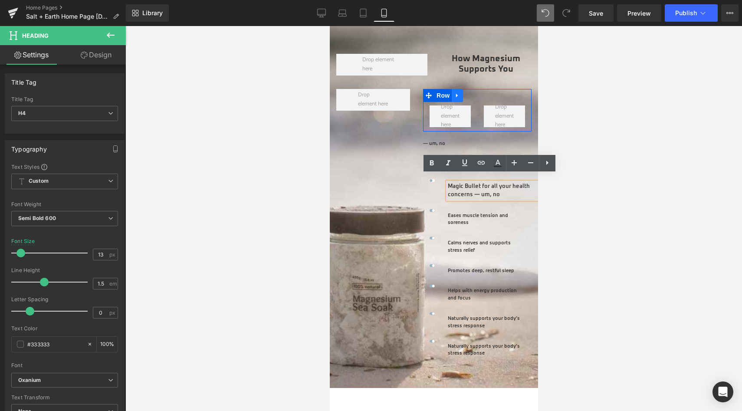
click at [454, 92] on icon at bounding box center [457, 95] width 6 height 7
click at [477, 92] on icon at bounding box center [480, 95] width 6 height 6
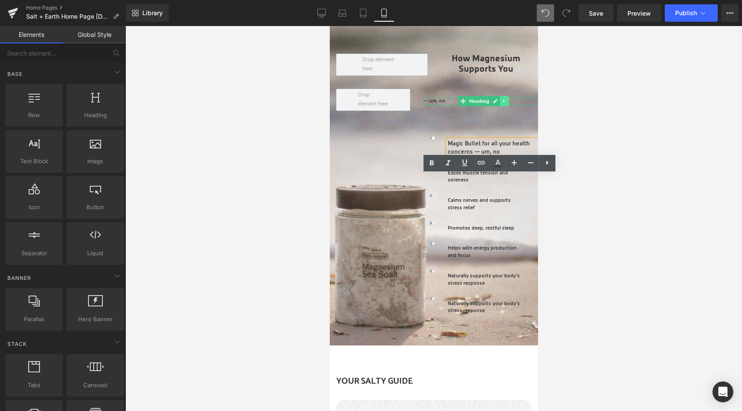
click at [502, 99] on icon at bounding box center [504, 101] width 5 height 5
click at [509, 96] on link at bounding box center [508, 101] width 9 height 10
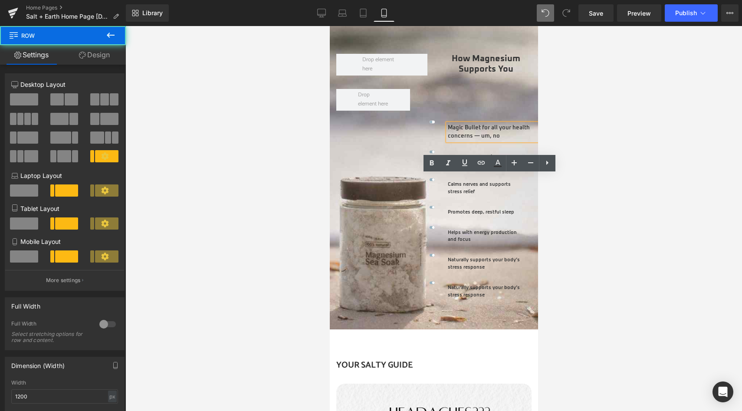
click at [457, 97] on div "Image Magic Bullet for all your health concerns — um, no Heading Row 60px" at bounding box center [477, 117] width 109 height 56
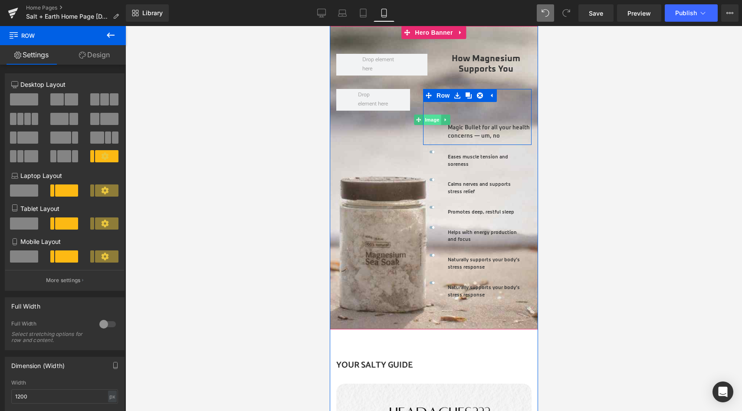
click at [429, 115] on span "Image" at bounding box center [432, 120] width 18 height 10
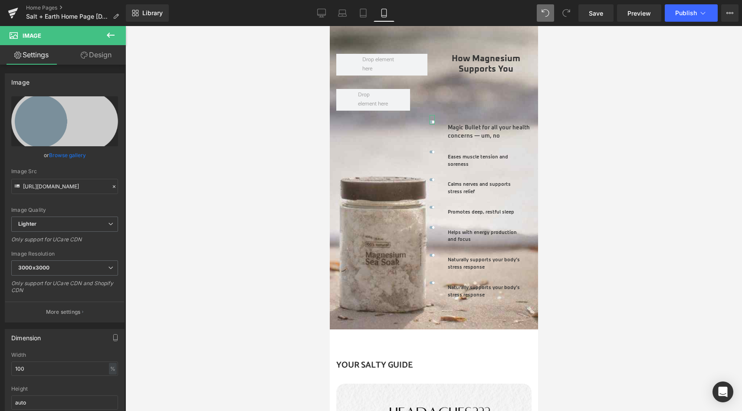
click at [99, 53] on link "Design" at bounding box center [96, 55] width 63 height 20
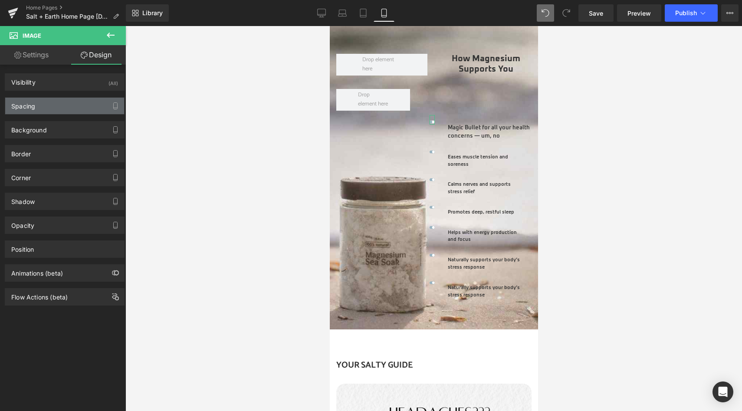
click at [53, 107] on div "Spacing" at bounding box center [64, 106] width 119 height 16
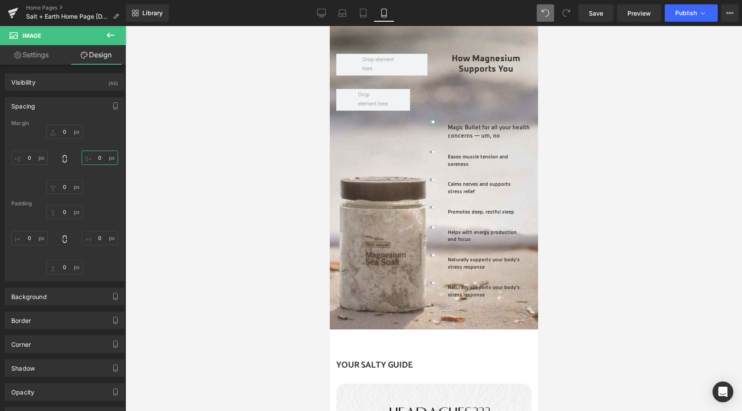
click at [95, 154] on input "0" at bounding box center [100, 158] width 36 height 14
type input "-20"
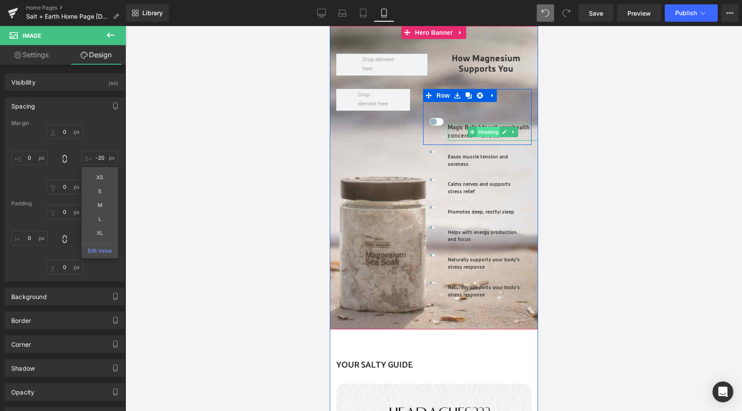
click at [482, 127] on span "Heading" at bounding box center [487, 132] width 23 height 10
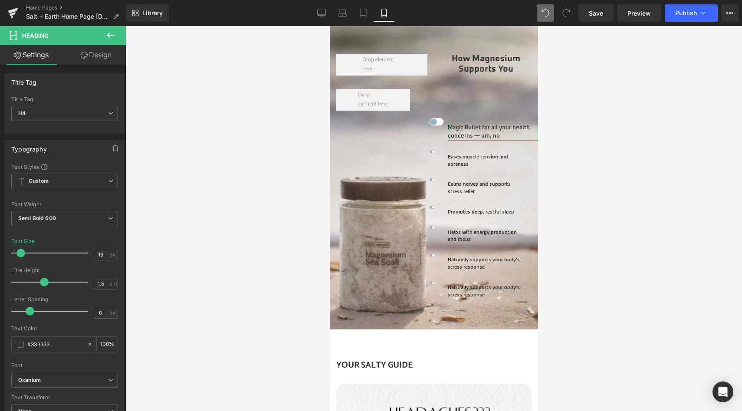
click at [93, 51] on link "Design" at bounding box center [96, 55] width 63 height 20
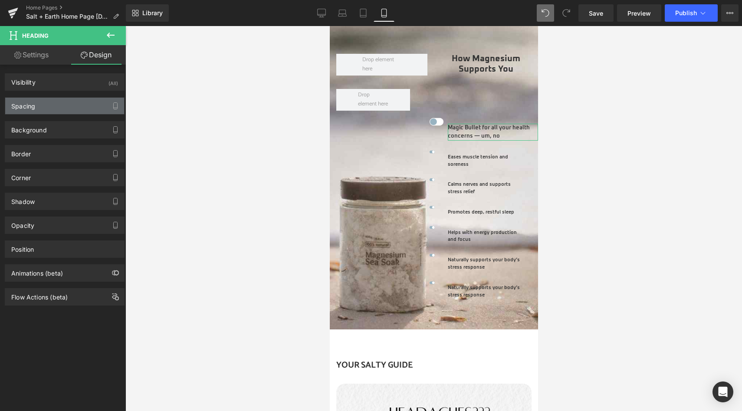
click at [57, 106] on div "Spacing" at bounding box center [64, 106] width 119 height 16
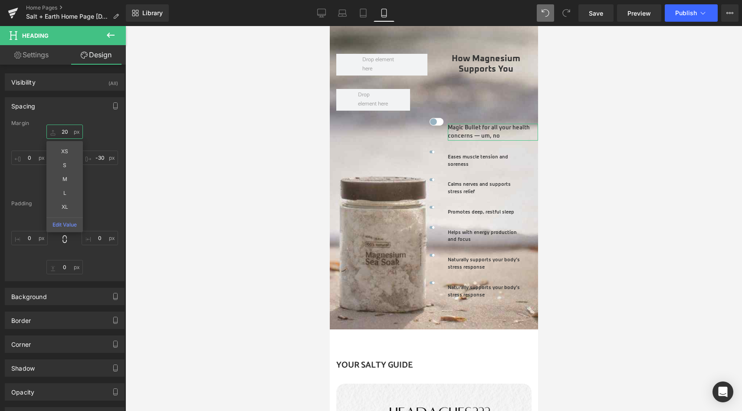
click at [64, 132] on input "20" at bounding box center [64, 132] width 36 height 14
type input "0"
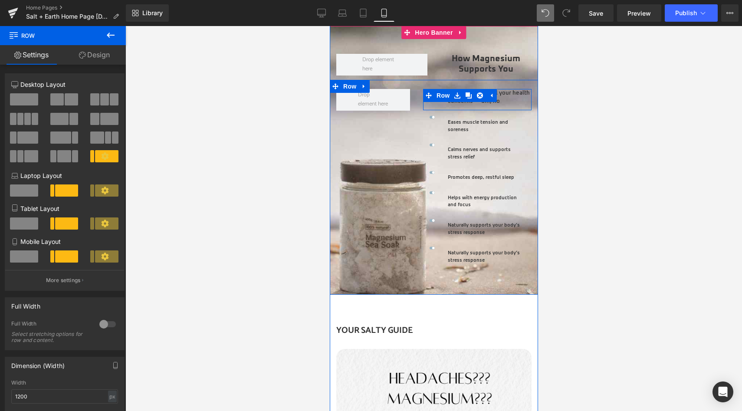
drag, startPoint x: 502, startPoint y: 102, endPoint x: 503, endPoint y: 76, distance: 26.5
click at [503, 80] on div "Image Magic Bullet for all your health concerns — um, no Heading Row Image Ease…" at bounding box center [433, 187] width 208 height 215
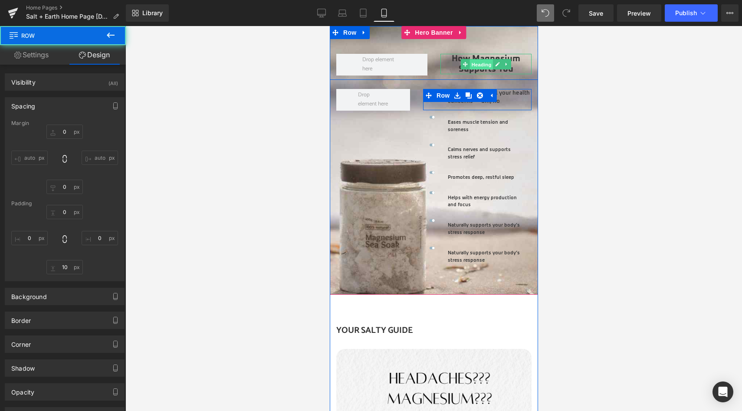
click at [483, 59] on span "Heading" at bounding box center [481, 64] width 23 height 10
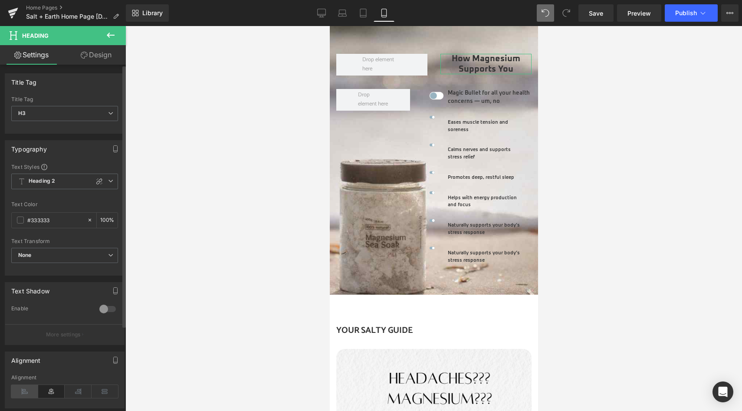
click at [30, 396] on icon at bounding box center [24, 391] width 27 height 13
click at [97, 179] on icon at bounding box center [99, 181] width 7 height 7
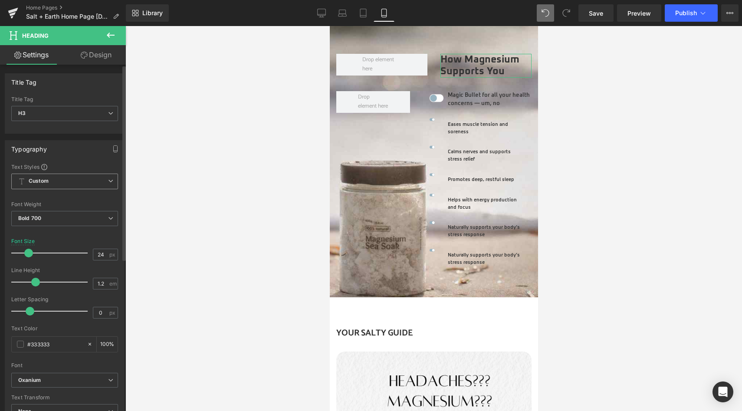
type input "25"
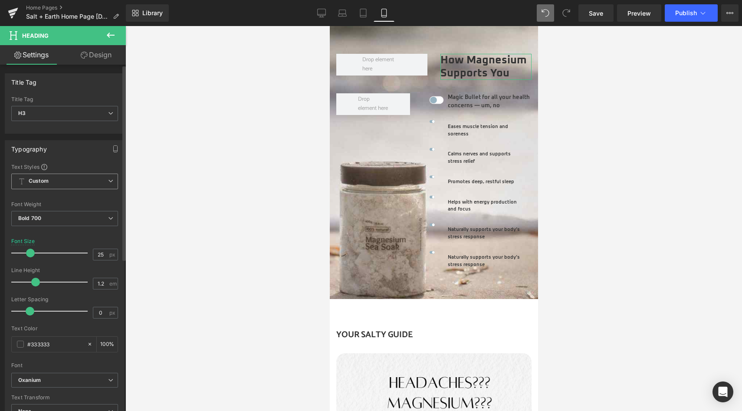
click at [29, 250] on span at bounding box center [30, 253] width 9 height 9
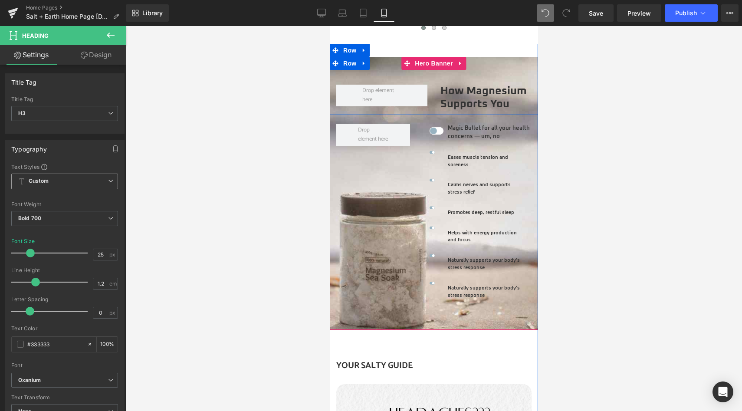
scroll to position [1513, 0]
click at [348, 57] on span "Row" at bounding box center [349, 63] width 17 height 13
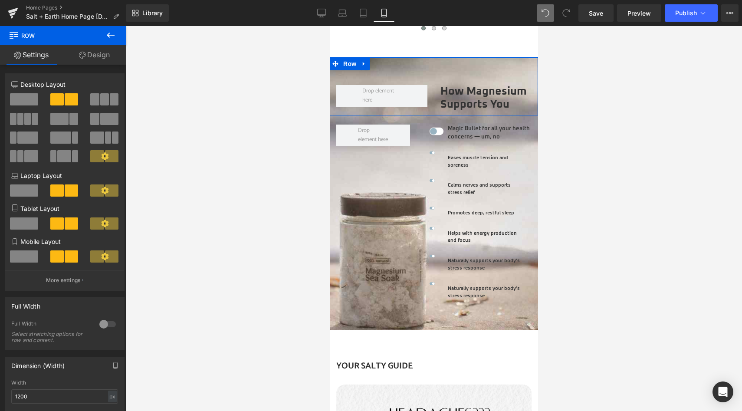
click at [23, 260] on span at bounding box center [24, 256] width 28 height 12
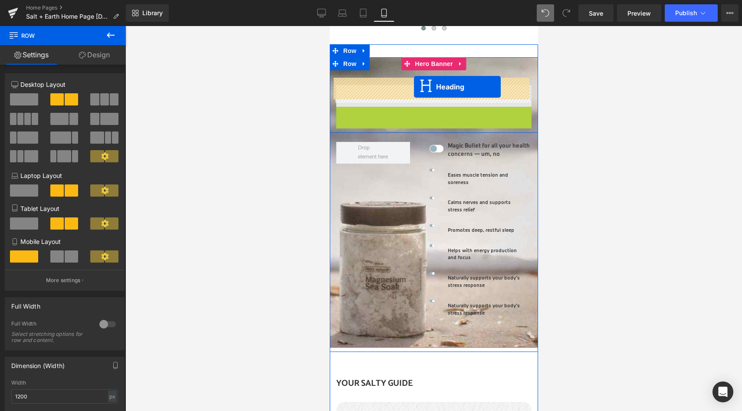
drag, startPoint x: 409, startPoint y: 106, endPoint x: 414, endPoint y: 86, distance: 20.0
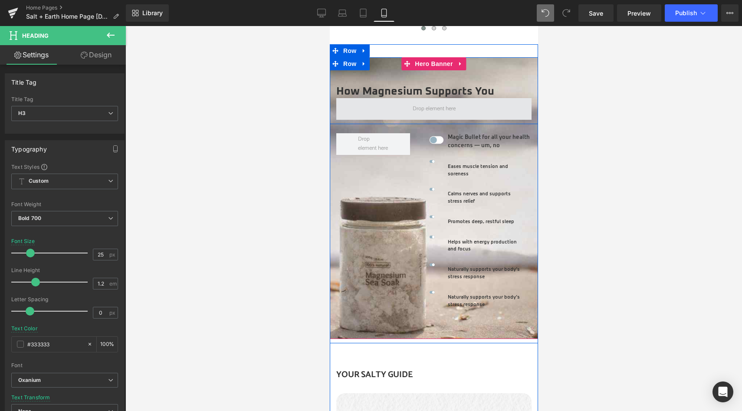
click at [372, 98] on span at bounding box center [433, 109] width 195 height 22
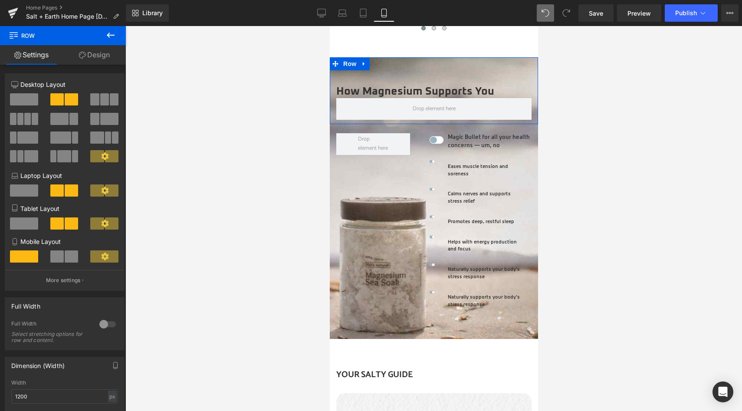
click at [31, 94] on span at bounding box center [24, 99] width 28 height 12
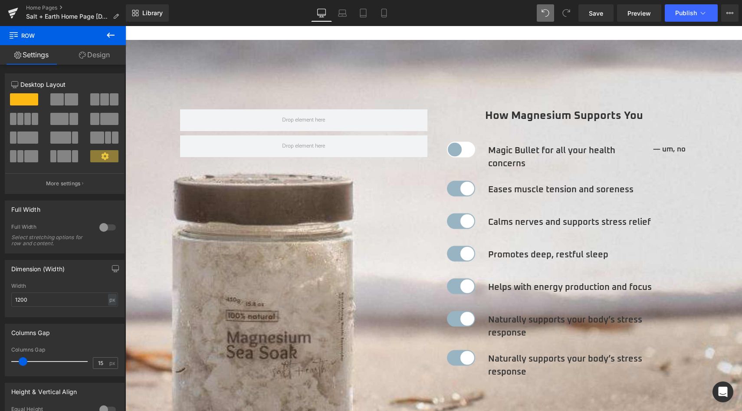
scroll to position [0, 0]
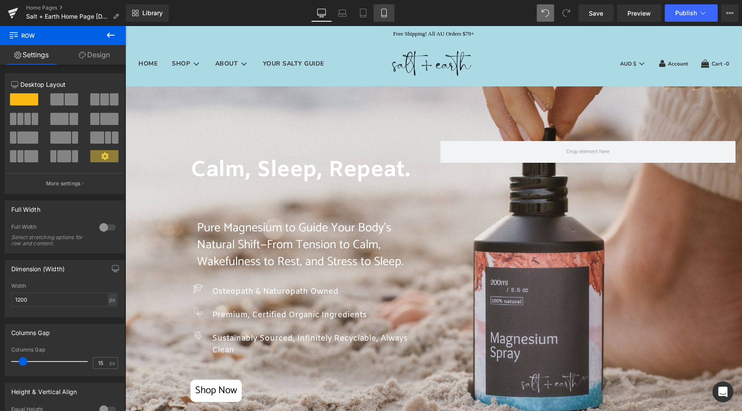
click at [385, 11] on icon at bounding box center [384, 13] width 9 height 9
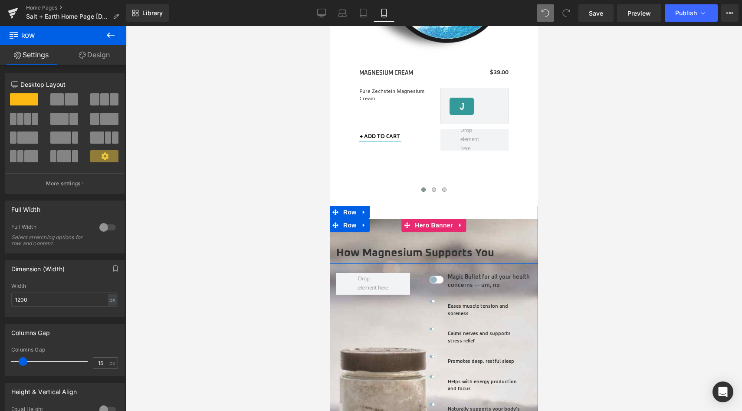
scroll to position [1361, 0]
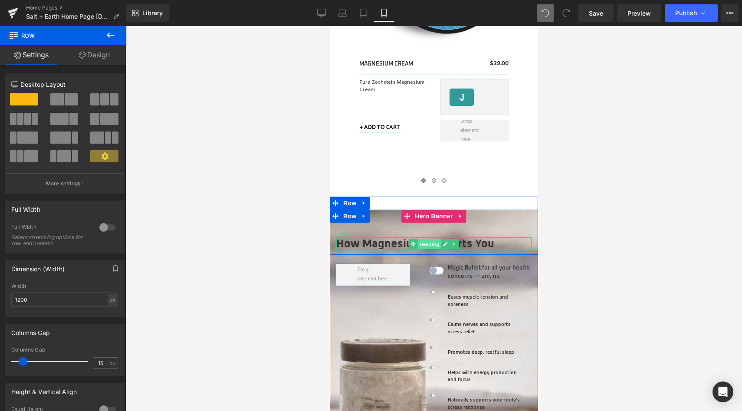
click at [421, 239] on span "Heading" at bounding box center [429, 244] width 23 height 10
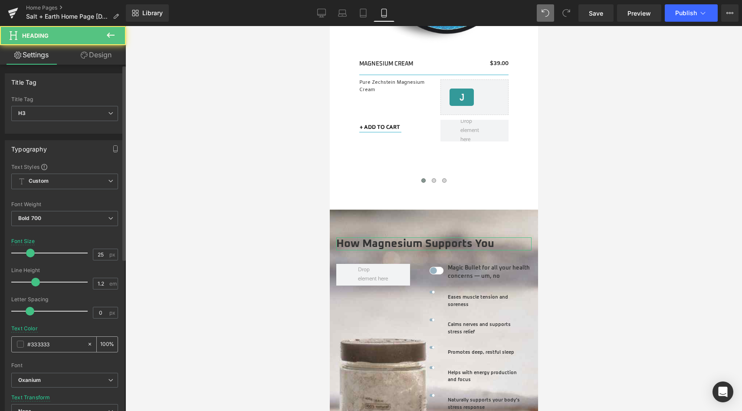
scroll to position [269, 0]
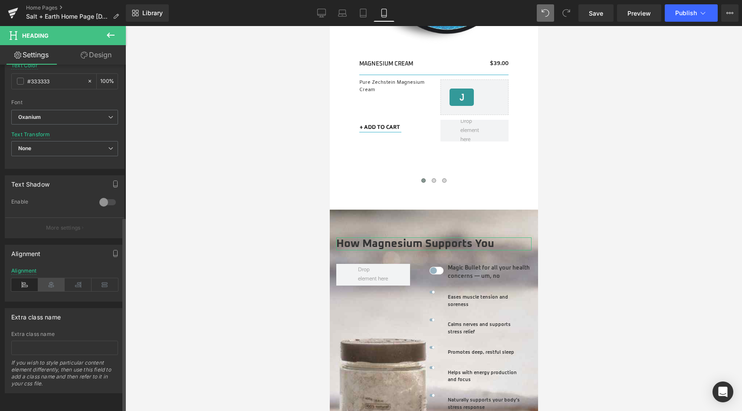
click at [46, 278] on icon at bounding box center [51, 284] width 27 height 13
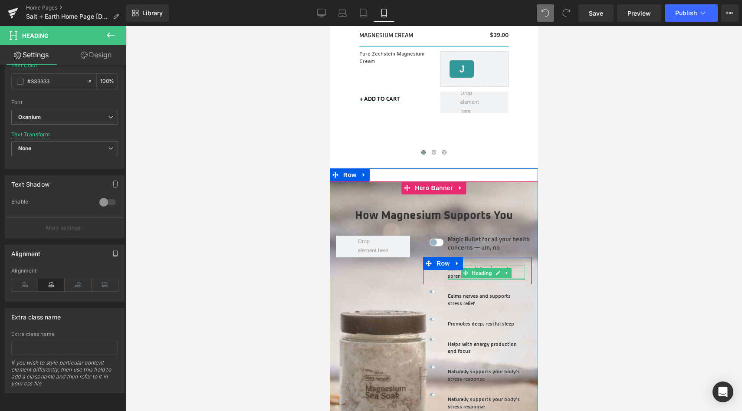
scroll to position [1426, 0]
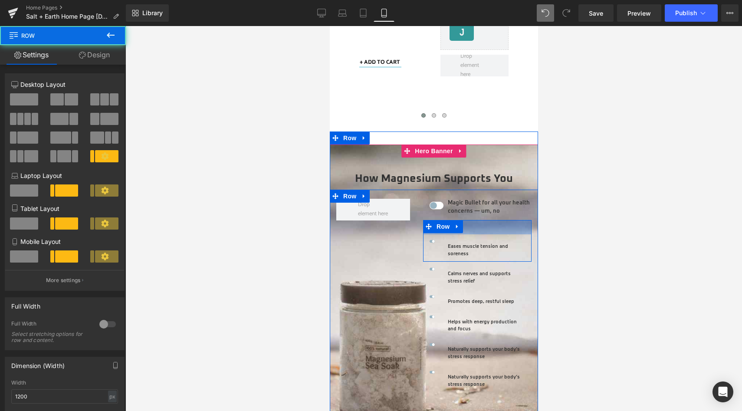
drag, startPoint x: 484, startPoint y: 214, endPoint x: 484, endPoint y: 228, distance: 14.3
click at [484, 228] on div "Image Eases muscle tension and soreness Heading Row 33px" at bounding box center [477, 241] width 109 height 42
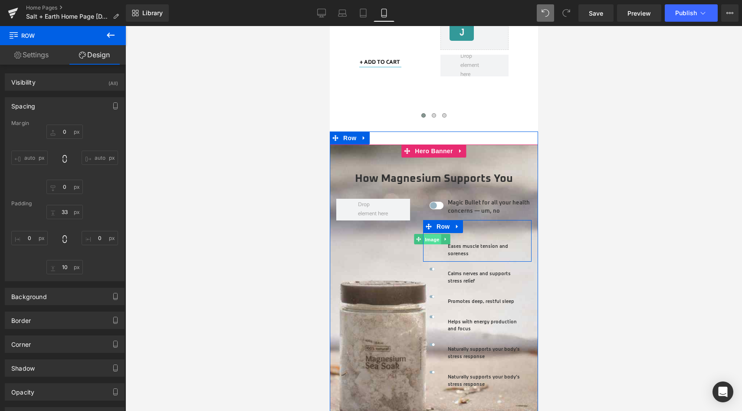
click at [428, 235] on span "Image" at bounding box center [432, 239] width 18 height 10
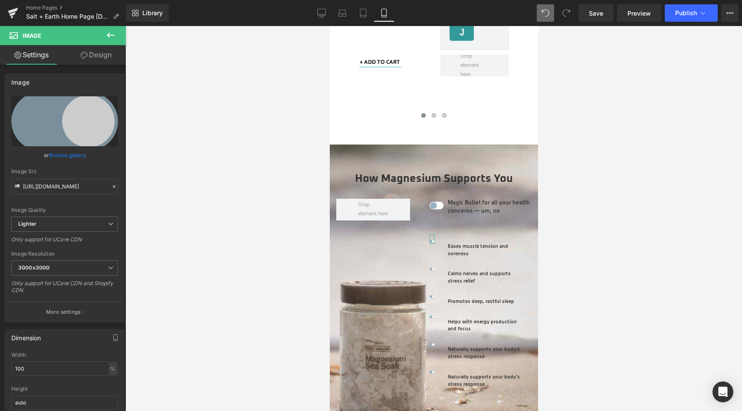
click at [100, 59] on link "Design" at bounding box center [96, 55] width 63 height 20
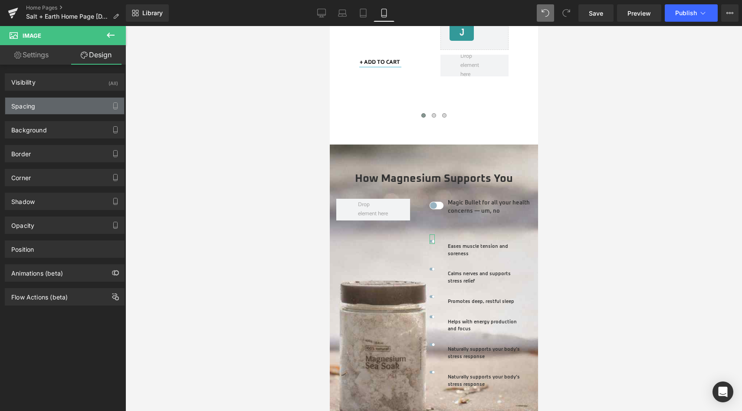
click at [61, 109] on div "Spacing" at bounding box center [64, 106] width 119 height 16
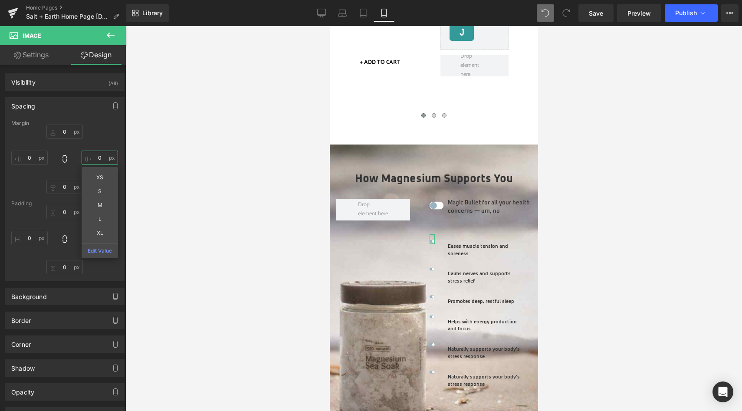
click at [97, 160] on input "0" at bounding box center [100, 158] width 36 height 14
type input "-20"
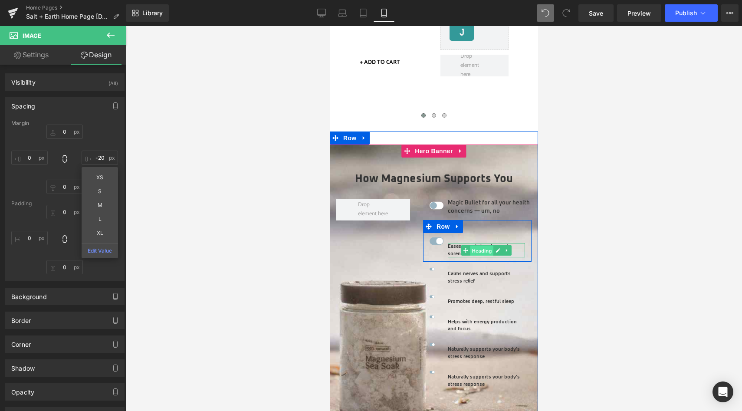
click at [480, 245] on span "Heading" at bounding box center [481, 250] width 23 height 10
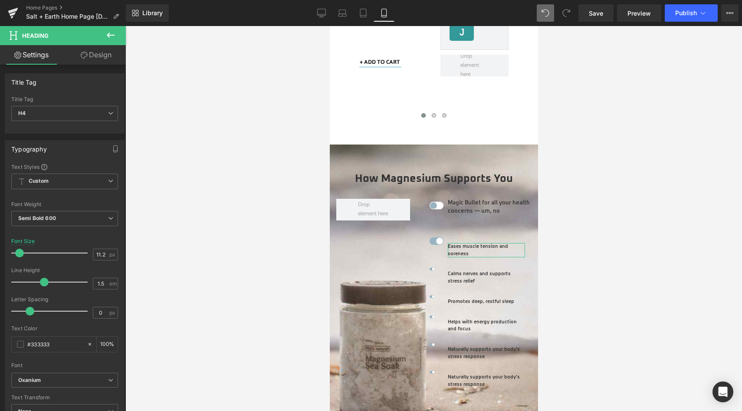
click at [97, 53] on link "Design" at bounding box center [96, 55] width 63 height 20
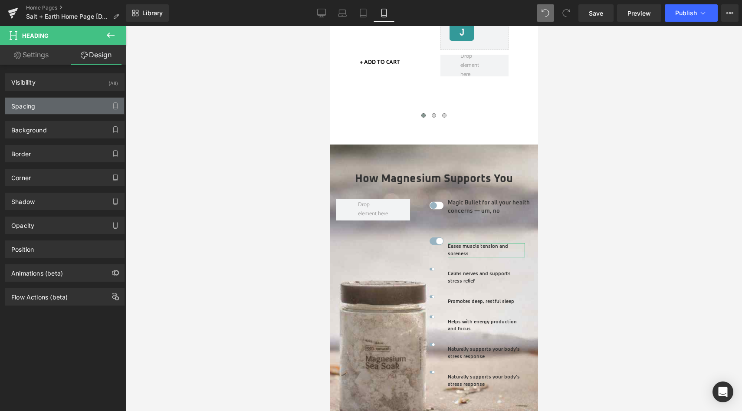
click at [46, 108] on div "Spacing" at bounding box center [64, 106] width 119 height 16
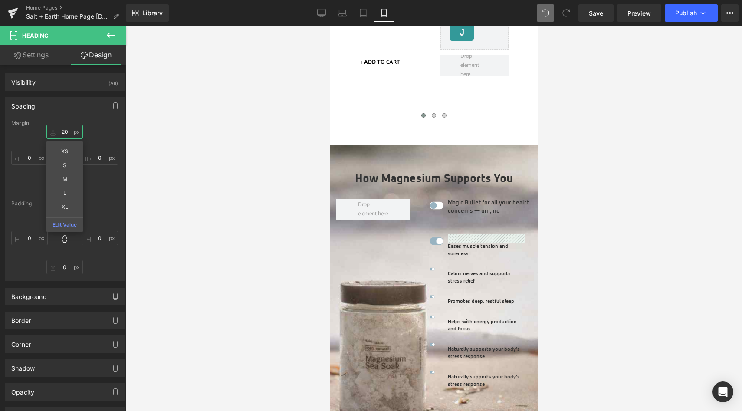
click at [66, 130] on input "20" at bounding box center [64, 132] width 36 height 14
type input "0"
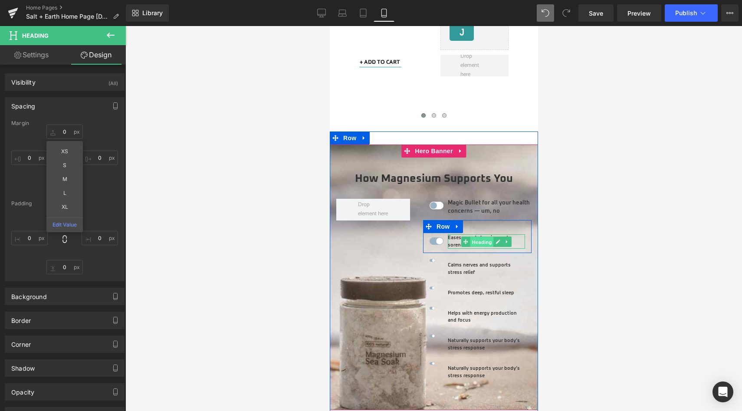
click at [478, 237] on span "Heading" at bounding box center [481, 242] width 23 height 10
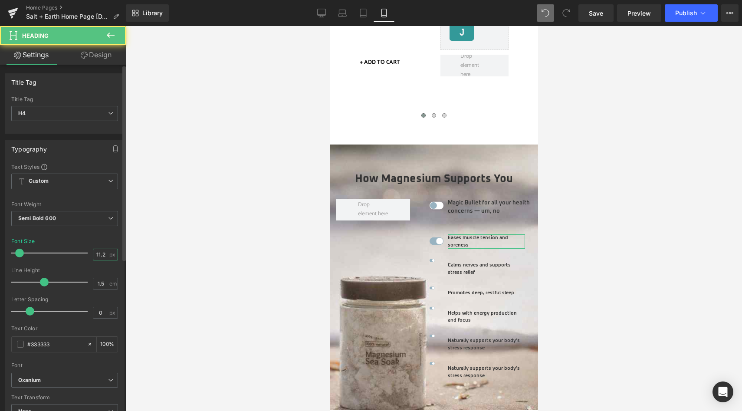
click at [99, 253] on input "11.2" at bounding box center [100, 254] width 15 height 11
type input "13"
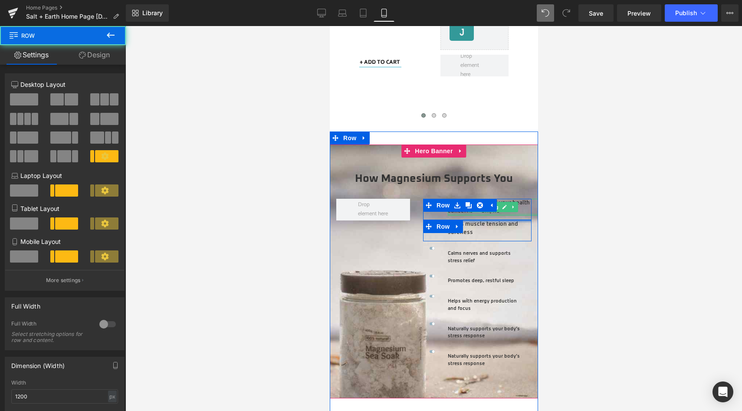
drag, startPoint x: 490, startPoint y: 224, endPoint x: 488, endPoint y: 208, distance: 15.7
click at [488, 208] on div "Image Magic Bullet for all your health concerns — um, no Heading Row Image Ease…" at bounding box center [477, 299] width 122 height 200
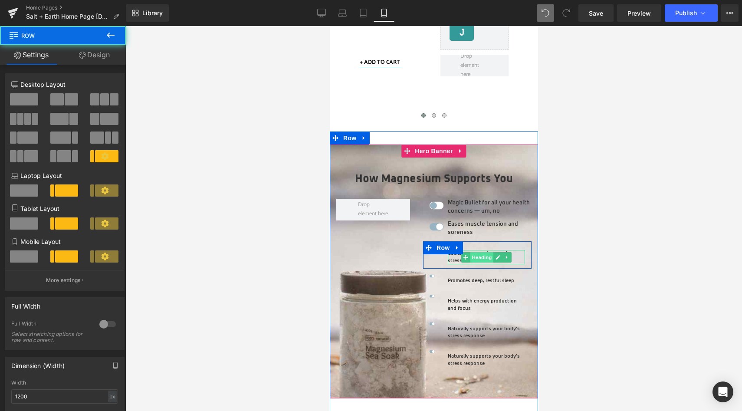
drag, startPoint x: 474, startPoint y: 236, endPoint x: 475, endPoint y: 250, distance: 13.9
click at [475, 250] on div "Image Calms nerves and supports stress relief Heading Row" at bounding box center [477, 255] width 109 height 28
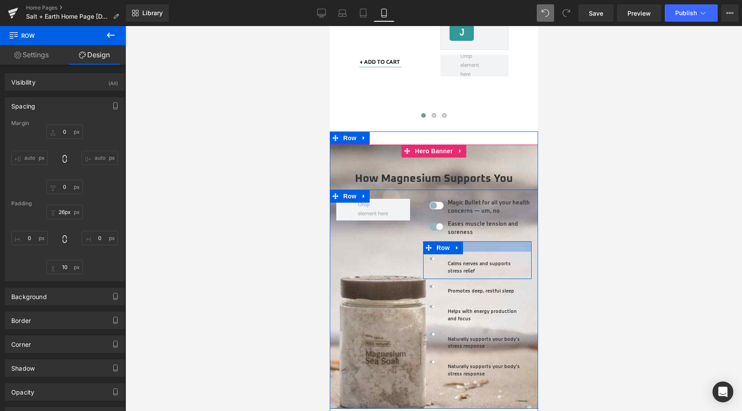
type input "27px"
drag, startPoint x: 476, startPoint y: 235, endPoint x: 478, endPoint y: 247, distance: 11.8
click at [478, 247] on div "Image Calms nerves and supports stress relief Heading Row" at bounding box center [477, 261] width 109 height 40
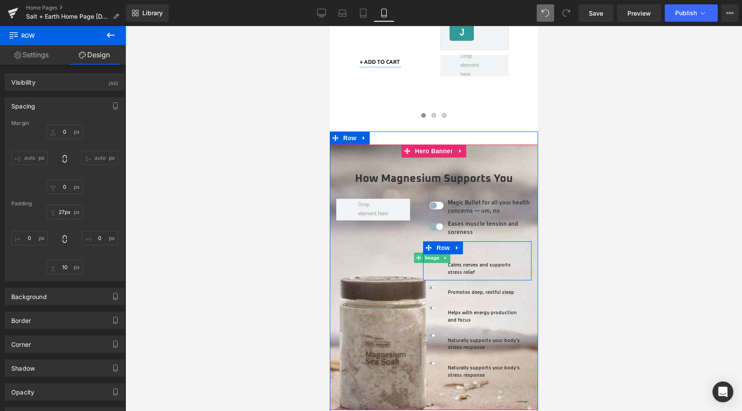
click at [430, 254] on span "Image" at bounding box center [432, 258] width 18 height 10
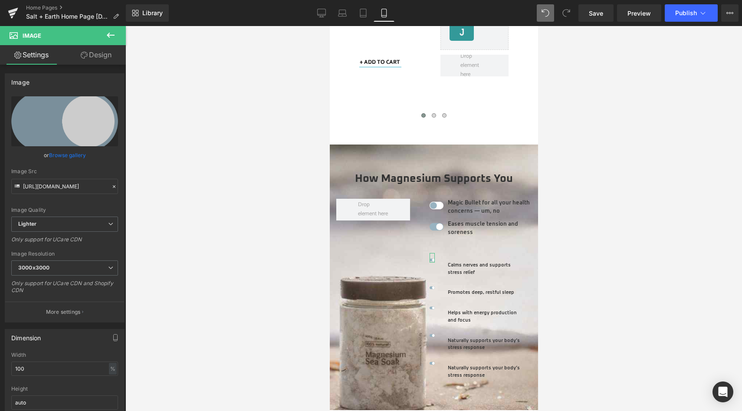
click at [90, 58] on link "Design" at bounding box center [96, 55] width 63 height 20
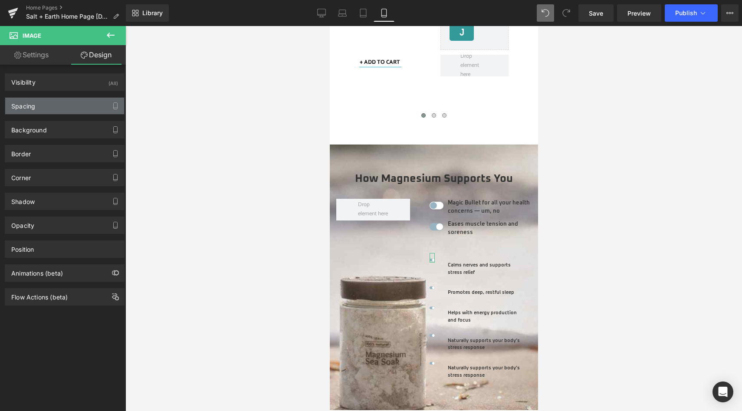
click at [65, 107] on div "Spacing" at bounding box center [64, 106] width 119 height 16
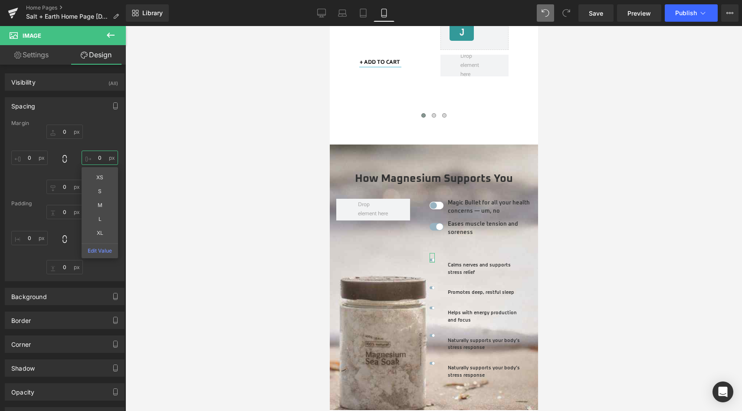
click at [99, 160] on input "0" at bounding box center [100, 158] width 36 height 14
type input "-20"
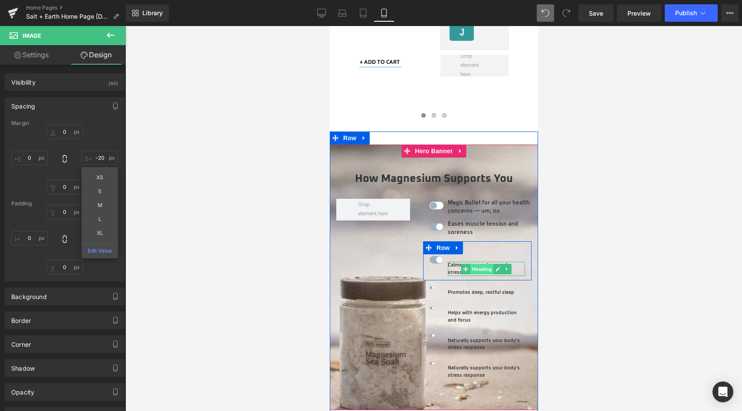
click at [476, 264] on span "Heading" at bounding box center [481, 269] width 23 height 10
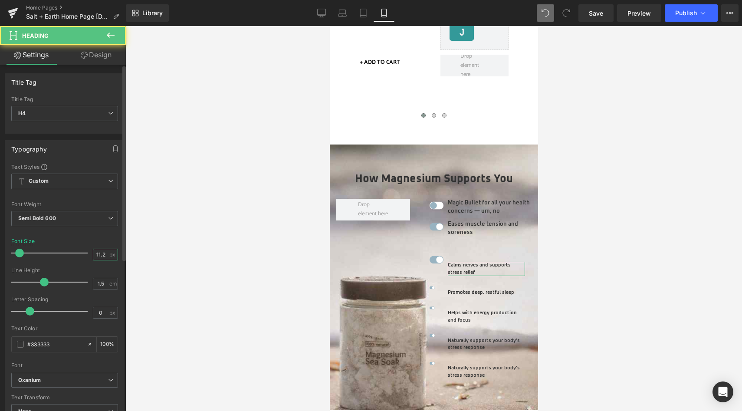
click at [97, 252] on input "11.2" at bounding box center [100, 254] width 15 height 11
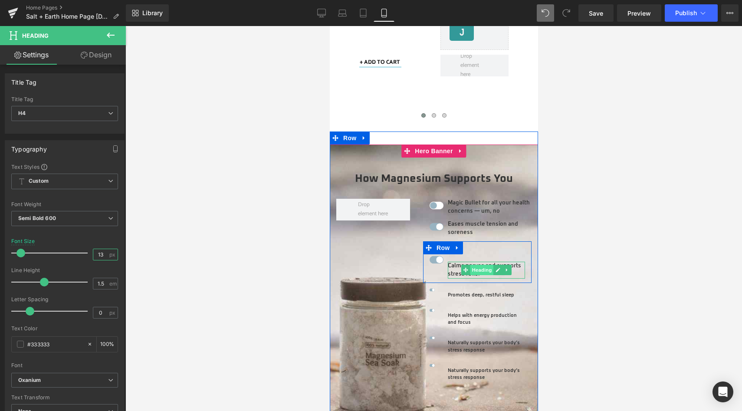
click at [474, 265] on span "Heading" at bounding box center [481, 270] width 23 height 10
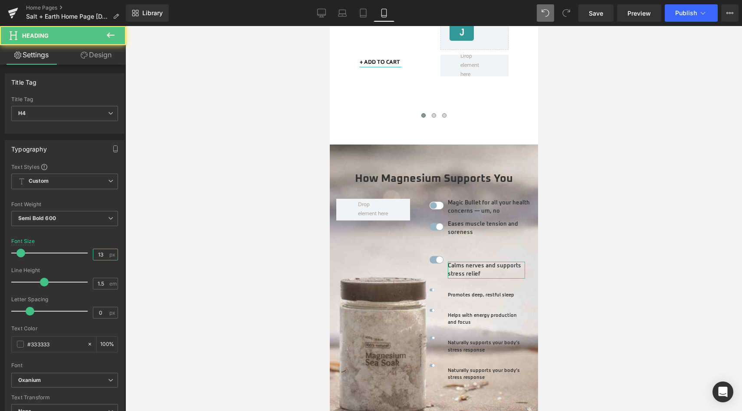
type input "13"
click at [101, 54] on link "Design" at bounding box center [96, 55] width 63 height 20
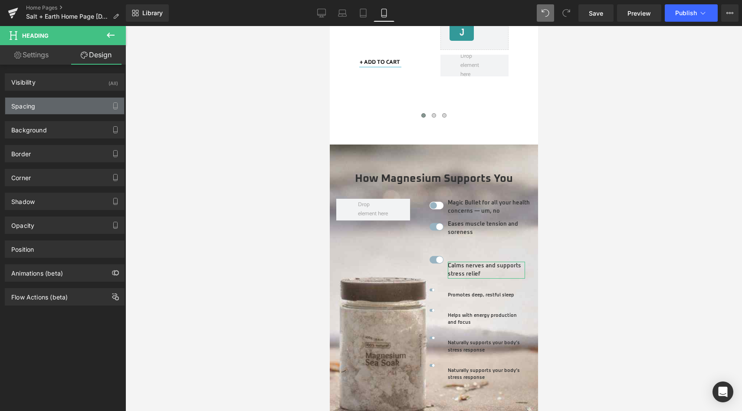
click at [61, 111] on div "Spacing" at bounding box center [64, 106] width 119 height 16
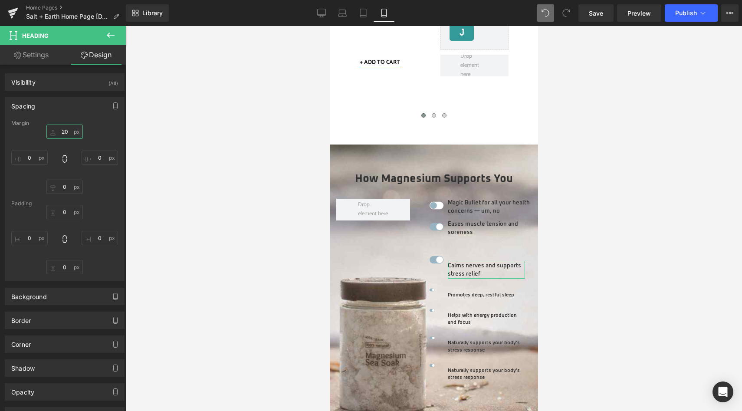
click at [66, 134] on input "20" at bounding box center [64, 132] width 36 height 14
type input "0"
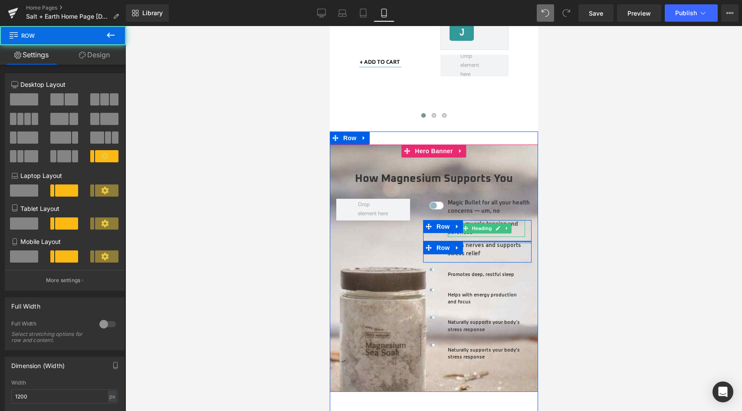
drag, startPoint x: 494, startPoint y: 245, endPoint x: 477, endPoint y: 235, distance: 20.2
click at [488, 225] on div "Image Magic Bullet for all your health concerns — um, no Heading Row Image Ease…" at bounding box center [477, 296] width 122 height 194
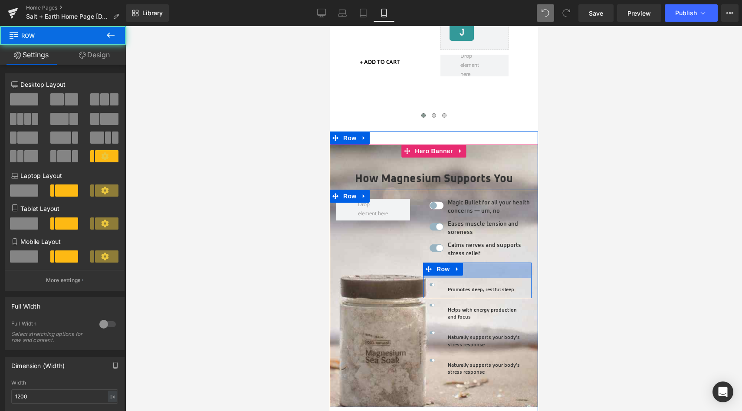
drag, startPoint x: 484, startPoint y: 257, endPoint x: 484, endPoint y: 272, distance: 15.2
click at [484, 272] on div "Image Promotes deep, restful sleep Heading Row 35px" at bounding box center [477, 281] width 109 height 36
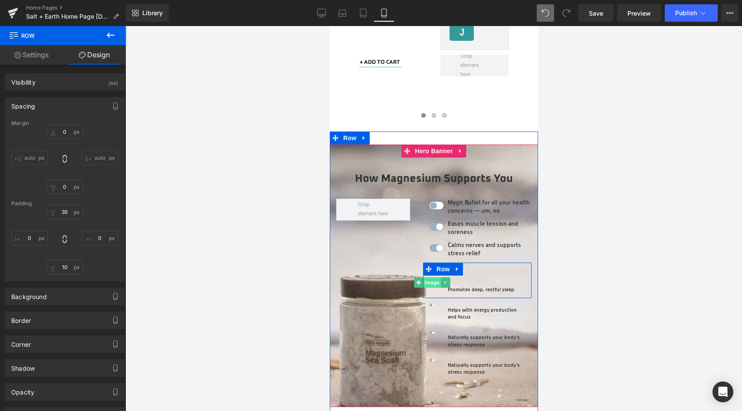
click at [430, 279] on span "Image" at bounding box center [432, 282] width 18 height 10
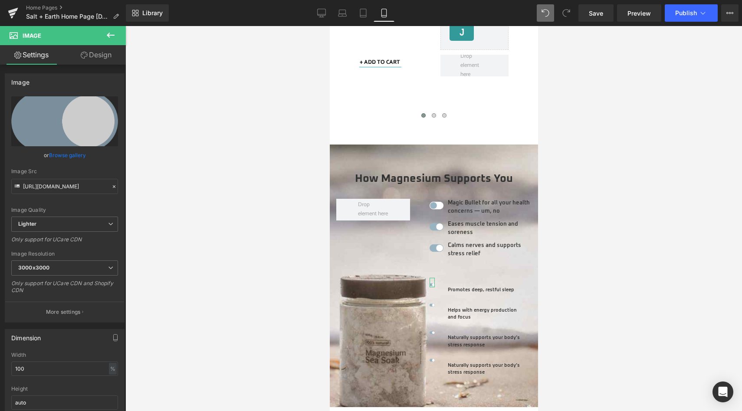
click at [86, 51] on link "Design" at bounding box center [96, 55] width 63 height 20
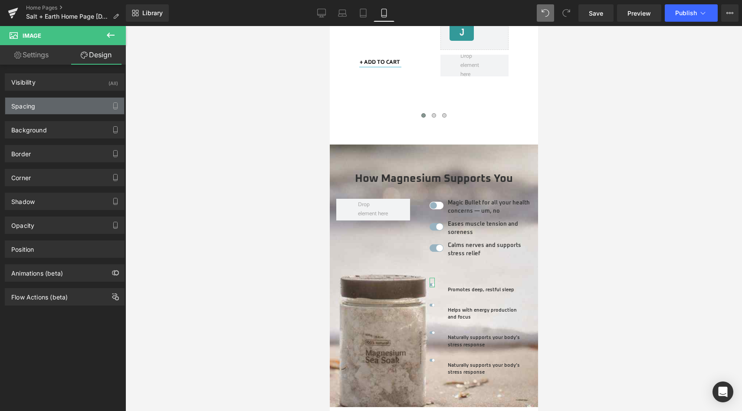
click at [61, 109] on div "Spacing" at bounding box center [64, 106] width 119 height 16
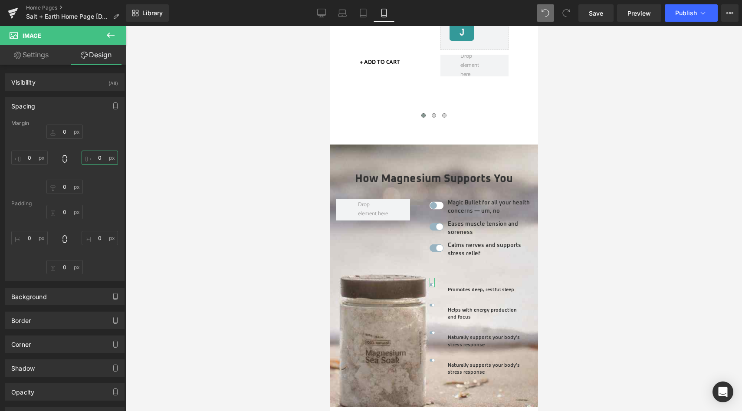
click at [97, 157] on input "0" at bounding box center [100, 158] width 36 height 14
type input "-20"
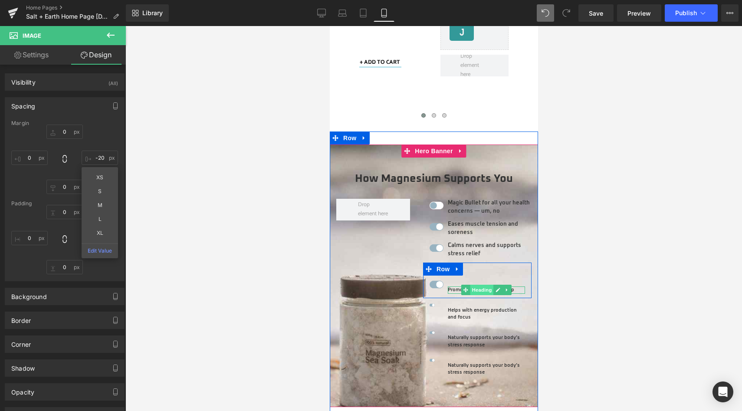
click at [476, 285] on span "Heading" at bounding box center [481, 290] width 23 height 10
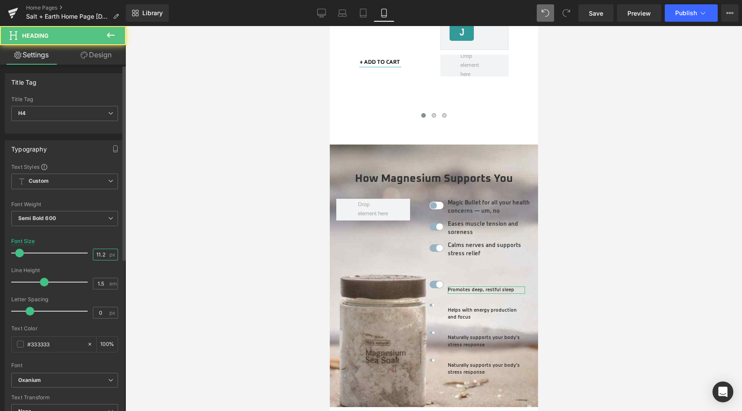
click at [96, 254] on input "11.2" at bounding box center [100, 254] width 15 height 11
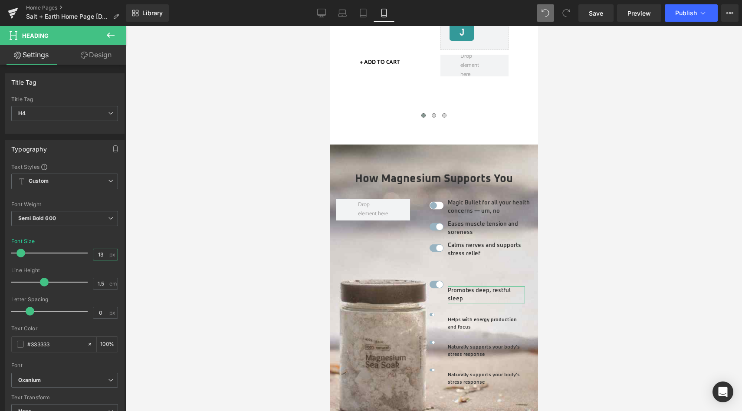
type input "13"
click at [97, 55] on link "Design" at bounding box center [96, 55] width 63 height 20
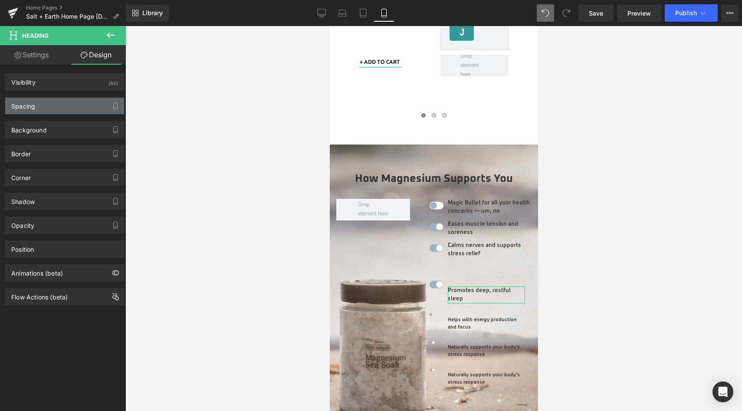
click at [67, 107] on div "Spacing" at bounding box center [64, 106] width 119 height 16
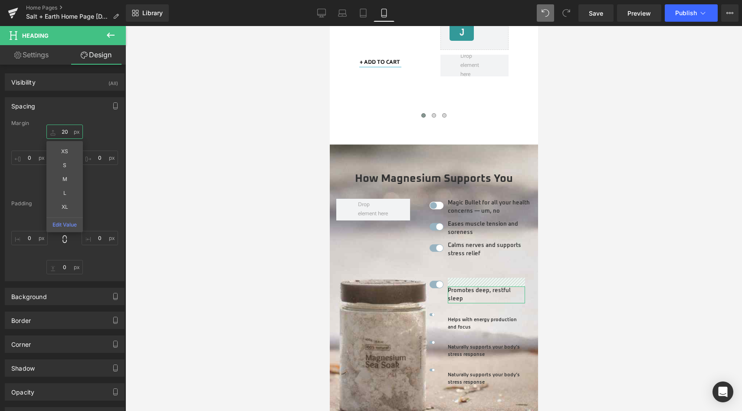
click at [63, 135] on input "20" at bounding box center [64, 132] width 36 height 14
type input "0"
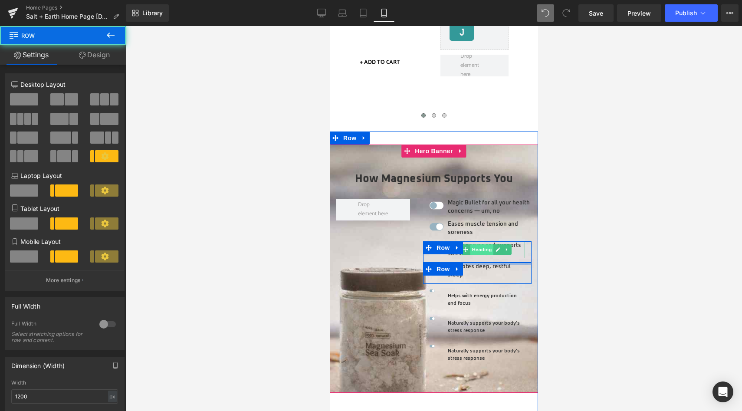
drag, startPoint x: 473, startPoint y: 269, endPoint x: 471, endPoint y: 244, distance: 24.4
click at [471, 244] on div "Image Magic Bullet for all your health concerns — um, no Heading Row Image Ease…" at bounding box center [477, 296] width 122 height 194
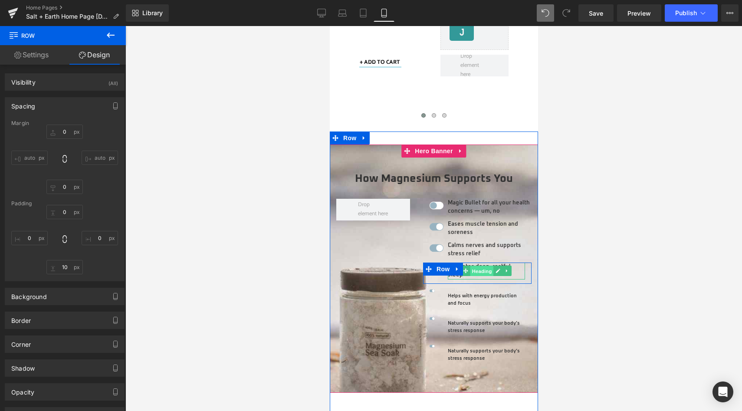
click at [477, 266] on span "Heading" at bounding box center [481, 271] width 23 height 10
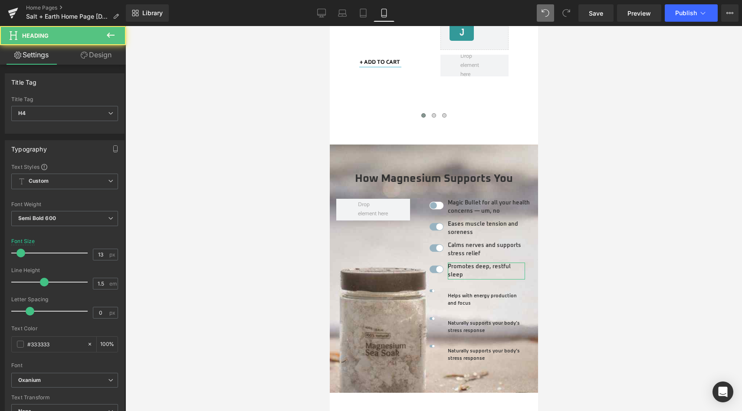
click at [96, 57] on link "Design" at bounding box center [96, 55] width 63 height 20
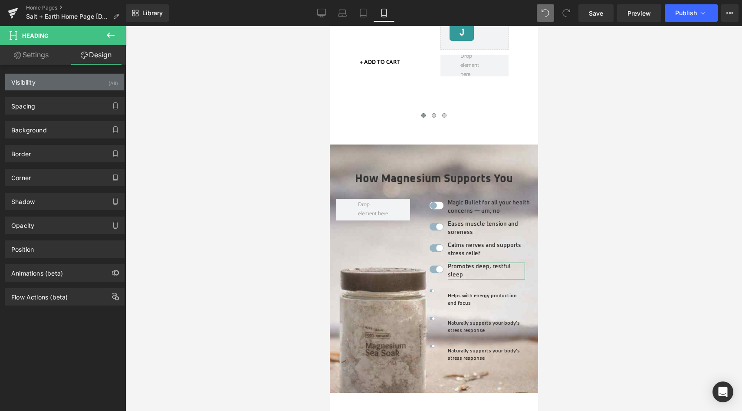
click at [79, 86] on div "Visibility (All)" at bounding box center [64, 82] width 119 height 16
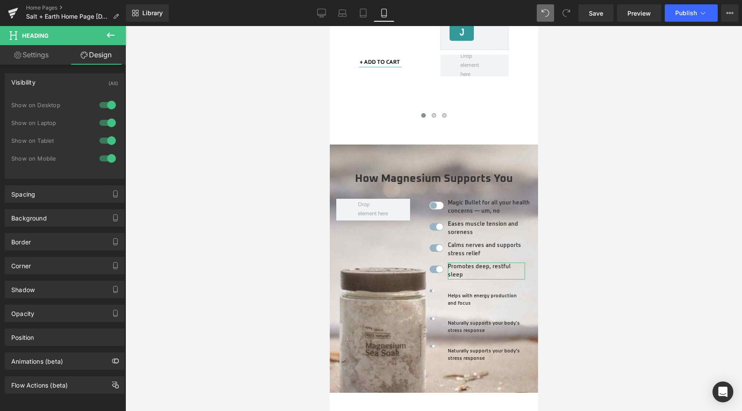
click at [99, 50] on link "Design" at bounding box center [96, 55] width 63 height 20
click at [96, 60] on link "Design" at bounding box center [96, 55] width 63 height 20
click at [62, 205] on div "Background Color & Image color transparent Color transparent 0 % Image Replace …" at bounding box center [65, 215] width 130 height 24
click at [65, 194] on div "Spacing" at bounding box center [64, 194] width 119 height 16
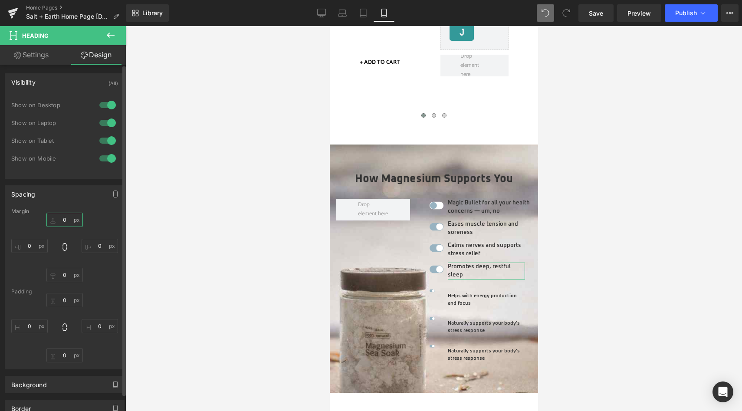
click at [61, 223] on input "0" at bounding box center [64, 220] width 36 height 14
type input "5"
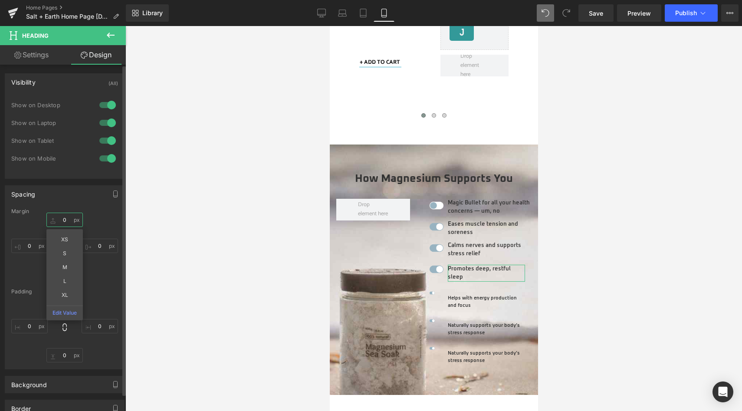
type input "7"
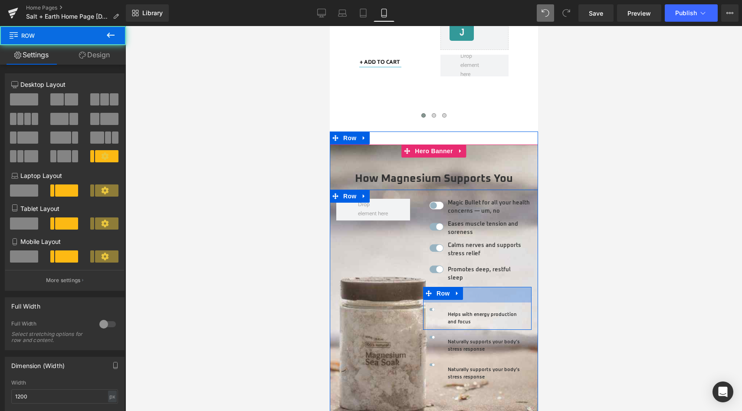
drag, startPoint x: 475, startPoint y: 274, endPoint x: 474, endPoint y: 290, distance: 15.7
click at [474, 290] on div "Image Helps with energy production and focus Heading Row 36px" at bounding box center [477, 308] width 109 height 43
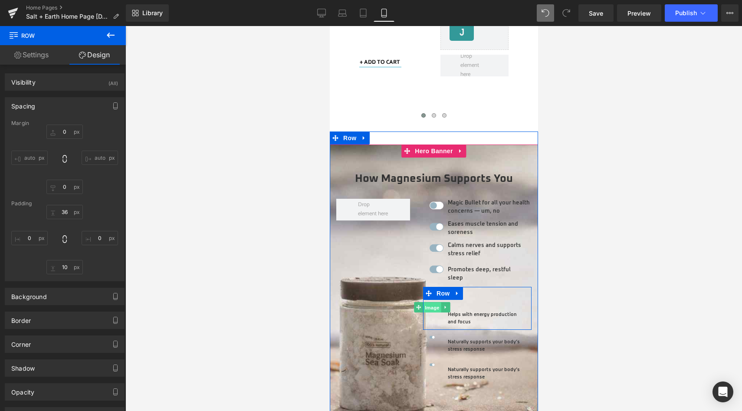
click at [431, 303] on span "Image" at bounding box center [432, 308] width 18 height 10
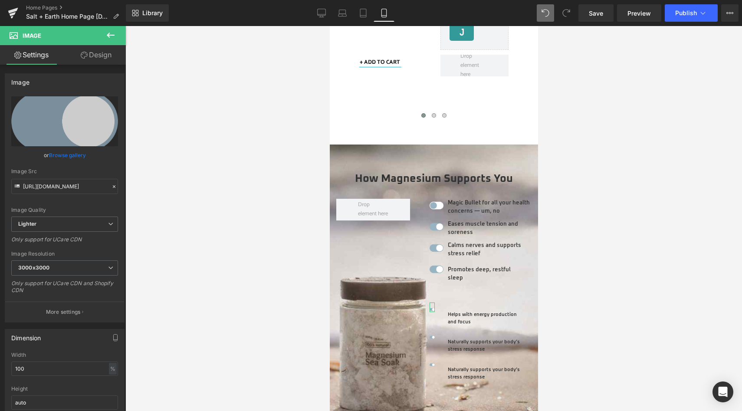
click at [95, 57] on link "Design" at bounding box center [96, 55] width 63 height 20
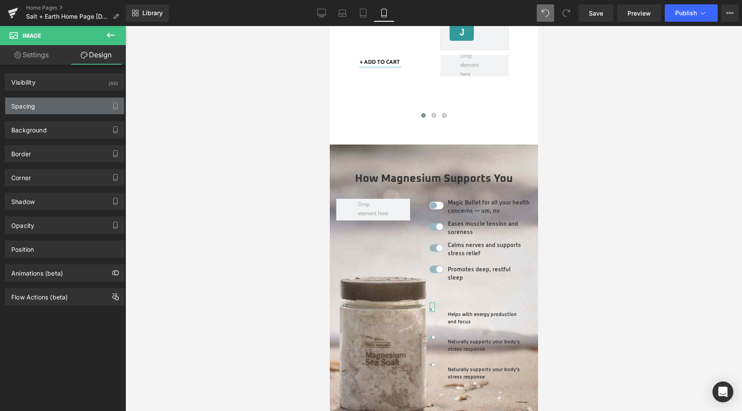
click at [52, 108] on div "Spacing" at bounding box center [64, 106] width 119 height 16
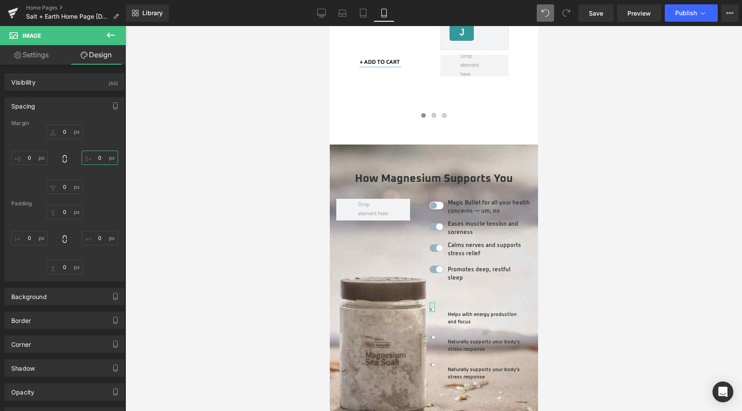
click at [97, 157] on input "0" at bounding box center [100, 158] width 36 height 14
type input "-20"
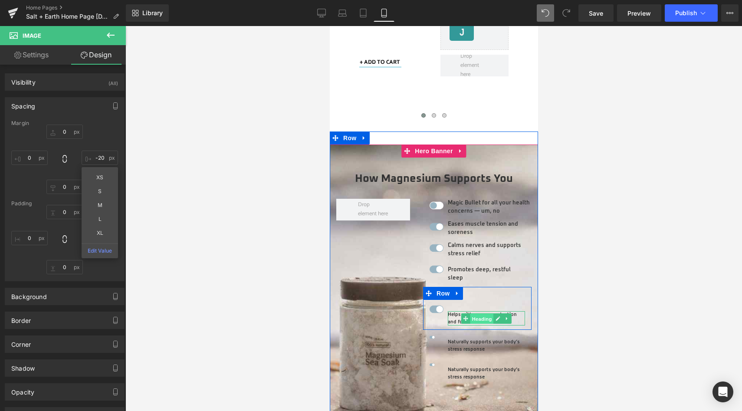
click at [481, 313] on span "Heading" at bounding box center [481, 318] width 23 height 10
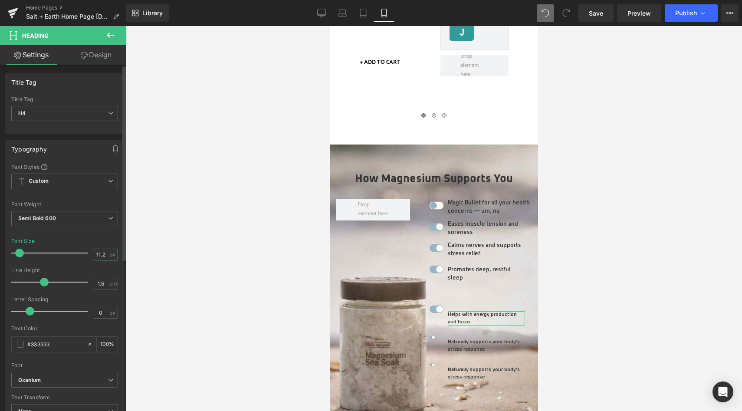
click at [96, 253] on input "11.2" at bounding box center [100, 254] width 15 height 11
type input "13"
click at [104, 59] on link "Design" at bounding box center [96, 55] width 63 height 20
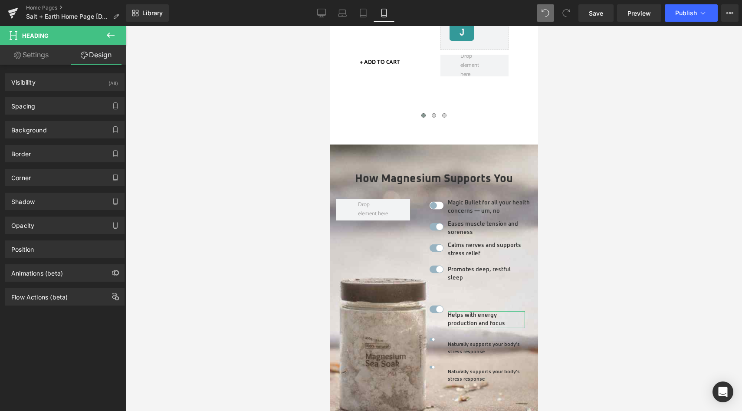
type input "20"
type input "0"
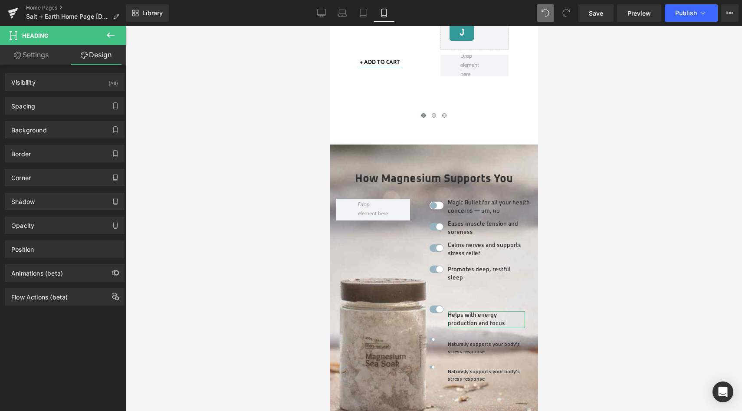
type input "0"
click at [66, 99] on div "Spacing" at bounding box center [64, 106] width 119 height 16
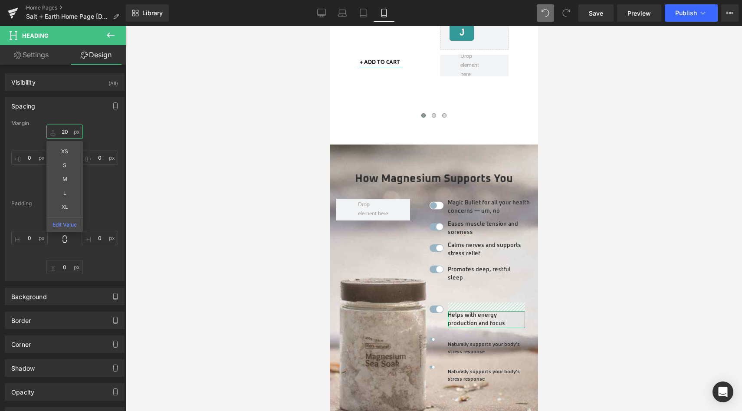
click at [66, 129] on input "20" at bounding box center [64, 132] width 36 height 14
type input "0"
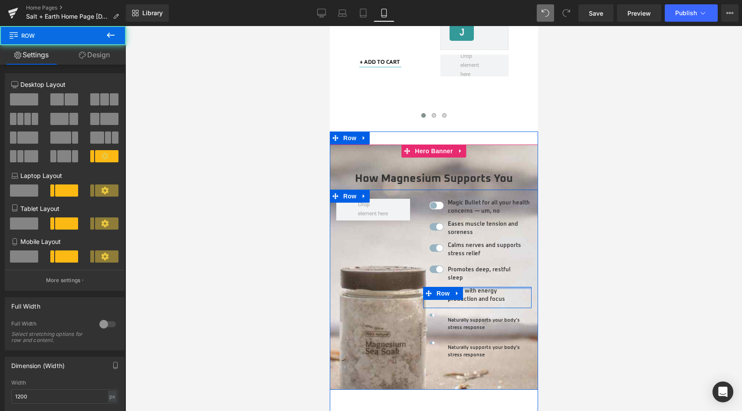
drag, startPoint x: 483, startPoint y: 282, endPoint x: 472, endPoint y: 261, distance: 23.7
click at [472, 261] on div "Image Magic Bullet for all your health concerns — um, no Heading Row Image Ease…" at bounding box center [477, 294] width 122 height 191
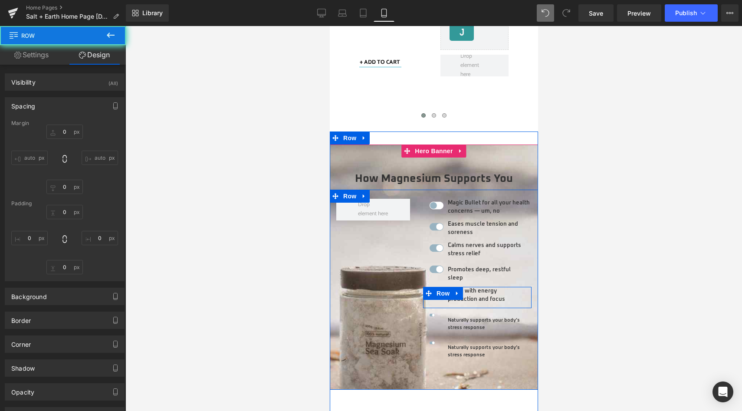
type input "0"
type input "10"
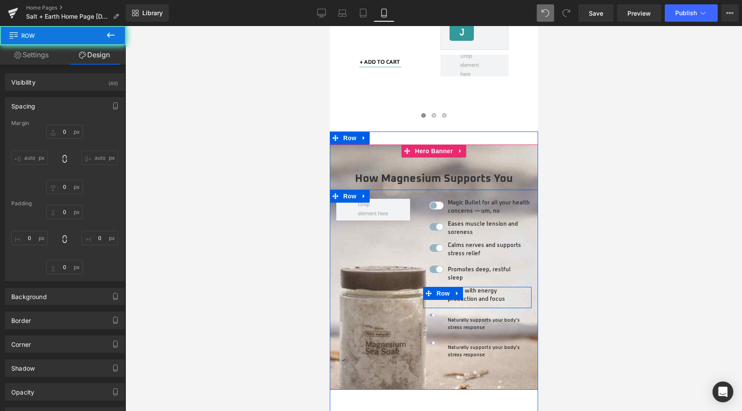
type input "0"
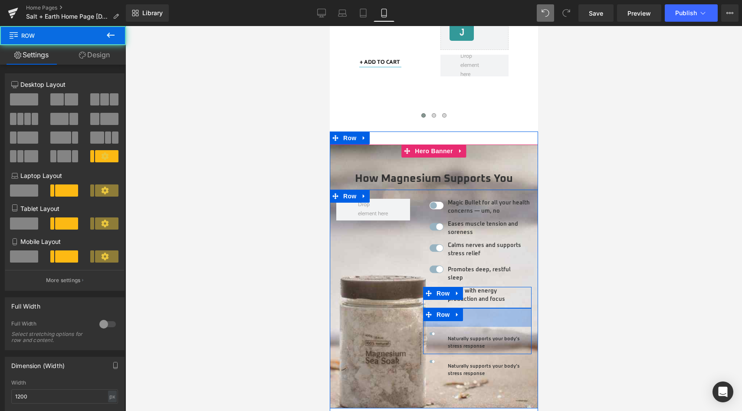
drag, startPoint x: 468, startPoint y: 296, endPoint x: 469, endPoint y: 315, distance: 18.7
click at [469, 315] on div "Image Naturally supports your body’s stress response Heading Row 43px" at bounding box center [477, 331] width 109 height 46
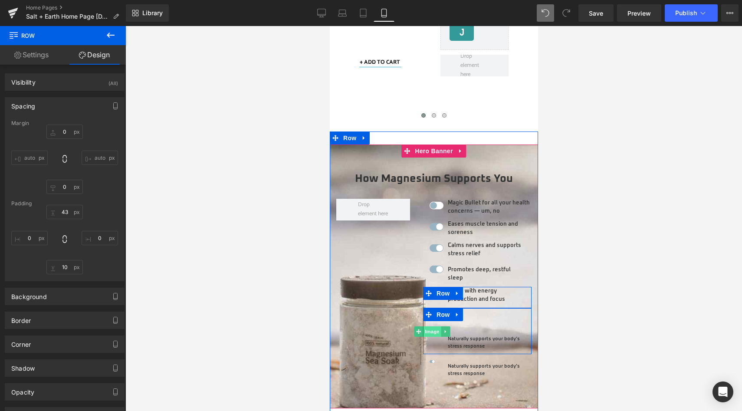
click at [428, 326] on span "Image" at bounding box center [432, 331] width 18 height 10
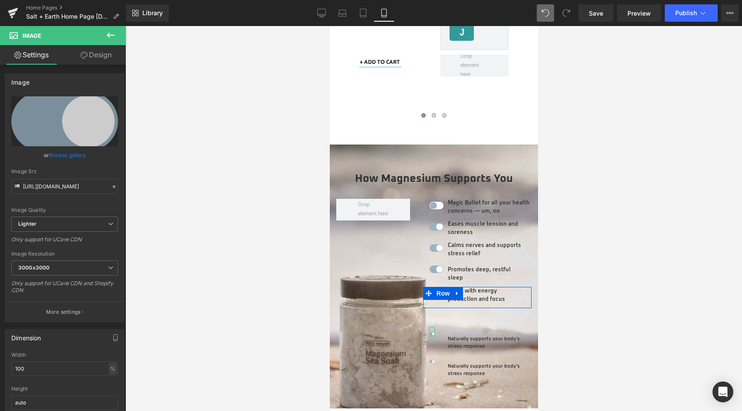
click at [96, 56] on link "Design" at bounding box center [96, 55] width 63 height 20
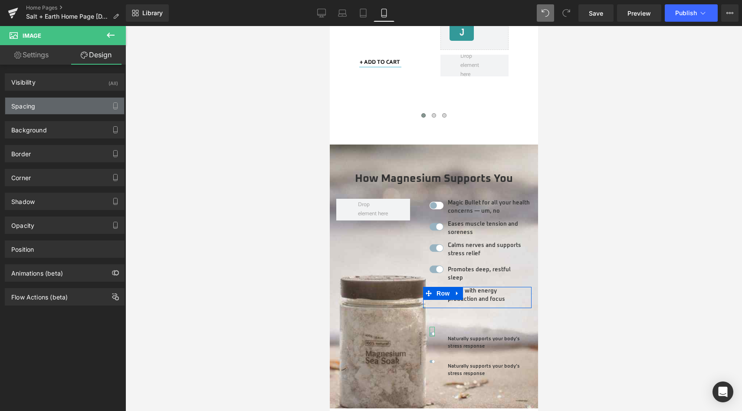
click at [75, 106] on div "Spacing" at bounding box center [64, 106] width 119 height 16
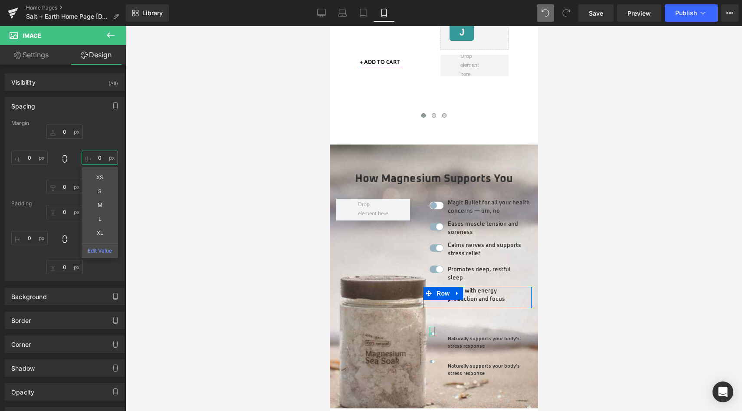
click at [97, 156] on input "0" at bounding box center [100, 158] width 36 height 14
type input "-20"
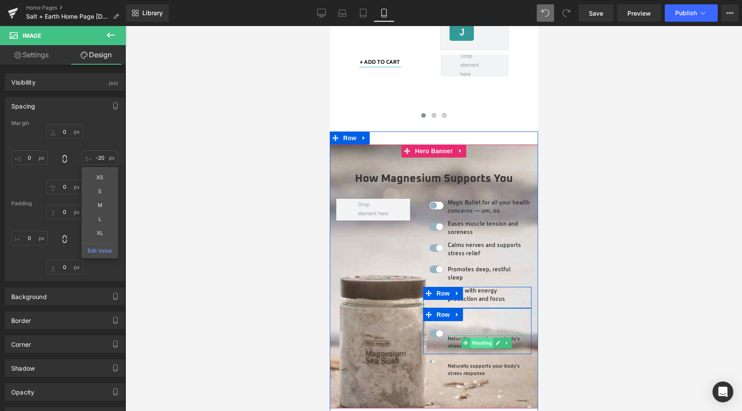
click at [477, 338] on span "Heading" at bounding box center [481, 343] width 23 height 10
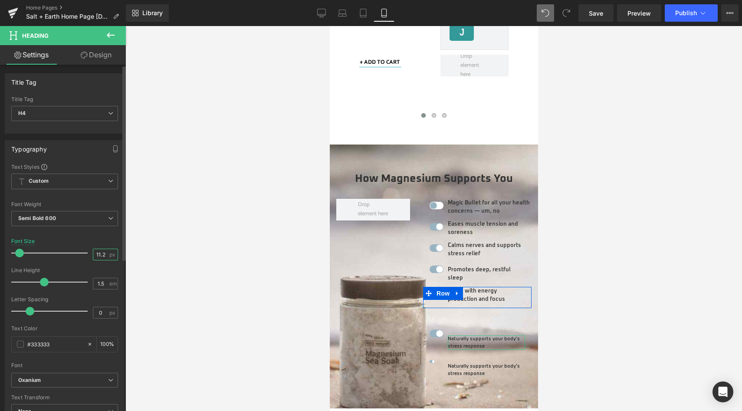
click at [99, 255] on input "11.2" at bounding box center [100, 254] width 15 height 11
type input "13"
click at [87, 57] on link "Design" at bounding box center [96, 55] width 63 height 20
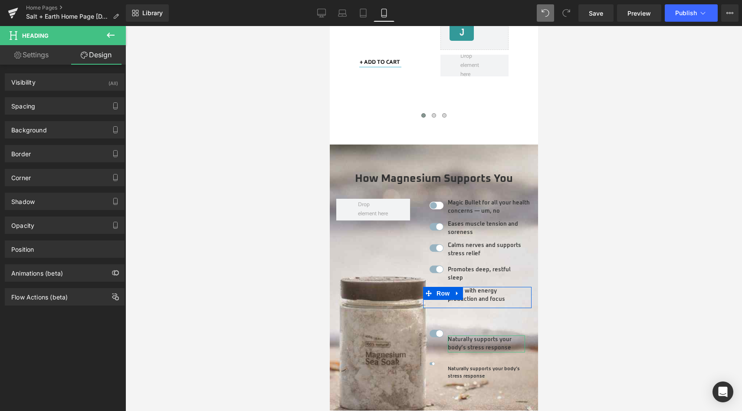
type input "20"
type input "0"
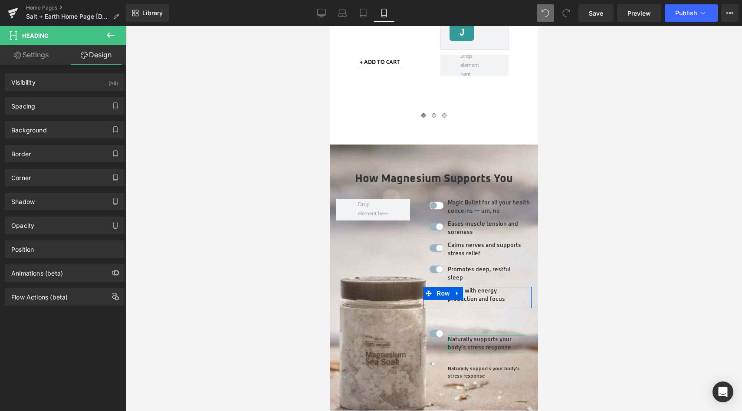
type input "0"
click at [78, 105] on div "Spacing" at bounding box center [64, 106] width 119 height 16
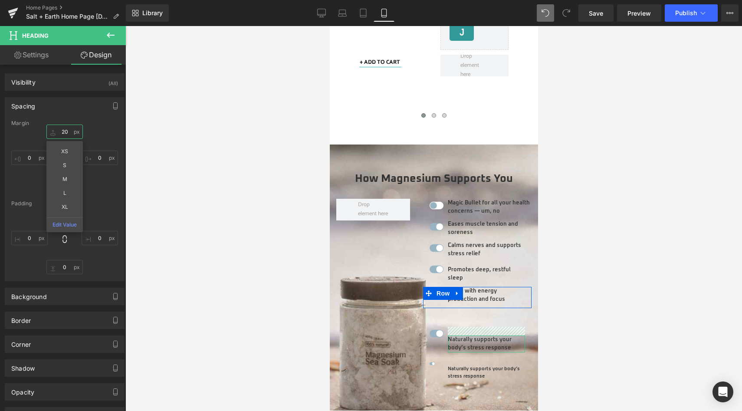
click at [65, 132] on input "20" at bounding box center [64, 132] width 36 height 14
type input "0"
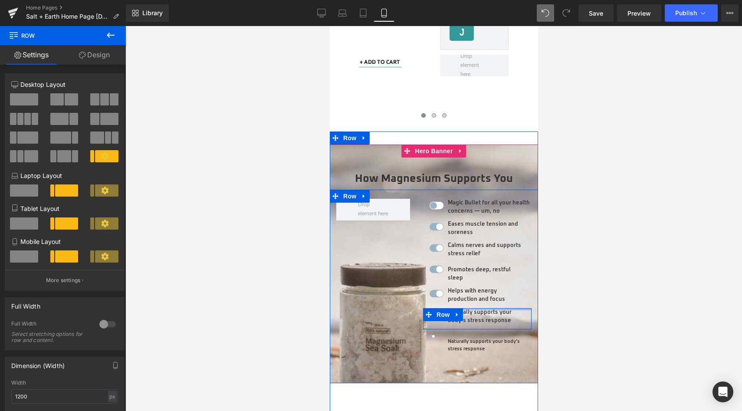
drag, startPoint x: 493, startPoint y: 306, endPoint x: 479, endPoint y: 322, distance: 21.2
click at [493, 285] on div "Image Magic Bullet for all your health concerns — um, no Heading Row Image Ease…" at bounding box center [477, 291] width 122 height 185
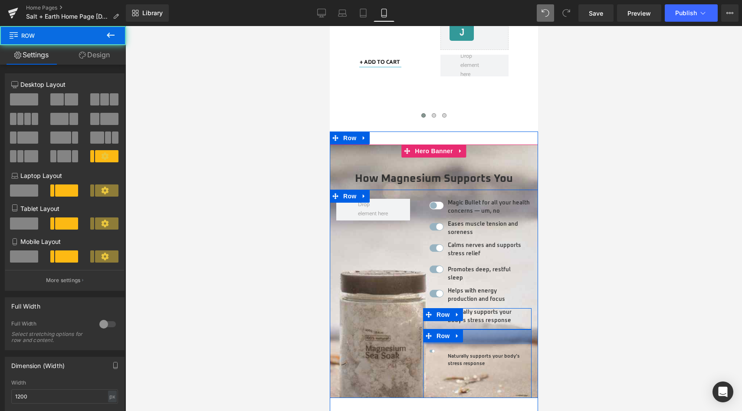
drag, startPoint x: 483, startPoint y: 317, endPoint x: 484, endPoint y: 336, distance: 19.1
click at [484, 336] on div "Image Naturally supports your body’s stress response Heading Row 34px" at bounding box center [477, 363] width 109 height 69
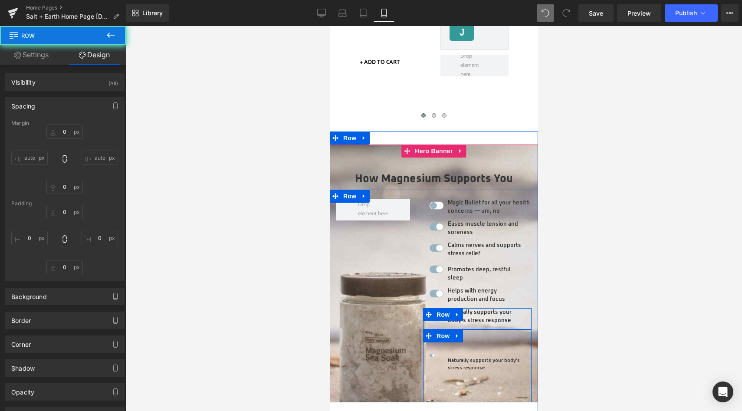
type input "0"
type input "44"
type input "0"
type input "71"
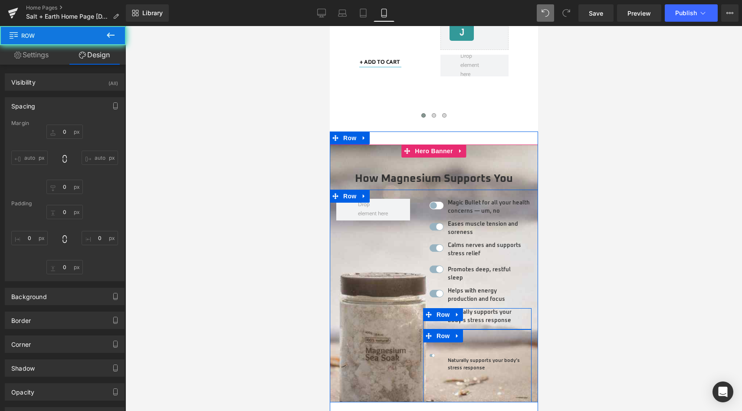
type input "0"
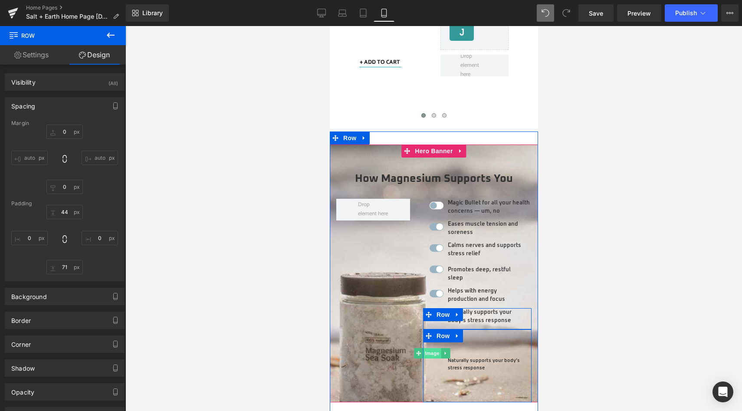
click at [429, 348] on span "Image" at bounding box center [432, 353] width 18 height 10
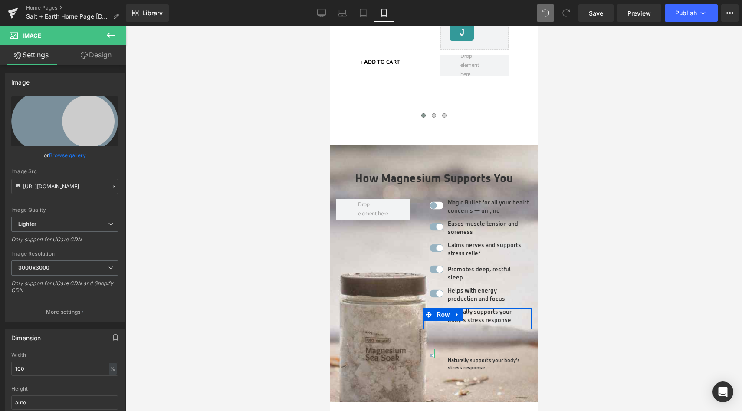
click at [95, 54] on link "Design" at bounding box center [96, 55] width 63 height 20
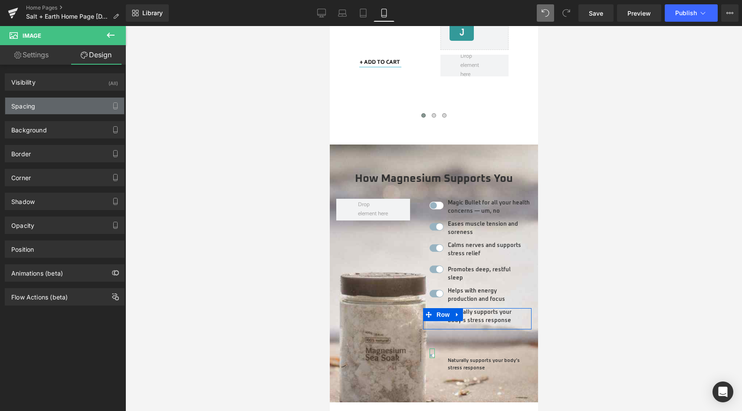
click at [77, 110] on div "Spacing" at bounding box center [64, 106] width 119 height 16
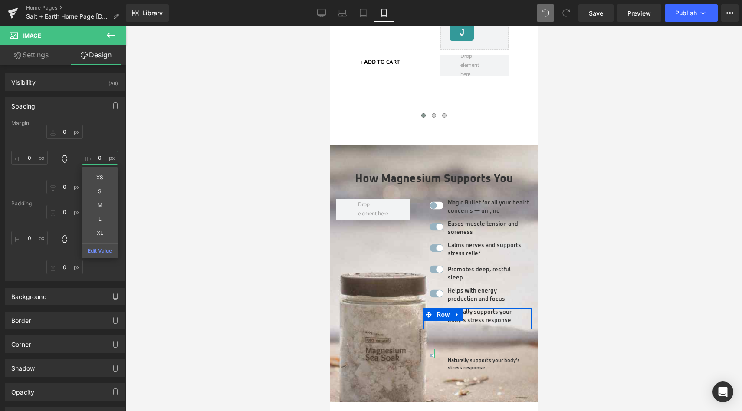
click at [93, 157] on input "0" at bounding box center [100, 158] width 36 height 14
type input "-20"
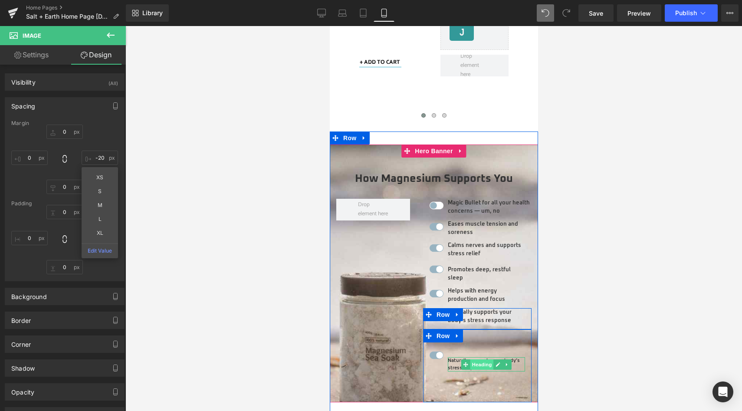
click at [474, 359] on span "Heading" at bounding box center [481, 364] width 23 height 10
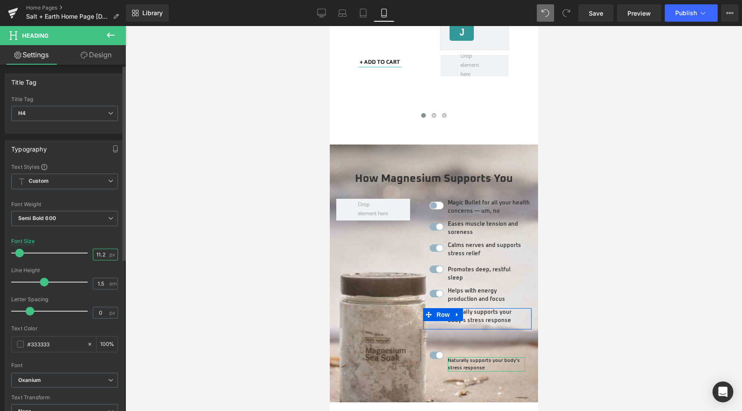
click at [97, 253] on input "11.2" at bounding box center [100, 254] width 15 height 11
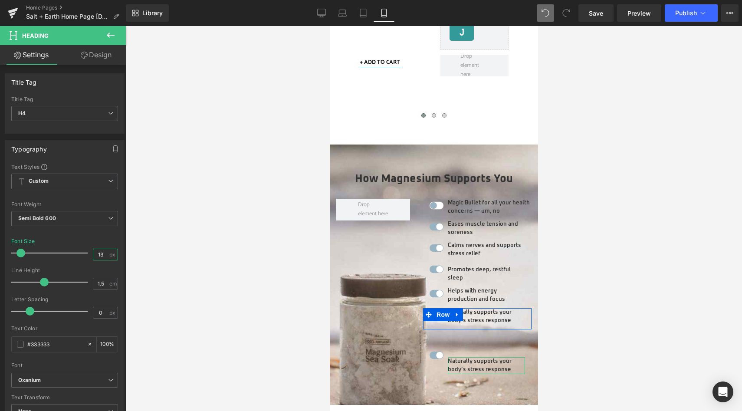
type input "13"
click at [103, 56] on link "Design" at bounding box center [96, 55] width 63 height 20
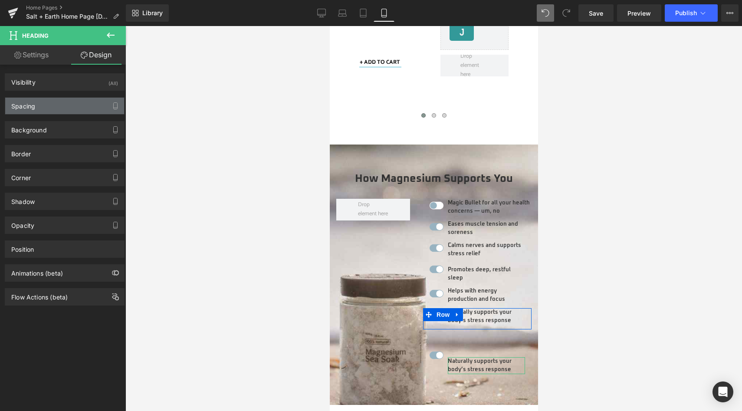
click at [79, 104] on div "Spacing" at bounding box center [64, 106] width 119 height 16
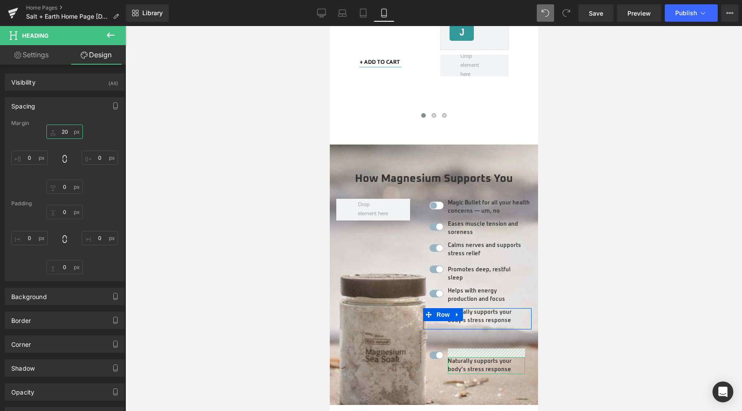
click at [65, 131] on input "20" at bounding box center [64, 132] width 36 height 14
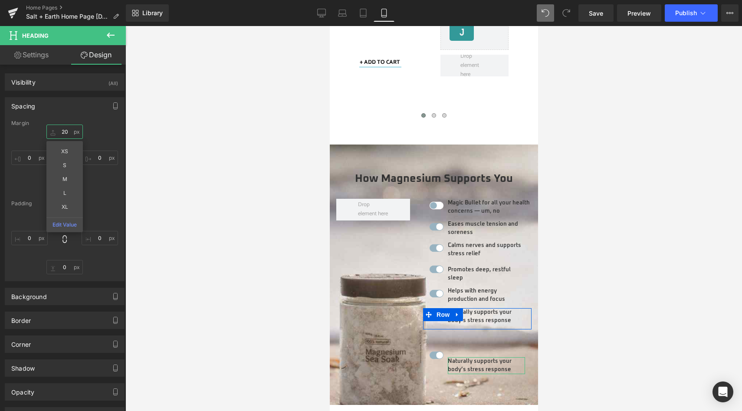
type input "0"
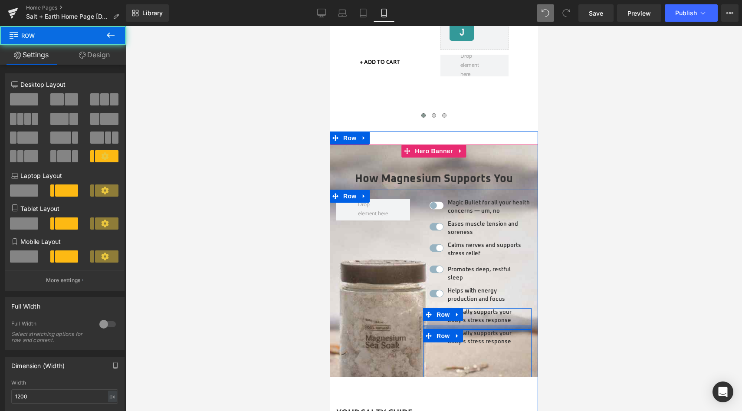
drag, startPoint x: 496, startPoint y: 333, endPoint x: 502, endPoint y: 312, distance: 21.7
click at [502, 312] on div "Image Magic Bullet for all your health concerns — um, no Heading Row Image Ease…" at bounding box center [477, 288] width 122 height 178
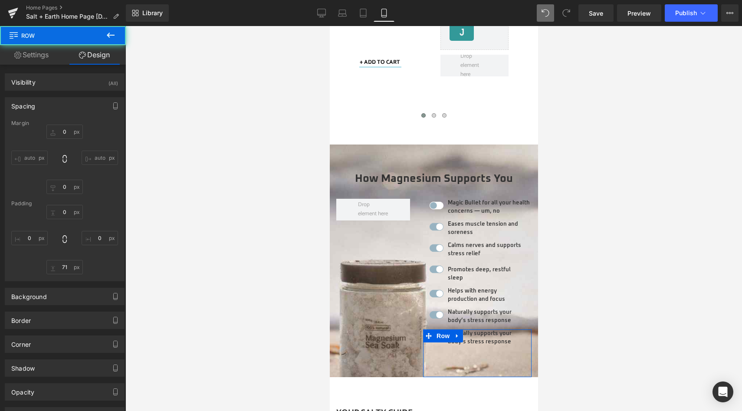
click at [606, 264] on div at bounding box center [433, 218] width 617 height 385
click at [619, 280] on div at bounding box center [433, 218] width 617 height 385
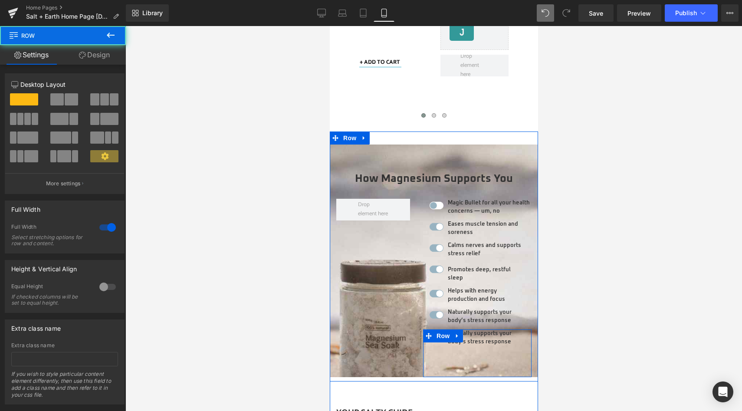
click at [509, 132] on div "How Magnesium Supports You Heading Row 64px Image Magic Bullet for all your hea…" at bounding box center [433, 257] width 208 height 250
click at [503, 111] on div at bounding box center [433, 117] width 171 height 12
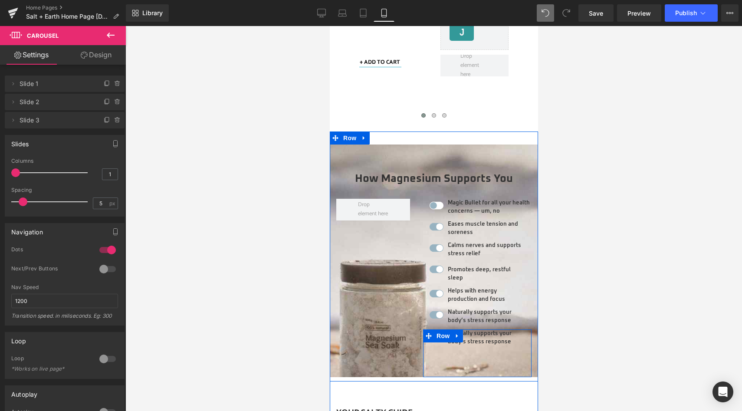
click at [509, 134] on div "How Magnesium Supports You Heading Row 64px Image Magic Bullet for all your hea…" at bounding box center [433, 257] width 208 height 250
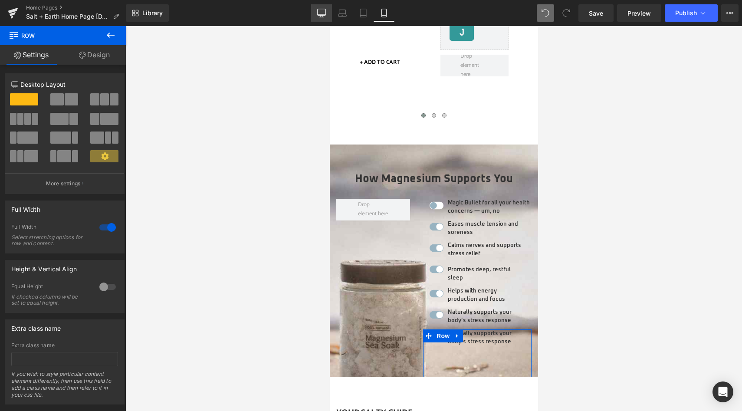
click at [327, 9] on link "Desktop" at bounding box center [321, 12] width 21 height 17
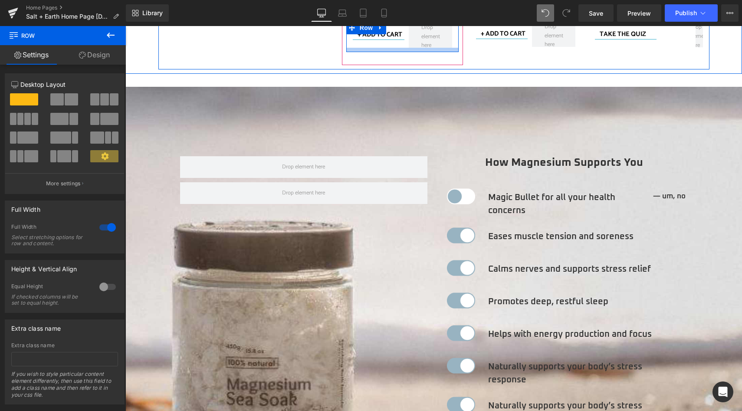
scroll to position [1679, 0]
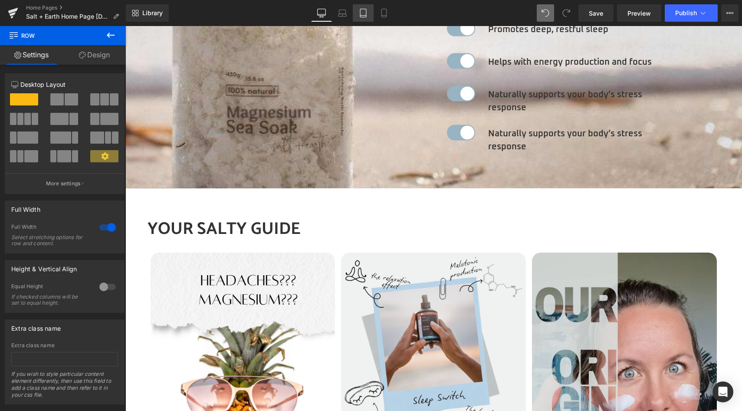
click at [362, 16] on icon at bounding box center [363, 13] width 9 height 9
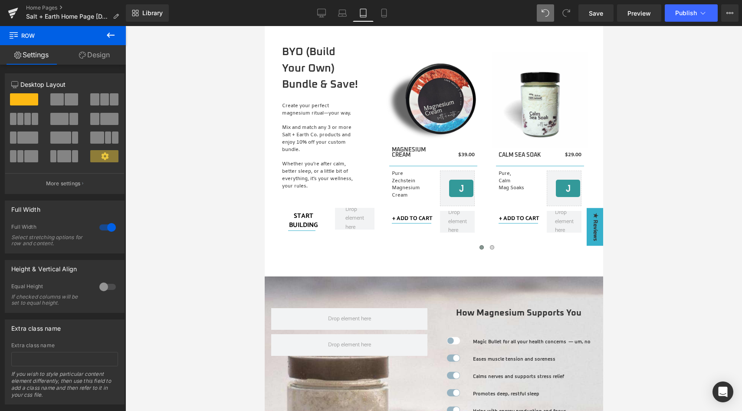
scroll to position [1156, 0]
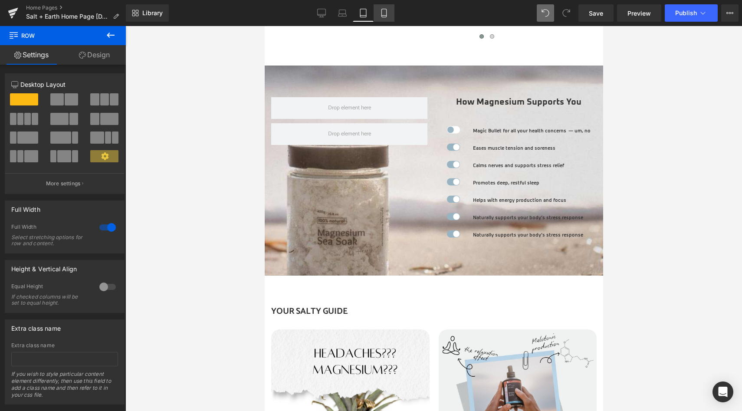
click at [379, 15] on link "Mobile" at bounding box center [384, 12] width 21 height 17
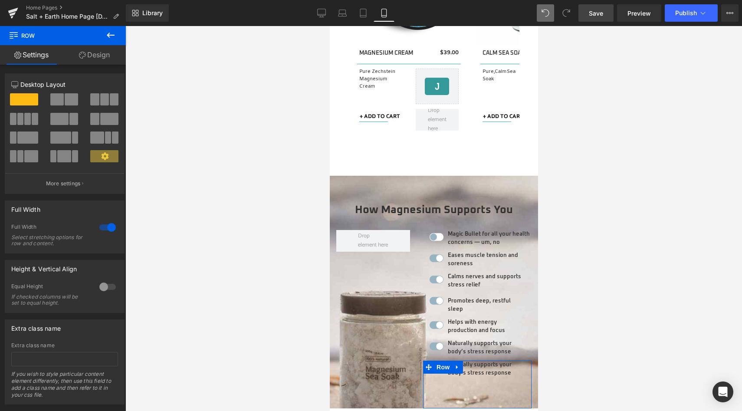
scroll to position [1321, 0]
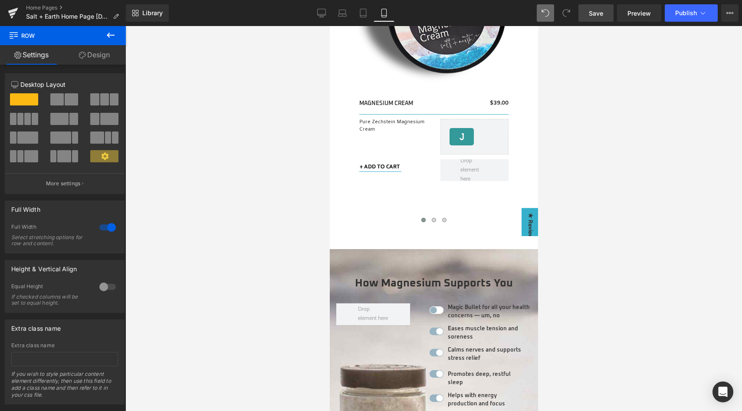
click at [586, 12] on link "Save" at bounding box center [596, 12] width 35 height 17
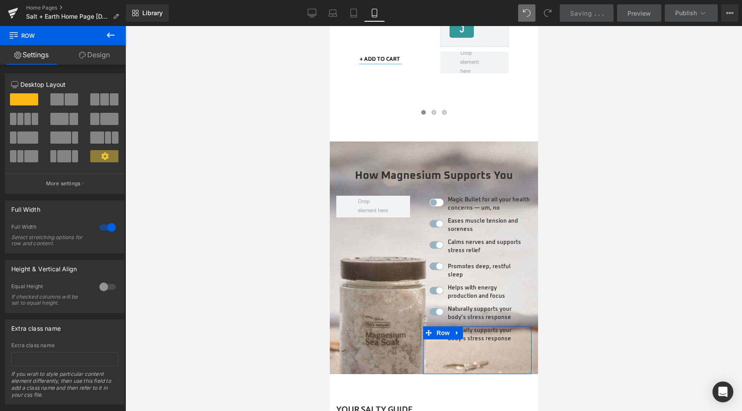
scroll to position [1496, 0]
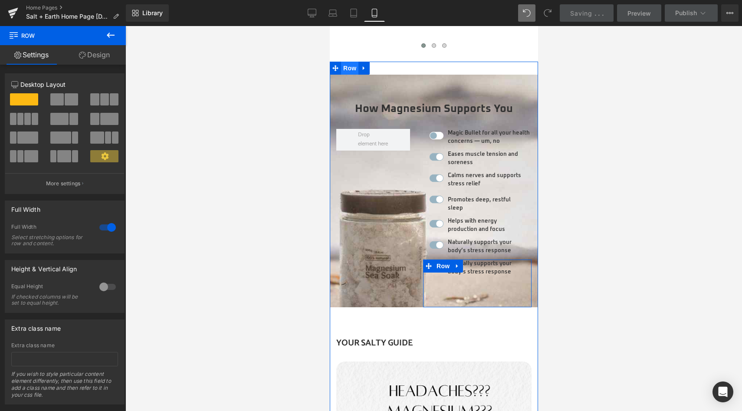
click at [348, 62] on span "Row" at bounding box center [349, 68] width 17 height 13
click at [438, 260] on span "Row" at bounding box center [442, 266] width 17 height 13
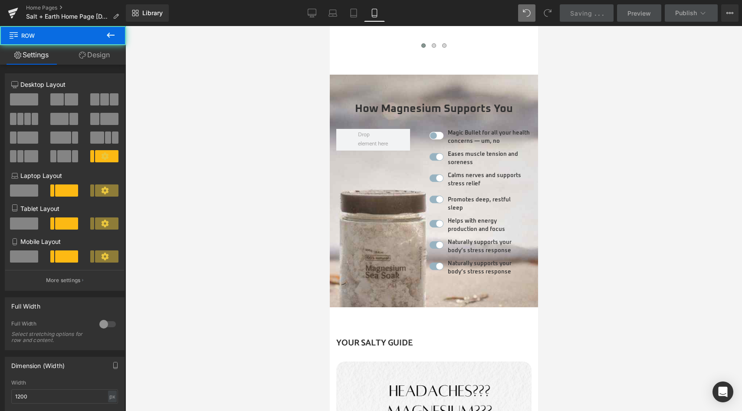
click at [612, 241] on div at bounding box center [433, 218] width 617 height 385
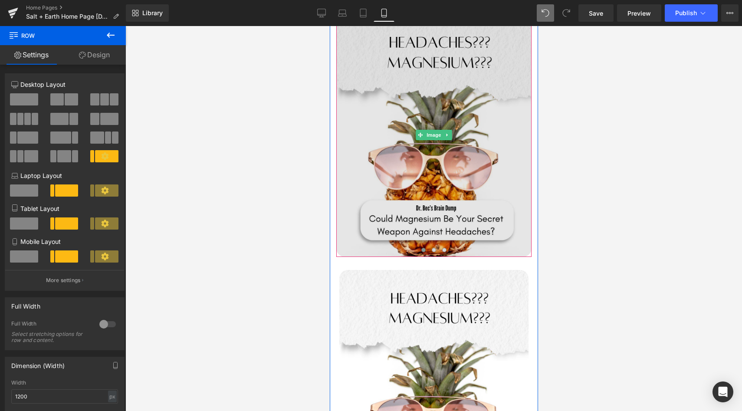
scroll to position [1866, 0]
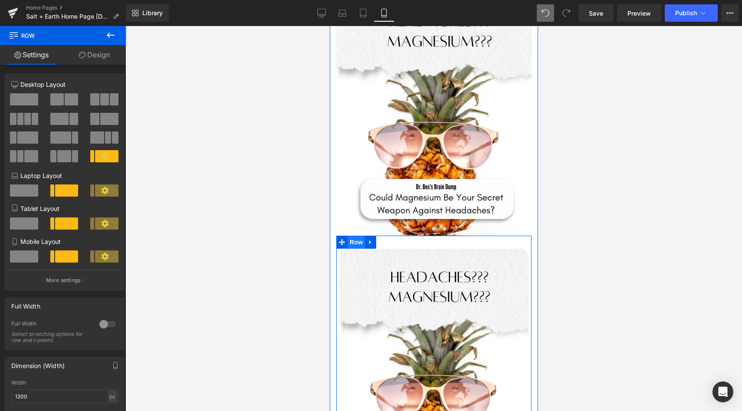
click at [356, 236] on span "Row" at bounding box center [355, 242] width 17 height 13
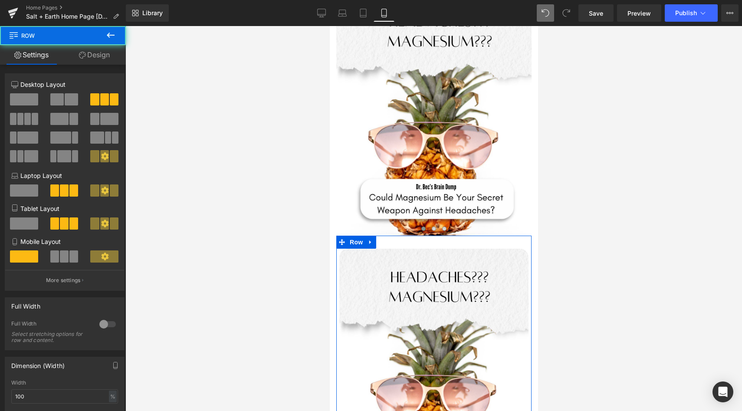
click at [91, 55] on link "Design" at bounding box center [94, 55] width 63 height 20
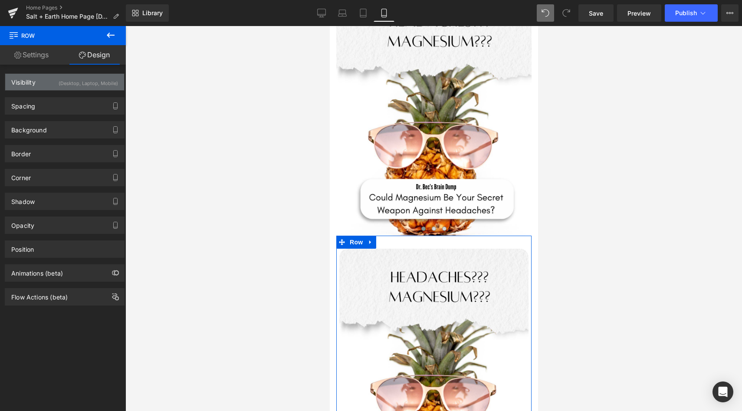
click at [90, 82] on div "(Desktop, Laptop, Mobile)" at bounding box center [88, 81] width 59 height 14
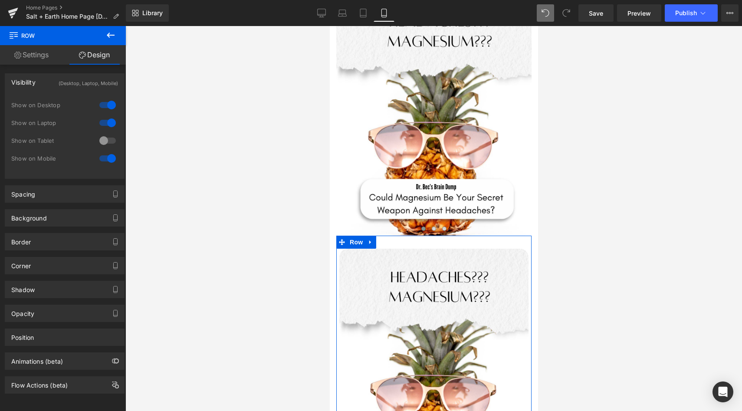
click at [102, 160] on div at bounding box center [107, 158] width 21 height 14
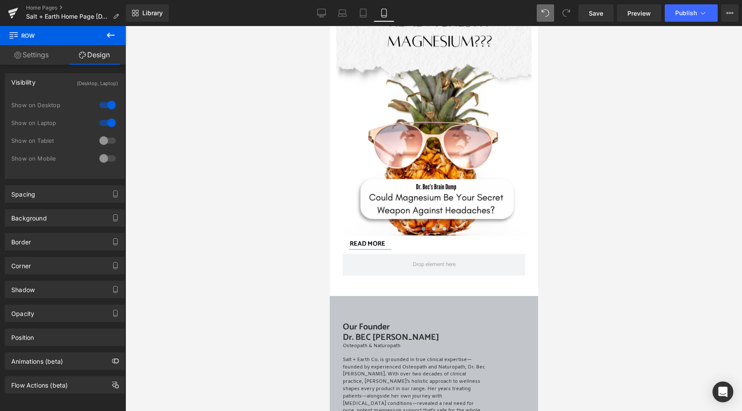
click at [607, 169] on div at bounding box center [433, 218] width 617 height 385
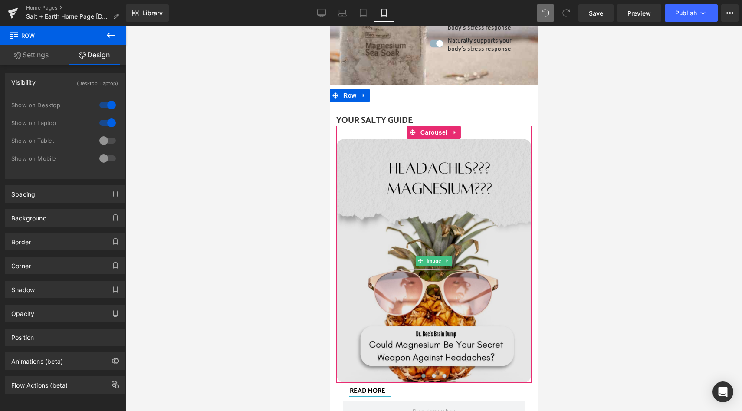
scroll to position [1726, 0]
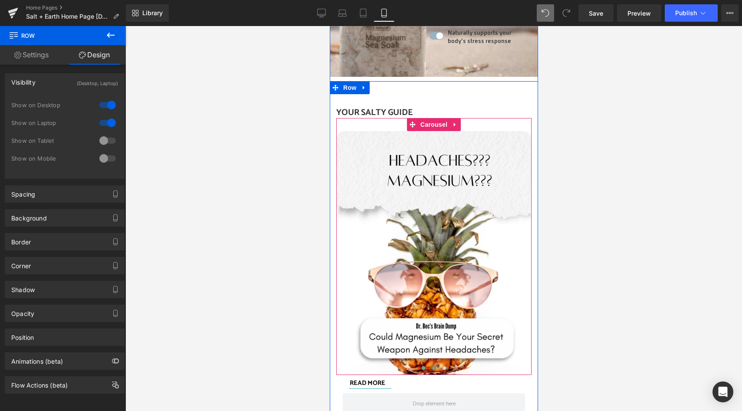
click at [432, 366] on span at bounding box center [433, 368] width 4 height 4
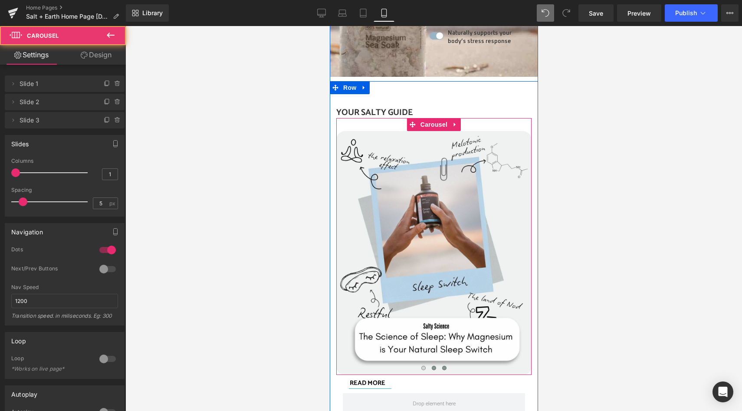
click at [443, 366] on span at bounding box center [444, 368] width 4 height 4
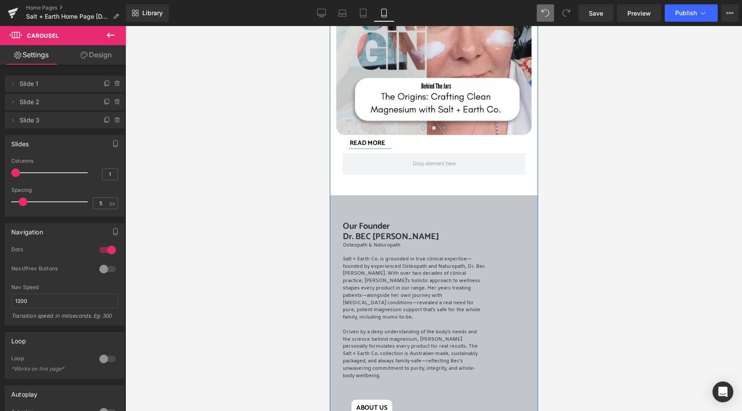
scroll to position [2021, 0]
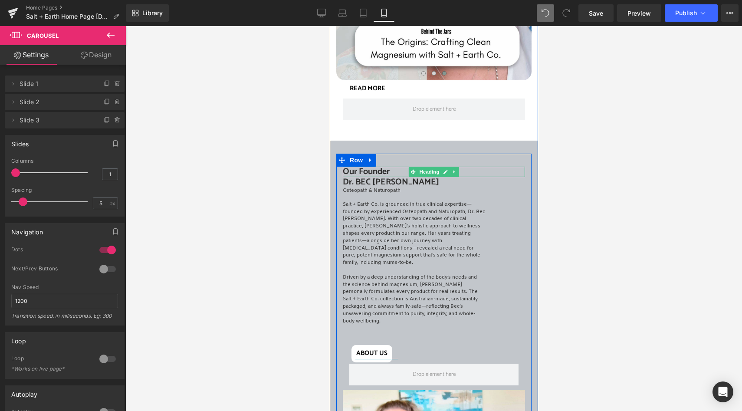
click at [382, 167] on h2 "Our Founder" at bounding box center [433, 172] width 182 height 10
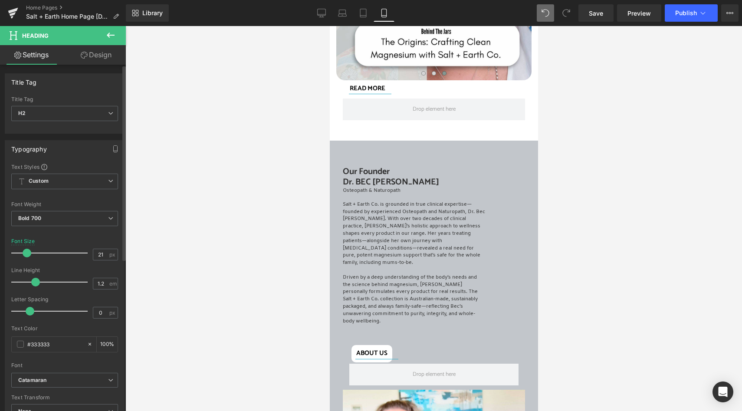
type input "22"
click at [29, 249] on span at bounding box center [27, 253] width 9 height 9
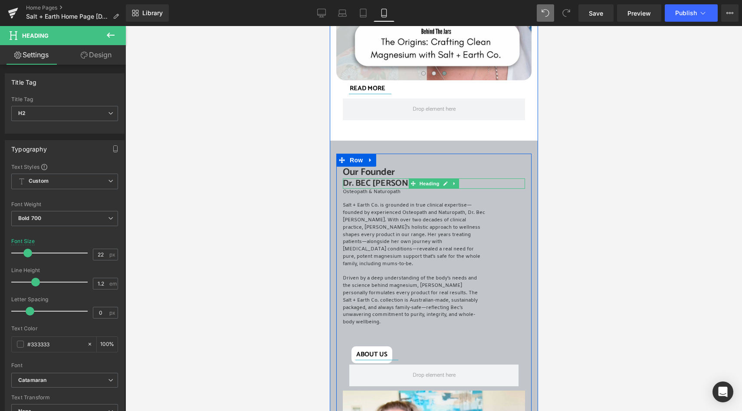
click at [366, 178] on h2 "Dr. BEC [PERSON_NAME]" at bounding box center [433, 183] width 182 height 10
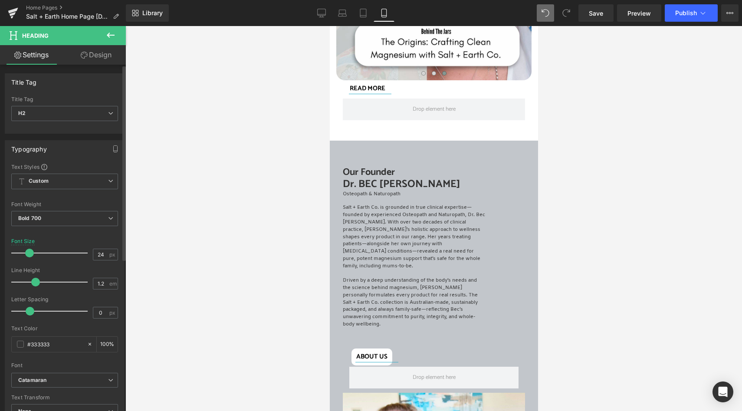
type input "25"
click at [30, 248] on div at bounding box center [52, 252] width 72 height 17
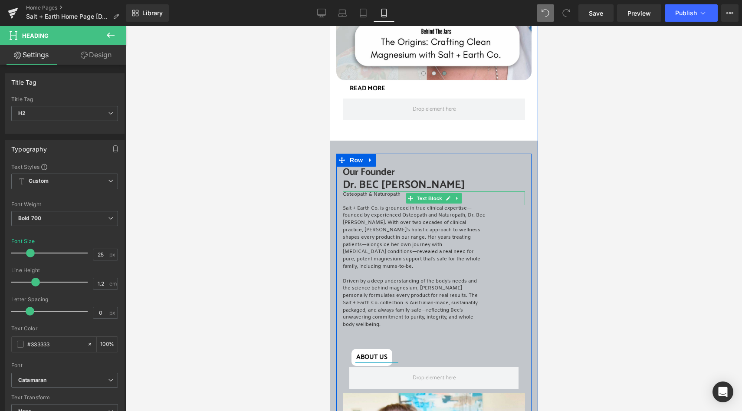
click at [368, 191] on p "Osteopath & Naturopath" at bounding box center [433, 194] width 182 height 7
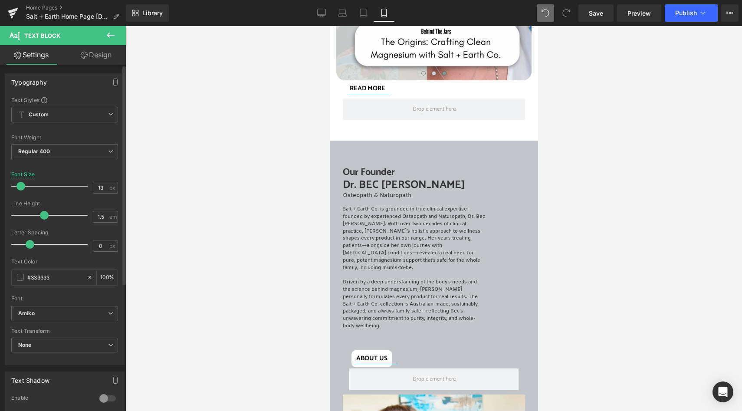
type input "14"
click at [22, 187] on span at bounding box center [21, 186] width 9 height 9
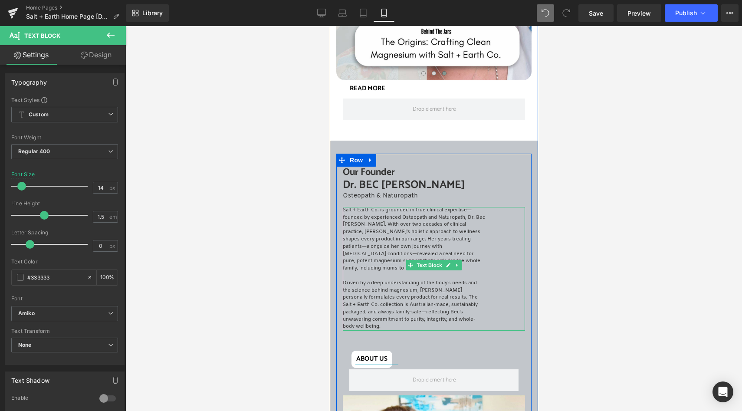
click at [385, 227] on p "Salt + Earth Co. is grounded in true clinical expertise—founded by experienced …" at bounding box center [413, 240] width 142 height 66
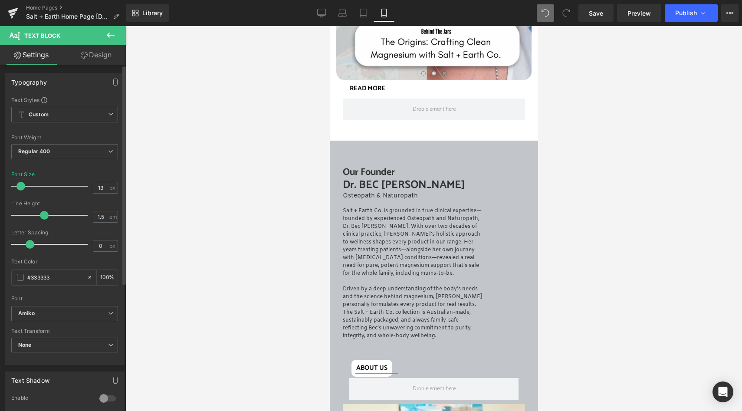
type input "14"
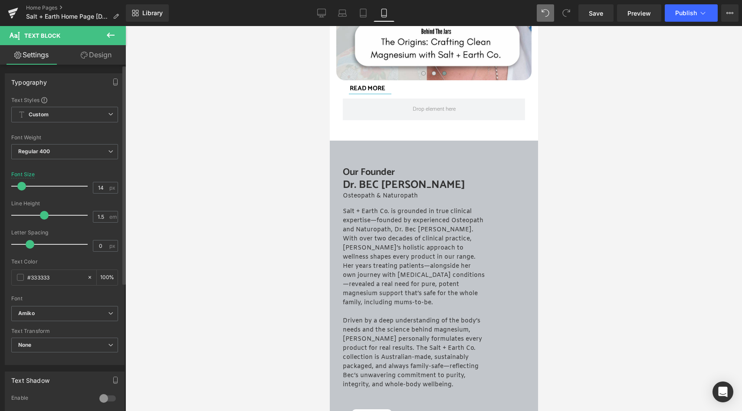
click at [20, 185] on span at bounding box center [21, 186] width 9 height 9
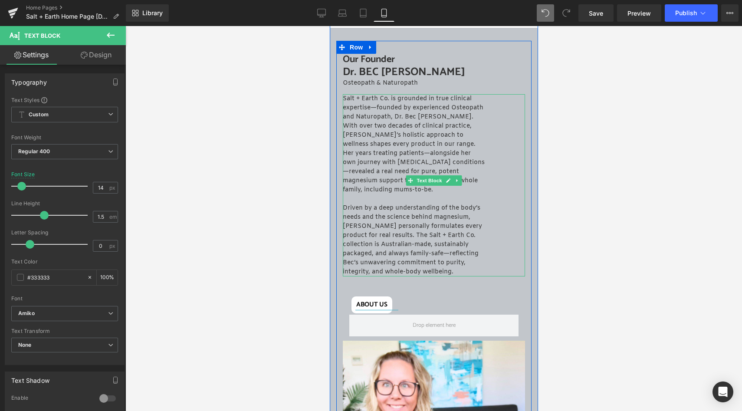
scroll to position [2180, 0]
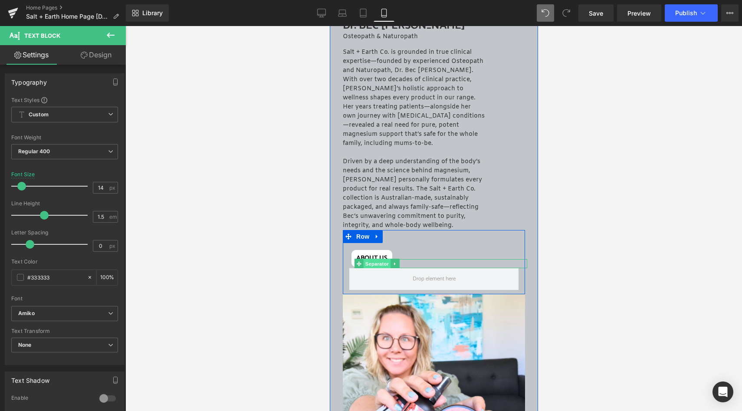
click at [370, 259] on span "Separator" at bounding box center [376, 264] width 27 height 10
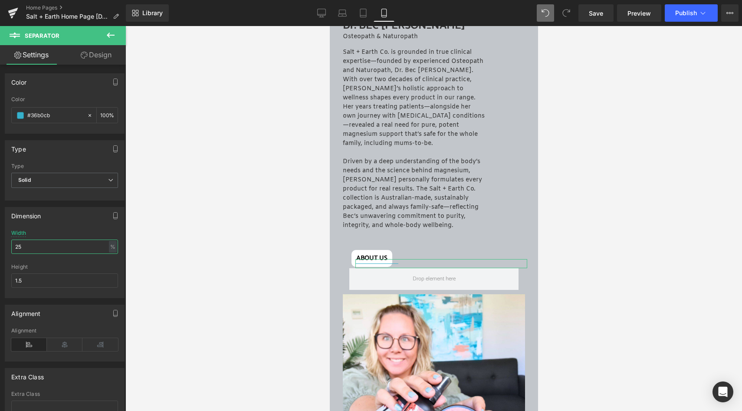
click at [31, 245] on input "25" at bounding box center [64, 247] width 107 height 14
type input "20"
click at [716, 277] on div at bounding box center [433, 218] width 617 height 385
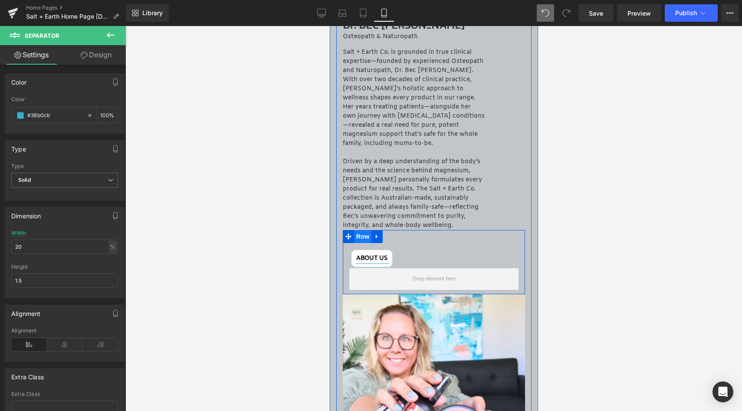
click at [356, 230] on span "Row" at bounding box center [362, 236] width 17 height 13
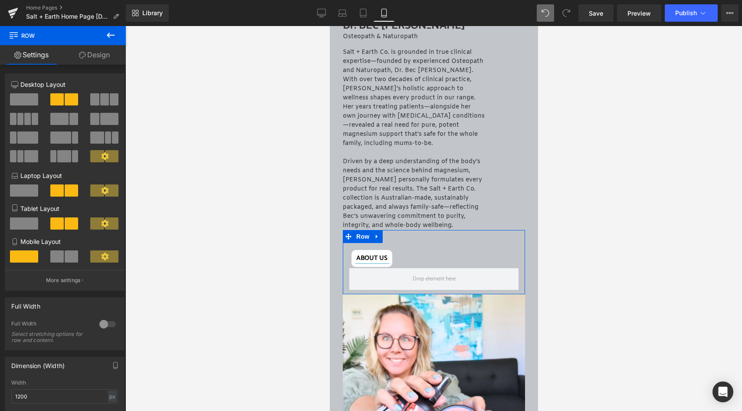
click at [61, 261] on span at bounding box center [56, 256] width 13 height 12
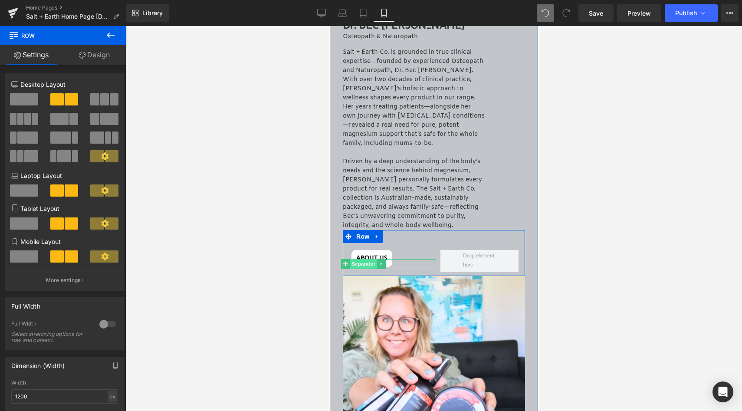
click at [362, 259] on span "Separator" at bounding box center [362, 264] width 27 height 10
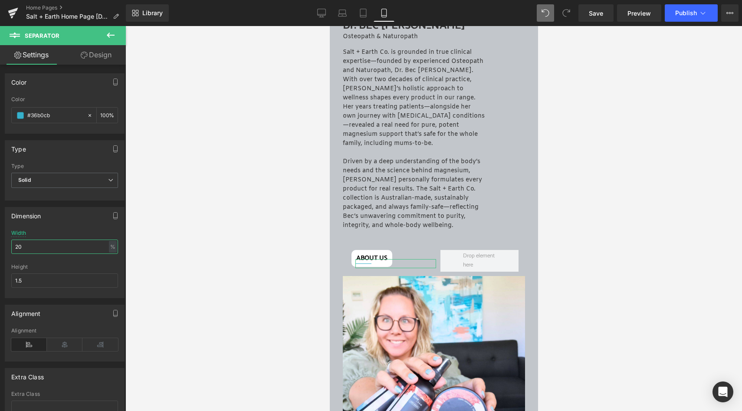
drag, startPoint x: 45, startPoint y: 247, endPoint x: 9, endPoint y: 246, distance: 36.1
click at [9, 246] on div "20% Width 20 % % px 1.5px Height 1.5" at bounding box center [64, 264] width 119 height 68
type input "5"
type input "40"
click at [657, 285] on div at bounding box center [433, 218] width 617 height 385
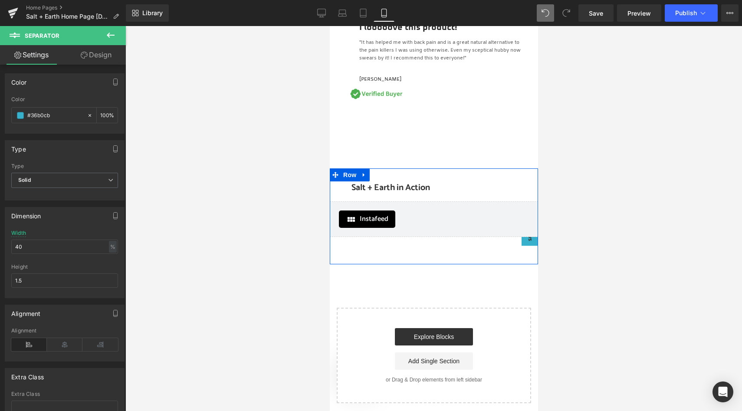
scroll to position [2748, 0]
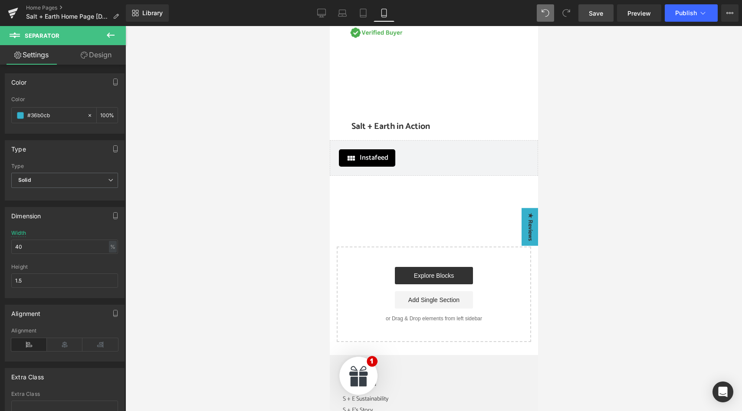
click at [599, 18] on link "Save" at bounding box center [596, 12] width 35 height 17
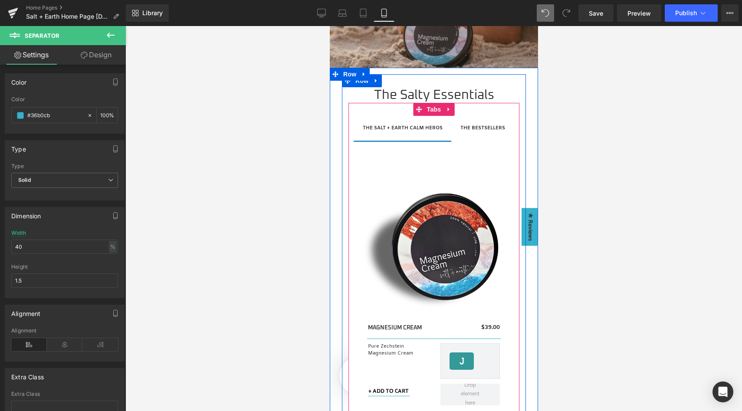
scroll to position [295, 0]
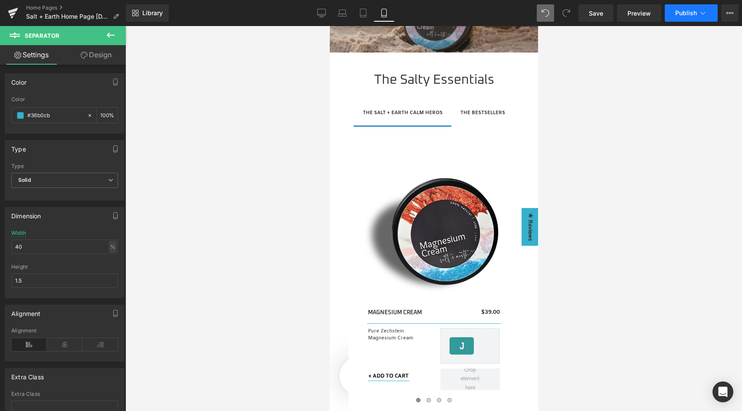
click at [682, 18] on button "Publish" at bounding box center [691, 12] width 53 height 17
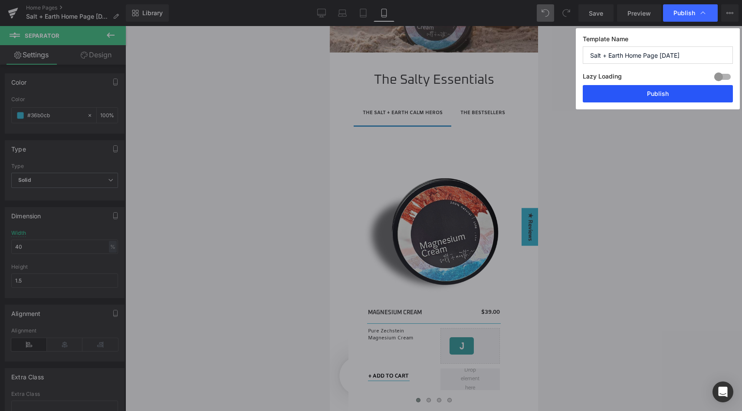
drag, startPoint x: 663, startPoint y: 92, endPoint x: 87, endPoint y: 212, distance: 588.1
click at [663, 92] on button "Publish" at bounding box center [658, 93] width 150 height 17
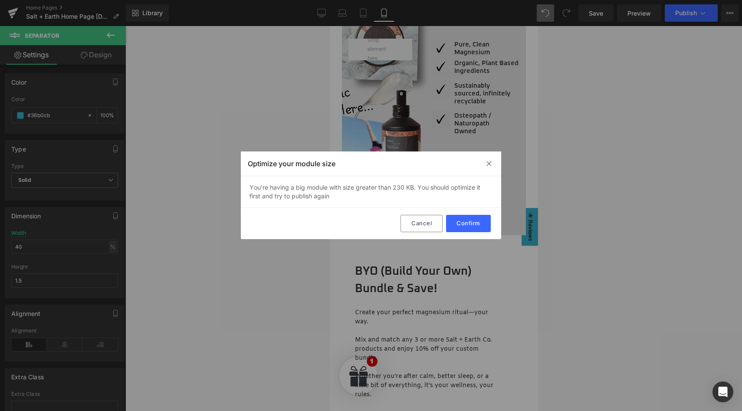
scroll to position [633, 0]
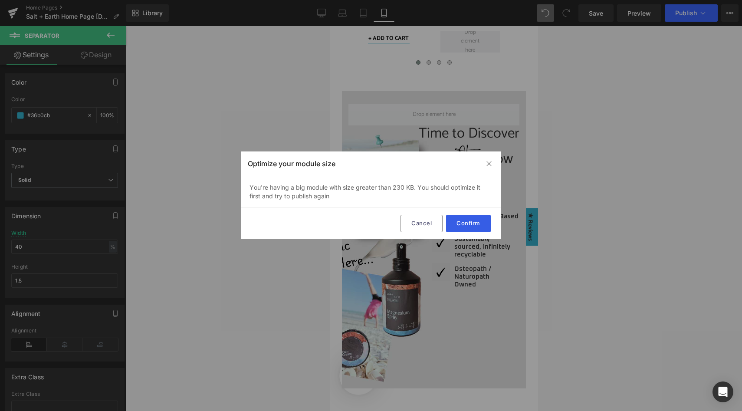
click at [464, 223] on button "Confirm" at bounding box center [468, 223] width 45 height 17
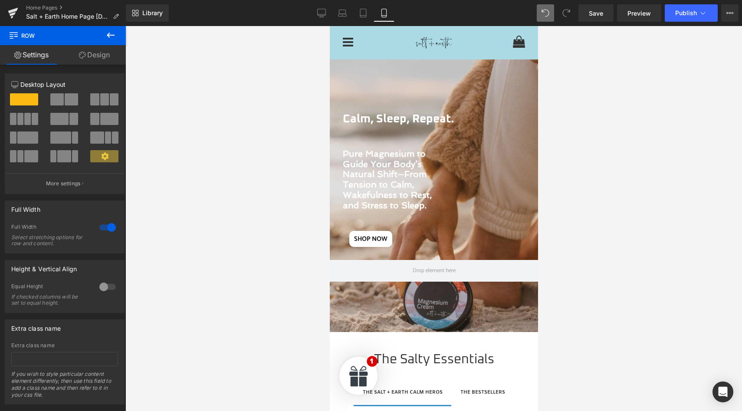
scroll to position [0, 0]
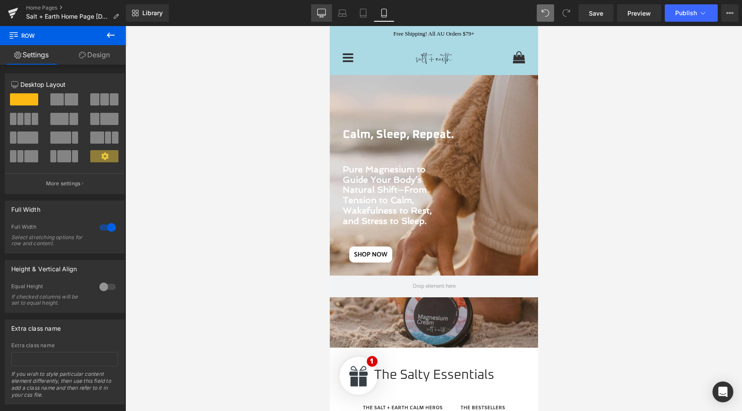
click at [321, 13] on icon at bounding box center [321, 13] width 9 height 9
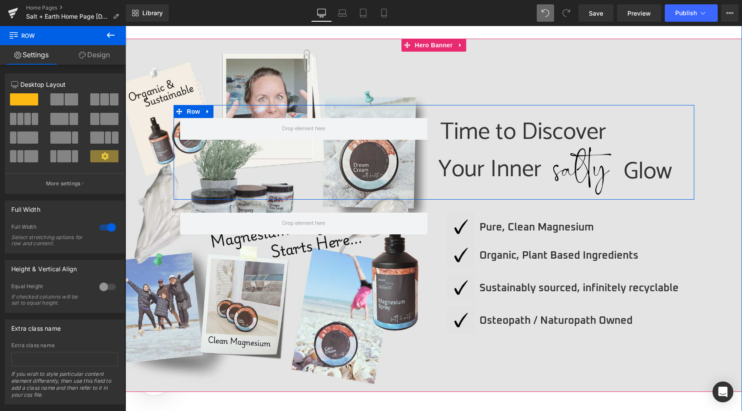
scroll to position [814, 0]
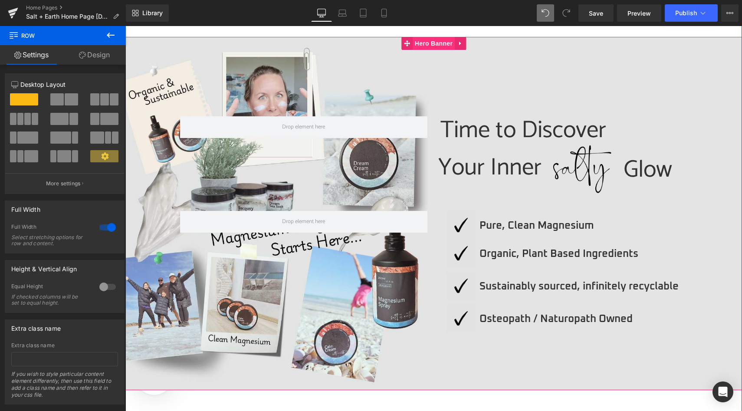
click at [434, 42] on span "Hero Banner" at bounding box center [434, 43] width 42 height 13
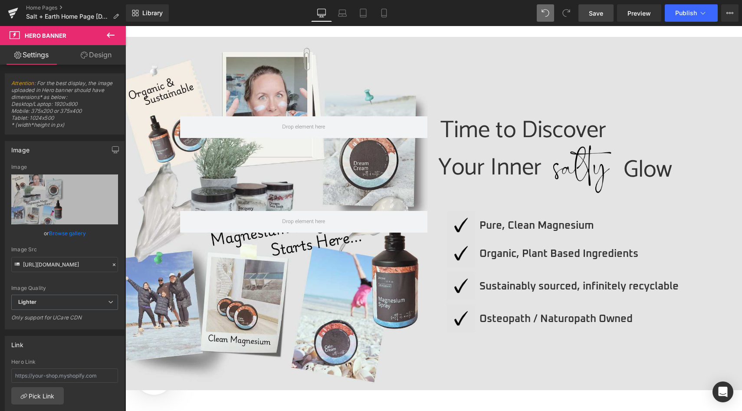
click at [599, 16] on span "Save" at bounding box center [596, 13] width 14 height 9
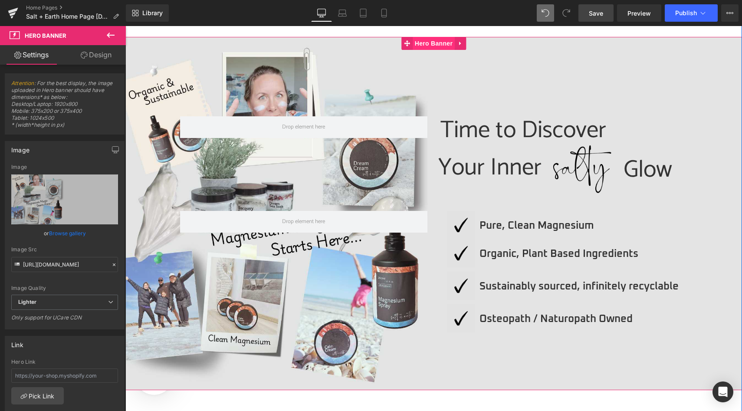
click at [426, 43] on span "Hero Banner" at bounding box center [434, 43] width 42 height 13
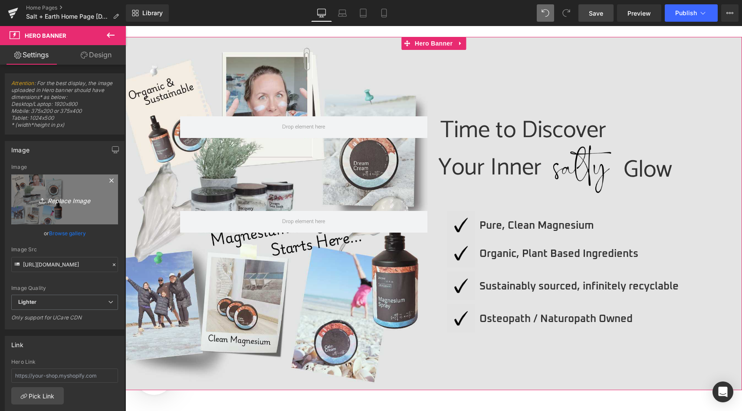
click at [65, 202] on icon "Replace Image" at bounding box center [64, 199] width 69 height 11
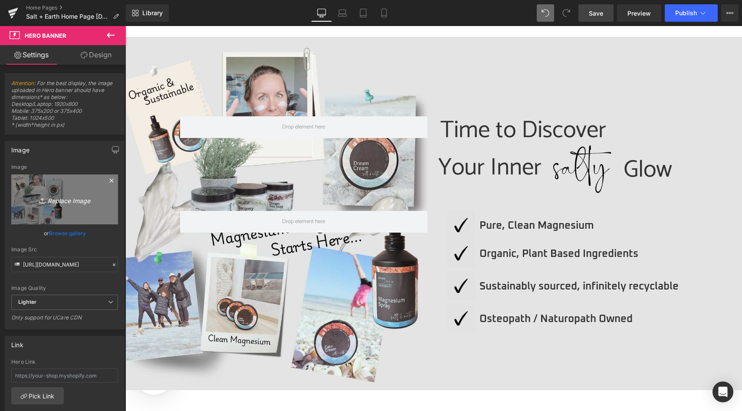
type input "C:\fakepath\S + E Desktop 1920x800.jpg"
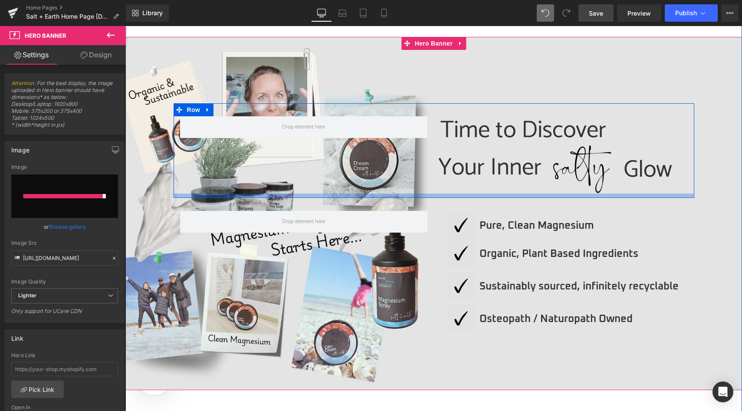
type input "[URL][DOMAIN_NAME]"
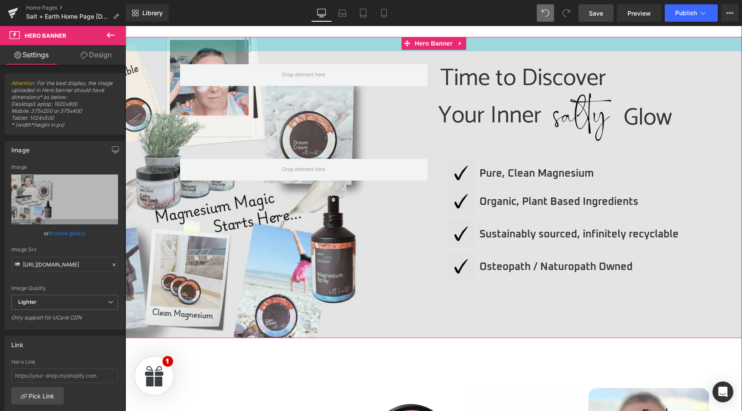
drag, startPoint x: 510, startPoint y: 78, endPoint x: 517, endPoint y: 22, distance: 56.5
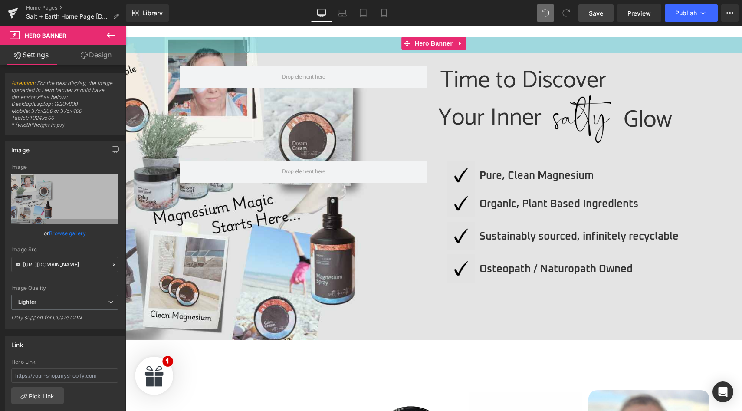
click at [476, 16] on div "Library Desktop Desktop Laptop Tablet Mobile Save Preview Publish Scheduled Vie…" at bounding box center [434, 12] width 616 height 17
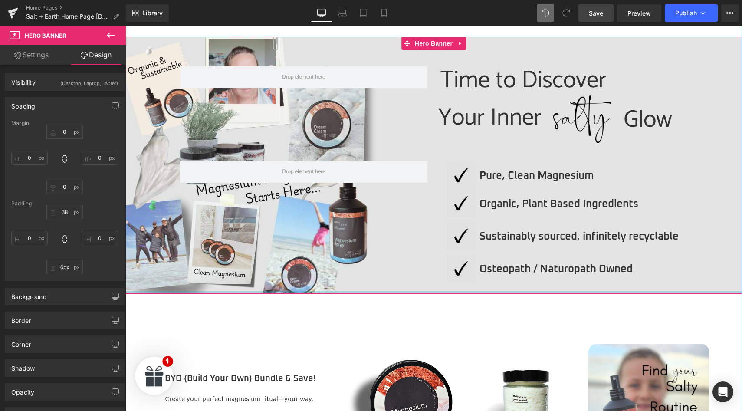
type input "0px"
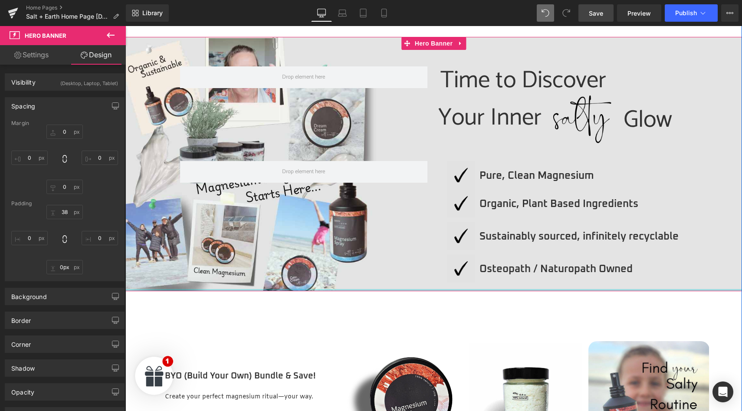
drag, startPoint x: 406, startPoint y: 326, endPoint x: 412, endPoint y: 269, distance: 57.1
click at [412, 269] on div "Time to Discover Heading Your Inner Heading Image Glow Heading Row Row Image Pu…" at bounding box center [433, 164] width 617 height 254
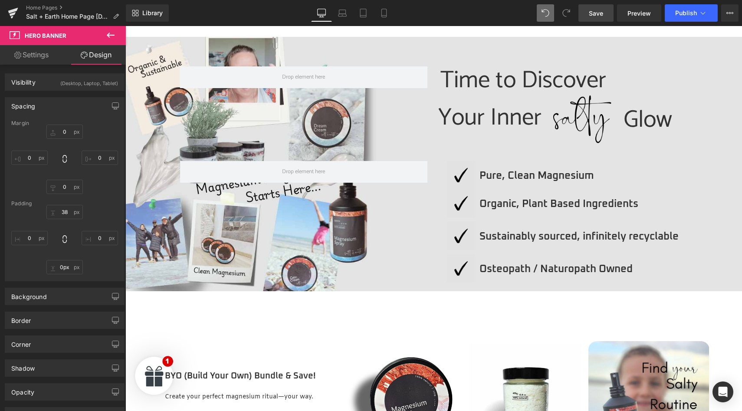
click at [589, 14] on link "Save" at bounding box center [596, 12] width 35 height 17
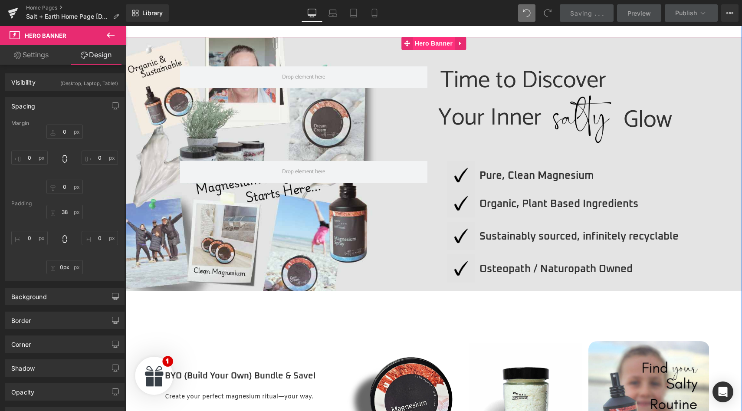
click at [424, 41] on span "Hero Banner" at bounding box center [434, 43] width 42 height 13
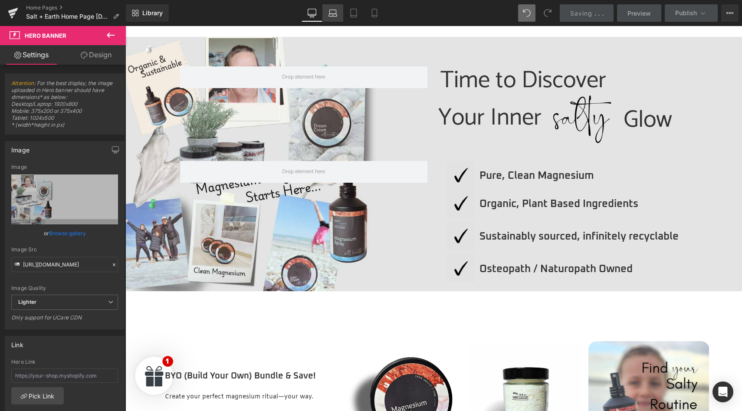
click at [336, 14] on icon at bounding box center [333, 15] width 8 height 3
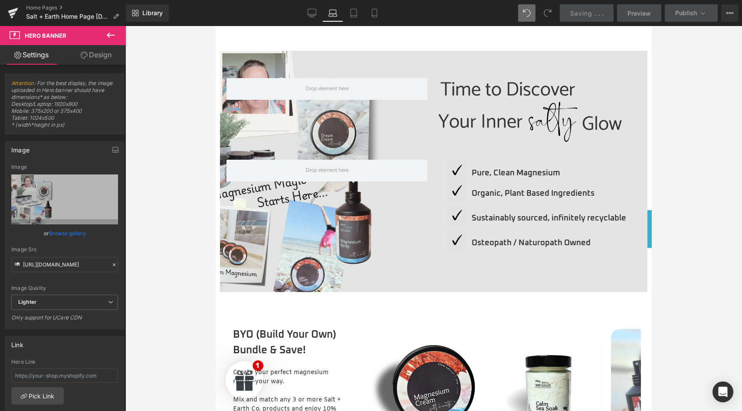
scroll to position [827, 0]
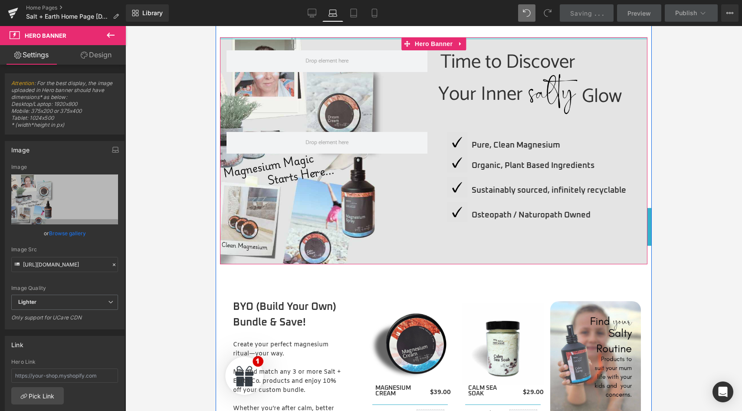
drag, startPoint x: 482, startPoint y: 49, endPoint x: 479, endPoint y: 27, distance: 21.5
click at [479, 27] on div "The Salty Essentials Heading THE SALT + EARTH CALM HEROS Text Block THE BESTSEL…" at bounding box center [434, 78] width 428 height 843
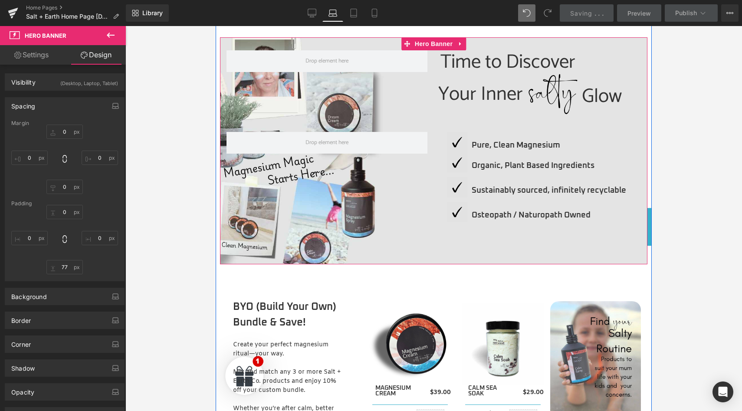
click at [495, 253] on div at bounding box center [434, 150] width 428 height 227
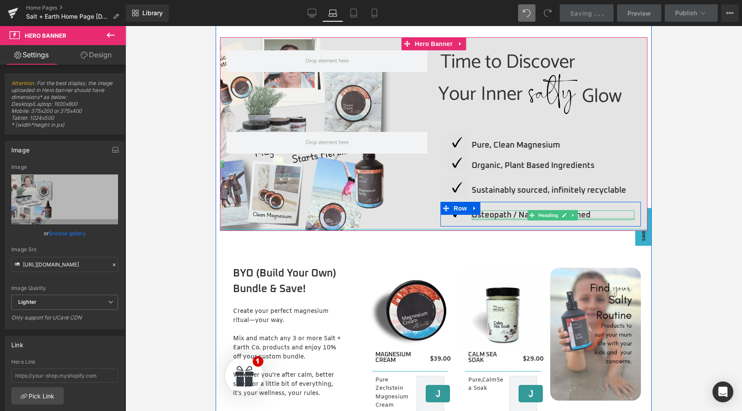
drag, startPoint x: 490, startPoint y: 254, endPoint x: 489, endPoint y: 218, distance: 36.5
click at [489, 218] on div "Time to Discover Heading Your Inner Heading Image Glow Heading Row Row Image Pu…" at bounding box center [434, 134] width 428 height 194
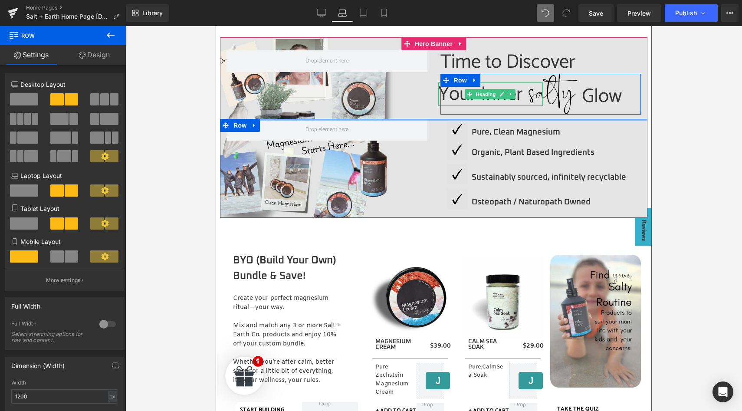
drag, startPoint x: 491, startPoint y: 124, endPoint x: 490, endPoint y: 109, distance: 14.4
click at [490, 109] on span "Time to Discover Heading Your Inner Heading Image Glow Heading Row Row Image Pu…" at bounding box center [434, 127] width 428 height 181
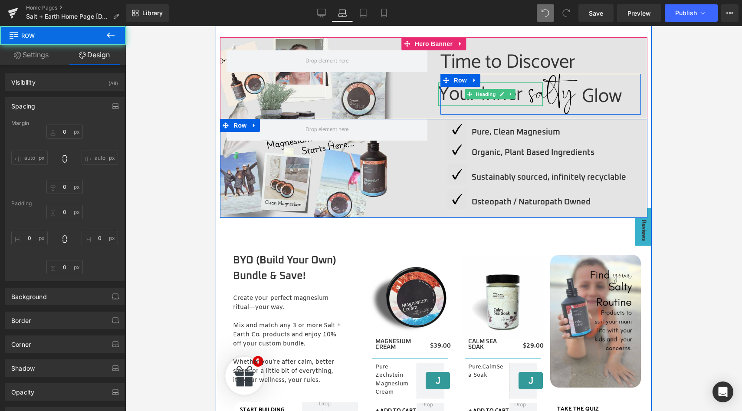
type input "0"
type input "10"
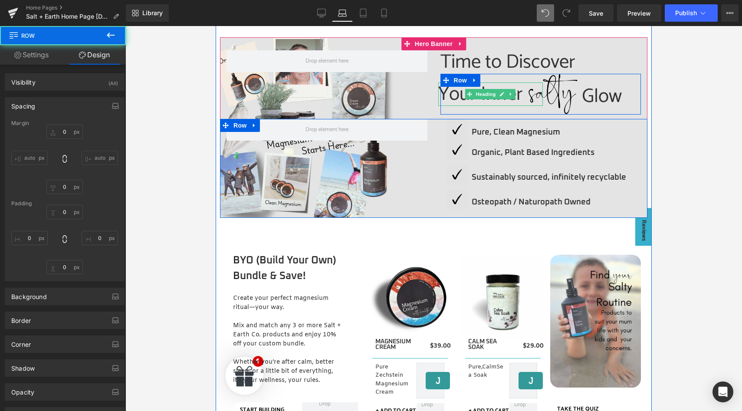
type input "0"
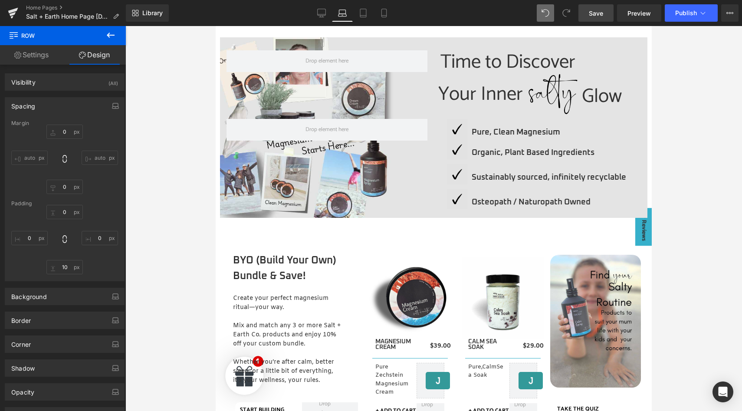
click at [594, 12] on span "Save" at bounding box center [596, 13] width 14 height 9
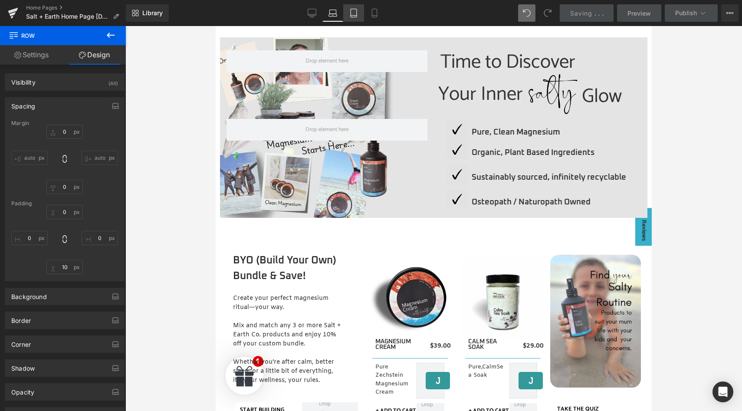
drag, startPoint x: 352, startPoint y: 14, endPoint x: 115, endPoint y: 3, distance: 237.3
click at [352, 14] on icon at bounding box center [353, 13] width 9 height 9
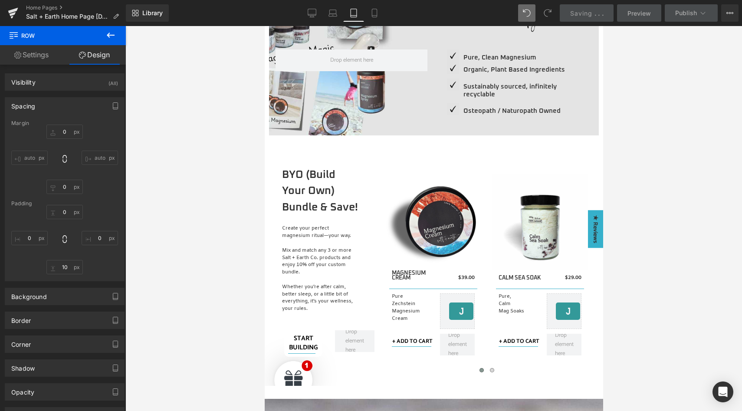
type input "0"
type input "30"
type input "0"
type input "10"
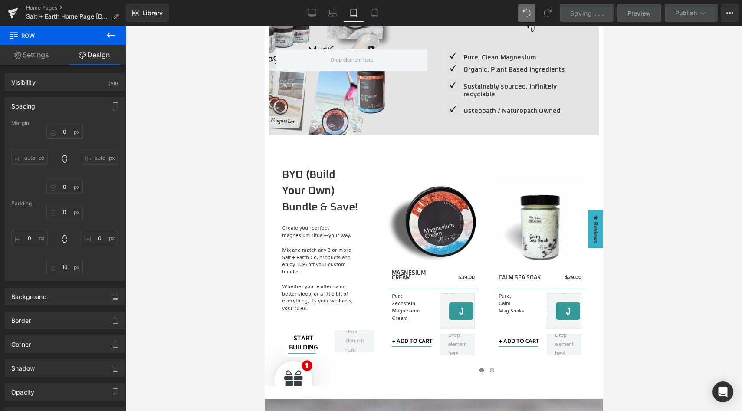
type input "0"
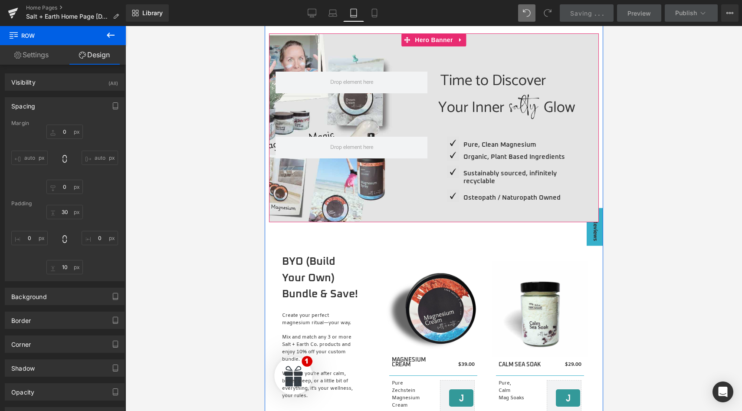
scroll to position [730, 0]
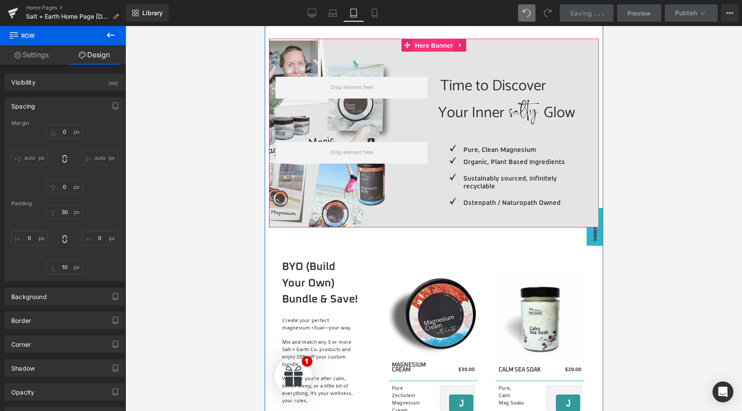
click at [424, 44] on span "Hero Banner" at bounding box center [433, 45] width 42 height 13
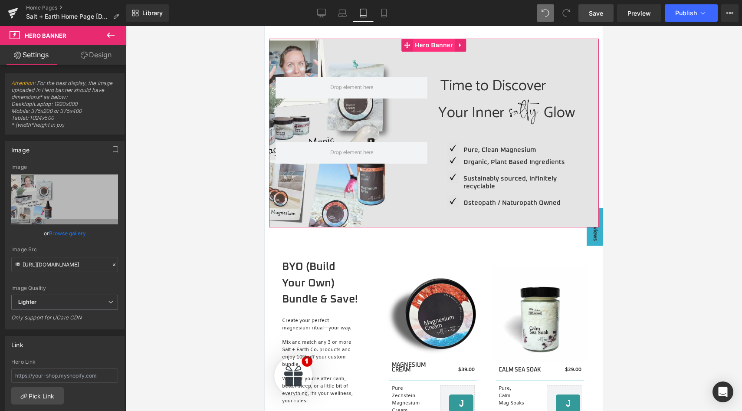
click at [428, 44] on span "Hero Banner" at bounding box center [433, 45] width 42 height 13
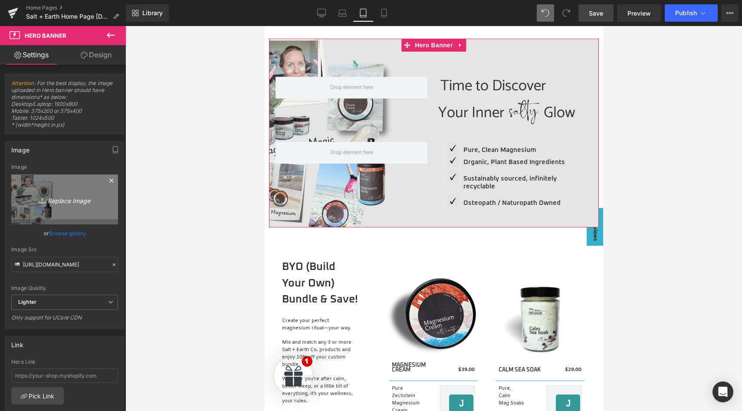
click at [58, 195] on icon "Replace Image" at bounding box center [64, 199] width 69 height 11
click at [72, 193] on link "Replace Image" at bounding box center [64, 200] width 107 height 50
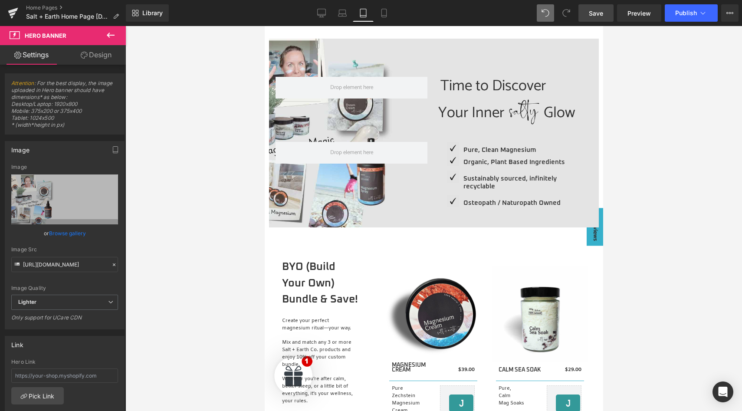
type input "C:\fakepath\S + E Tablet (1024 x 500 px).jpg"
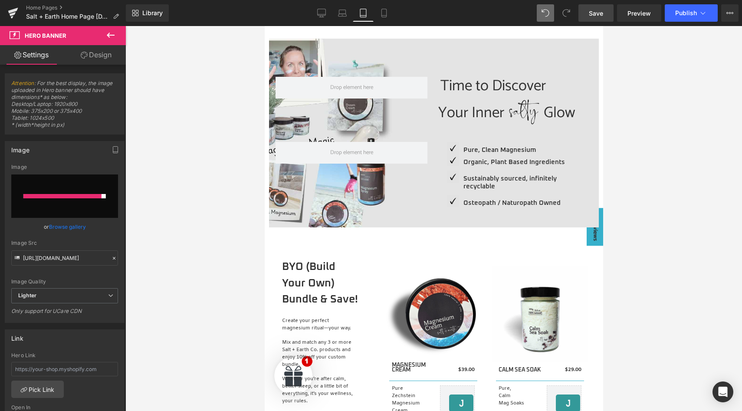
type input "[URL][DOMAIN_NAME]"
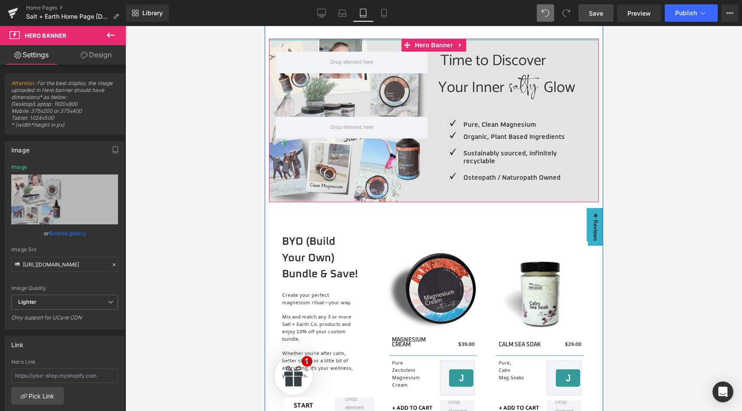
drag, startPoint x: 482, startPoint y: 59, endPoint x: 480, endPoint y: 31, distance: 27.5
click at [480, 31] on div "The Salty Essentials Heading THE SALT + EARTH CALM HEROS Text Block THE BESTSEL…" at bounding box center [434, 68] width 330 height 769
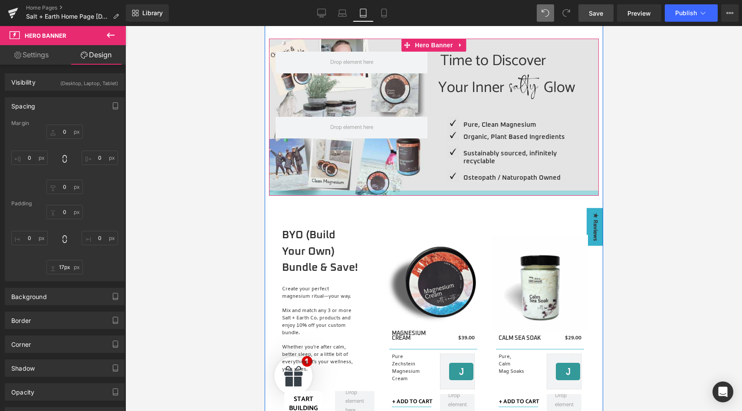
type input "19px"
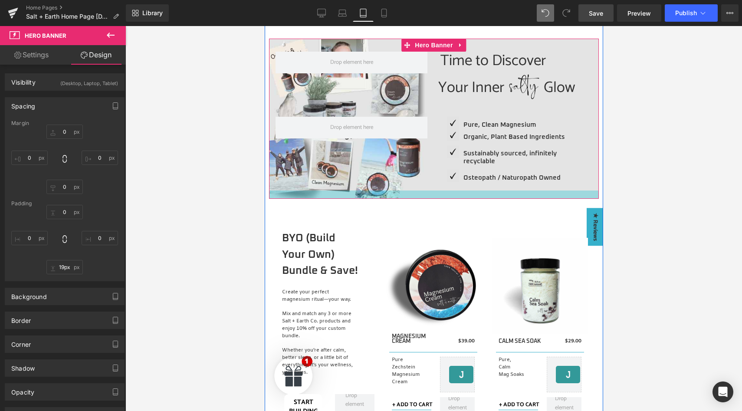
click at [448, 194] on div at bounding box center [434, 195] width 330 height 8
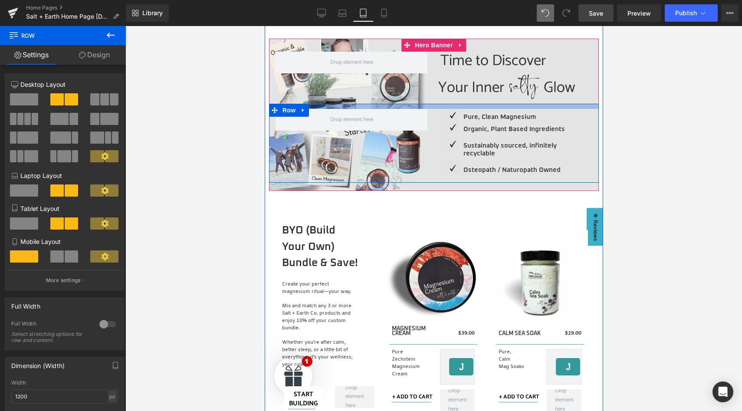
drag, startPoint x: 496, startPoint y: 108, endPoint x: 495, endPoint y: 100, distance: 7.9
click at [495, 100] on span "Time to Discover Heading Your Inner Heading Image Glow Heading Row Row Image Pu…" at bounding box center [434, 111] width 330 height 144
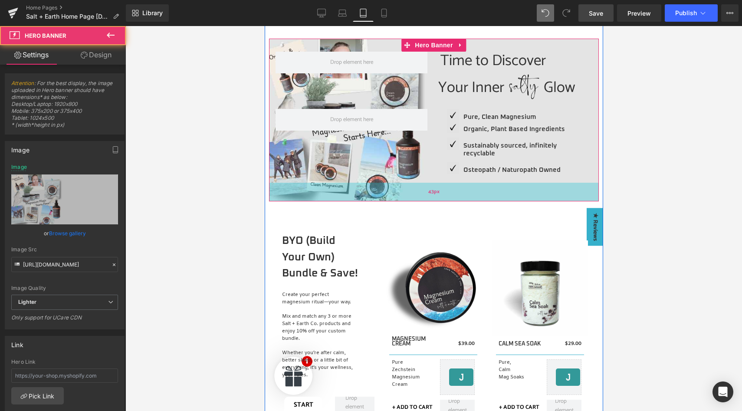
drag, startPoint x: 426, startPoint y: 186, endPoint x: 428, endPoint y: 197, distance: 10.7
click at [428, 197] on div "43px" at bounding box center [434, 192] width 330 height 19
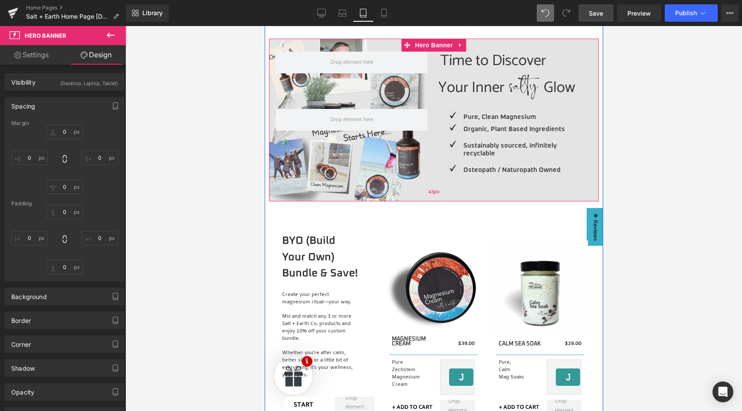
type input "0"
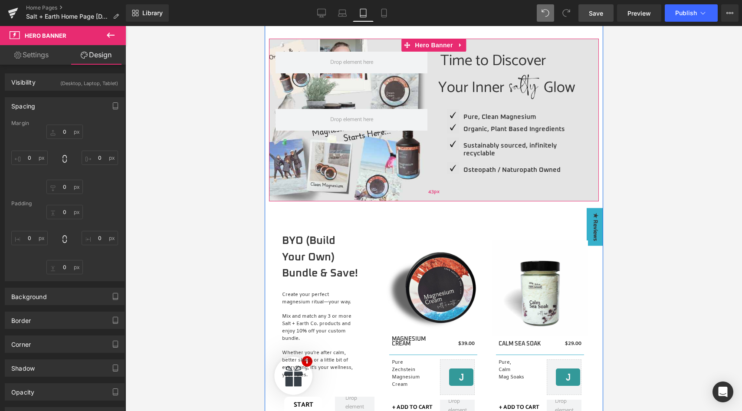
type input "0"
type input "43"
type input "0"
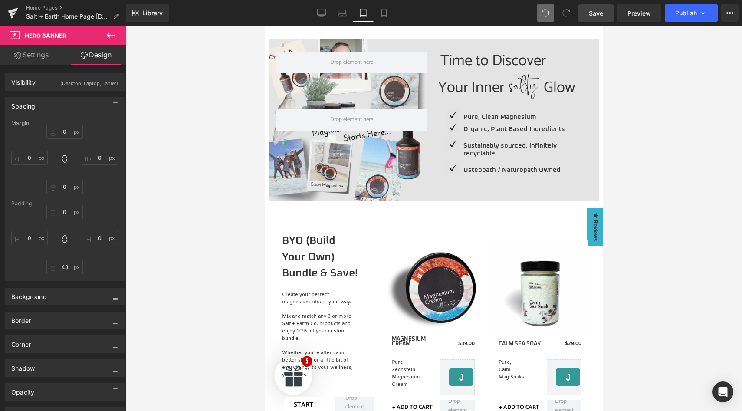
click at [213, 204] on div at bounding box center [433, 218] width 617 height 385
click at [599, 15] on span "Save" at bounding box center [596, 13] width 14 height 9
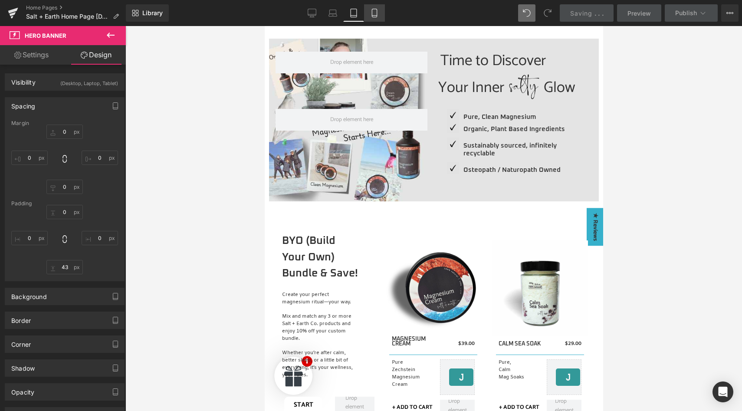
click at [369, 15] on link "Mobile" at bounding box center [374, 12] width 21 height 17
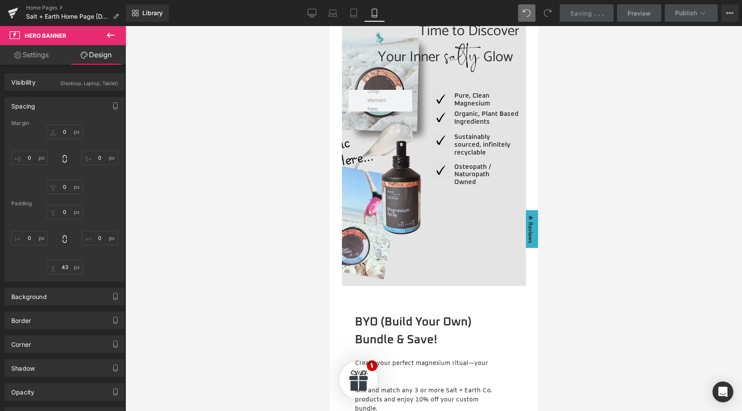
type input "0"
type input "21"
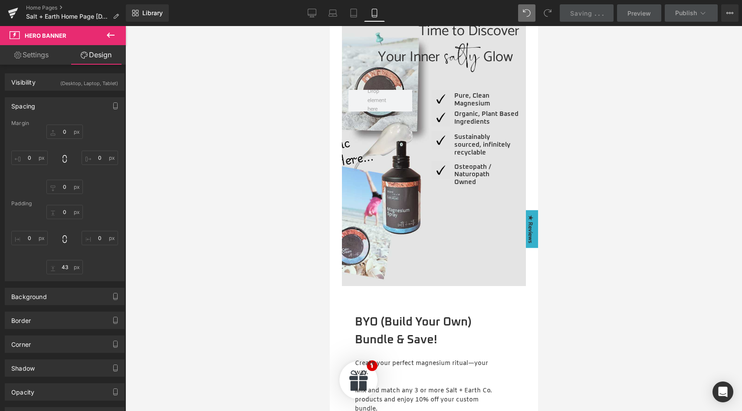
type input "0"
type input "113"
type input "0"
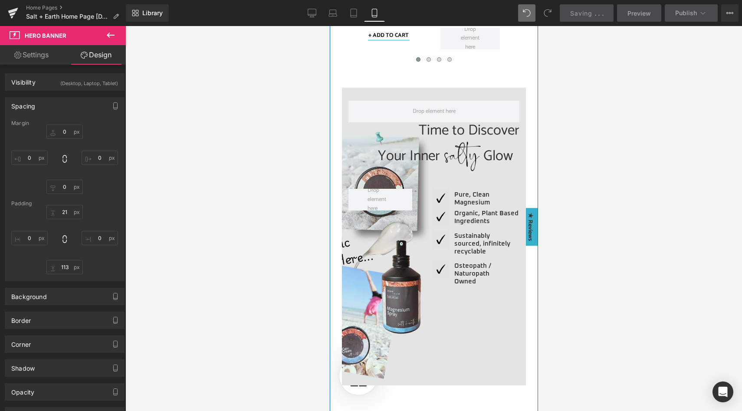
scroll to position [639, 0]
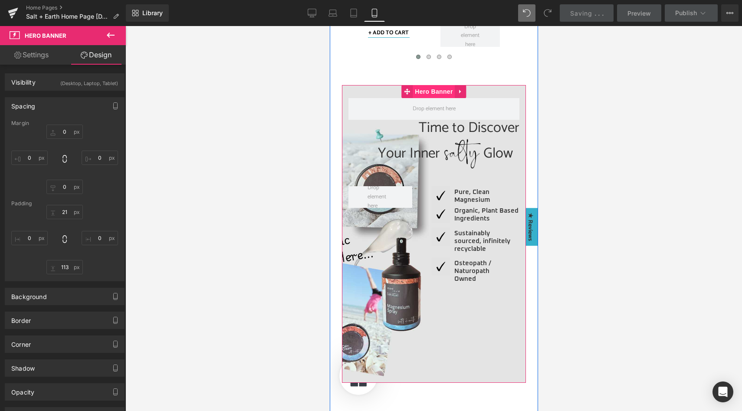
click at [431, 89] on span "Hero Banner" at bounding box center [433, 91] width 42 height 13
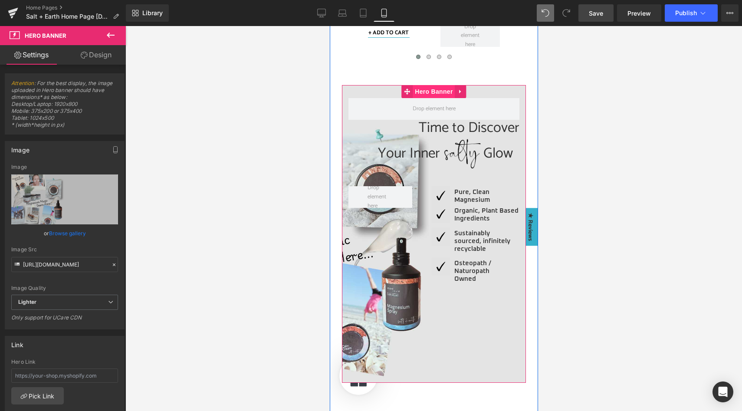
click at [427, 90] on span "Hero Banner" at bounding box center [433, 91] width 42 height 13
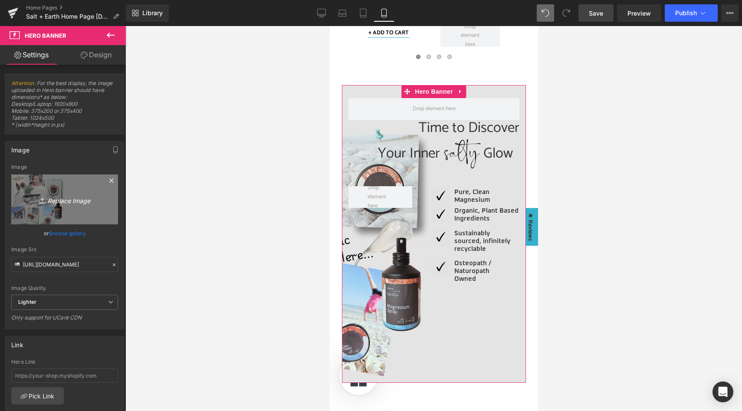
click at [64, 204] on icon "Replace Image" at bounding box center [64, 199] width 69 height 11
type input "C:\fakepath\S + E Mobile (375 x 400 px).jpg"
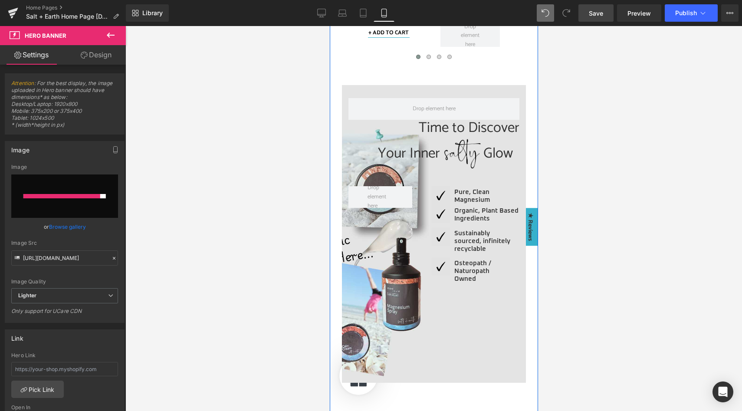
type input "[URL][DOMAIN_NAME]"
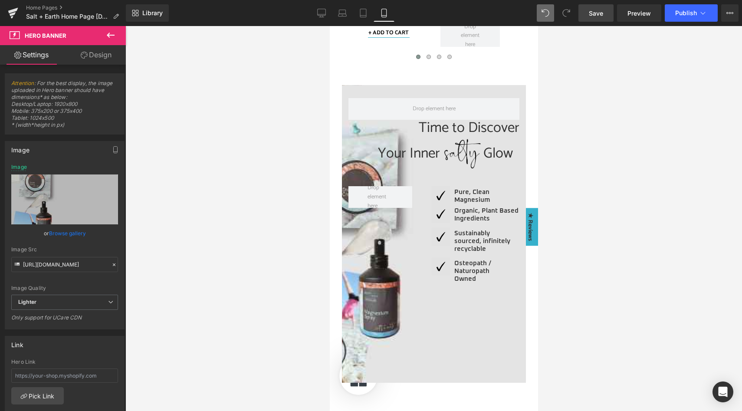
click at [601, 13] on span "Save" at bounding box center [596, 13] width 14 height 9
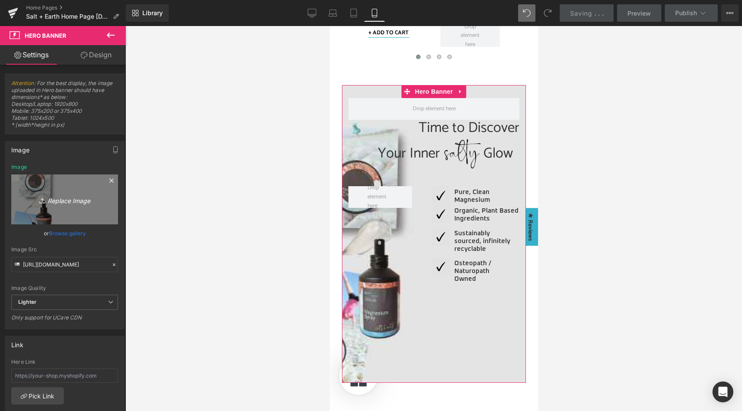
click at [70, 201] on icon "Replace Image" at bounding box center [64, 199] width 69 height 11
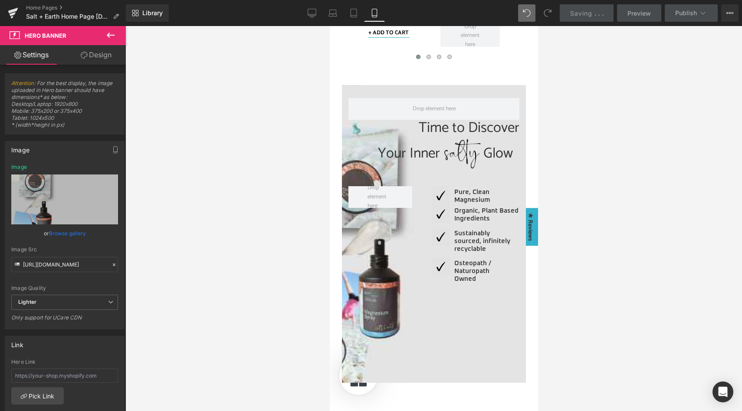
type input "C:\fakepath\S + E Mobile (375 x 400 px).jpg"
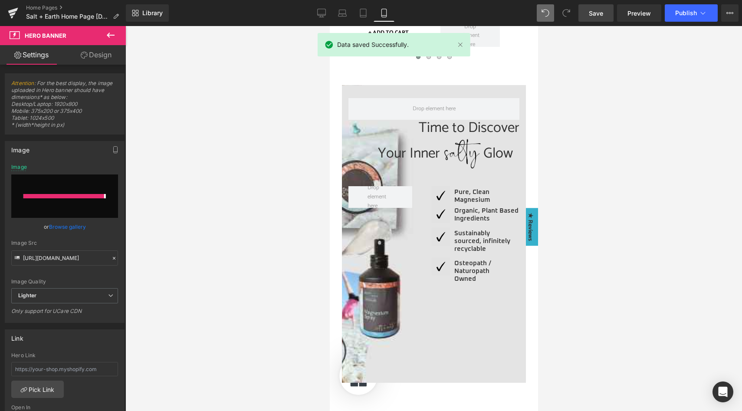
type input "[URL][DOMAIN_NAME]"
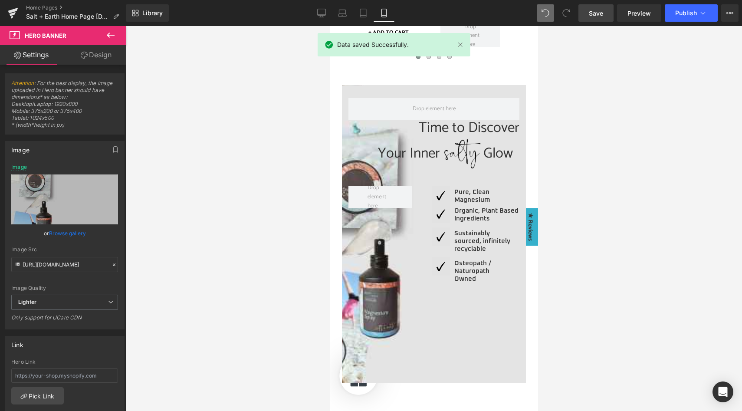
click at [594, 12] on span "Save" at bounding box center [596, 13] width 14 height 9
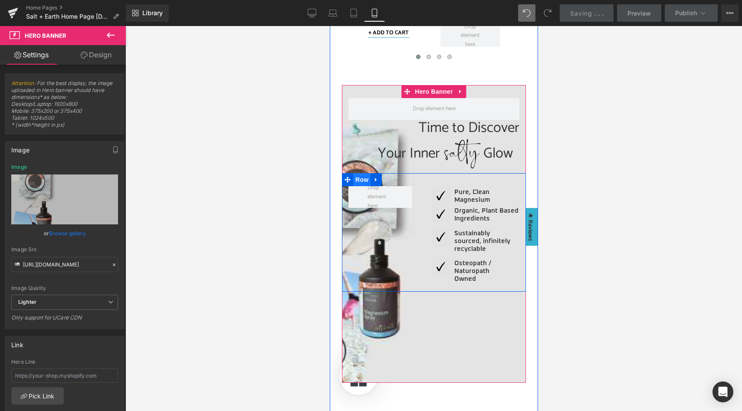
click at [362, 178] on span "Row" at bounding box center [361, 179] width 17 height 13
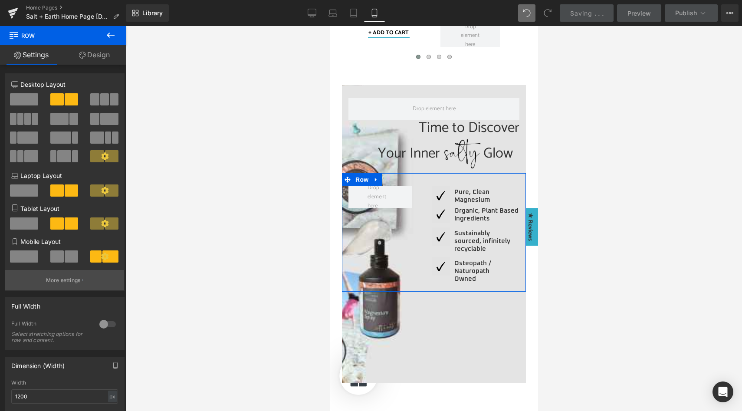
click at [64, 280] on p "More settings" at bounding box center [63, 281] width 35 height 8
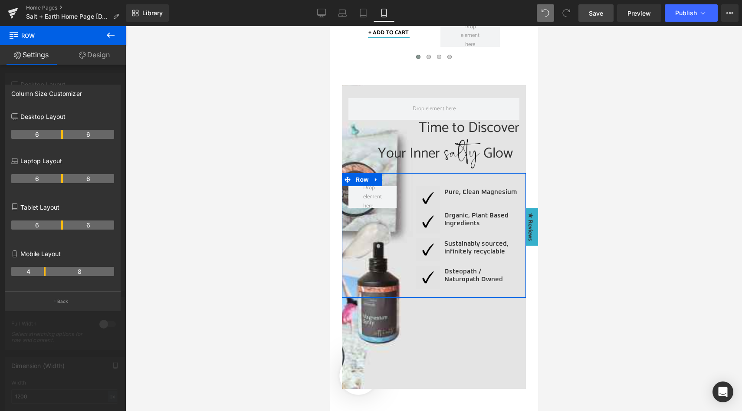
drag, startPoint x: 53, startPoint y: 273, endPoint x: 41, endPoint y: 271, distance: 11.8
click at [41, 271] on th "4" at bounding box center [28, 271] width 34 height 9
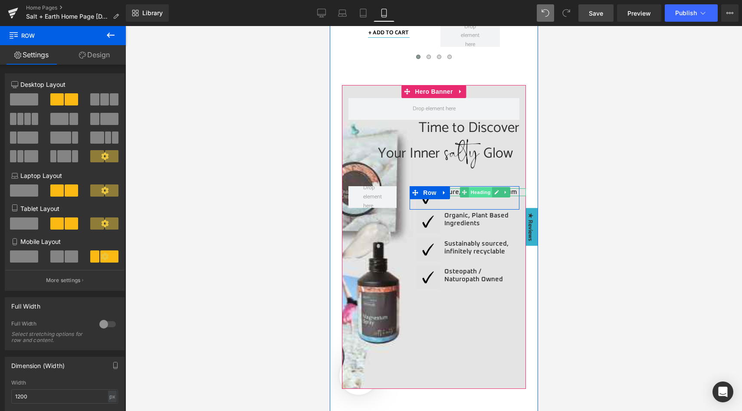
click at [471, 192] on span "Heading" at bounding box center [479, 192] width 23 height 10
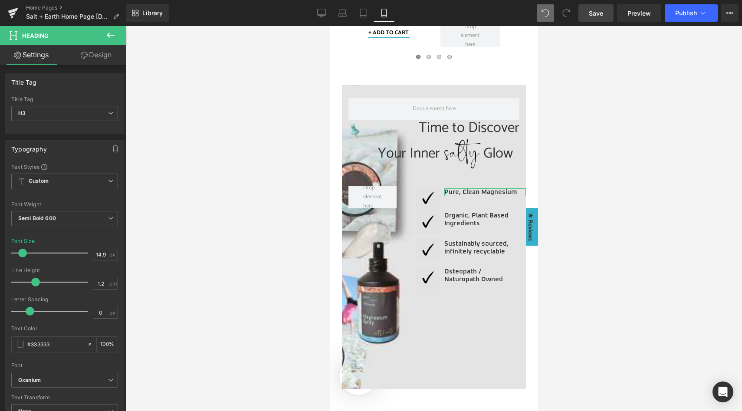
click at [94, 56] on link "Design" at bounding box center [96, 55] width 63 height 20
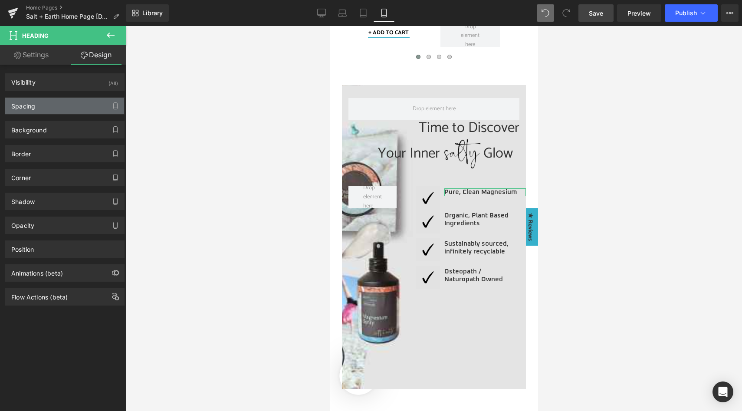
click at [55, 107] on div "Spacing" at bounding box center [64, 106] width 119 height 16
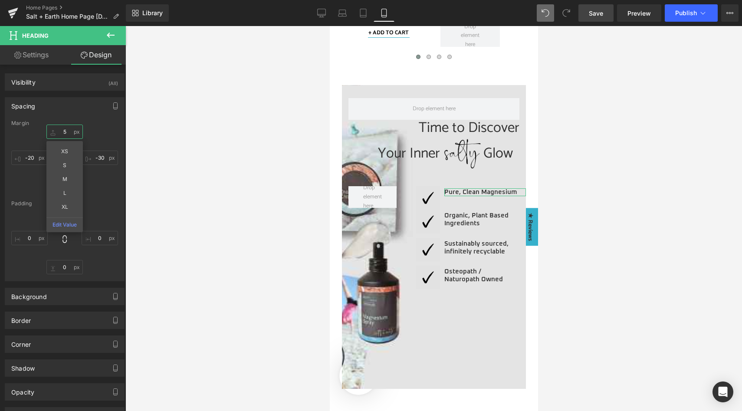
click at [65, 129] on input "5" at bounding box center [64, 132] width 36 height 14
type input "20"
click at [599, 19] on link "Save" at bounding box center [596, 12] width 35 height 17
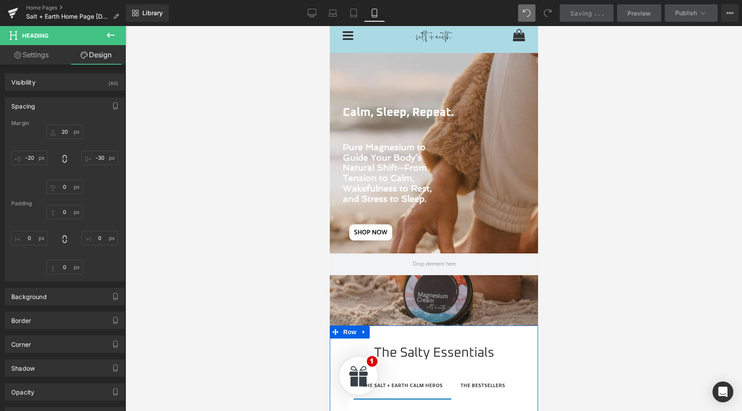
scroll to position [0, 0]
